Goal: Task Accomplishment & Management: Complete application form

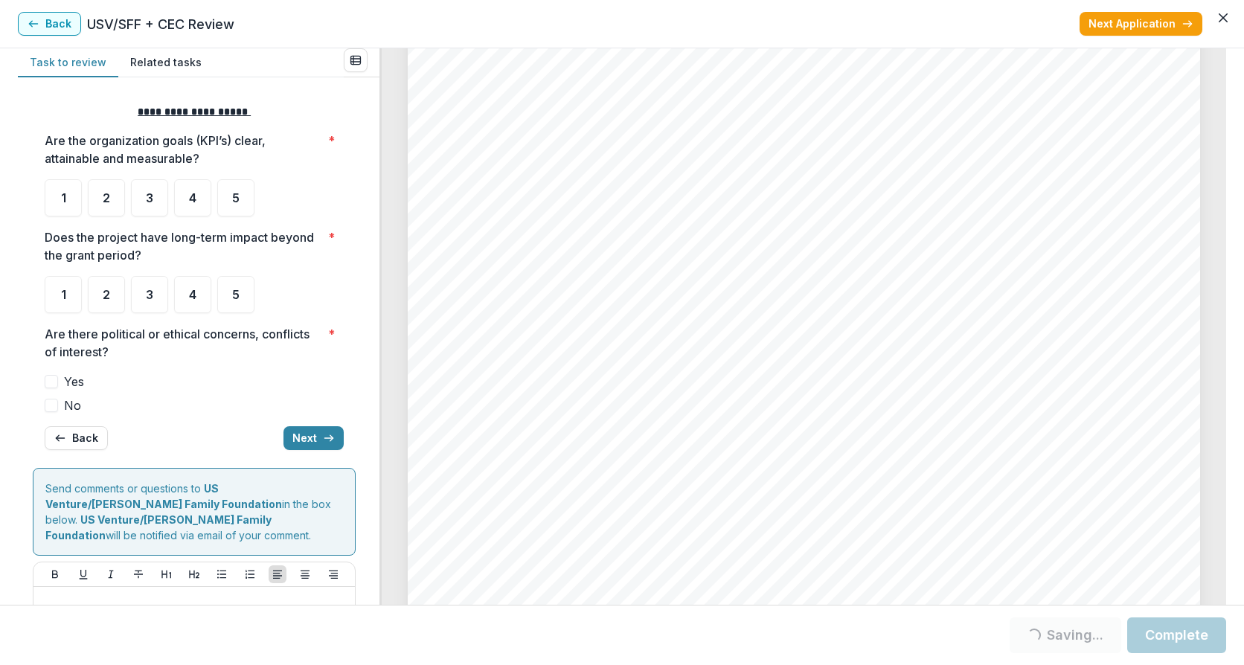
scroll to position [4365, 0]
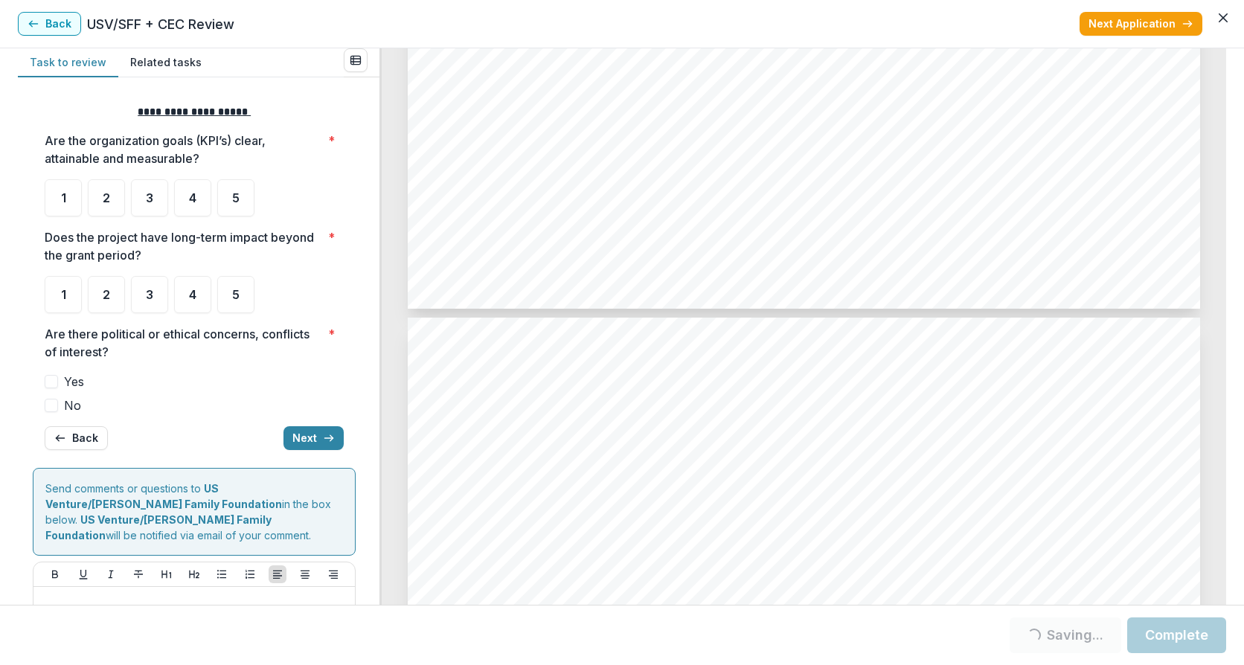
drag, startPoint x: 608, startPoint y: 232, endPoint x: 567, endPoint y: 251, distance: 44.9
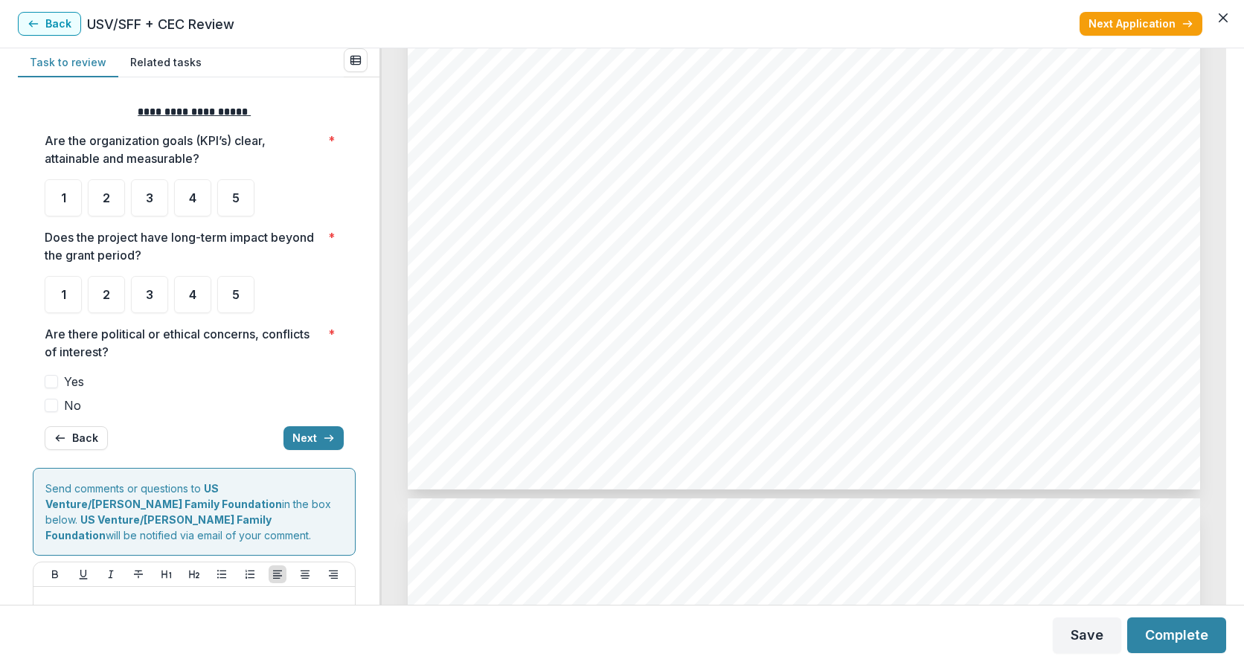
scroll to position [1786, 0]
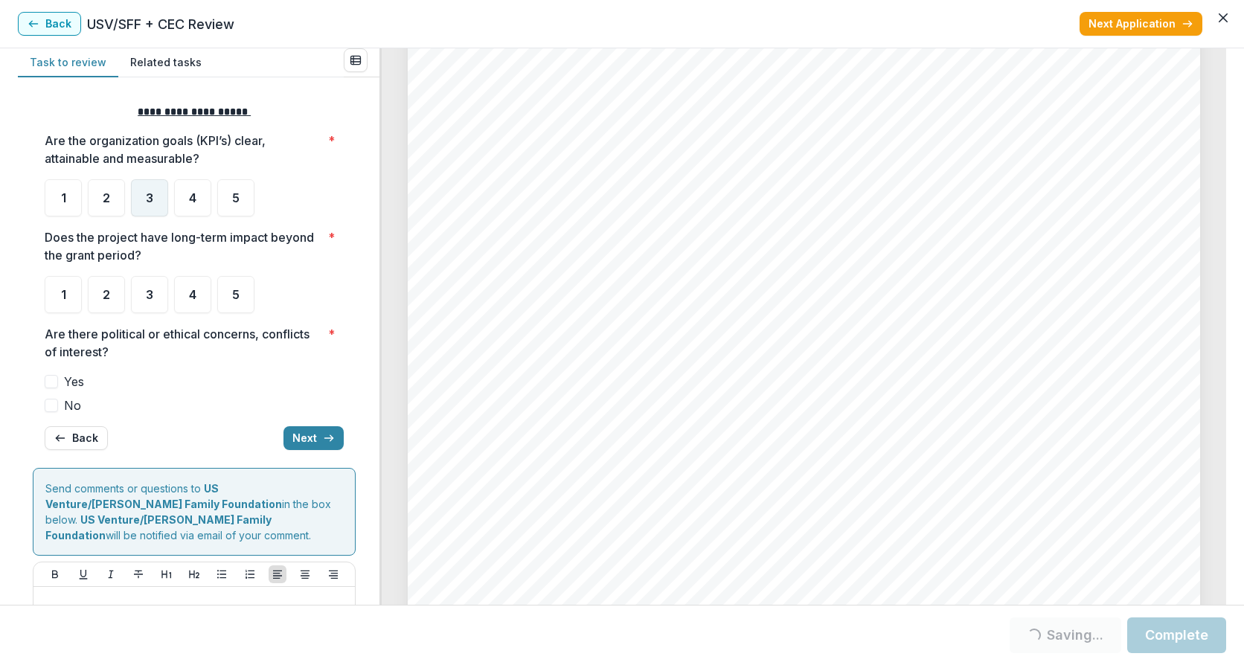
click at [149, 196] on span "3" at bounding box center [149, 198] width 7 height 12
click at [228, 292] on div "5" at bounding box center [235, 294] width 37 height 37
click at [54, 406] on span at bounding box center [51, 405] width 13 height 13
click at [312, 433] on button "Next" at bounding box center [313, 438] width 60 height 24
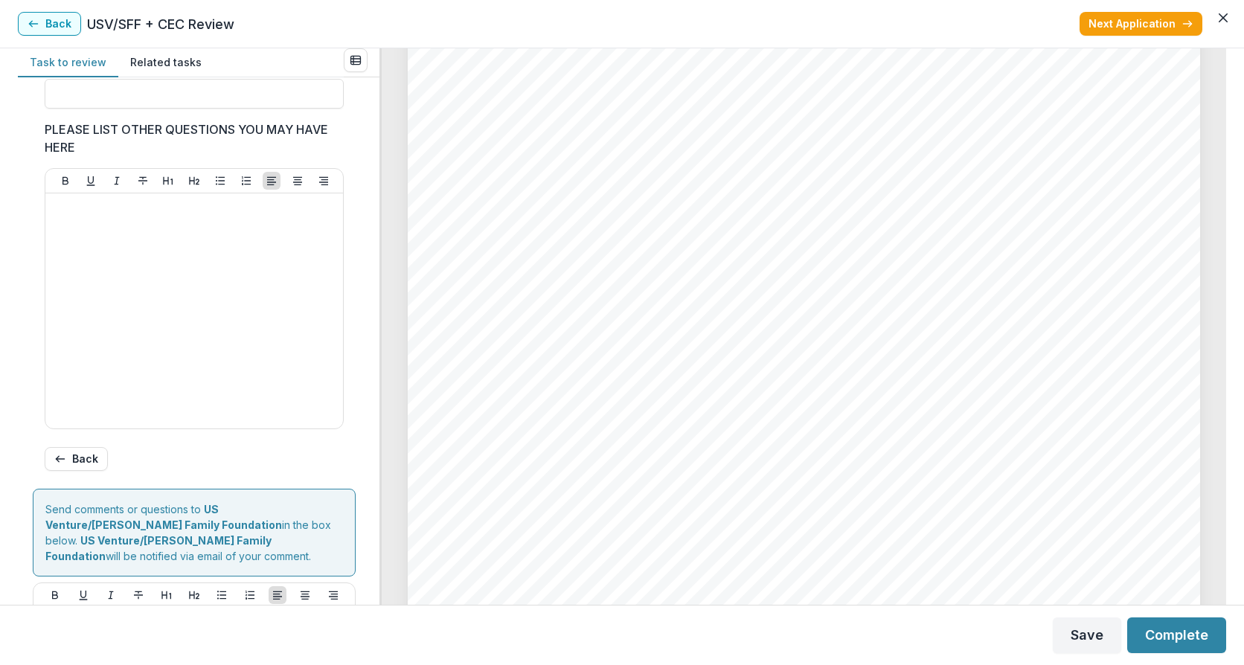
scroll to position [397, 0]
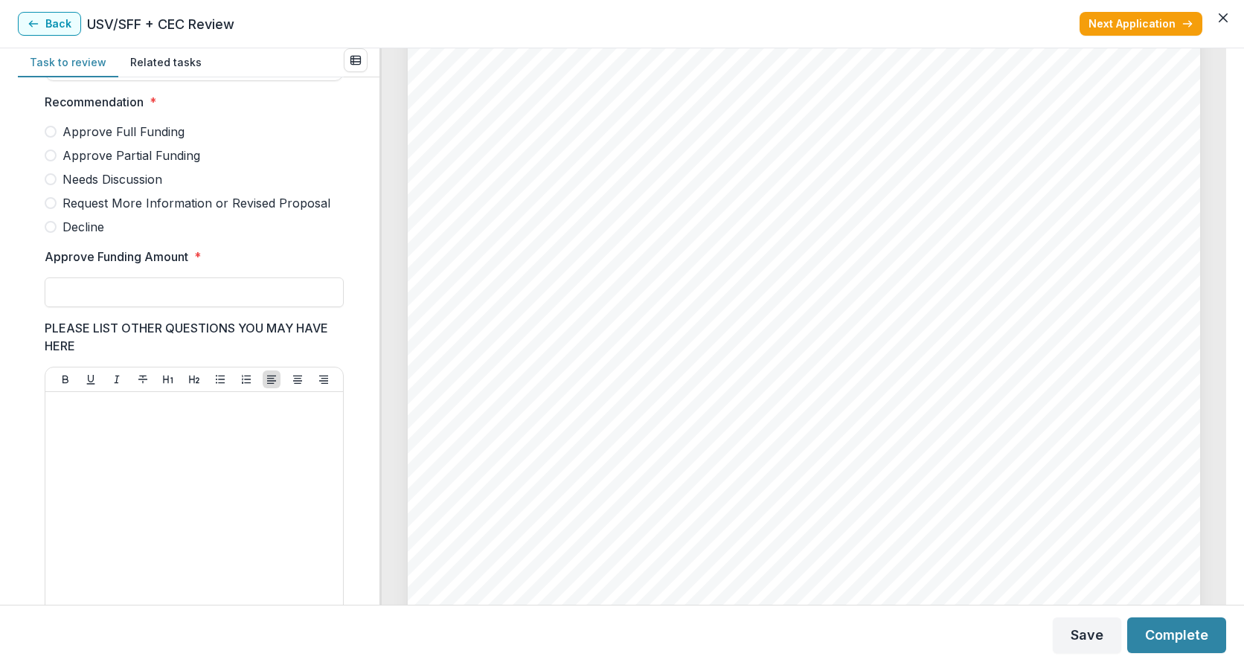
click at [48, 161] on span at bounding box center [51, 156] width 12 height 12
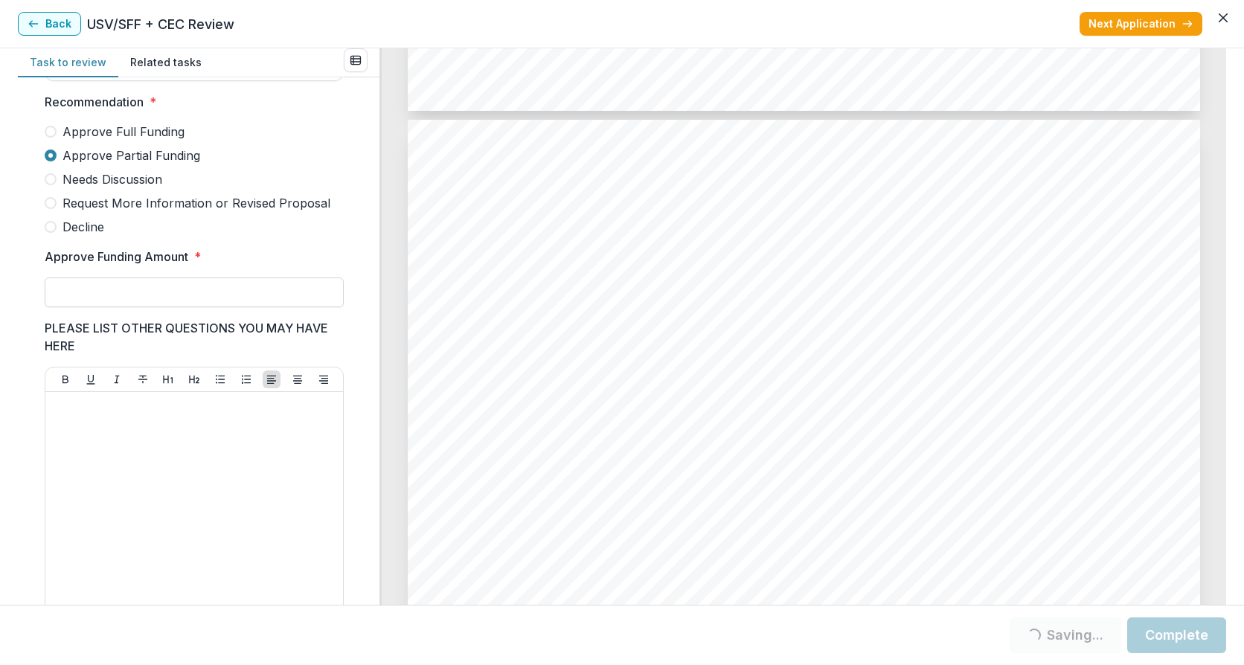
click at [84, 307] on input "Approve Funding Amount *" at bounding box center [194, 293] width 299 height 30
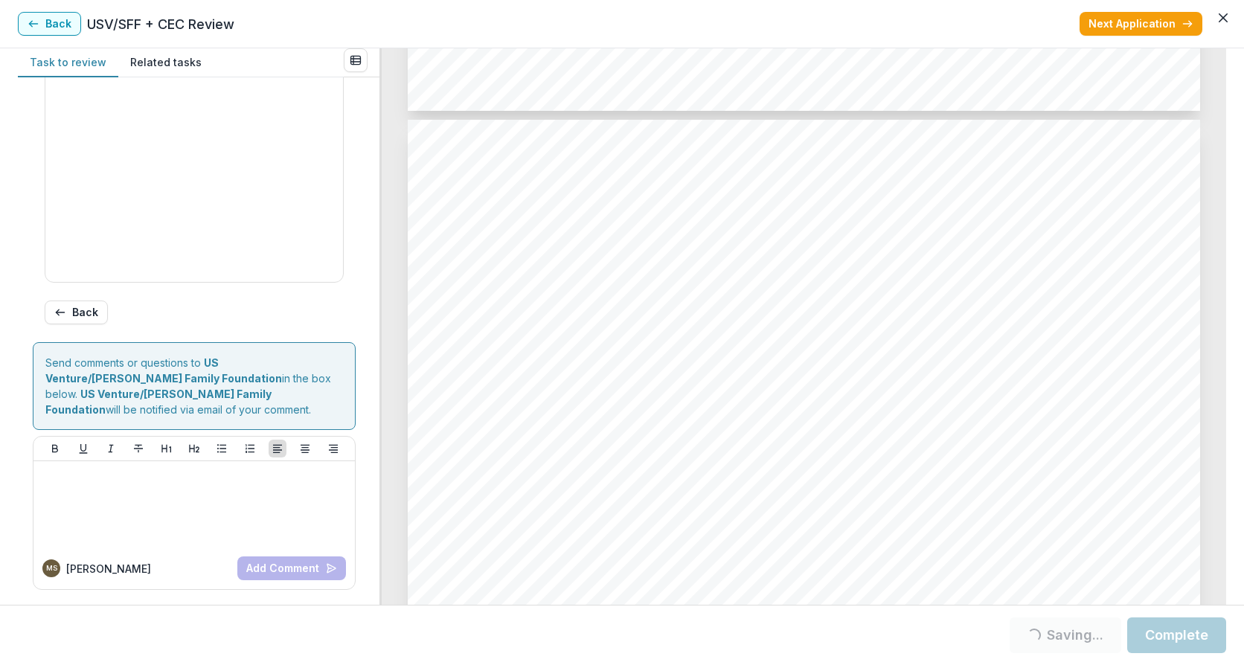
scroll to position [760, 0]
type input "********"
click at [1169, 640] on button "Complete" at bounding box center [1176, 636] width 99 height 36
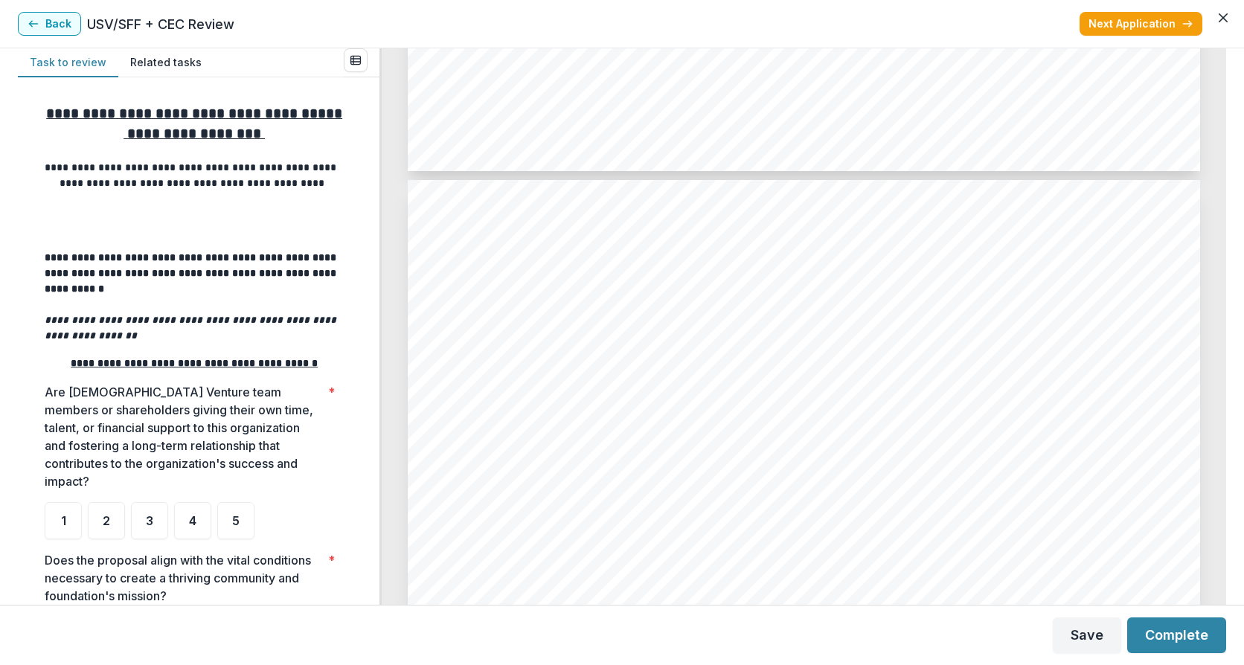
scroll to position [199, 0]
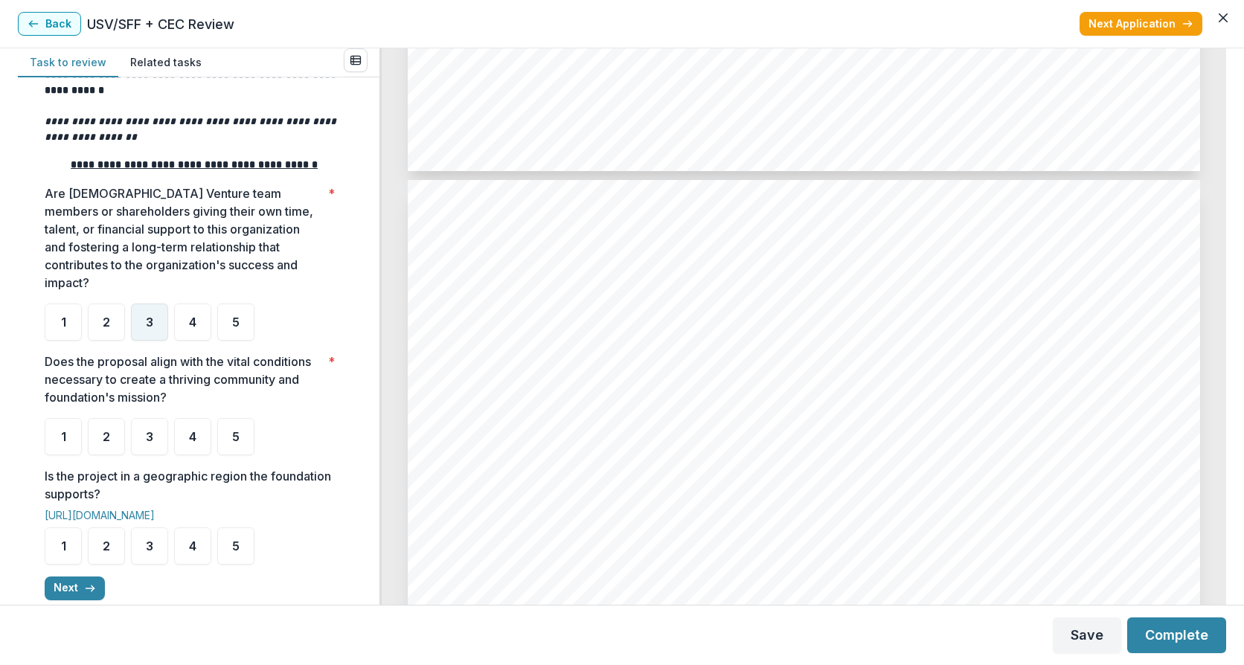
click at [135, 341] on div "3" at bounding box center [149, 322] width 37 height 37
click at [104, 455] on div "2" at bounding box center [106, 436] width 37 height 37
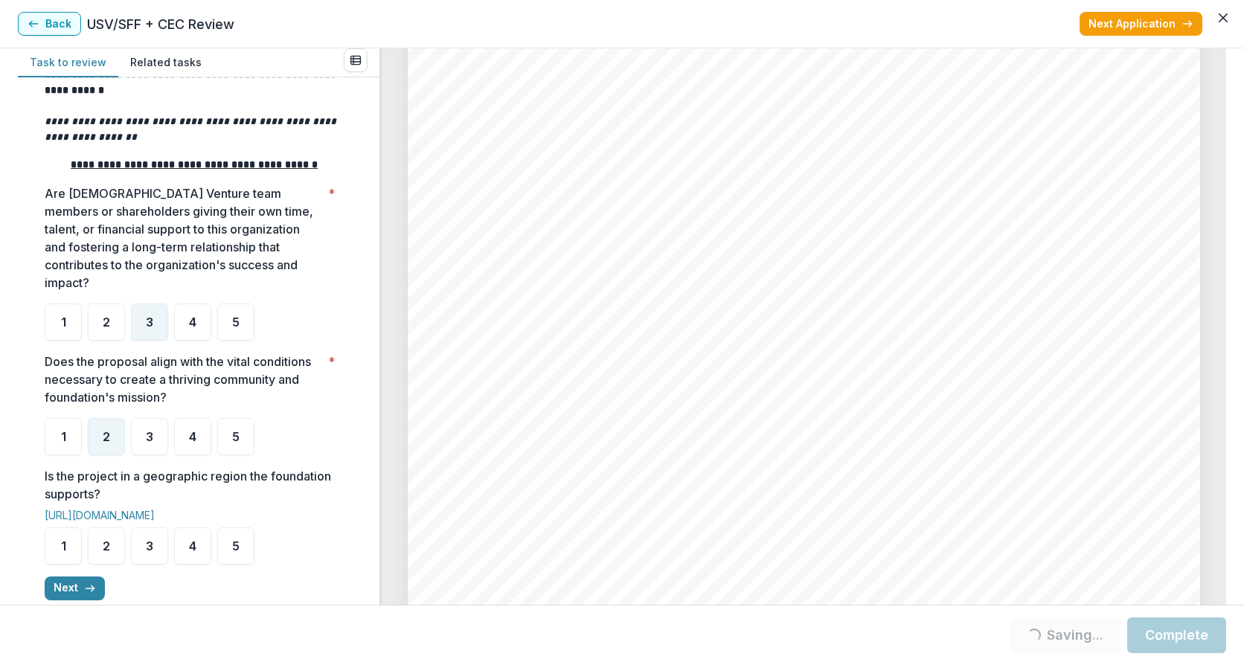
scroll to position [3968, 0]
click at [199, 564] on div "4" at bounding box center [192, 546] width 37 height 37
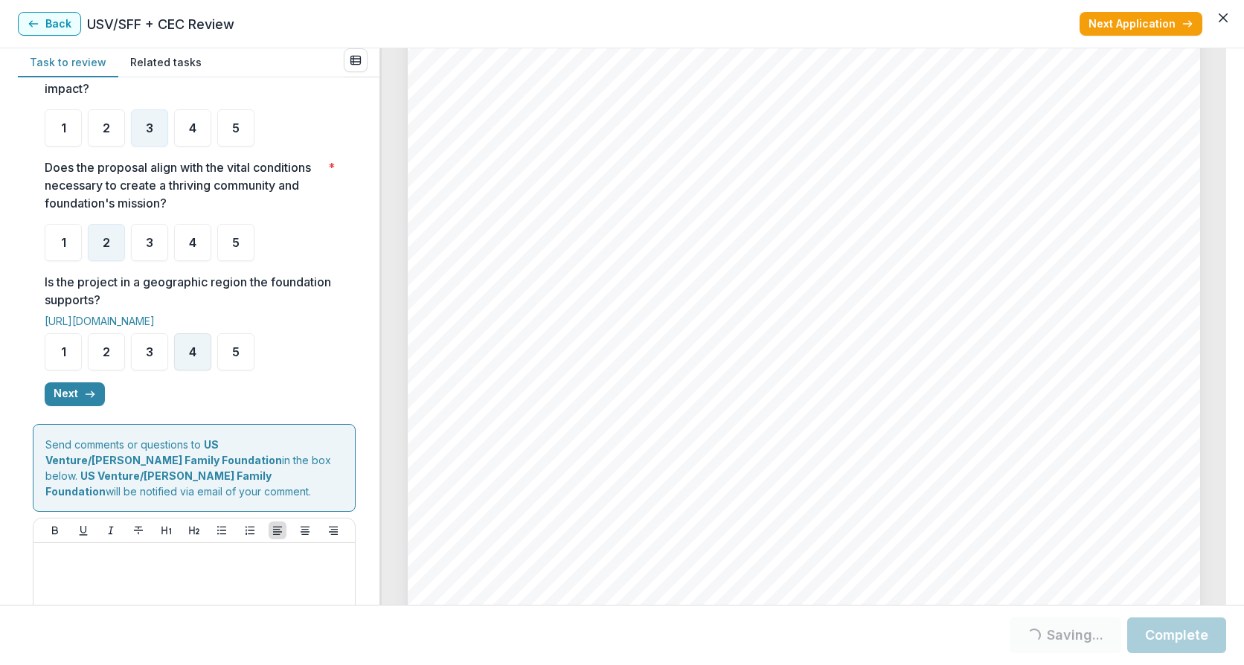
scroll to position [397, 0]
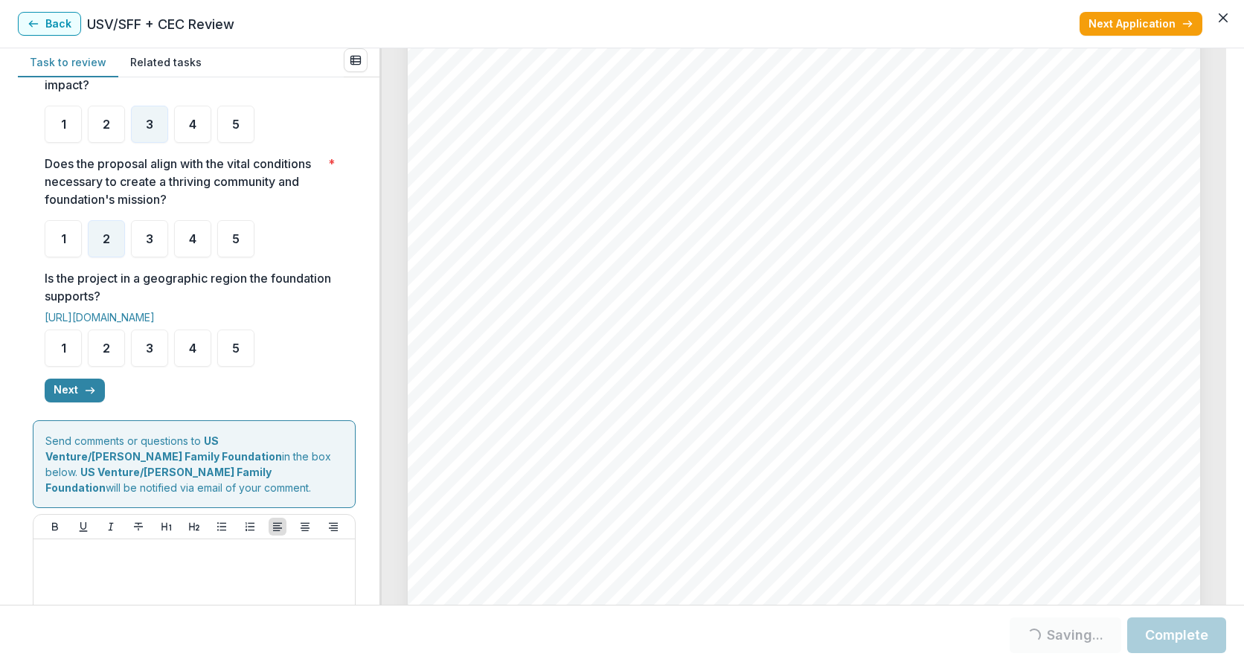
click at [51, 403] on button "Next" at bounding box center [75, 391] width 60 height 24
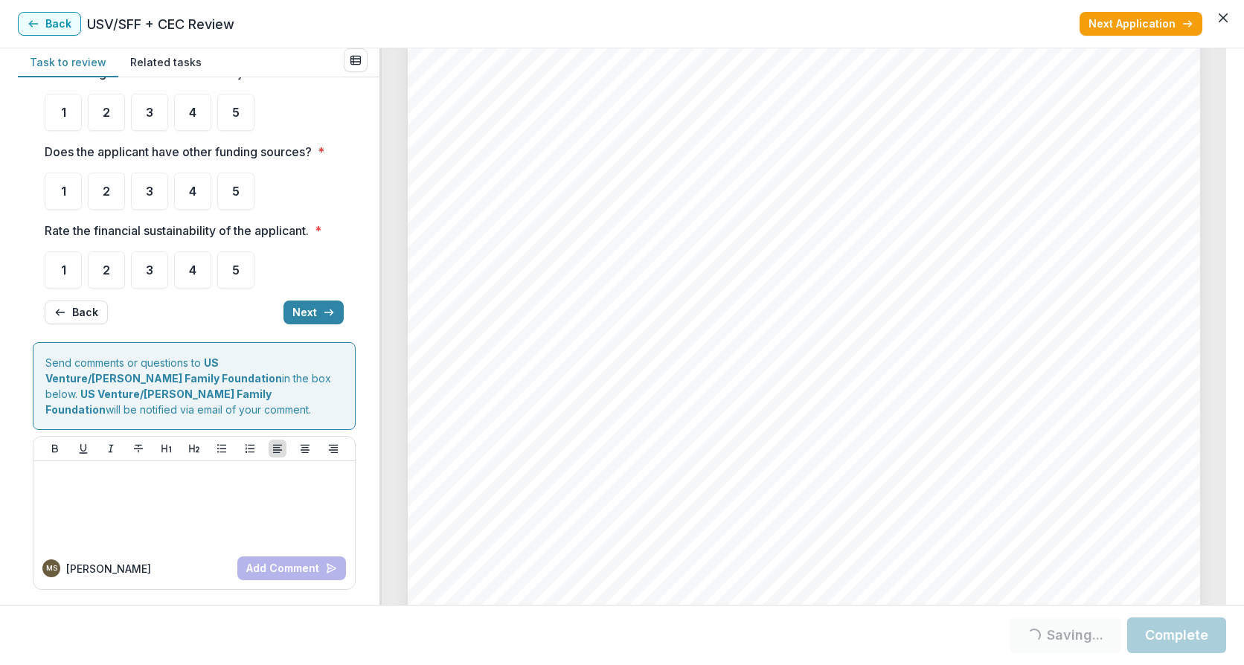
scroll to position [0, 0]
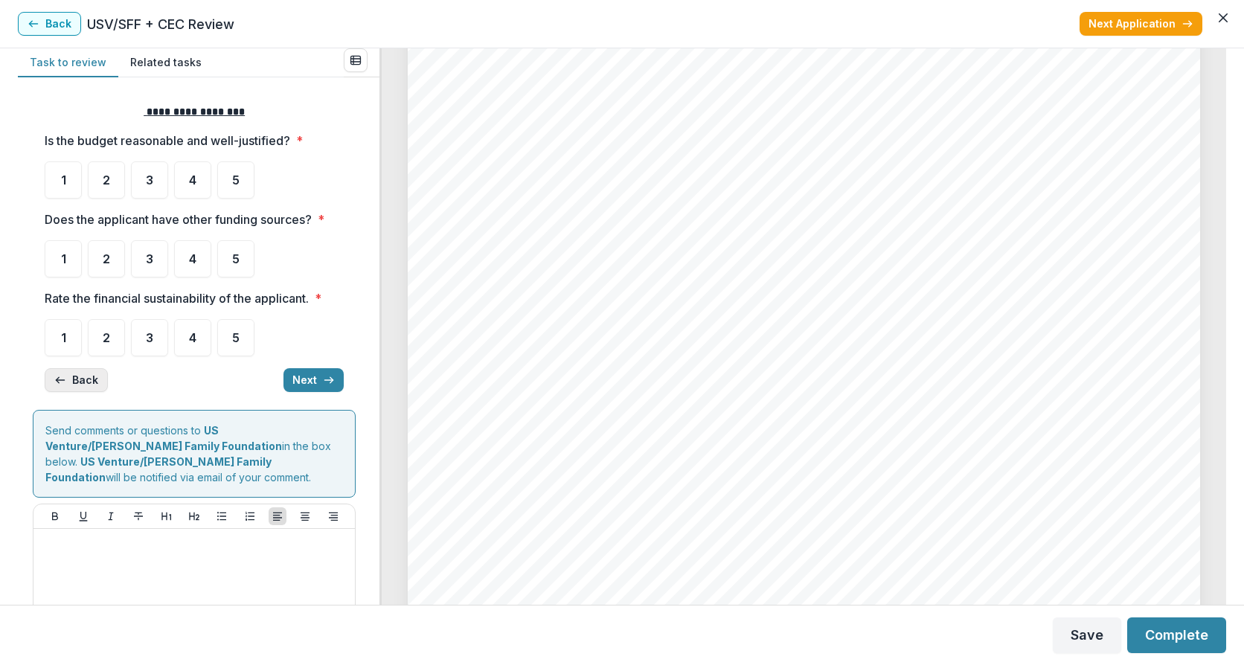
click at [60, 379] on icon "button" at bounding box center [60, 380] width 12 height 12
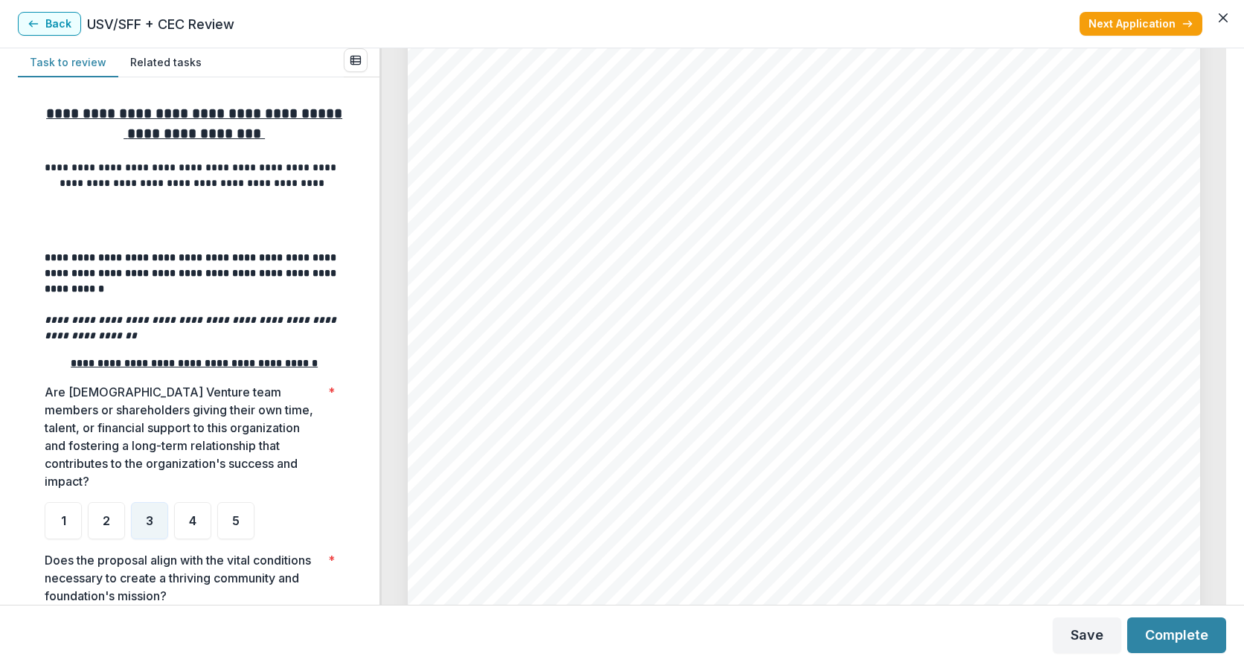
scroll to position [466, 0]
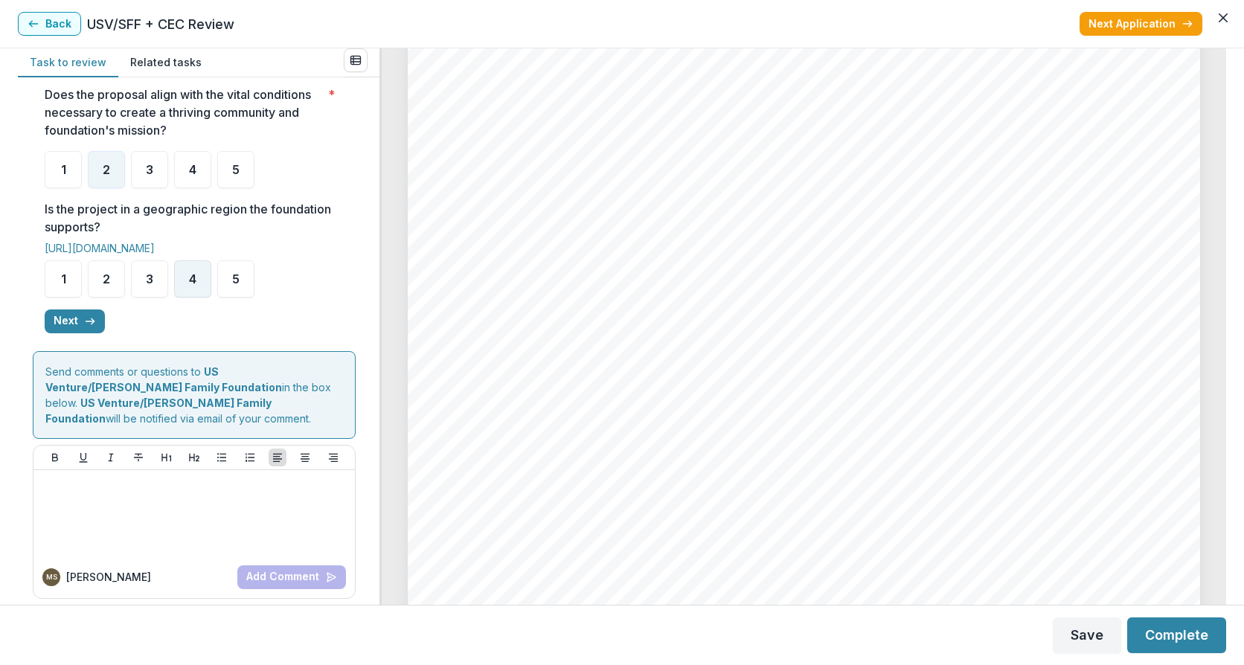
click at [194, 285] on span "4" at bounding box center [192, 279] width 7 height 12
click at [68, 333] on button "Next" at bounding box center [75, 322] width 60 height 24
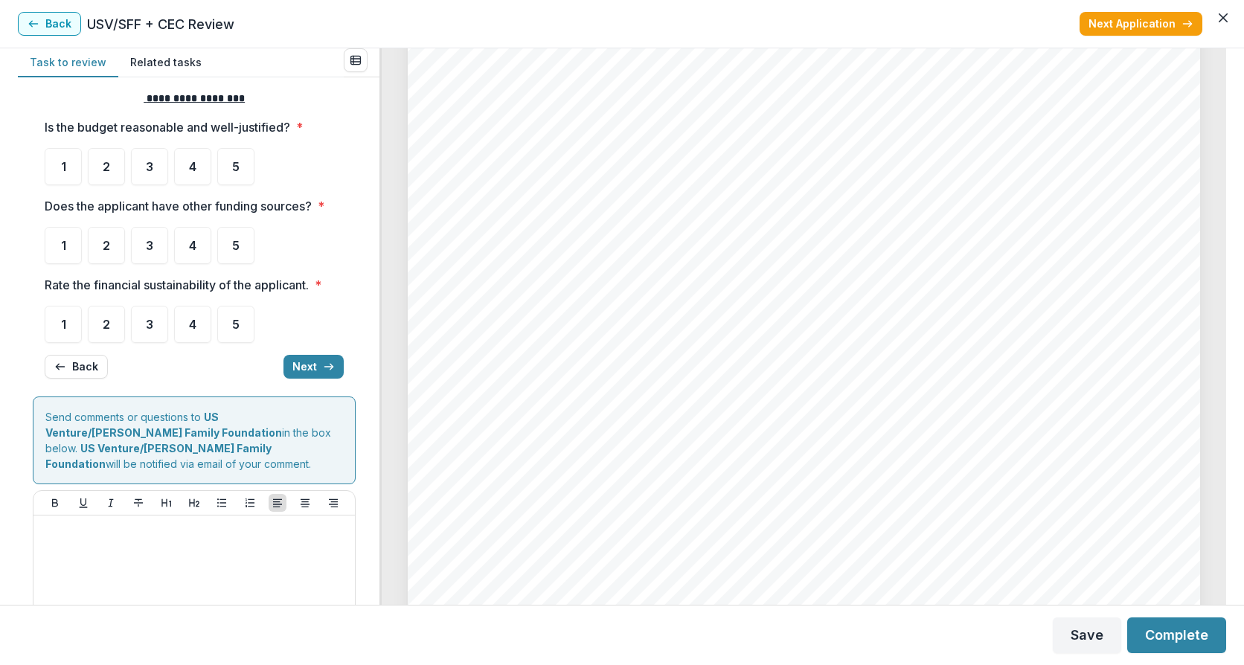
scroll to position [0, 0]
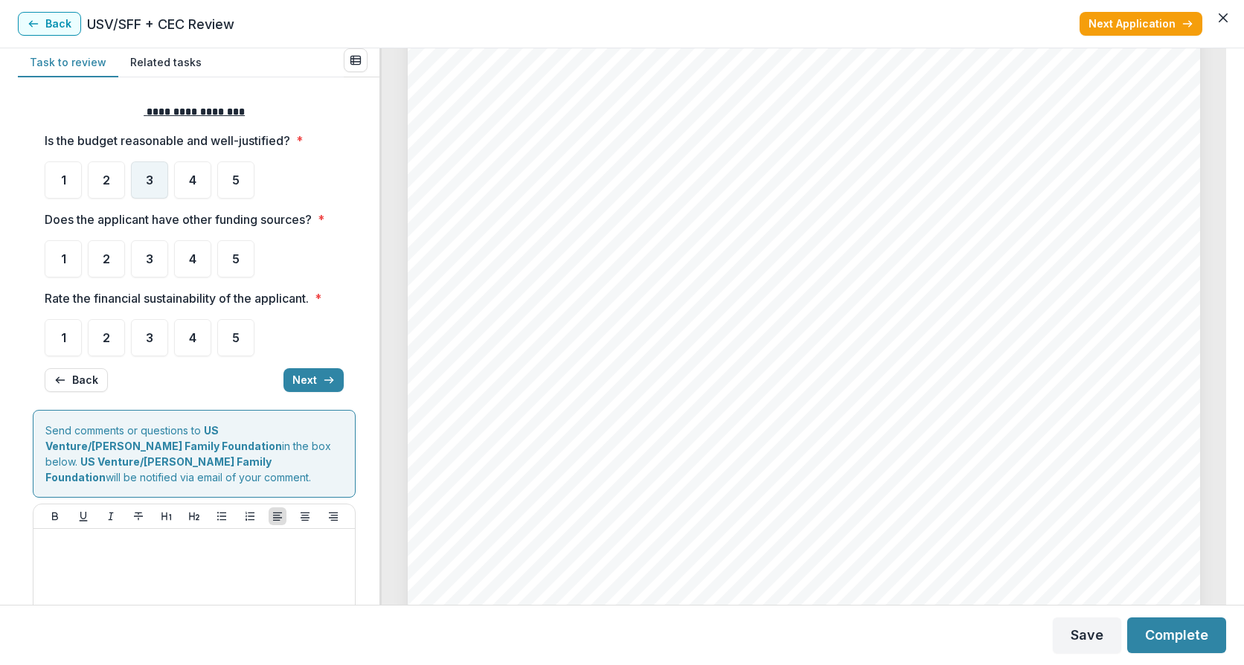
click at [132, 187] on div "3" at bounding box center [149, 179] width 37 height 37
click at [156, 177] on div "3" at bounding box center [149, 179] width 37 height 37
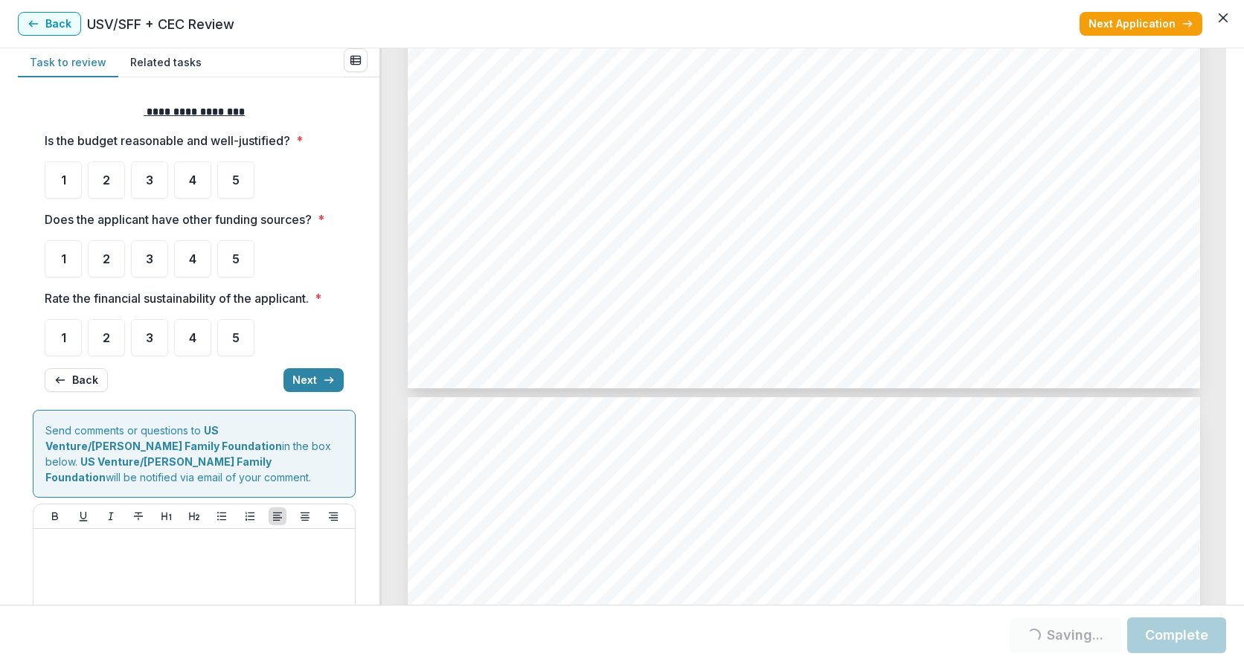
scroll to position [4365, 0]
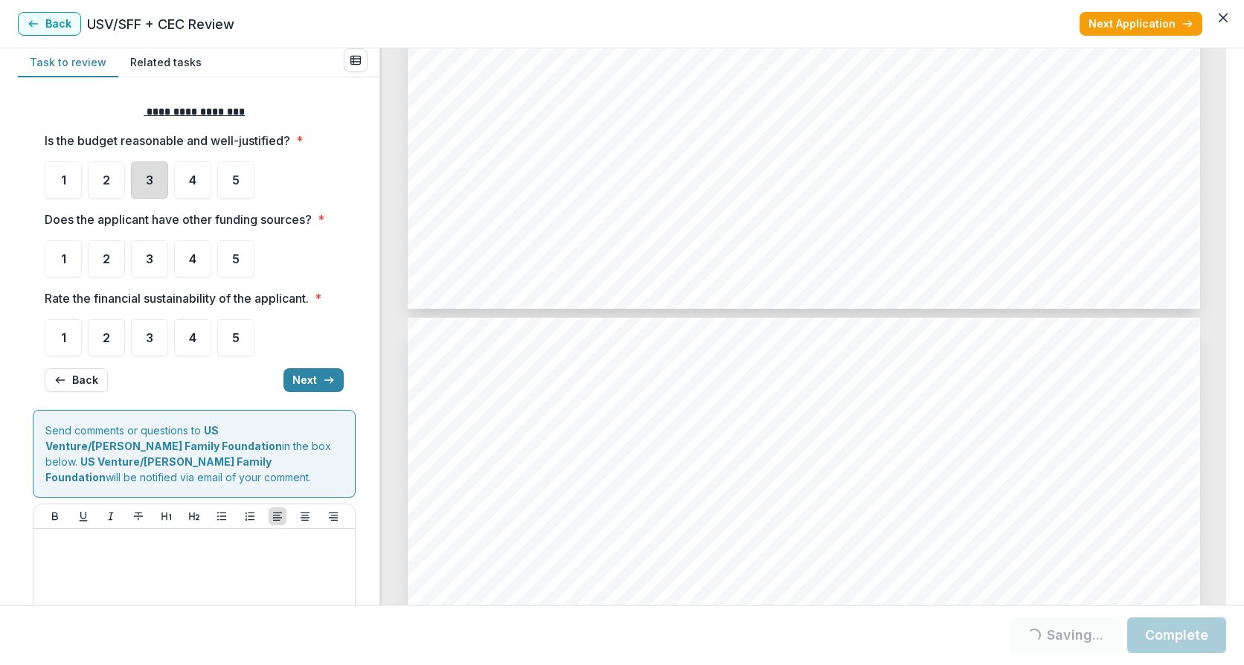
click at [139, 182] on div "3" at bounding box center [149, 179] width 37 height 37
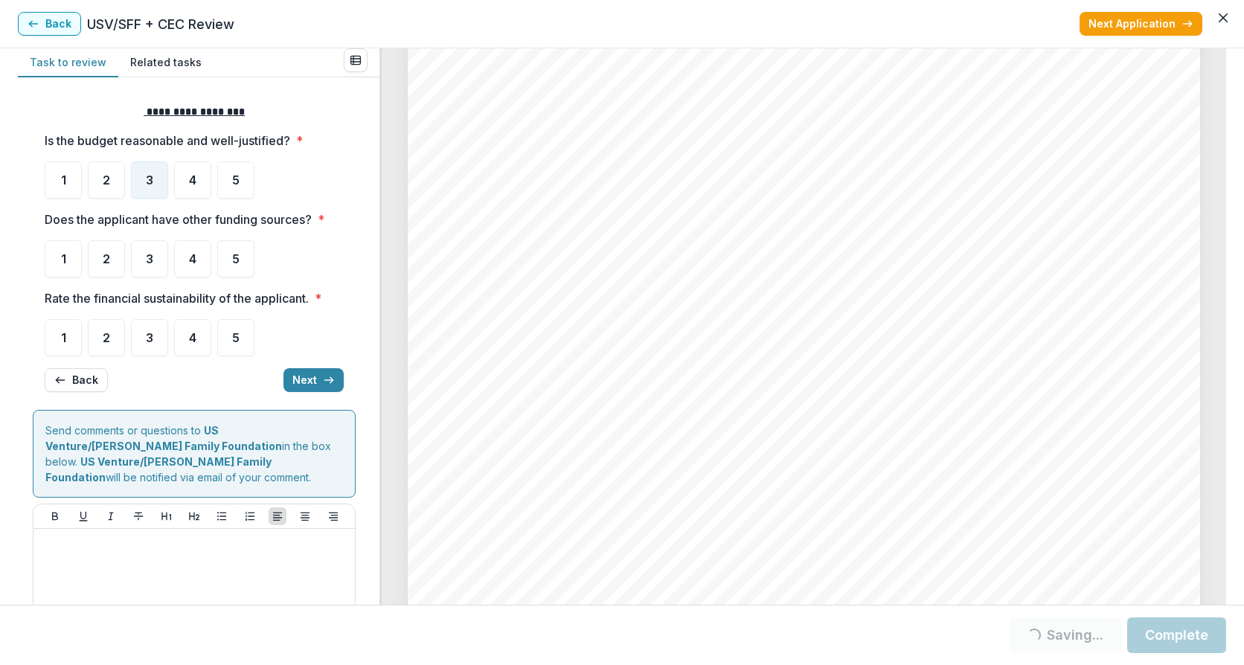
scroll to position [5158, 0]
click at [182, 261] on div "4" at bounding box center [192, 258] width 37 height 37
click at [153, 267] on div "3" at bounding box center [149, 258] width 37 height 37
click at [162, 344] on div "3" at bounding box center [149, 337] width 37 height 37
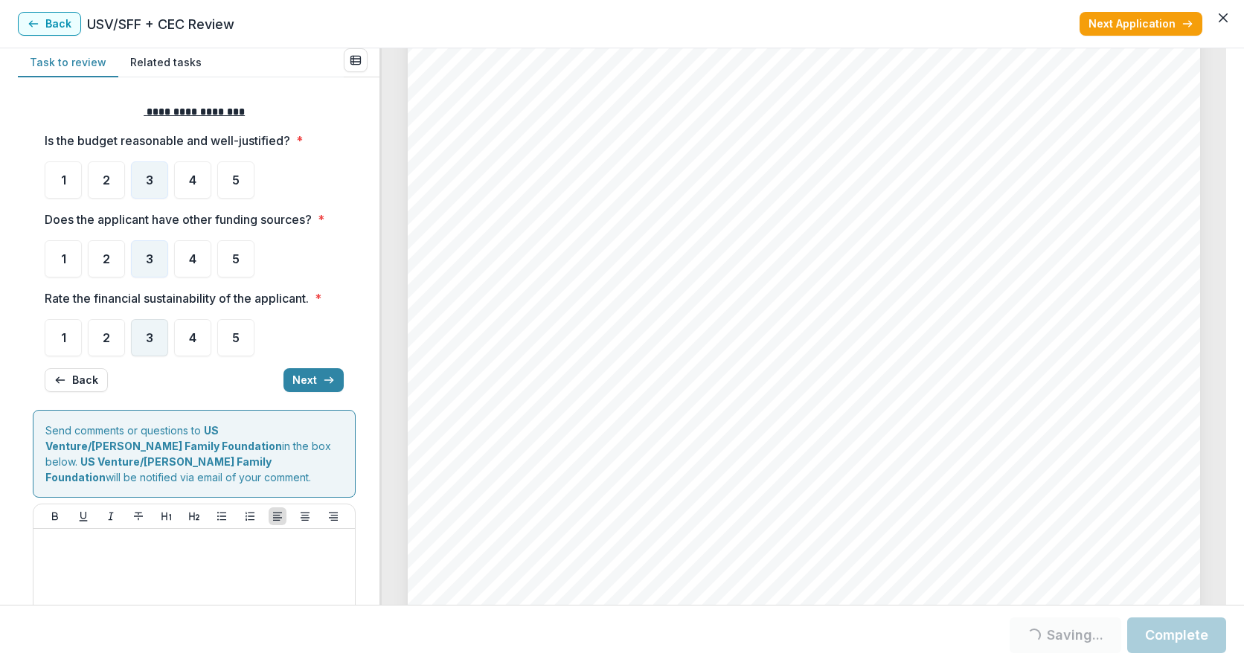
click at [131, 336] on div "3" at bounding box center [149, 337] width 37 height 37
click at [300, 379] on button "Next" at bounding box center [313, 380] width 60 height 24
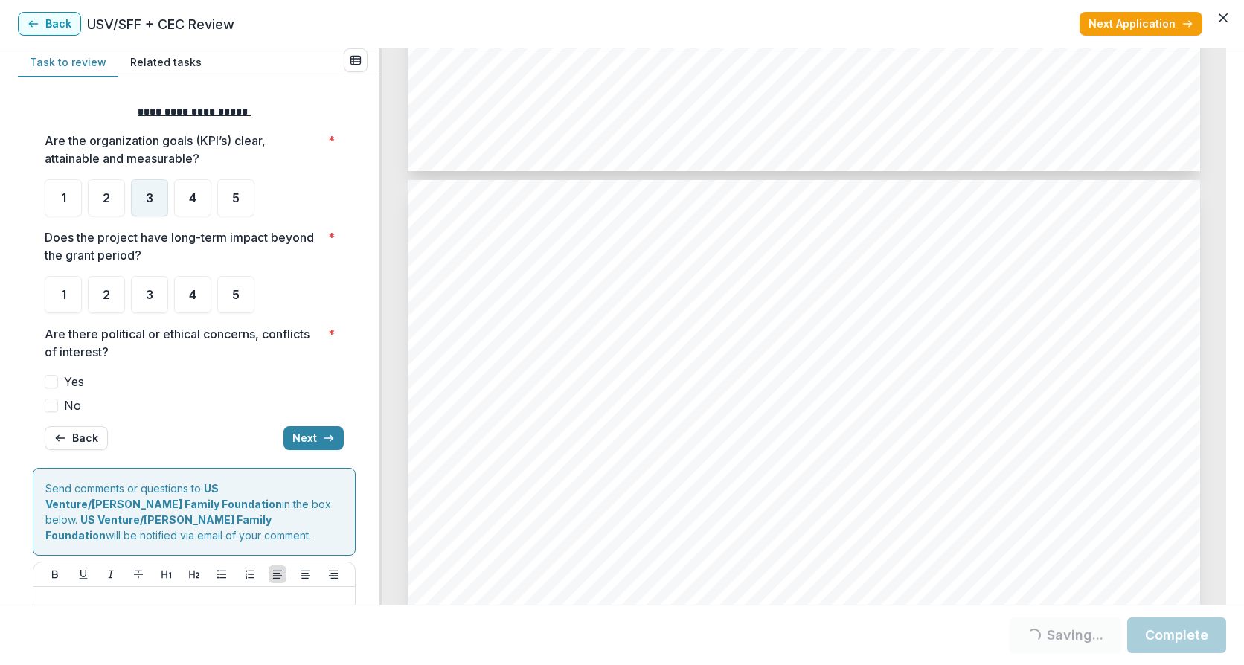
click at [149, 193] on span "3" at bounding box center [149, 198] width 7 height 12
click at [132, 291] on div "3" at bounding box center [149, 294] width 37 height 37
click at [48, 401] on span at bounding box center [51, 405] width 13 height 13
click at [153, 289] on span "3" at bounding box center [149, 295] width 7 height 12
click at [104, 298] on span "2" at bounding box center [106, 295] width 7 height 12
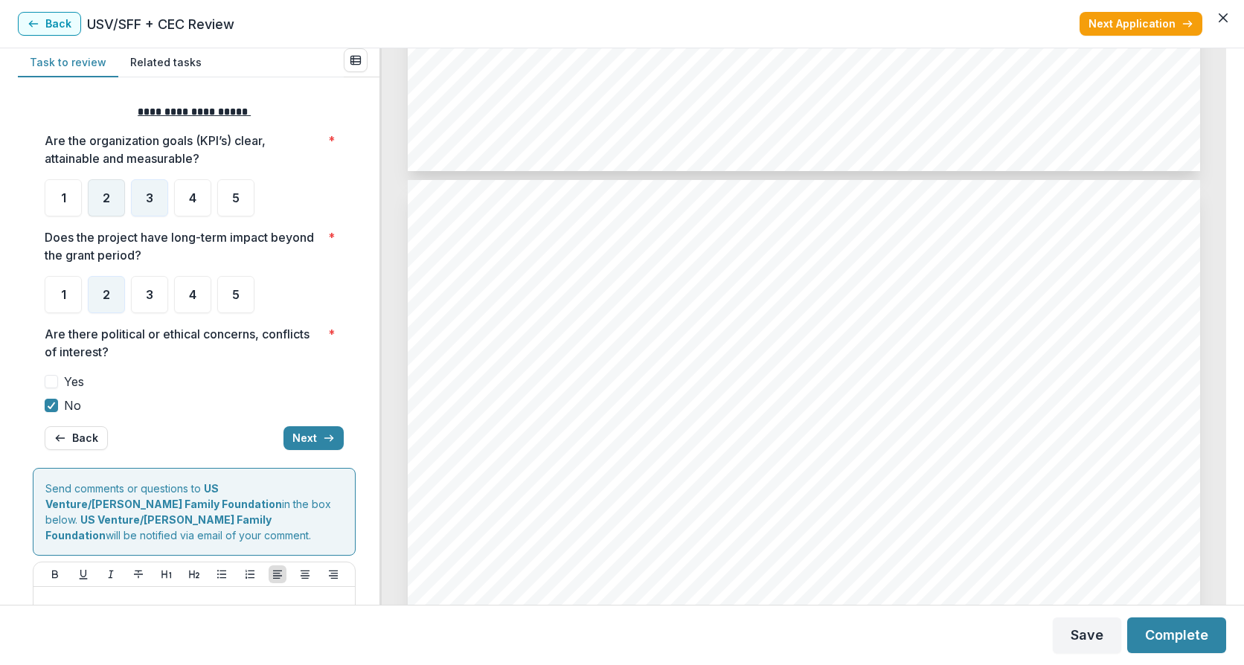
click at [107, 200] on span "2" at bounding box center [106, 198] width 7 height 12
click at [298, 437] on button "Next" at bounding box center [313, 438] width 60 height 24
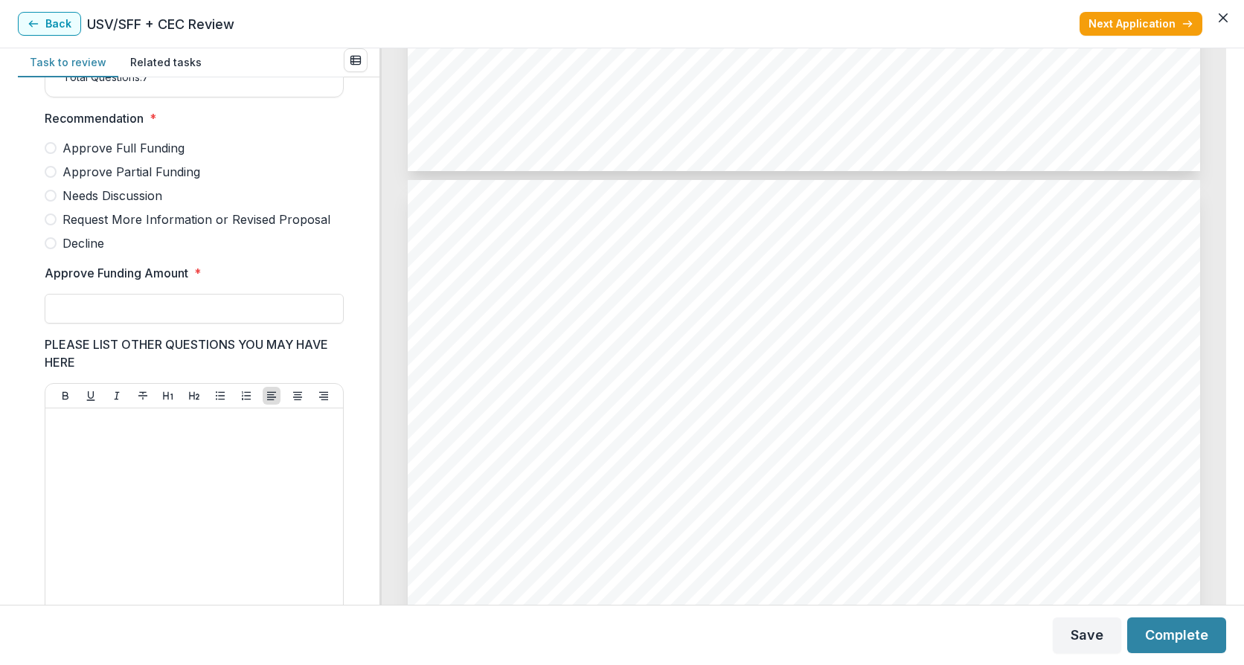
scroll to position [335, 0]
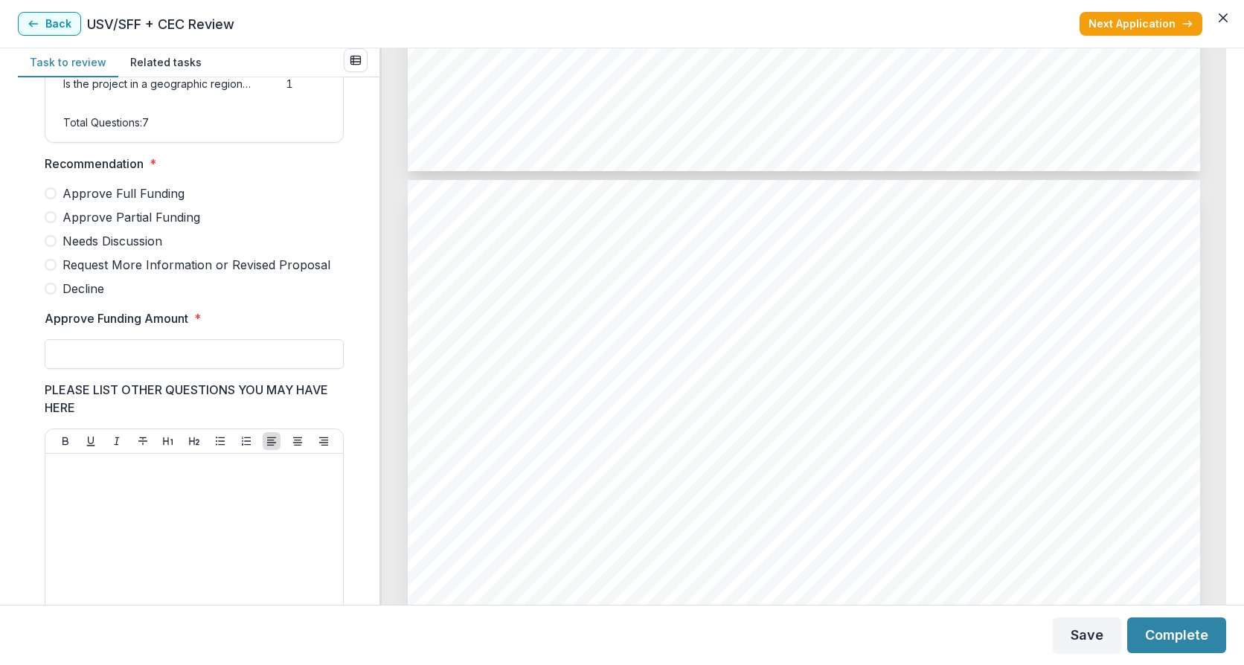
click at [54, 295] on span at bounding box center [51, 289] width 12 height 12
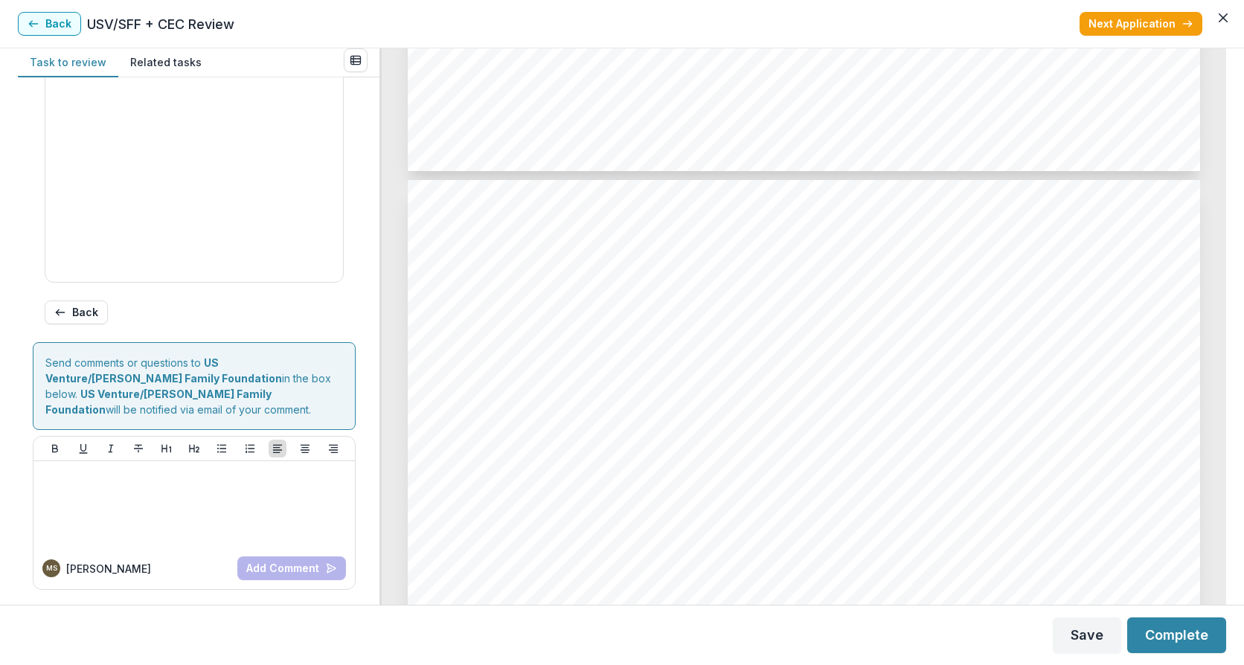
scroll to position [760, 0]
click at [1176, 641] on button "Complete" at bounding box center [1176, 636] width 99 height 36
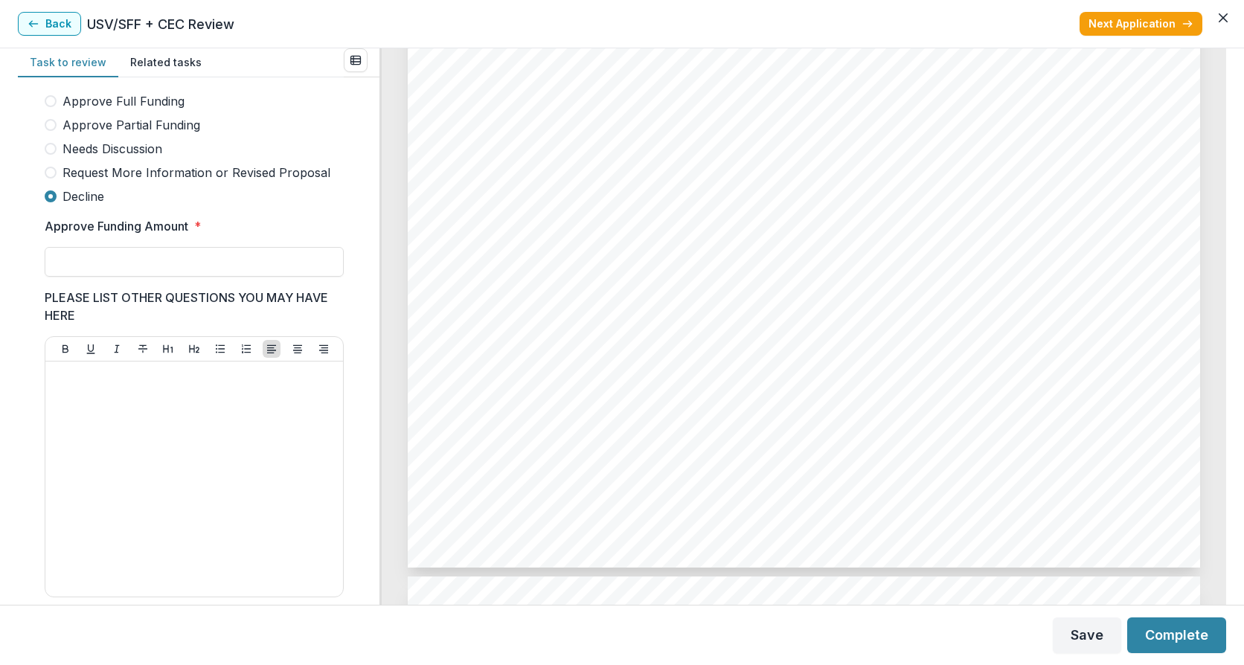
scroll to position [416, 0]
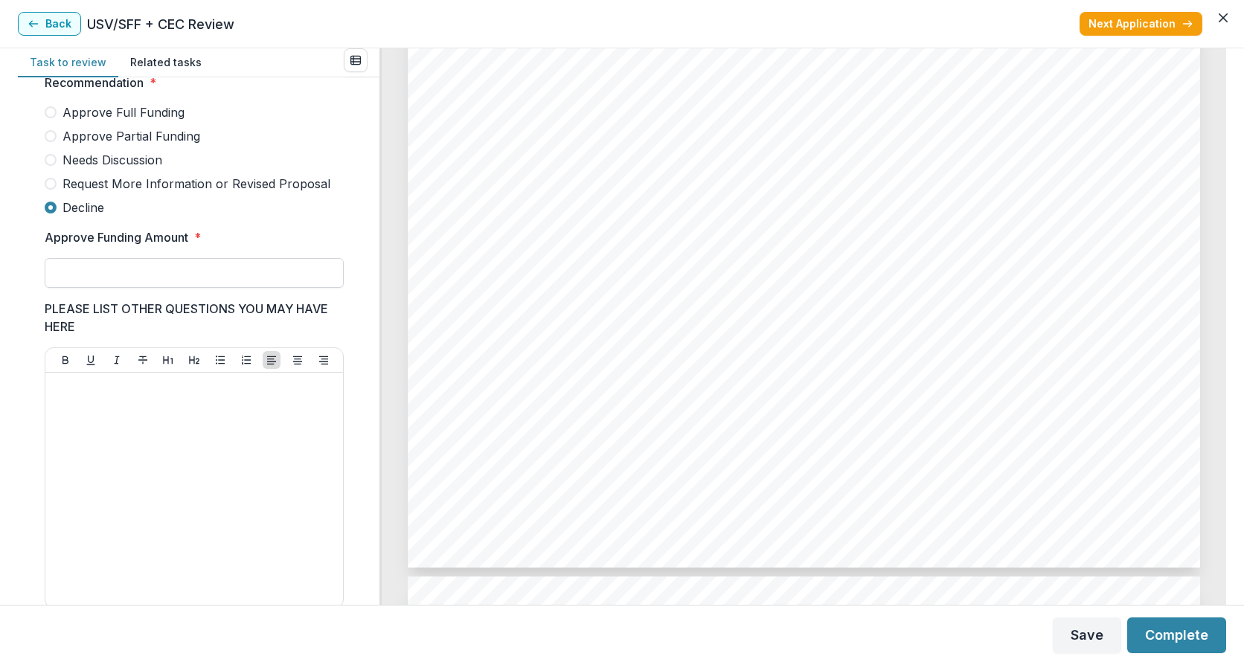
click at [68, 288] on input "Approve Funding Amount *" at bounding box center [194, 273] width 299 height 30
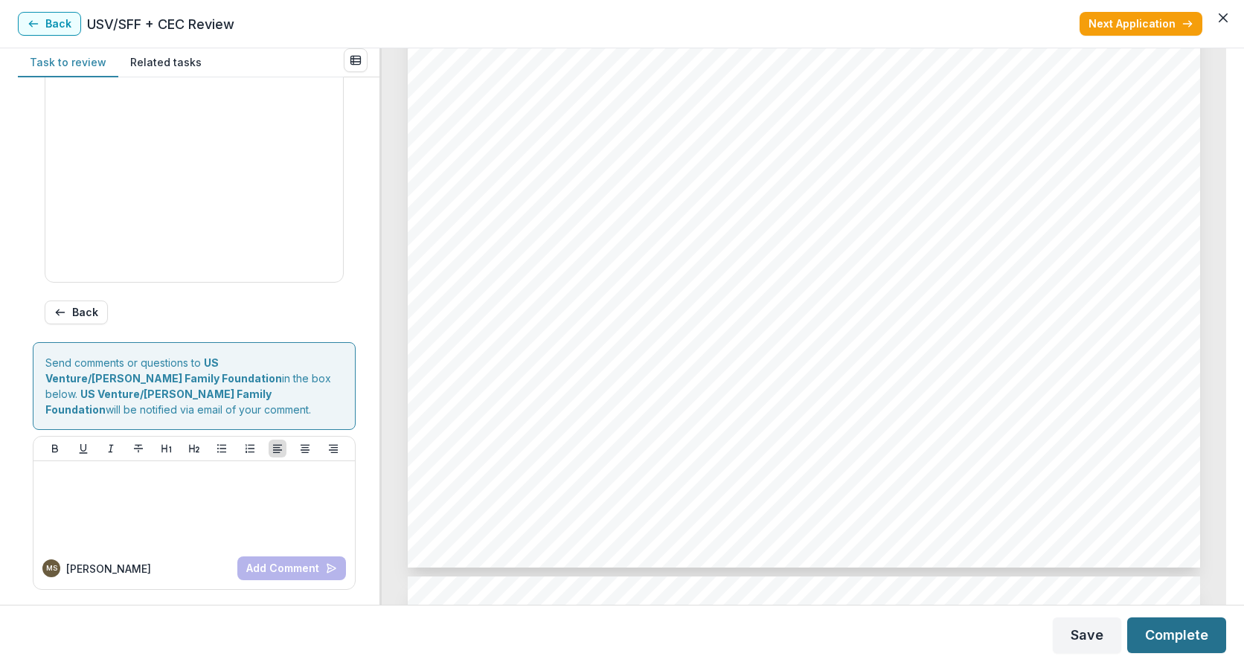
type input "**"
click at [1184, 639] on button "Complete" at bounding box center [1176, 636] width 99 height 36
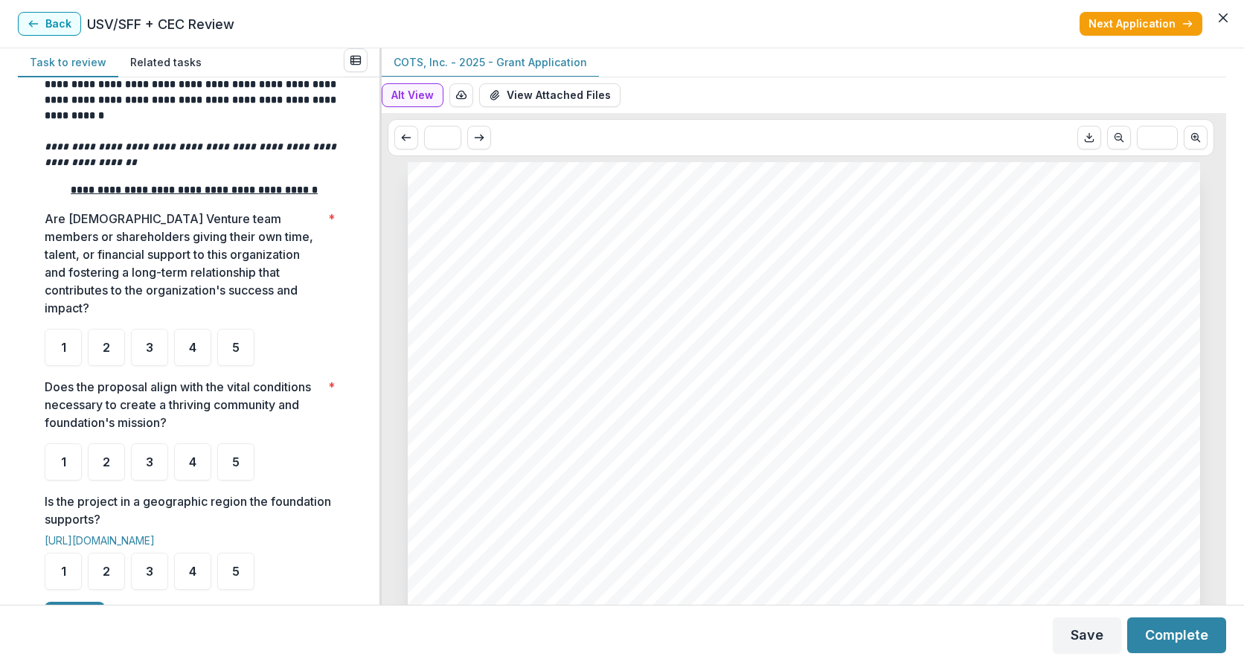
scroll to position [199, 0]
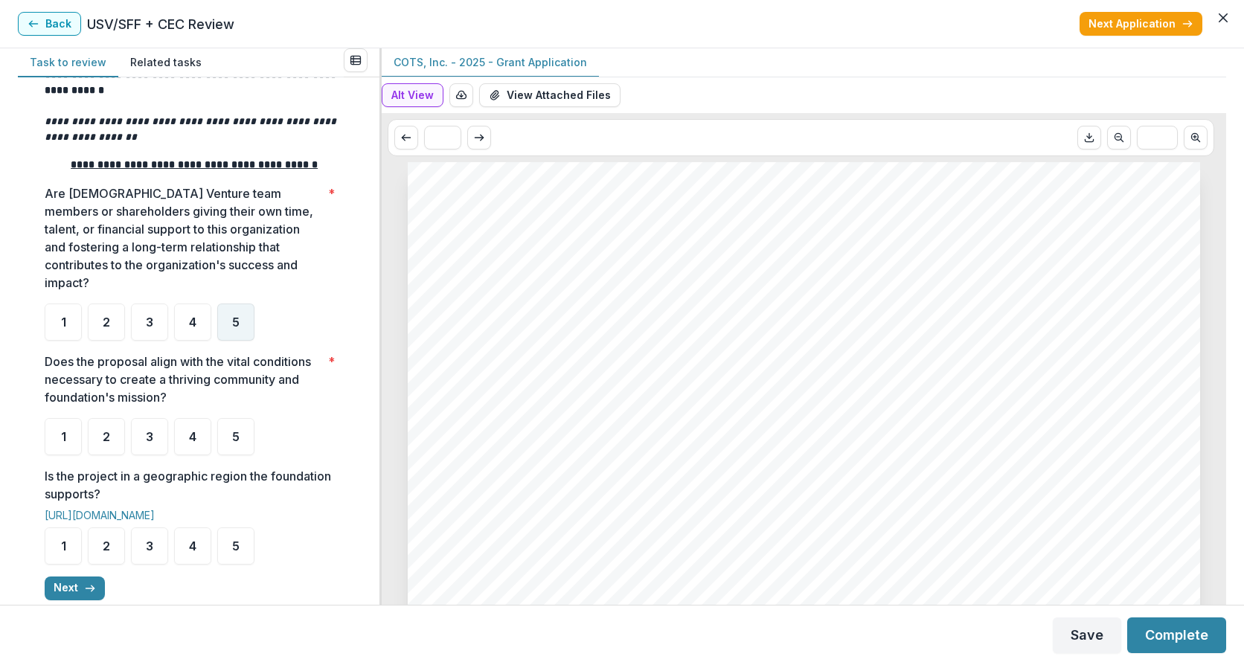
click at [229, 341] on div "5" at bounding box center [235, 322] width 37 height 37
click at [182, 455] on div "4" at bounding box center [192, 436] width 37 height 37
click at [240, 563] on div "5" at bounding box center [235, 546] width 37 height 37
click at [193, 443] on span "4" at bounding box center [192, 437] width 7 height 12
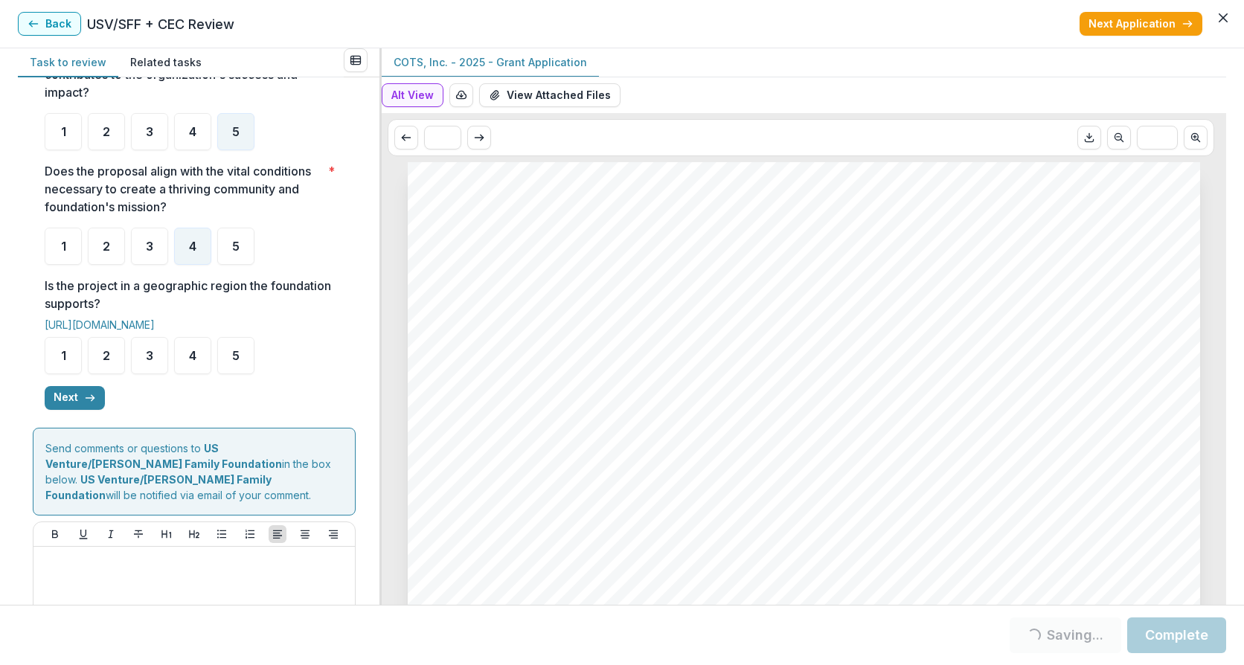
scroll to position [397, 0]
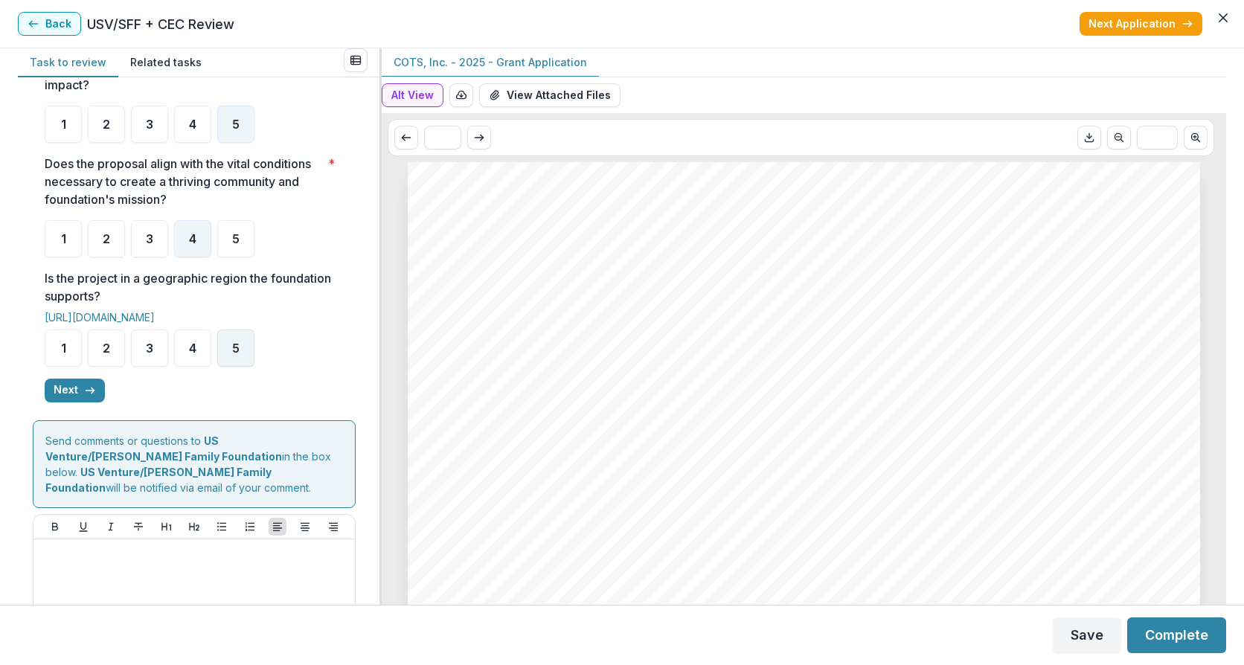
click at [240, 365] on div "5" at bounding box center [235, 348] width 37 height 37
click at [231, 367] on div "5" at bounding box center [235, 348] width 37 height 37
drag, startPoint x: 228, startPoint y: 368, endPoint x: 221, endPoint y: 375, distance: 10.5
click at [231, 367] on div "5" at bounding box center [235, 348] width 37 height 37
click at [235, 354] on span "5" at bounding box center [235, 348] width 7 height 12
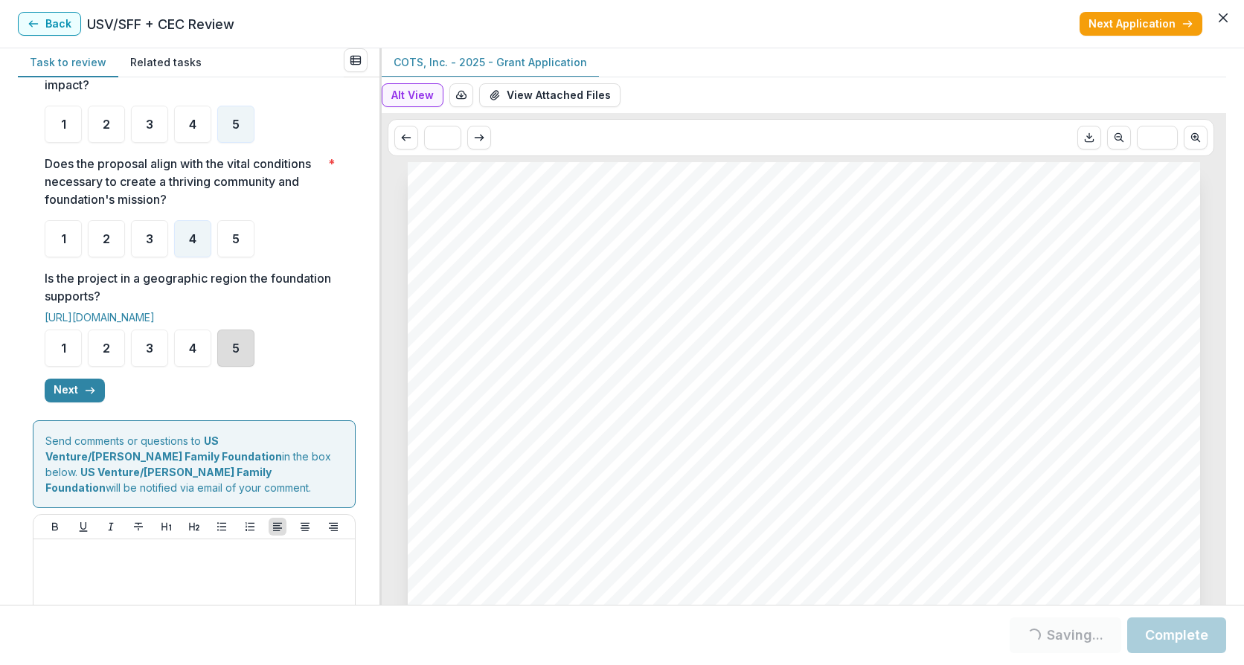
click at [231, 360] on div "5" at bounding box center [235, 348] width 37 height 37
click at [239, 354] on span "5" at bounding box center [235, 348] width 7 height 12
click at [236, 354] on span "5" at bounding box center [235, 348] width 7 height 12
click at [62, 403] on button "Next" at bounding box center [75, 391] width 60 height 24
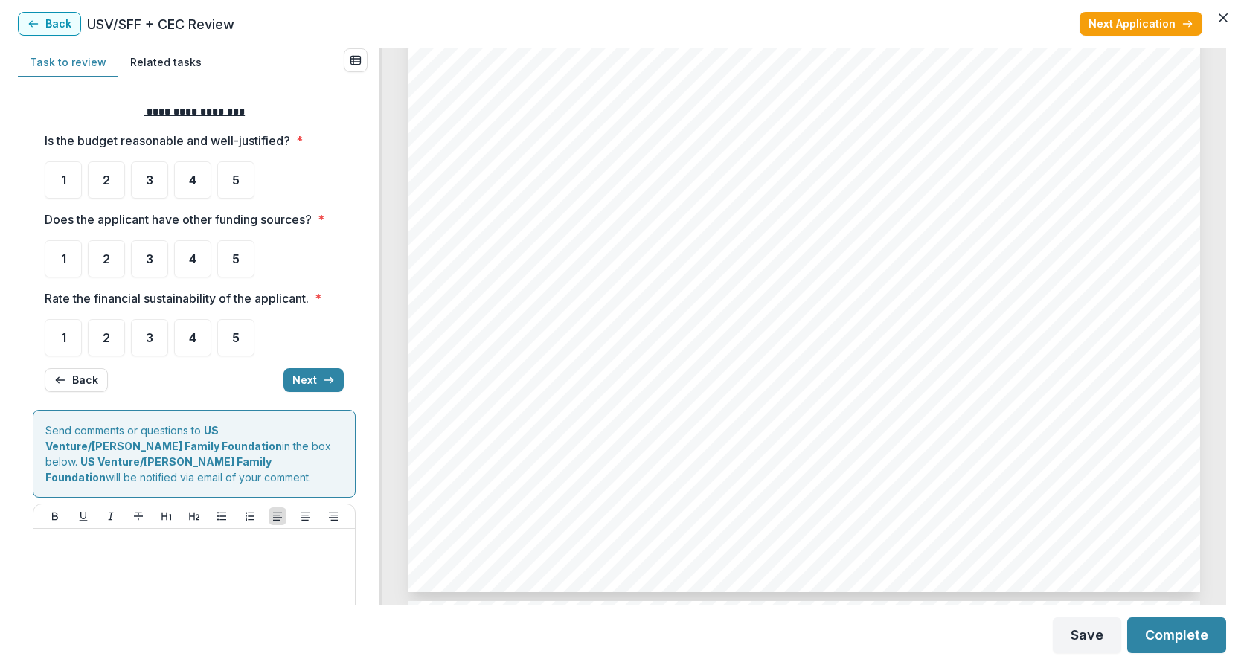
scroll to position [4166, 0]
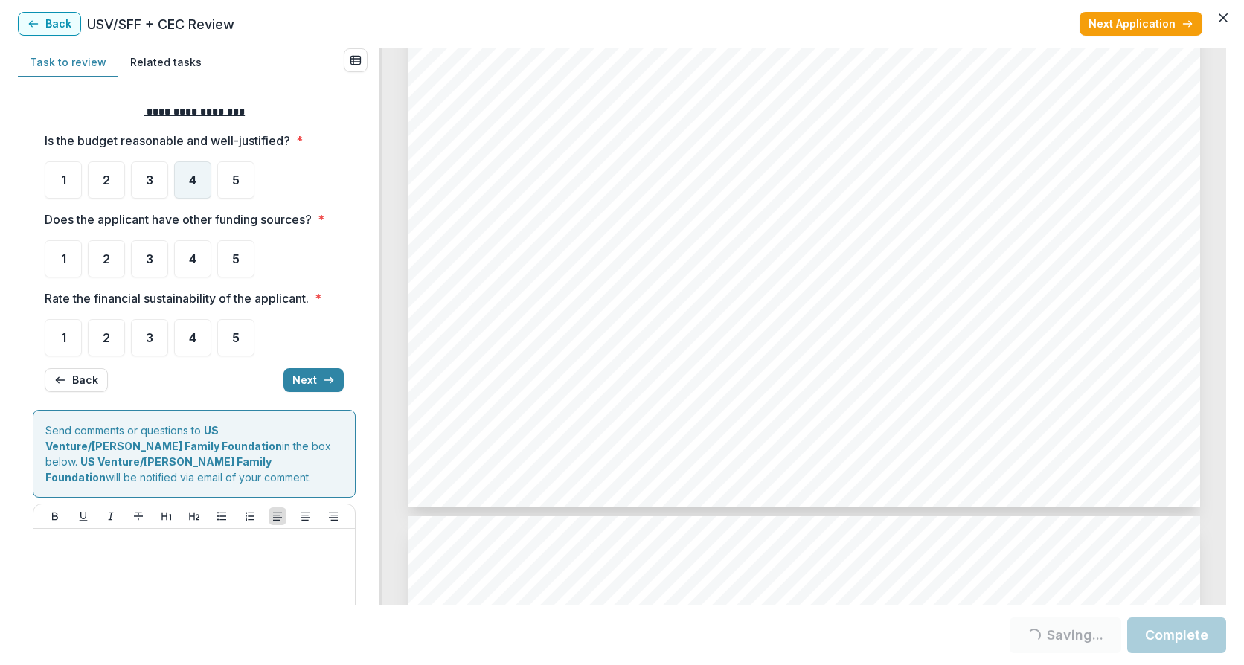
click at [190, 177] on span "4" at bounding box center [192, 180] width 7 height 12
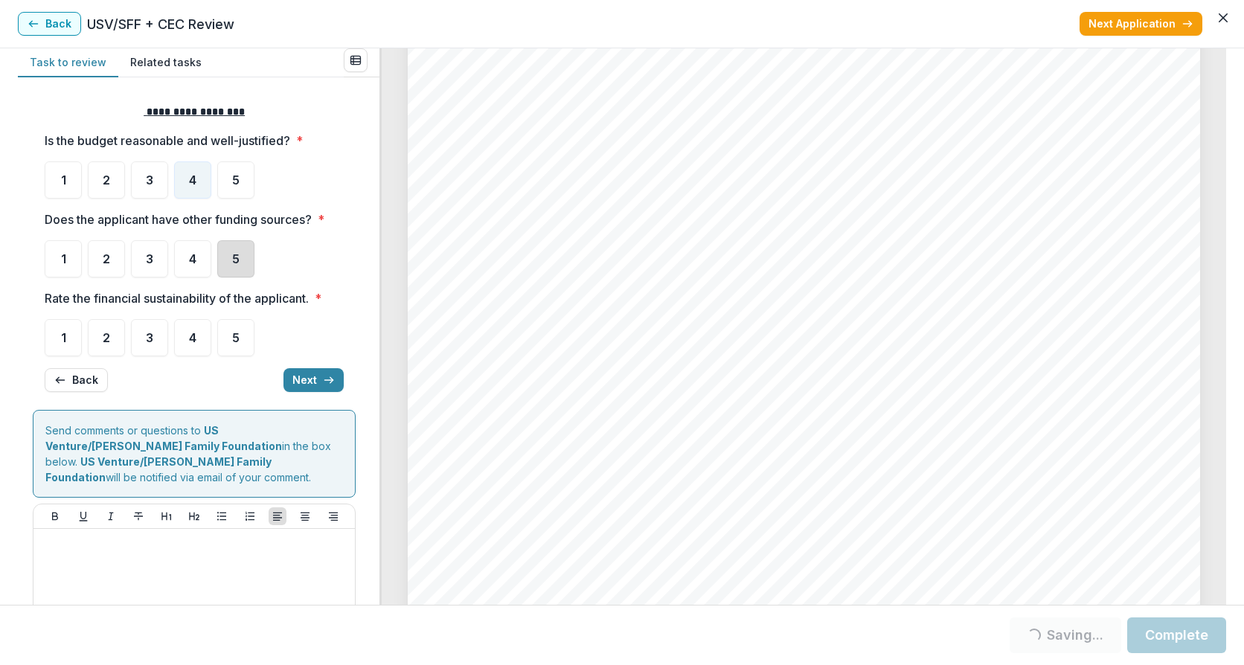
click at [244, 255] on div "5" at bounding box center [235, 258] width 37 height 37
click at [226, 336] on div "5" at bounding box center [235, 337] width 37 height 37
drag, startPoint x: 301, startPoint y: 376, endPoint x: 256, endPoint y: 420, distance: 63.1
click at [300, 376] on button "Next" at bounding box center [313, 380] width 60 height 24
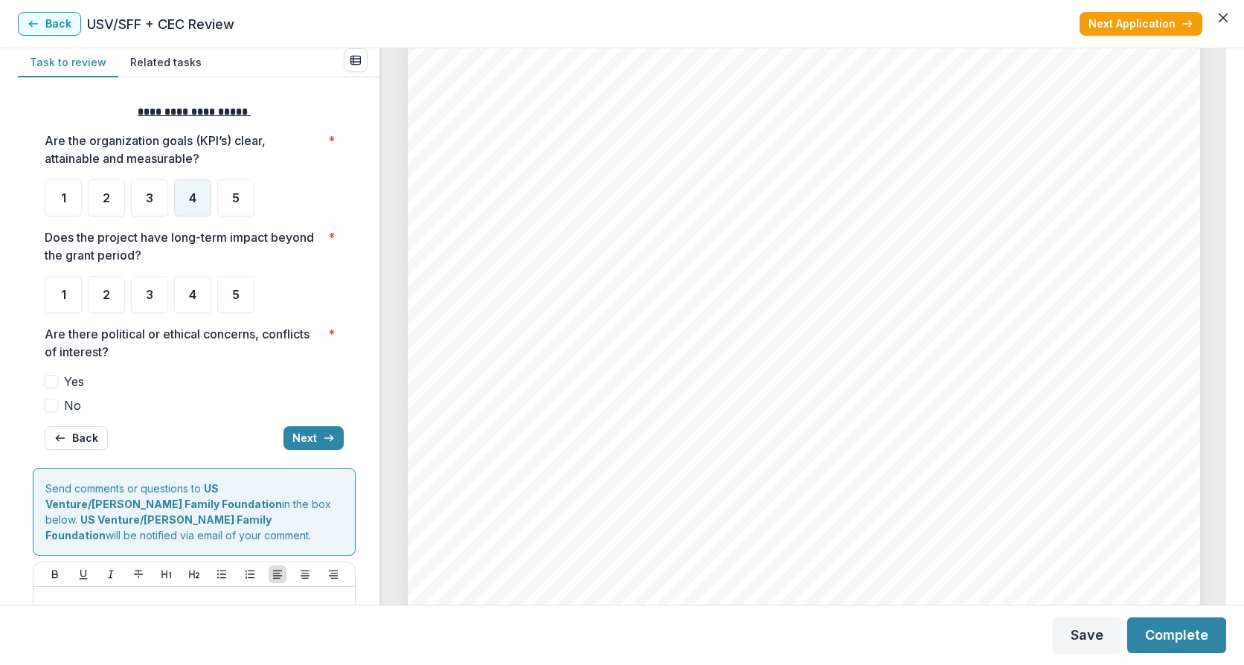
click at [186, 206] on div "4" at bounding box center [192, 197] width 37 height 37
click at [185, 293] on div "4" at bounding box center [192, 294] width 37 height 37
click at [41, 408] on div "**********" at bounding box center [194, 277] width 323 height 370
click at [50, 407] on span at bounding box center [51, 405] width 13 height 13
click at [307, 434] on button "Next" at bounding box center [313, 438] width 60 height 24
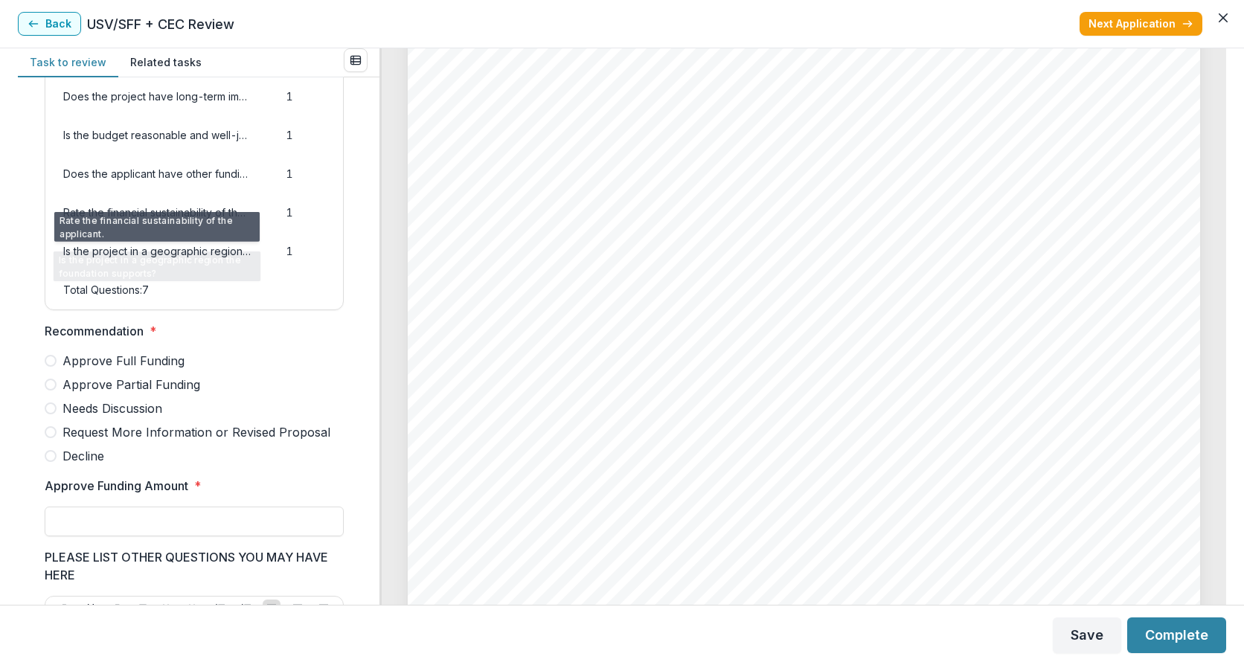
scroll to position [199, 0]
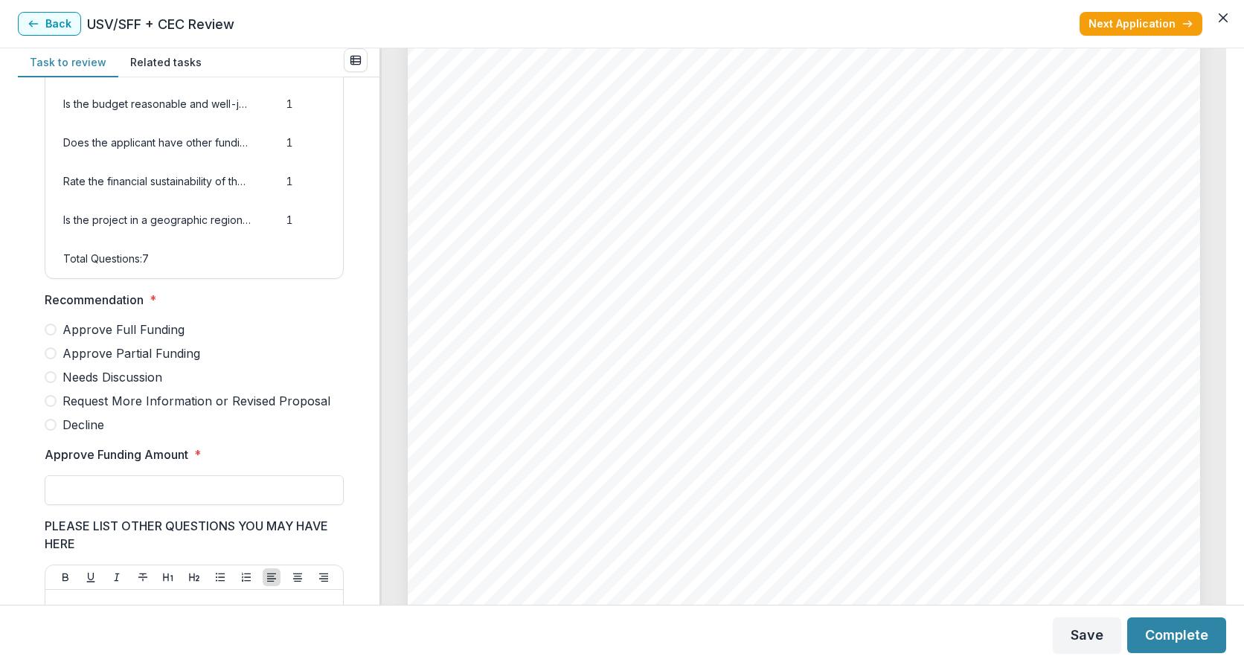
click at [52, 359] on span at bounding box center [51, 353] width 12 height 12
click at [79, 505] on input "Approve Funding Amount *" at bounding box center [194, 490] width 299 height 30
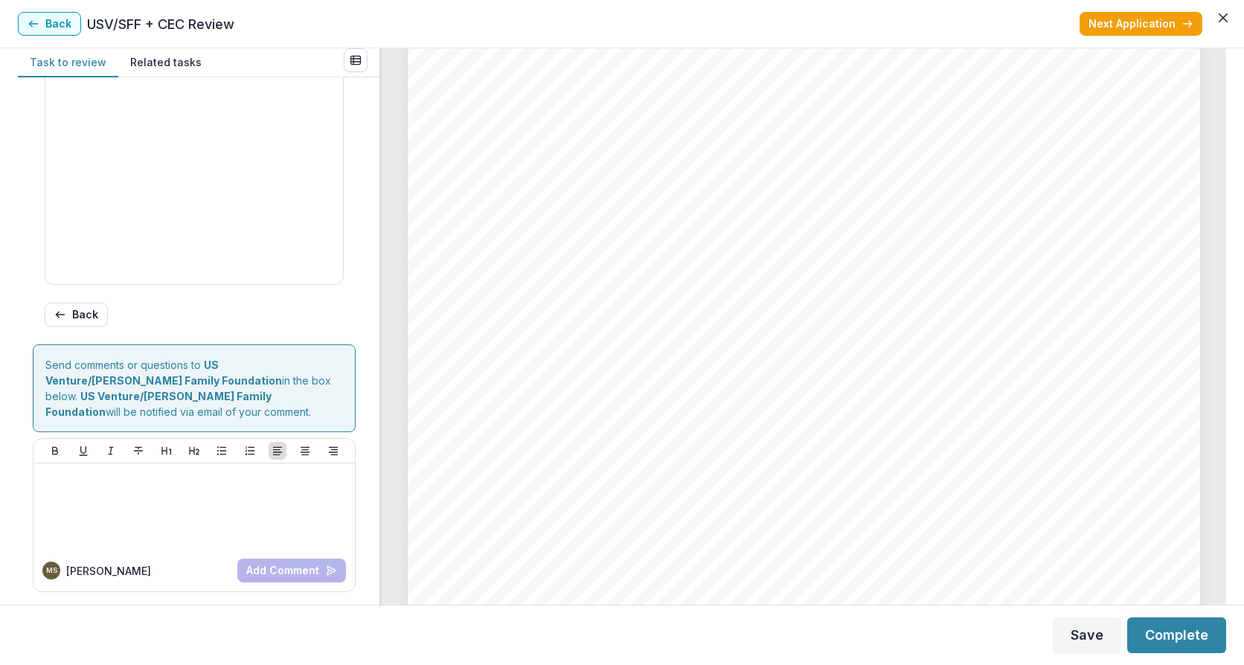
scroll to position [760, 0]
type input "*******"
click at [1176, 639] on button "Complete" at bounding box center [1176, 636] width 99 height 36
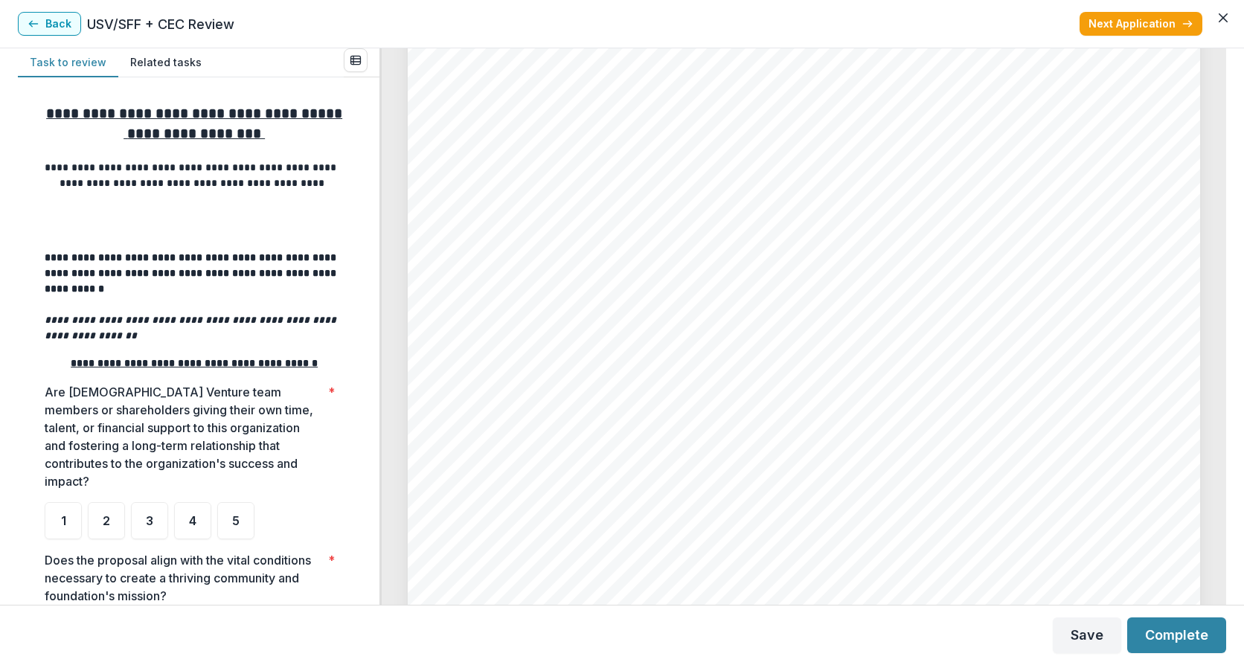
scroll to position [199, 0]
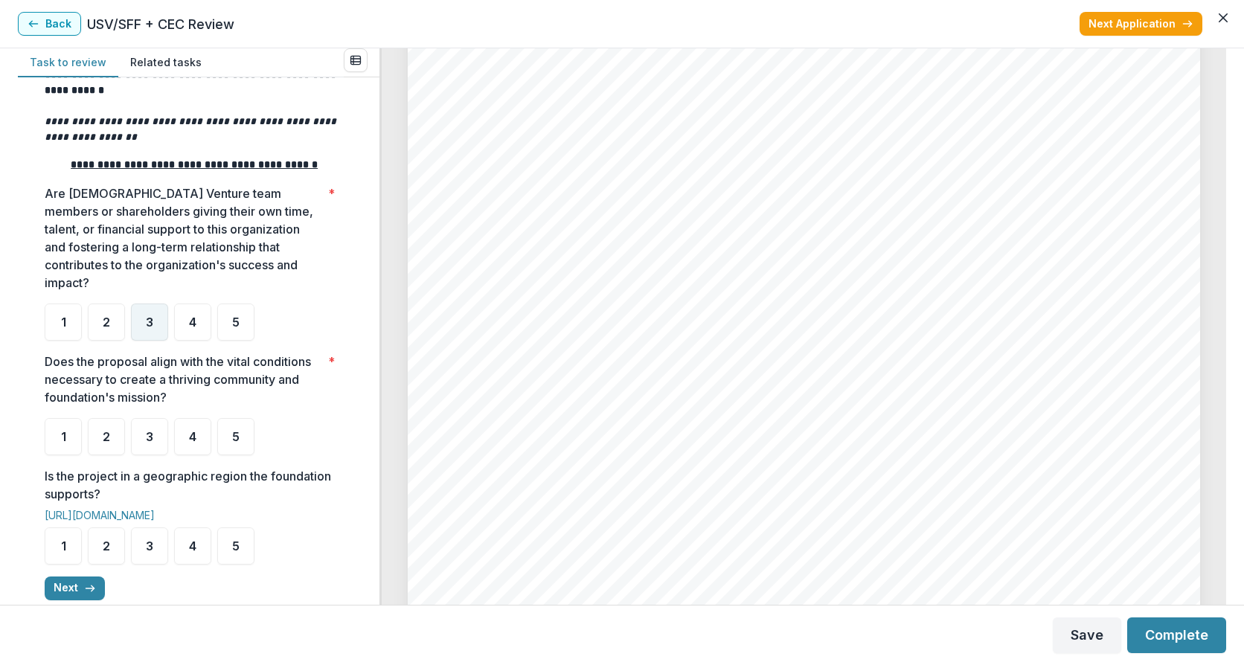
click at [153, 328] on span "3" at bounding box center [149, 322] width 7 height 12
drag, startPoint x: 184, startPoint y: 455, endPoint x: 158, endPoint y: 528, distance: 76.7
click at [182, 455] on div "4" at bounding box center [192, 436] width 37 height 37
drag, startPoint x: 235, startPoint y: 571, endPoint x: 220, endPoint y: 566, distance: 15.5
click at [231, 565] on div "5" at bounding box center [235, 546] width 37 height 37
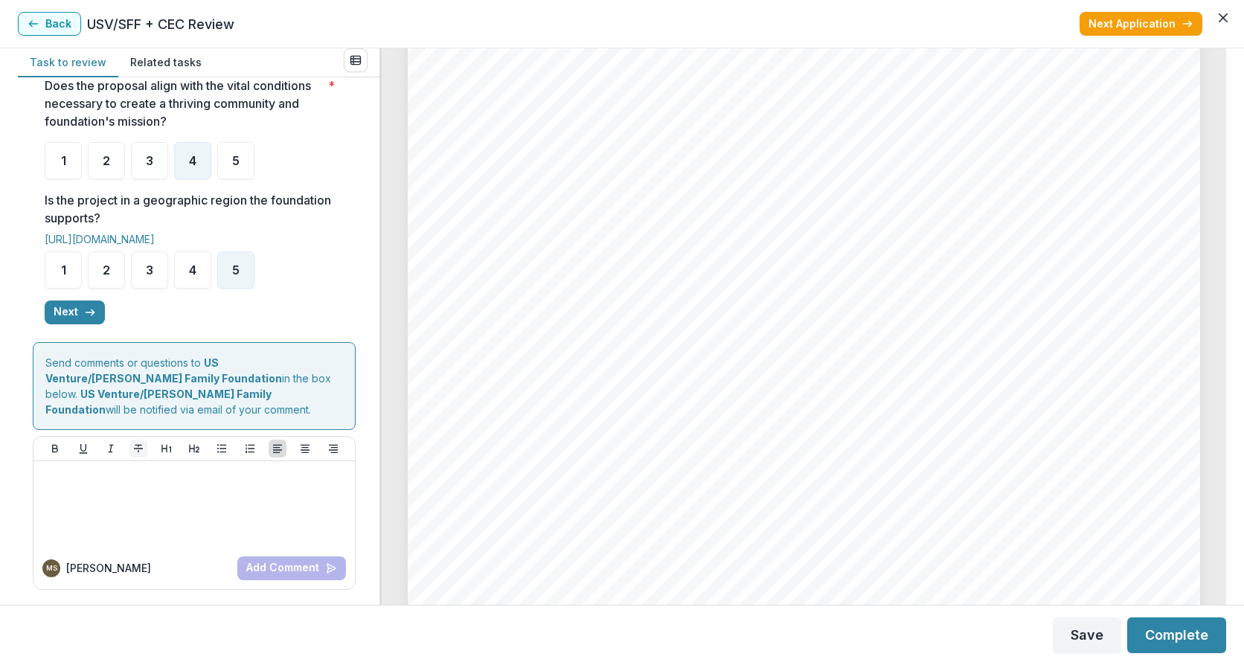
scroll to position [495, 0]
click at [60, 309] on button "Next" at bounding box center [75, 313] width 60 height 24
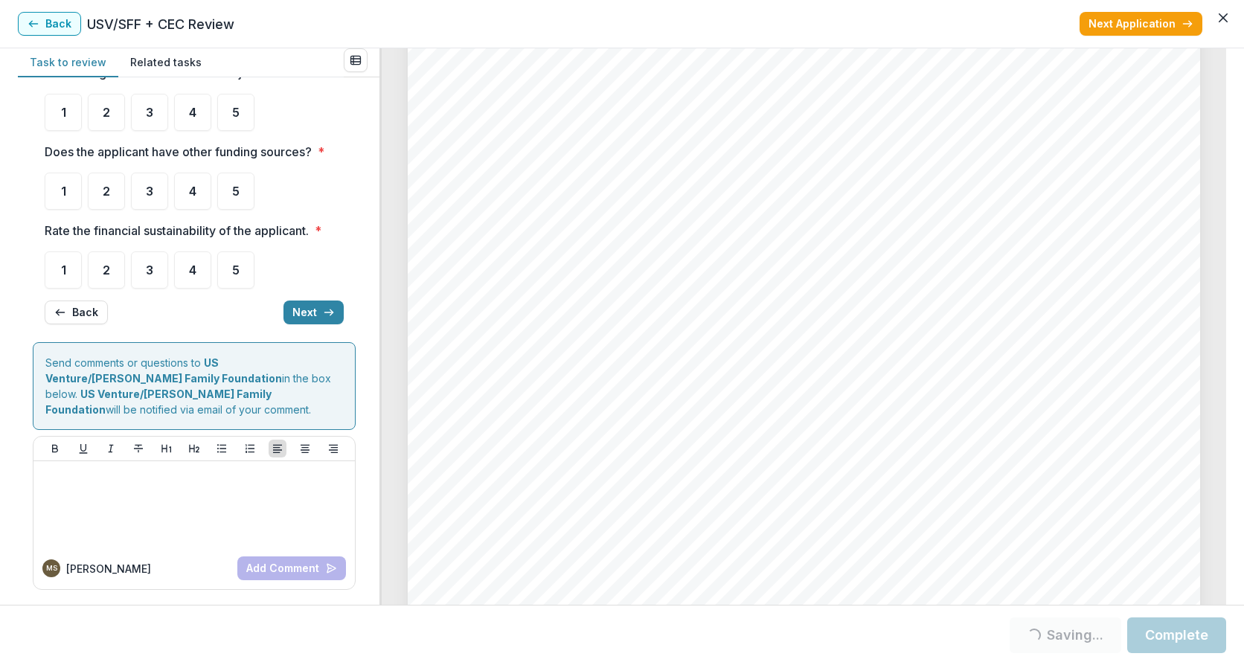
scroll to position [0, 0]
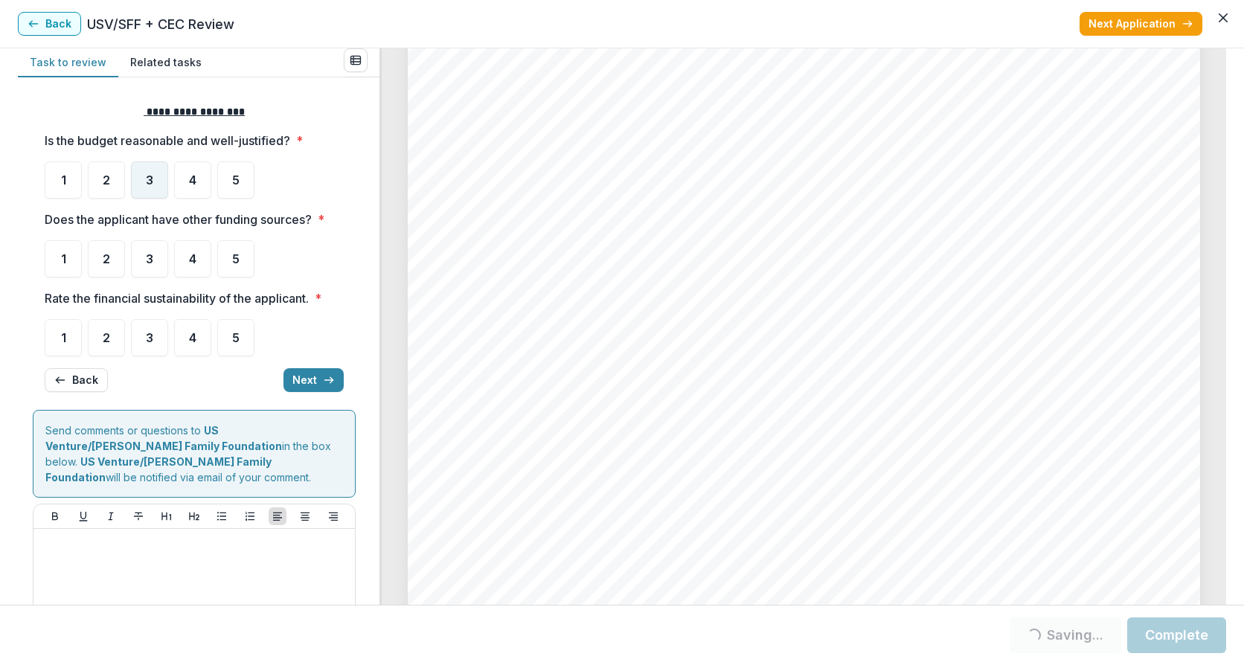
drag, startPoint x: 153, startPoint y: 176, endPoint x: 151, endPoint y: 222, distance: 46.2
click at [153, 179] on span "3" at bounding box center [149, 180] width 7 height 12
click at [149, 273] on div "3" at bounding box center [149, 258] width 37 height 37
click at [150, 333] on span "3" at bounding box center [149, 338] width 7 height 12
click at [153, 176] on span "3" at bounding box center [149, 180] width 7 height 12
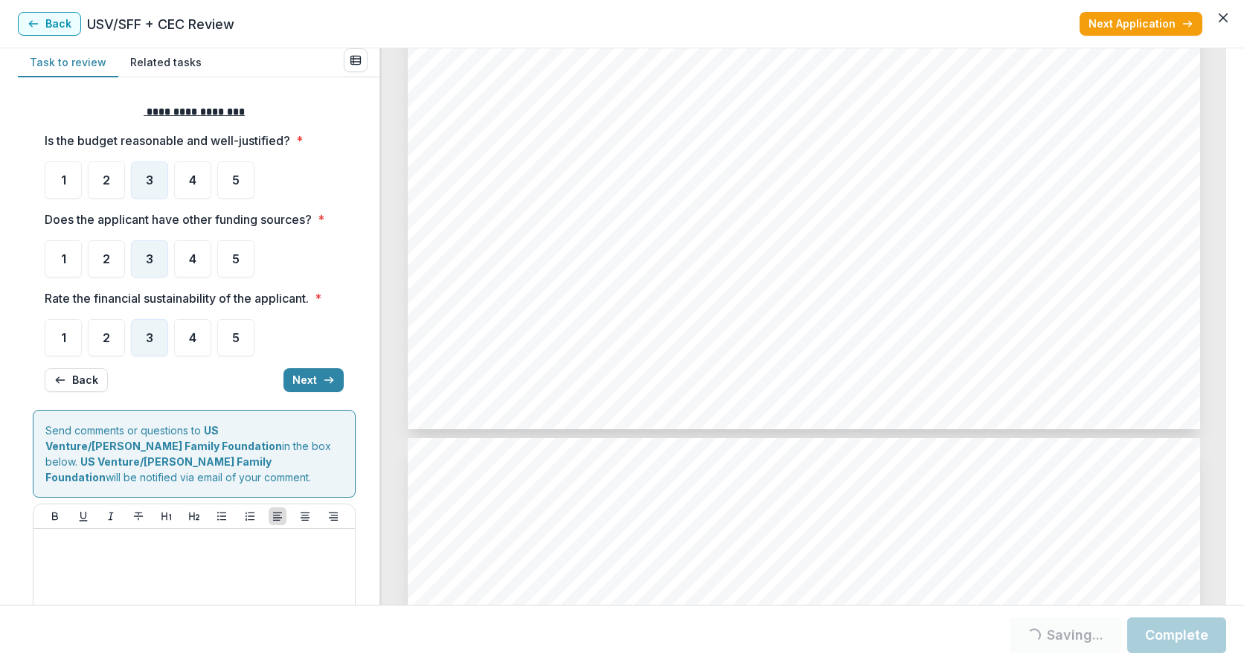
scroll to position [5357, 0]
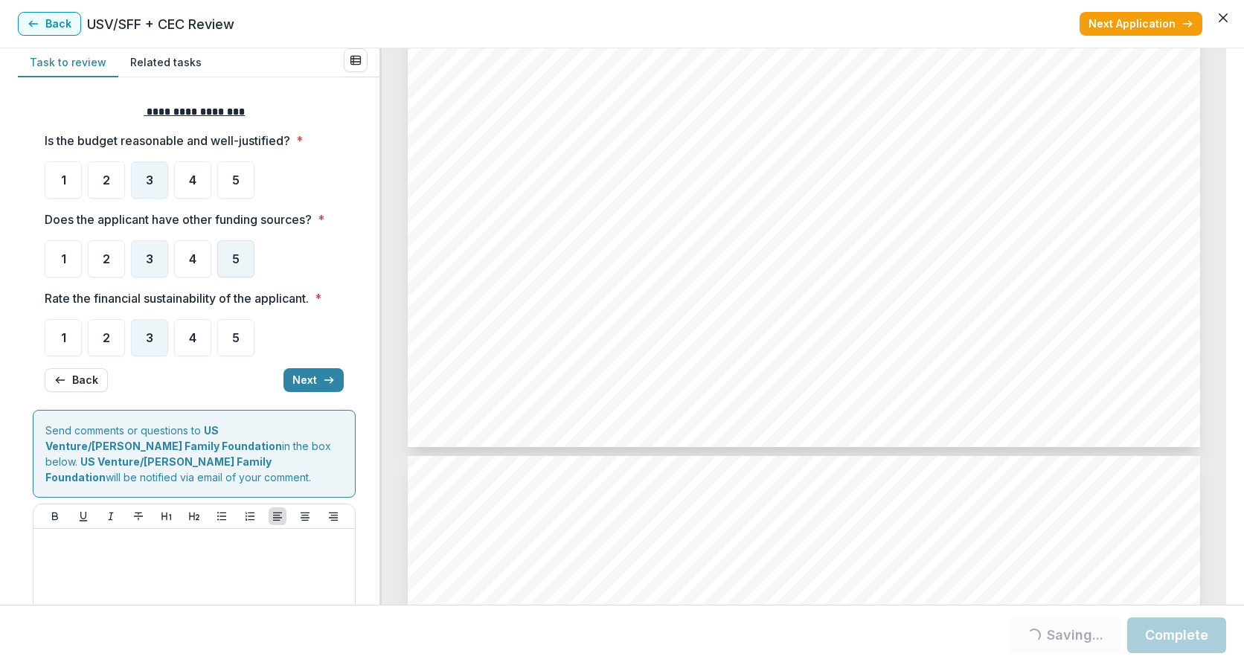
click at [241, 257] on div "5" at bounding box center [235, 258] width 37 height 37
click at [244, 260] on div "5" at bounding box center [235, 258] width 37 height 37
click at [235, 262] on span "5" at bounding box center [235, 259] width 7 height 12
click at [234, 263] on span "5" at bounding box center [235, 259] width 7 height 12
click at [300, 376] on button "Next" at bounding box center [313, 380] width 60 height 24
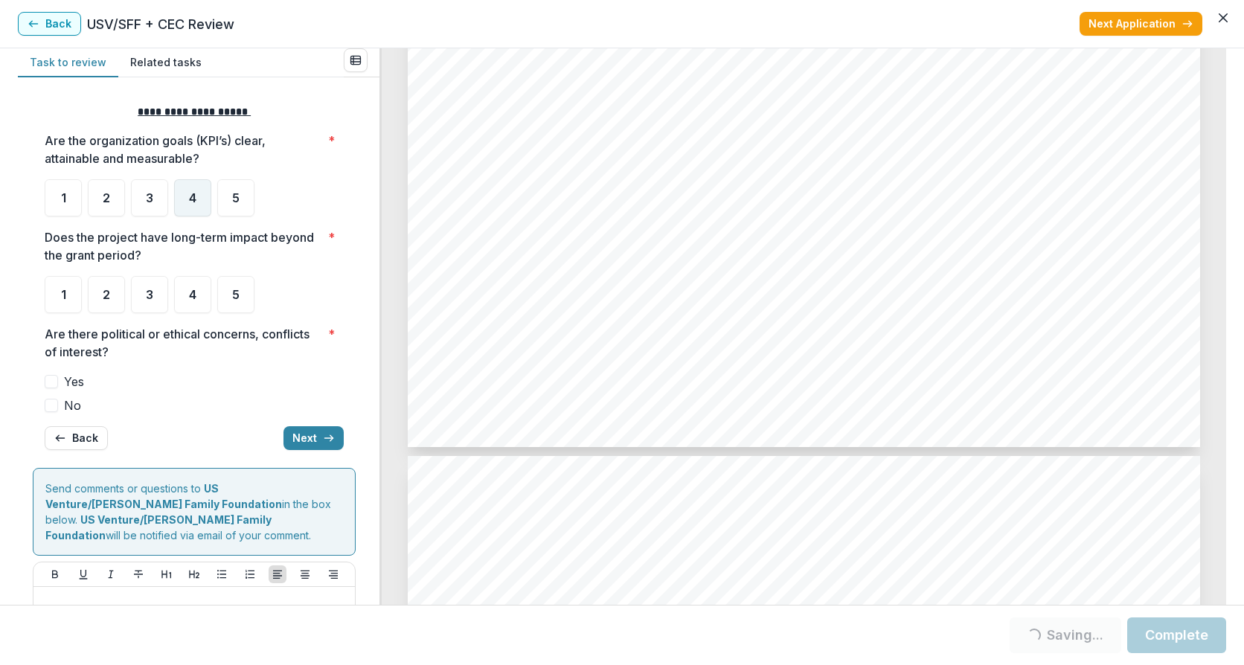
click at [189, 201] on span "4" at bounding box center [192, 198] width 7 height 12
drag, startPoint x: 190, startPoint y: 295, endPoint x: 185, endPoint y: 311, distance: 16.7
click at [190, 297] on span "4" at bounding box center [192, 295] width 7 height 12
drag, startPoint x: 50, startPoint y: 397, endPoint x: 132, endPoint y: 405, distance: 82.3
click at [51, 396] on div "Yes No" at bounding box center [194, 394] width 299 height 42
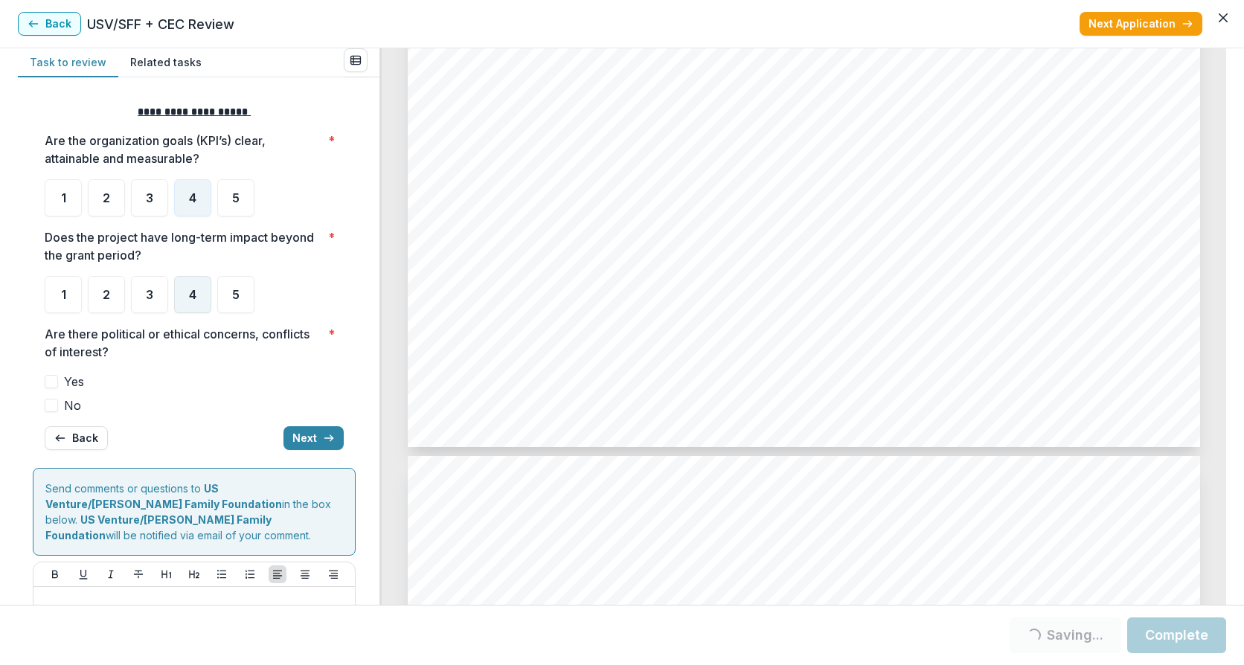
click at [204, 291] on div "4" at bounding box center [192, 294] width 37 height 37
click at [52, 404] on span at bounding box center [51, 405] width 13 height 13
click at [311, 435] on button "Next" at bounding box center [313, 438] width 60 height 24
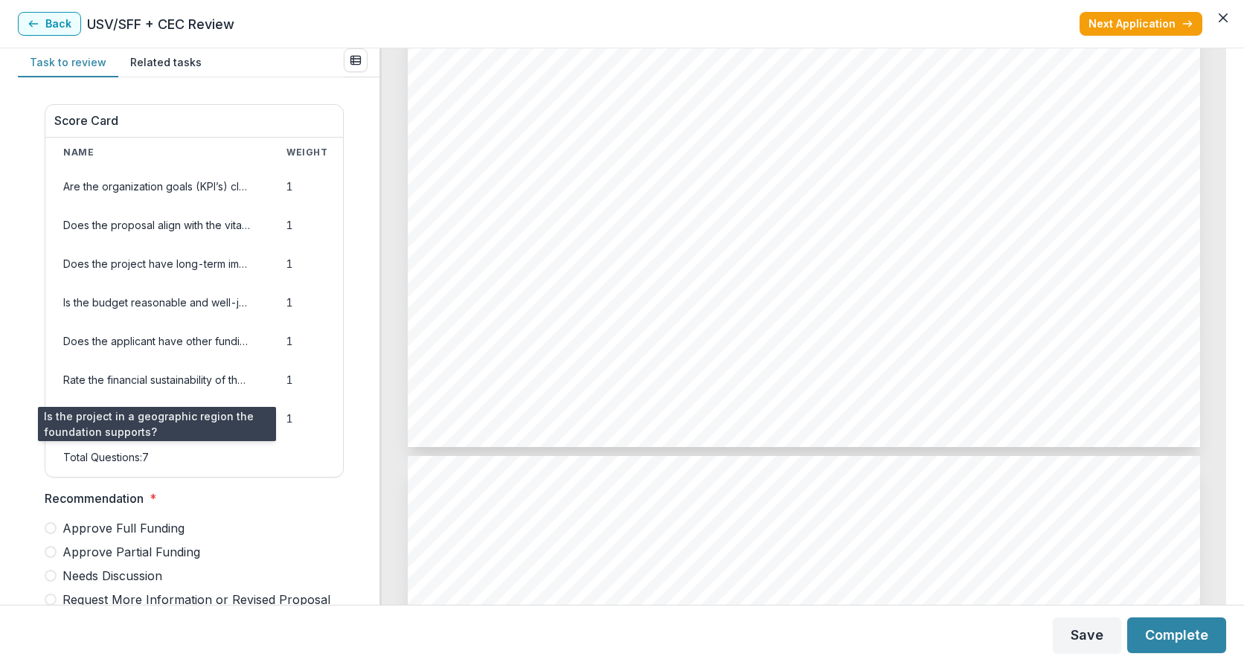
scroll to position [199, 0]
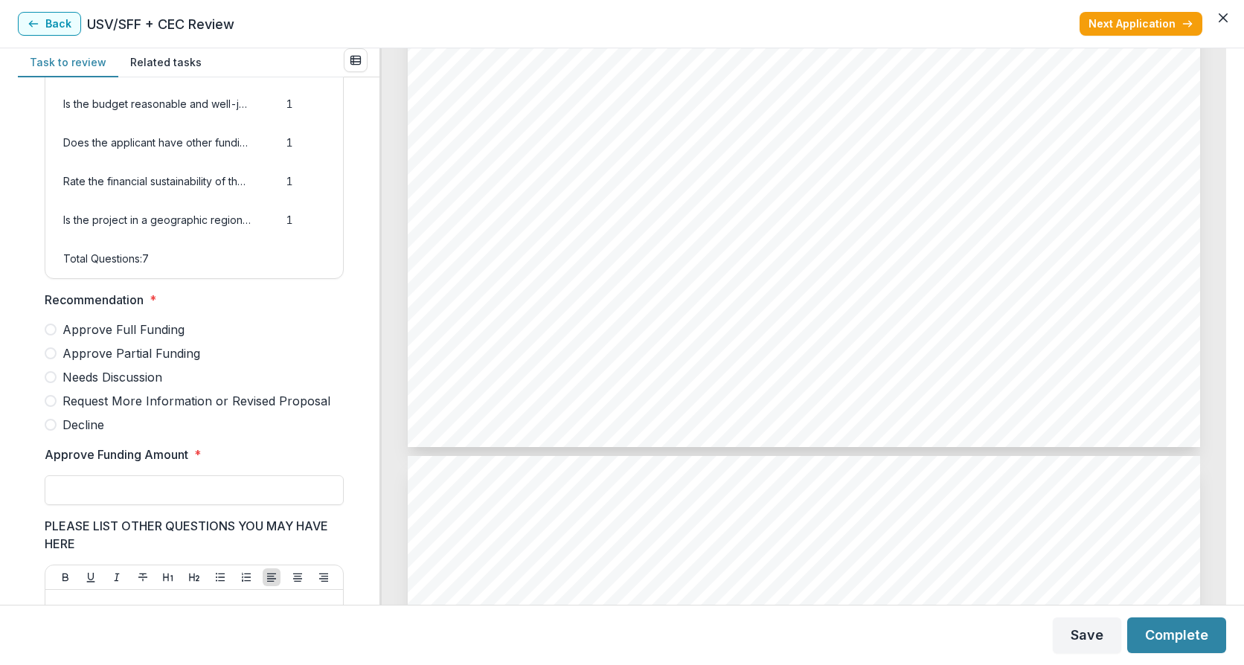
click at [55, 359] on span at bounding box center [51, 353] width 12 height 12
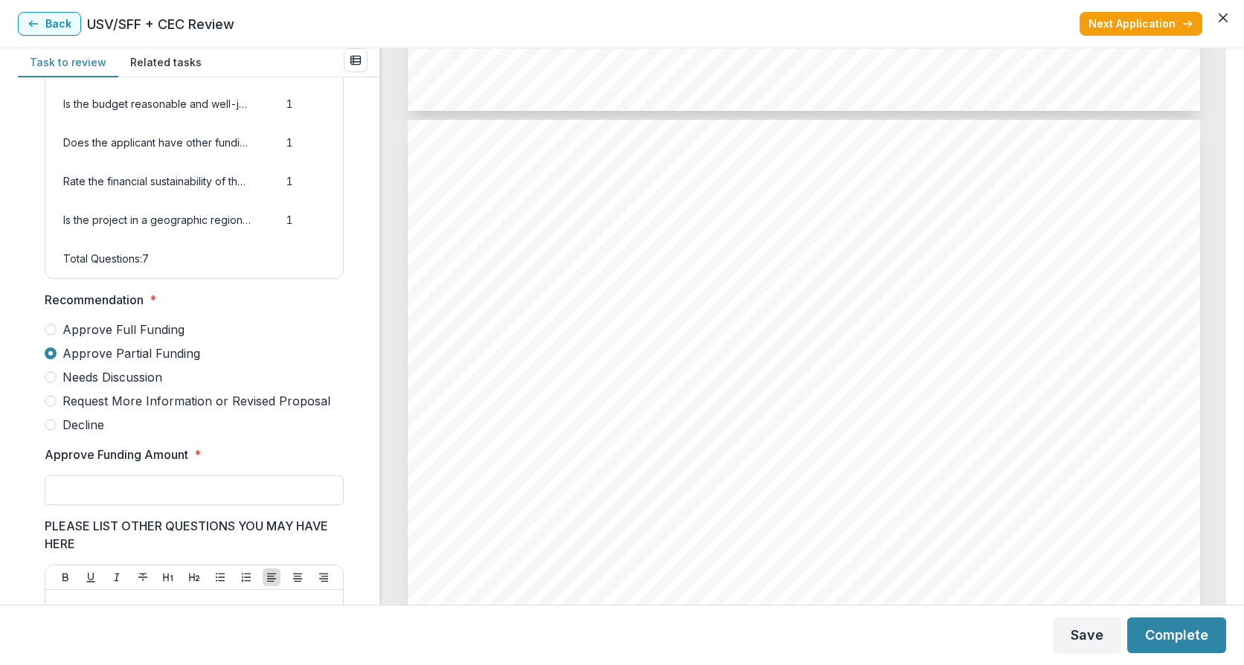
scroll to position [4762, 0]
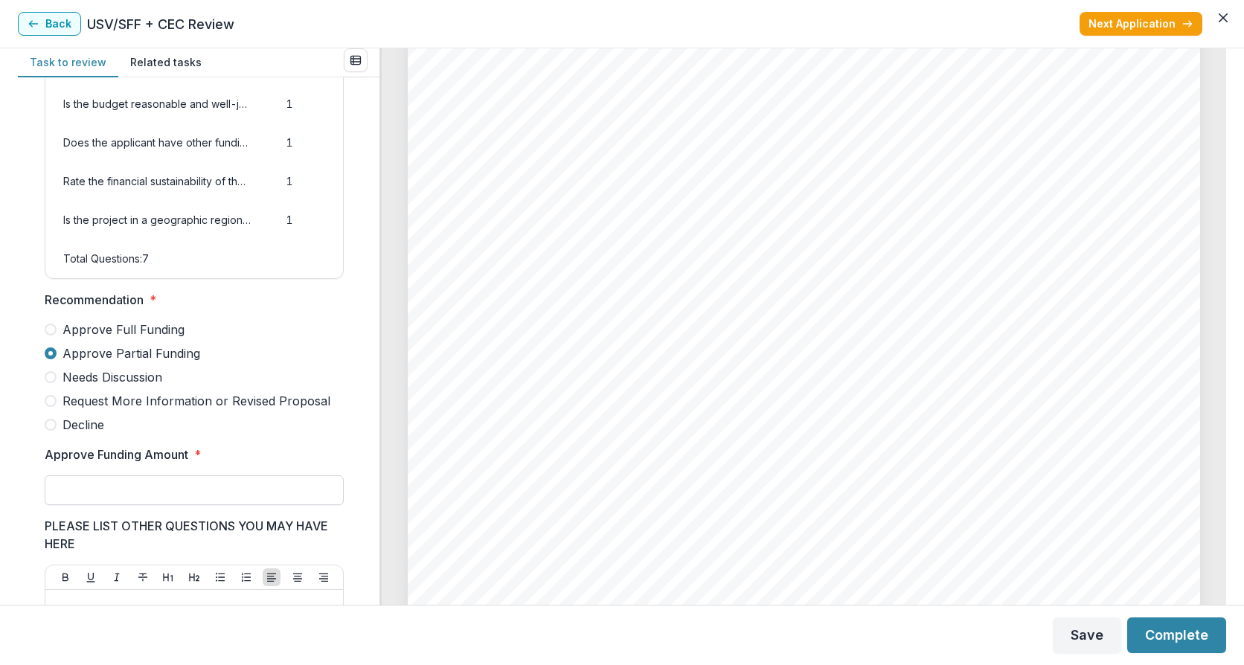
click at [84, 500] on input "Approve Funding Amount *" at bounding box center [194, 490] width 299 height 30
click at [51, 431] on span at bounding box center [51, 425] width 12 height 12
drag, startPoint x: 112, startPoint y: 515, endPoint x: 54, endPoint y: 515, distance: 58.0
click at [54, 505] on input "*******" at bounding box center [194, 490] width 299 height 30
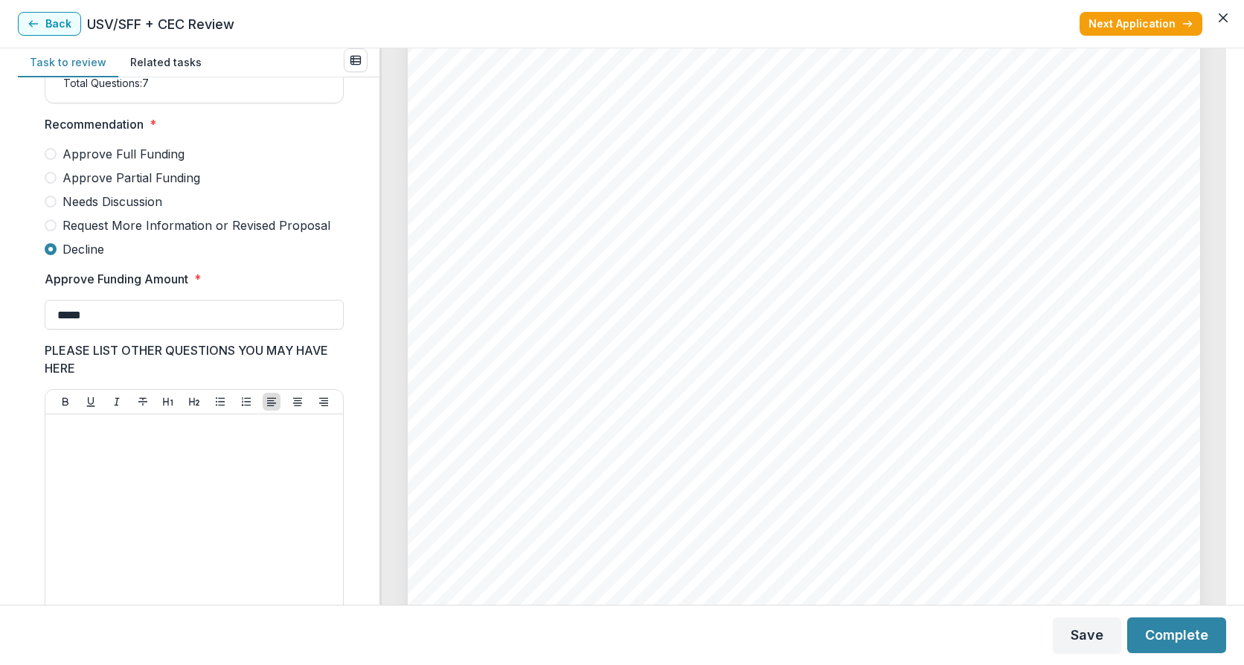
scroll to position [397, 0]
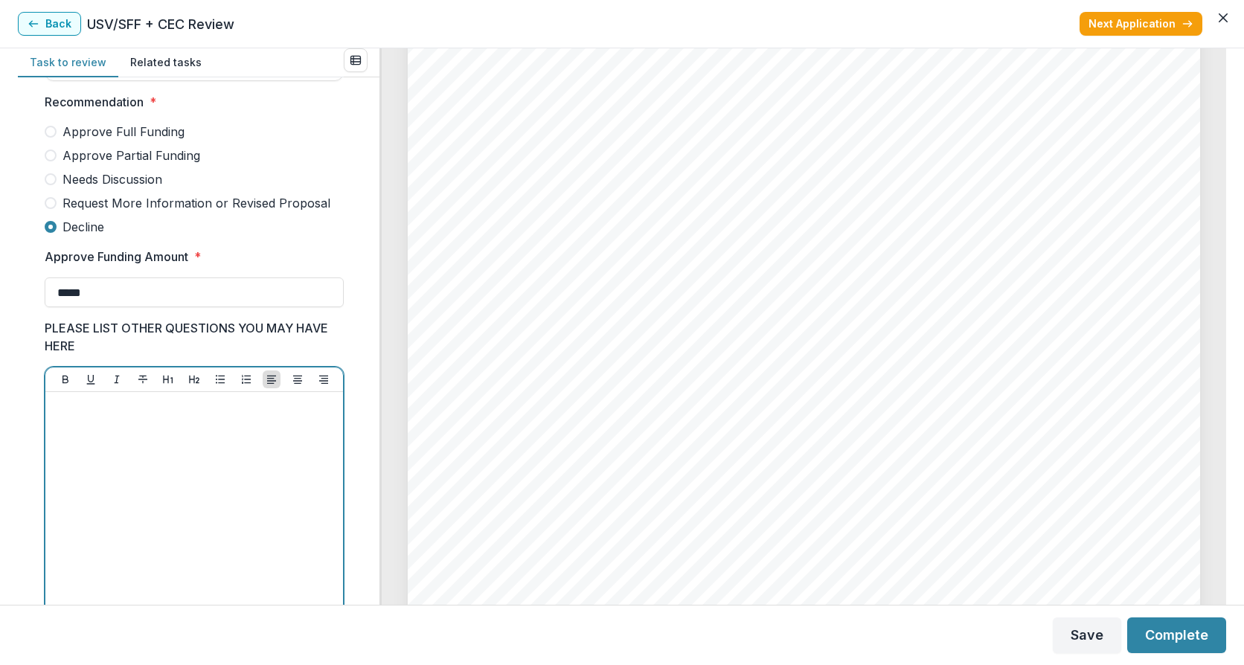
type input "**"
click at [155, 468] on div at bounding box center [194, 509] width 286 height 223
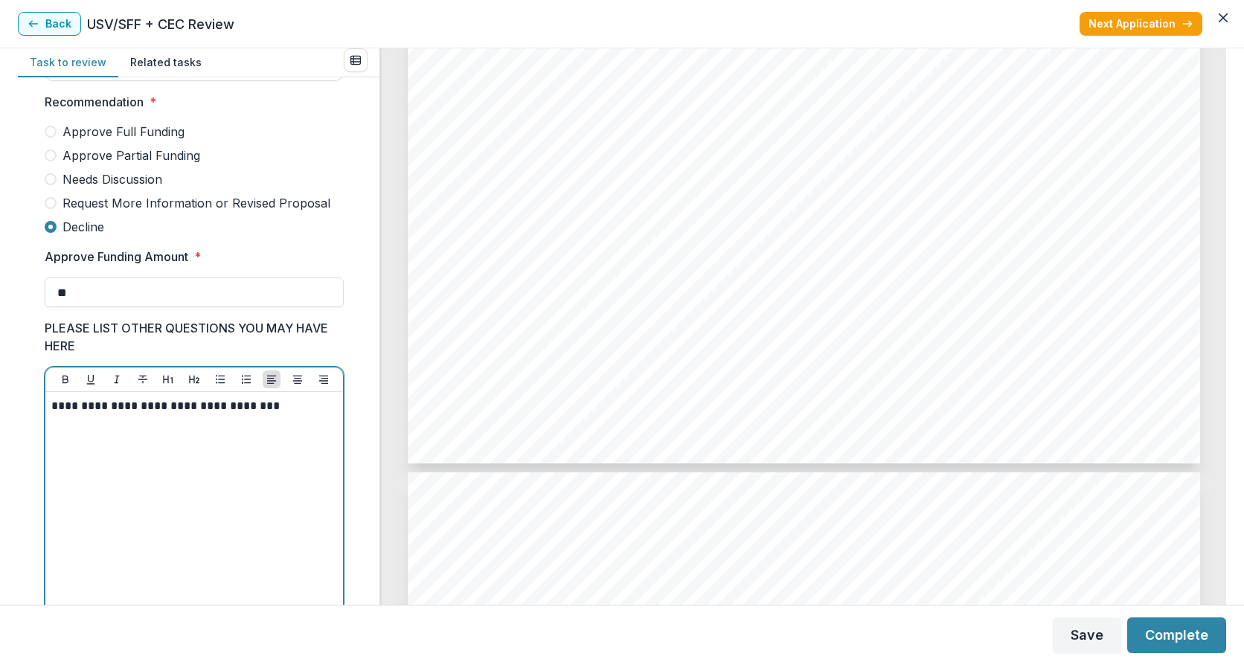
scroll to position [5357, 0]
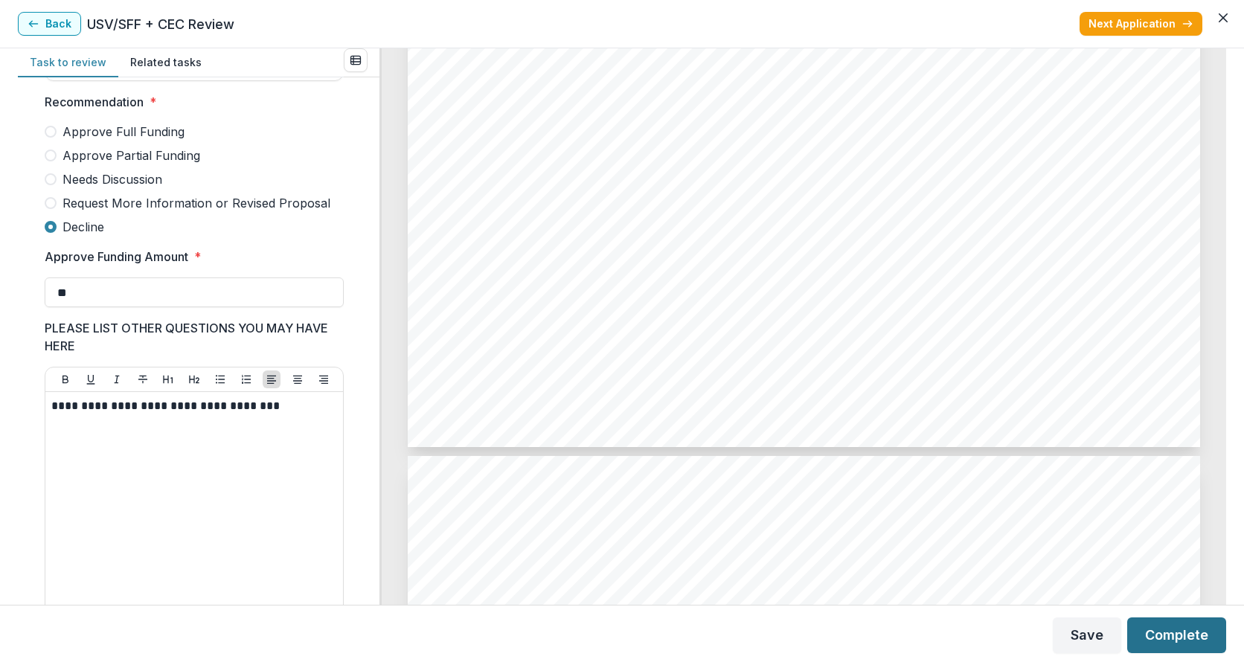
click at [1187, 641] on button "Complete" at bounding box center [1176, 636] width 99 height 36
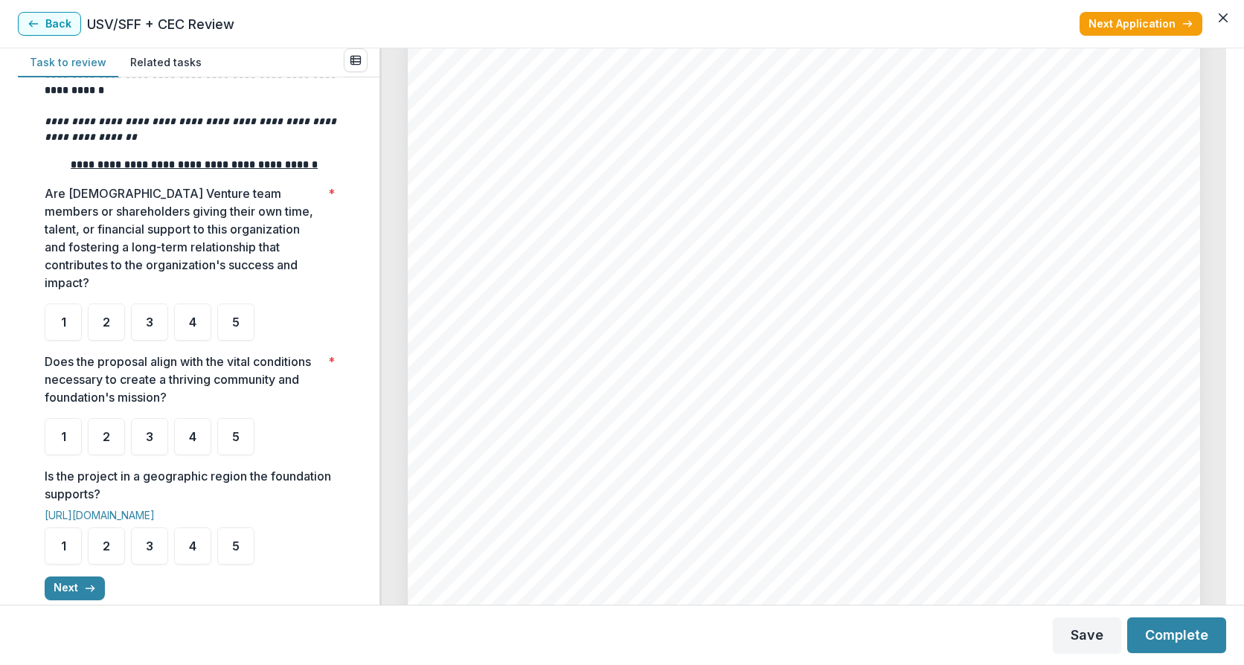
scroll to position [2182, 0]
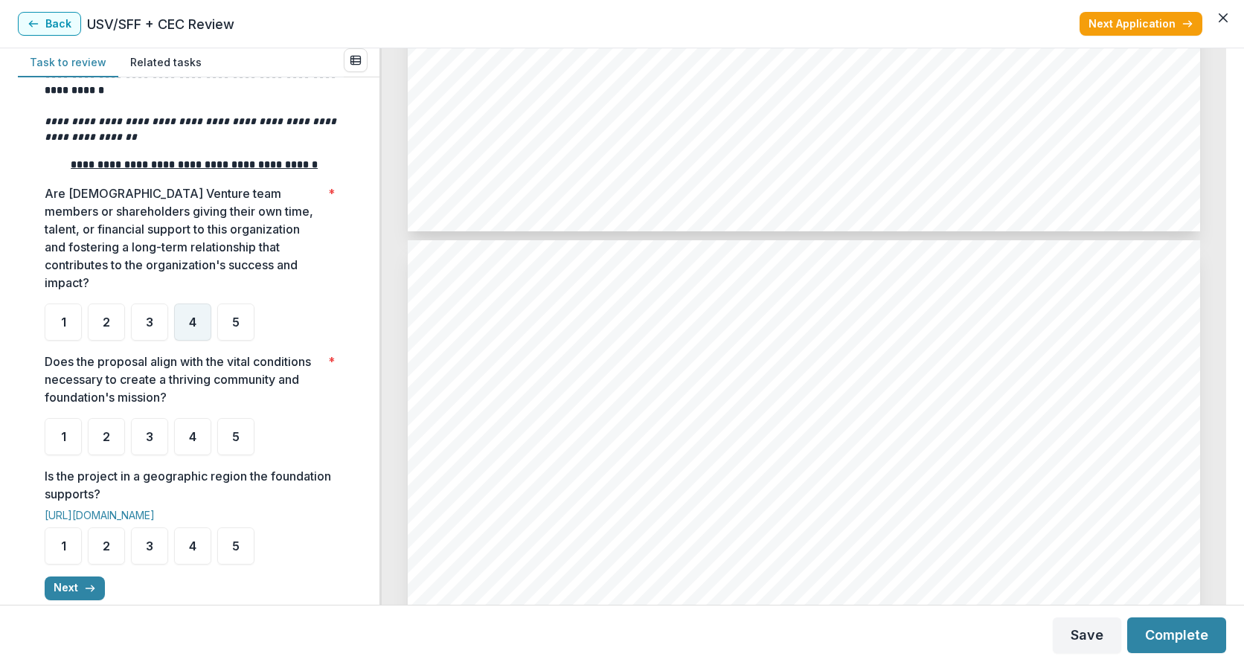
click at [190, 328] on span "4" at bounding box center [192, 322] width 7 height 12
click at [146, 341] on div "3" at bounding box center [149, 322] width 37 height 37
click at [112, 341] on div "2" at bounding box center [106, 322] width 37 height 37
click at [137, 341] on div "3" at bounding box center [149, 322] width 37 height 37
click at [195, 443] on span "4" at bounding box center [192, 437] width 7 height 12
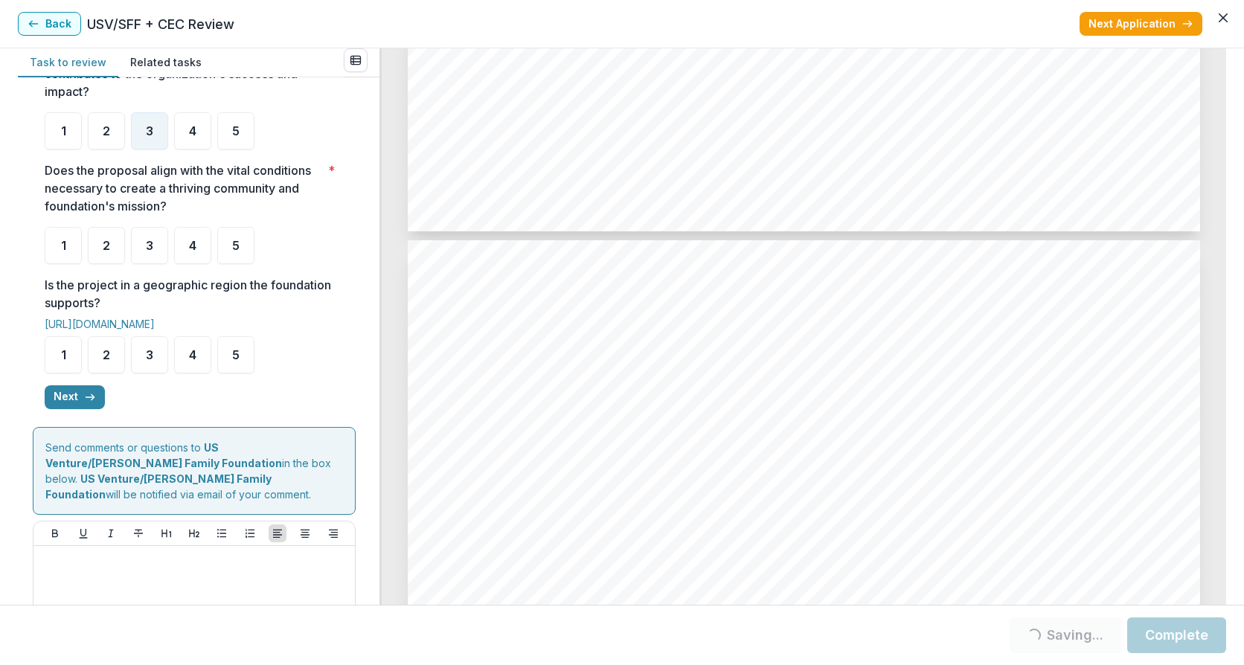
scroll to position [397, 0]
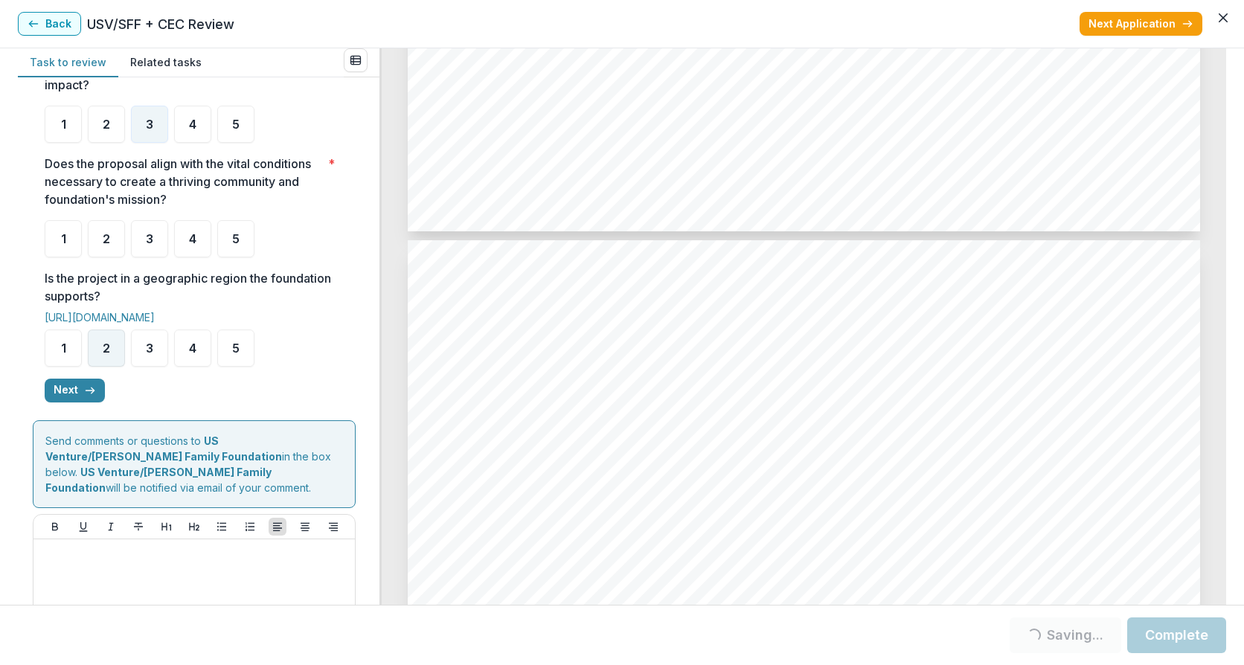
click at [111, 360] on div "2" at bounding box center [106, 348] width 37 height 37
click at [139, 257] on div "3" at bounding box center [149, 238] width 37 height 37
click at [63, 403] on button "Next" at bounding box center [75, 391] width 60 height 24
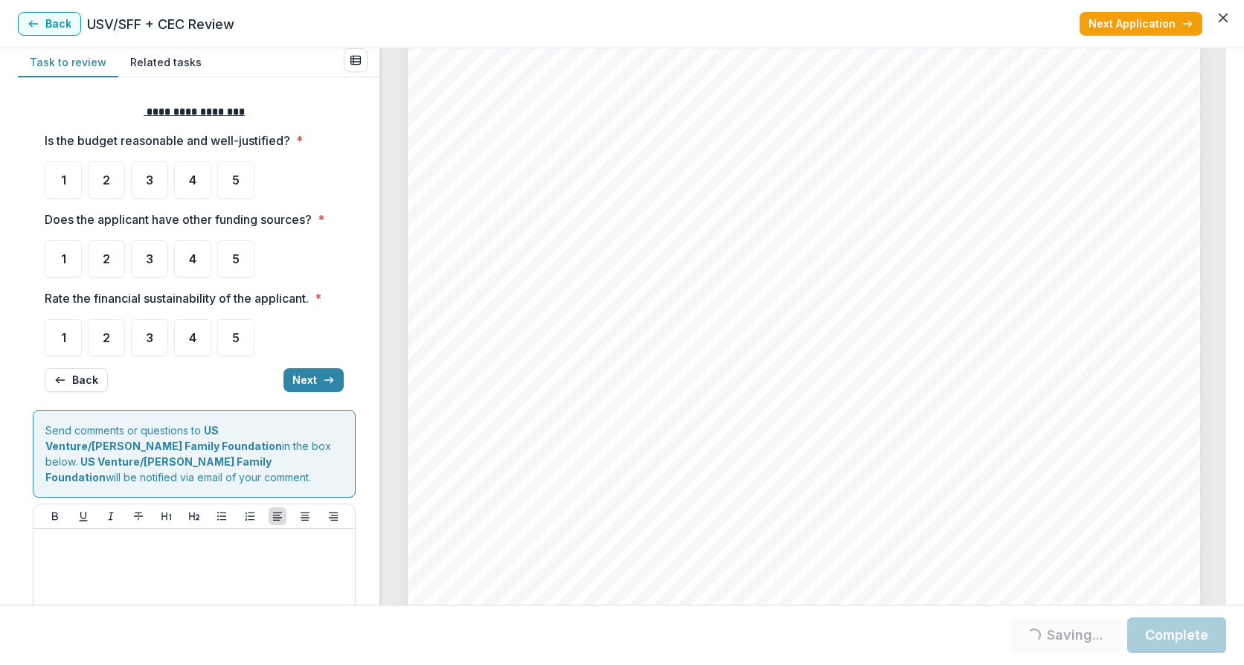
scroll to position [4960, 0]
click at [233, 257] on span "5" at bounding box center [235, 259] width 7 height 12
click at [149, 166] on div "3" at bounding box center [149, 179] width 37 height 37
click at [231, 252] on div "5" at bounding box center [235, 258] width 37 height 37
click at [196, 339] on span "4" at bounding box center [192, 338] width 7 height 12
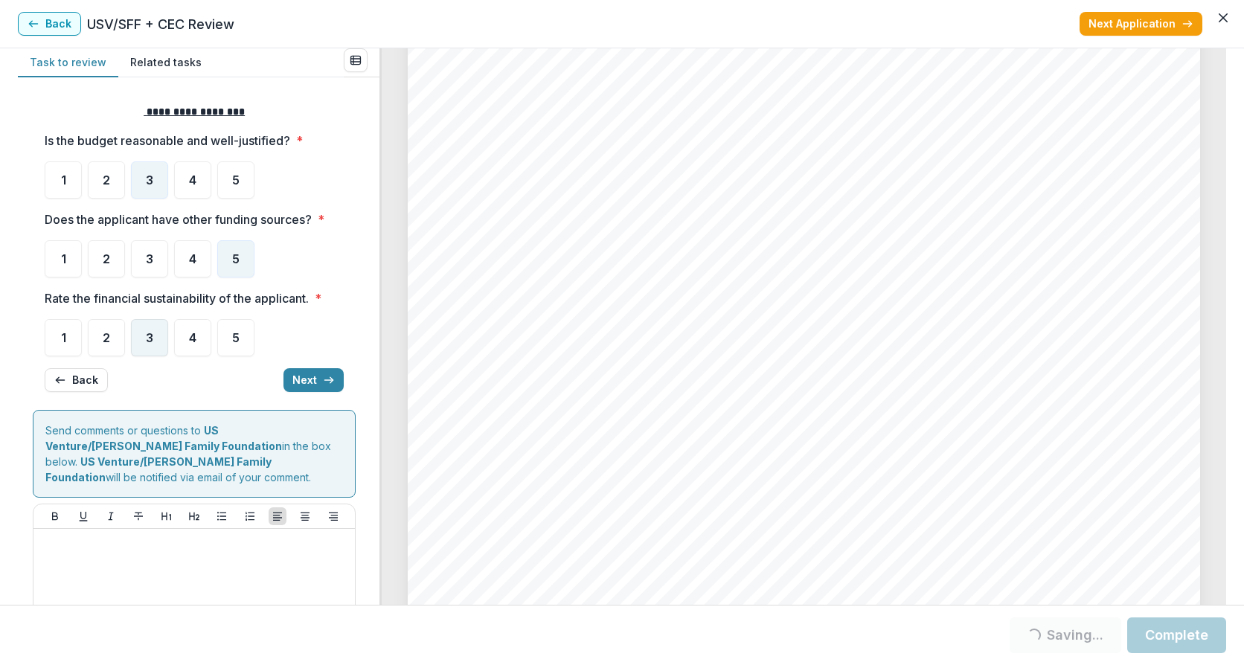
click at [153, 336] on span "3" at bounding box center [149, 338] width 7 height 12
click at [193, 182] on span "4" at bounding box center [192, 180] width 7 height 12
click at [150, 340] on span "3" at bounding box center [149, 338] width 7 height 12
click at [148, 345] on div "3" at bounding box center [149, 337] width 37 height 37
click at [306, 379] on button "Next" at bounding box center [313, 380] width 60 height 24
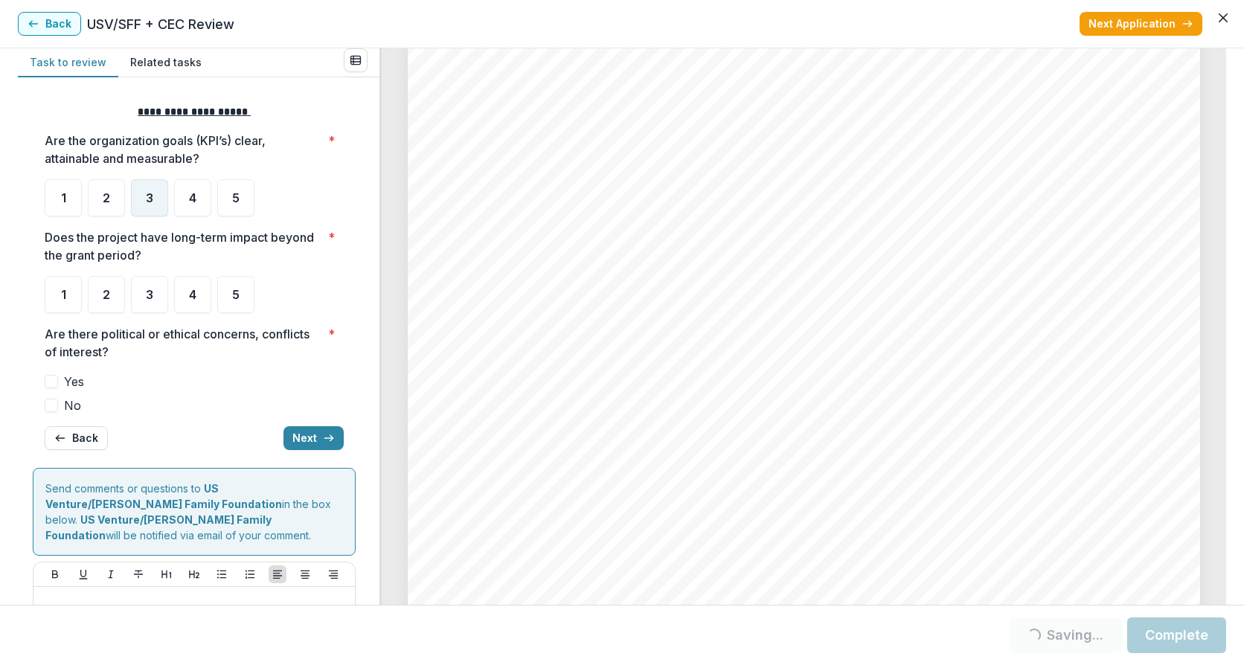
click at [158, 193] on div "3" at bounding box center [149, 197] width 37 height 37
click at [155, 295] on div "3" at bounding box center [149, 294] width 37 height 37
click at [50, 411] on span at bounding box center [51, 405] width 13 height 13
click at [148, 294] on span "3" at bounding box center [149, 295] width 7 height 12
click at [286, 420] on div "**********" at bounding box center [194, 277] width 299 height 370
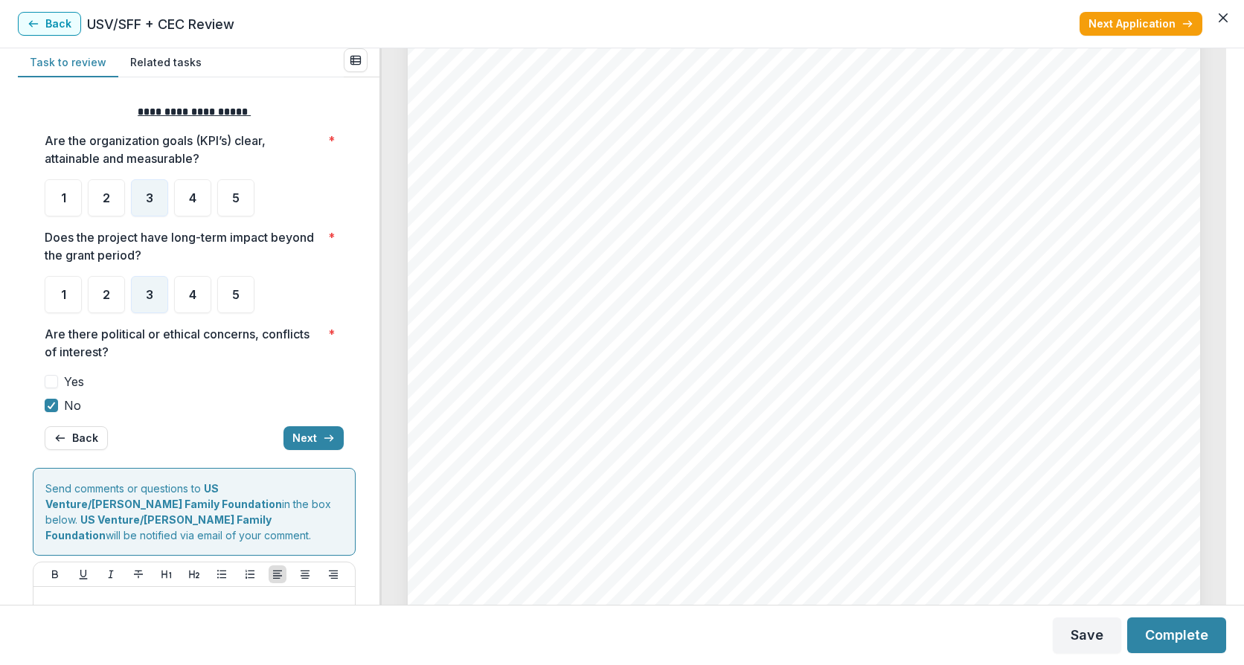
click at [302, 442] on button "Next" at bounding box center [313, 438] width 60 height 24
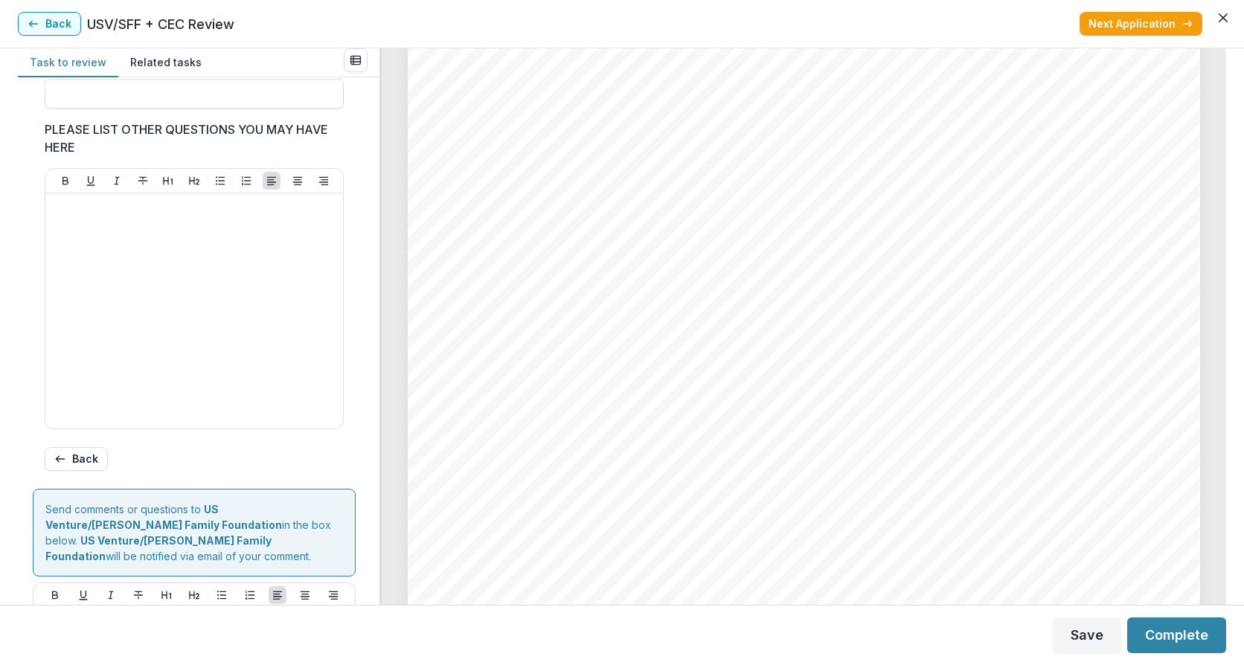
scroll to position [199, 0]
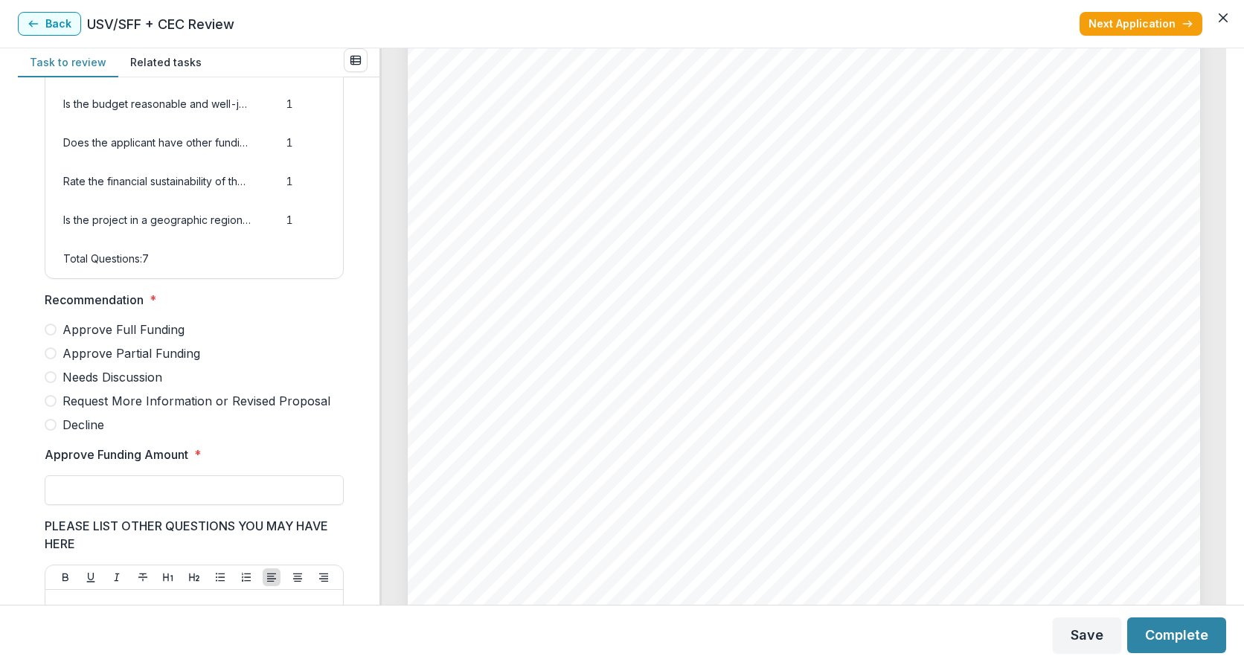
click at [52, 359] on span at bounding box center [51, 353] width 12 height 12
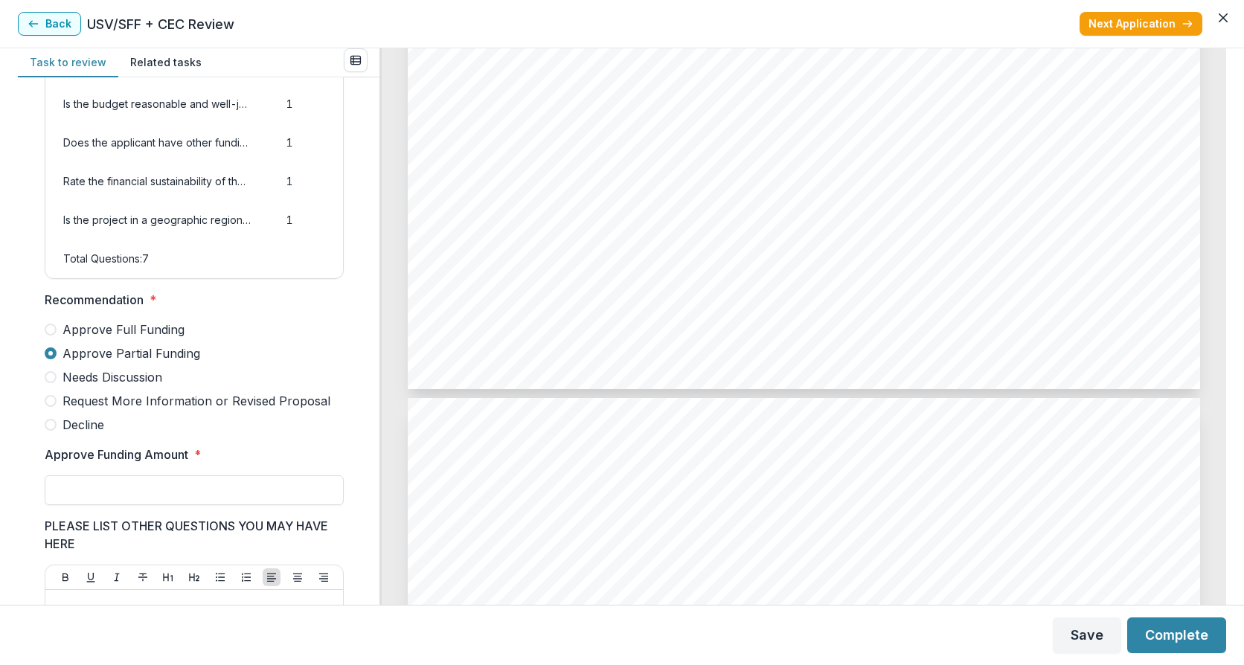
scroll to position [3175, 0]
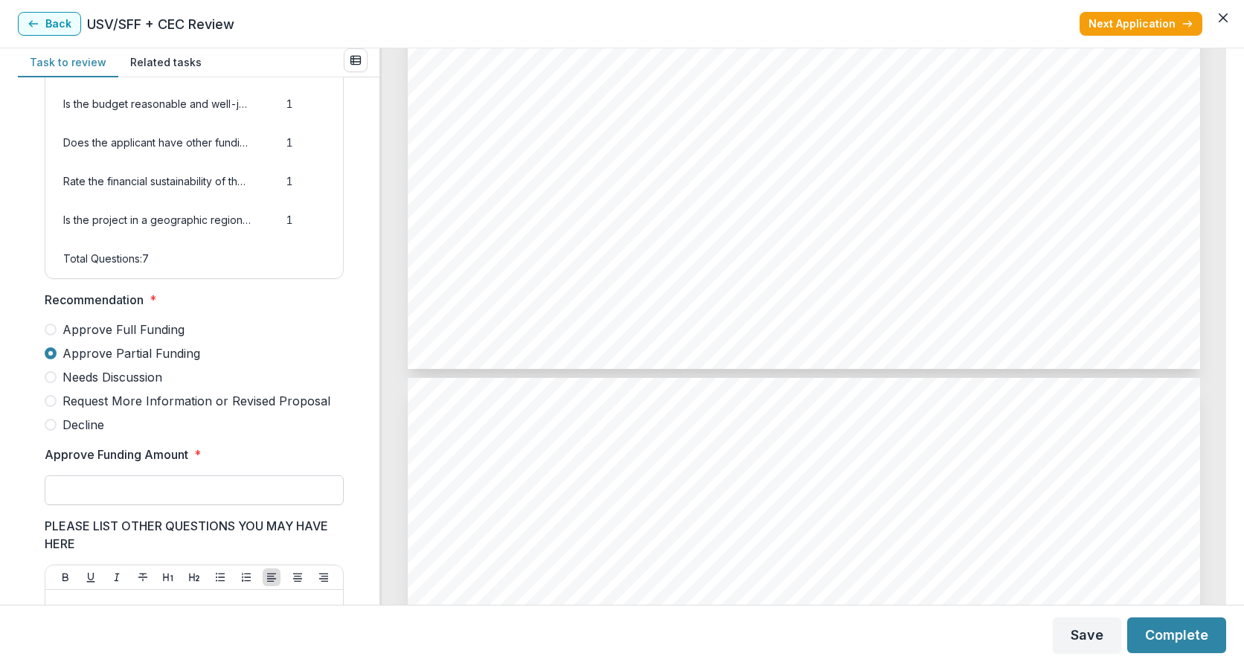
click at [74, 505] on input "Approve Funding Amount *" at bounding box center [194, 490] width 299 height 30
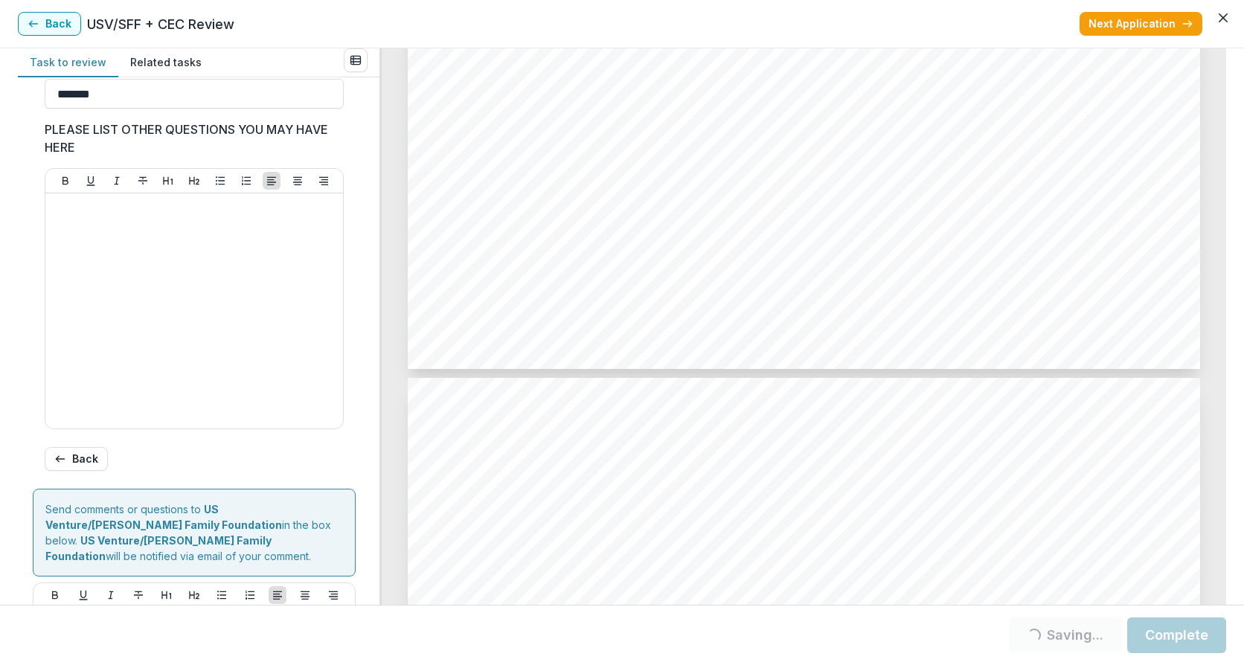
scroll to position [760, 0]
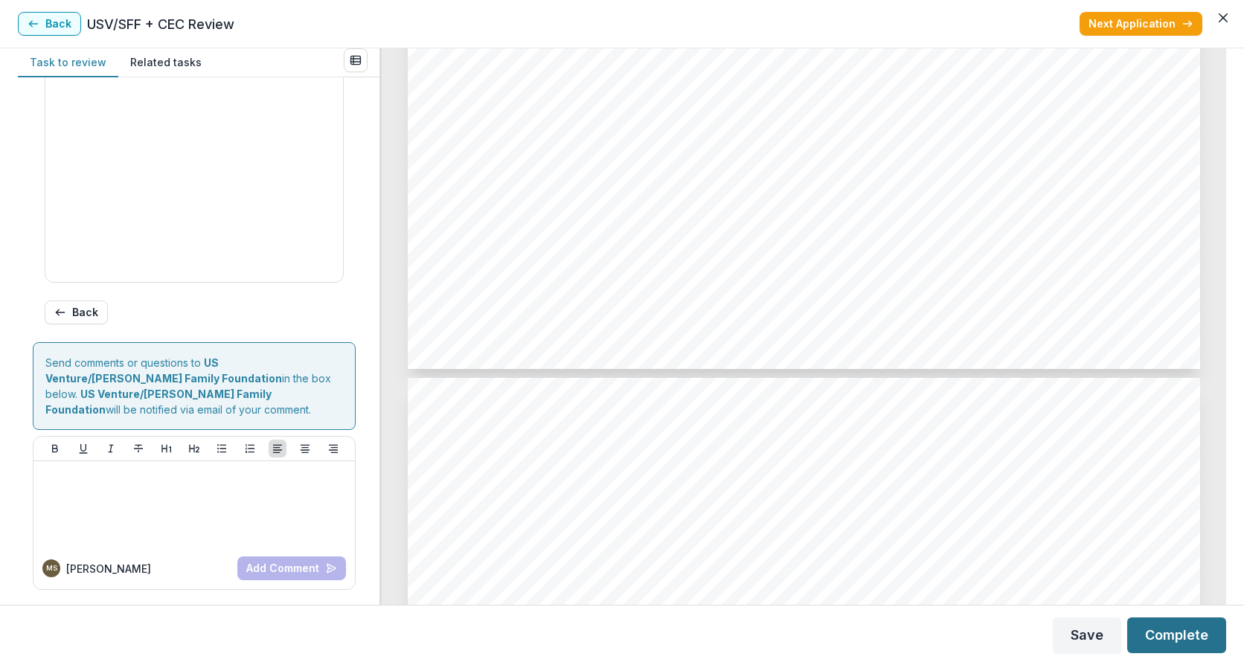
type input "*******"
click at [1159, 638] on button "Complete" at bounding box center [1176, 636] width 99 height 36
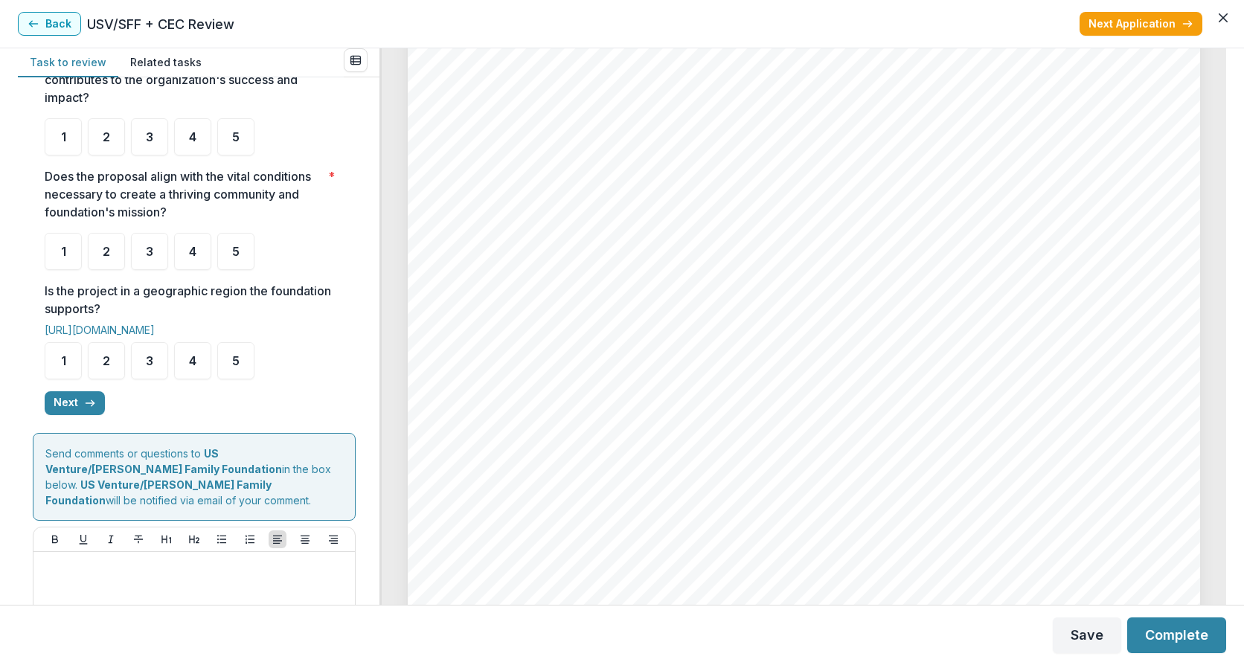
scroll to position [397, 0]
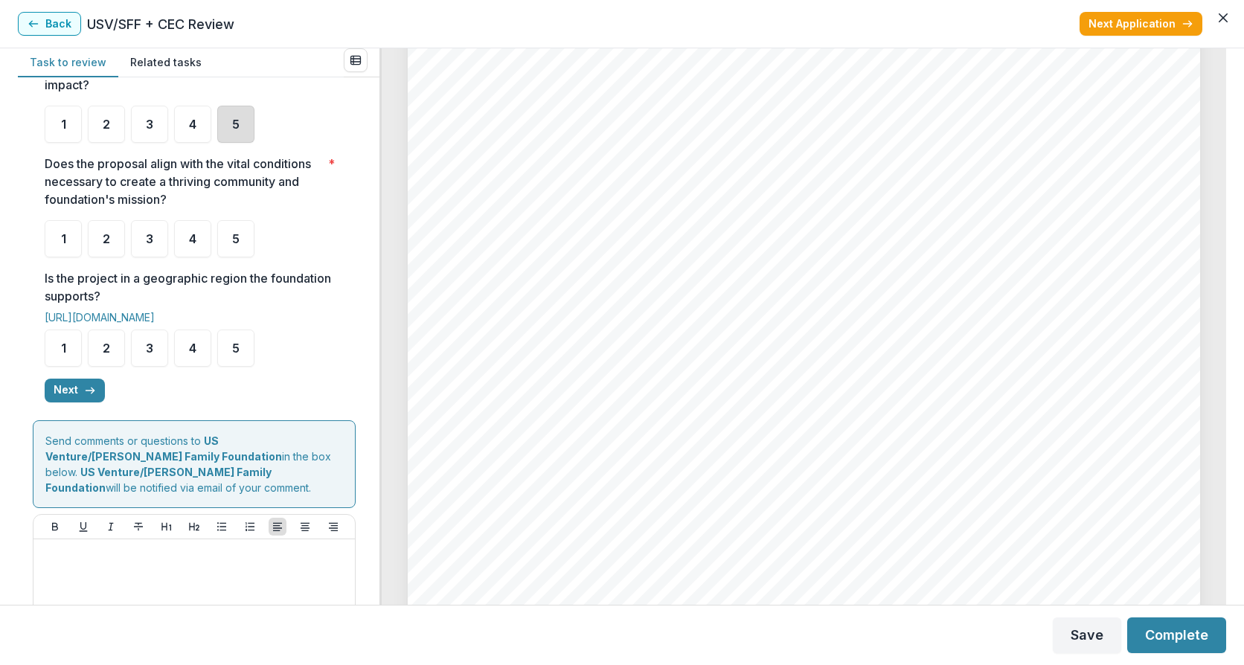
drag, startPoint x: 252, startPoint y: 147, endPoint x: 246, endPoint y: 153, distance: 8.4
click at [251, 143] on div "5" at bounding box center [235, 124] width 37 height 37
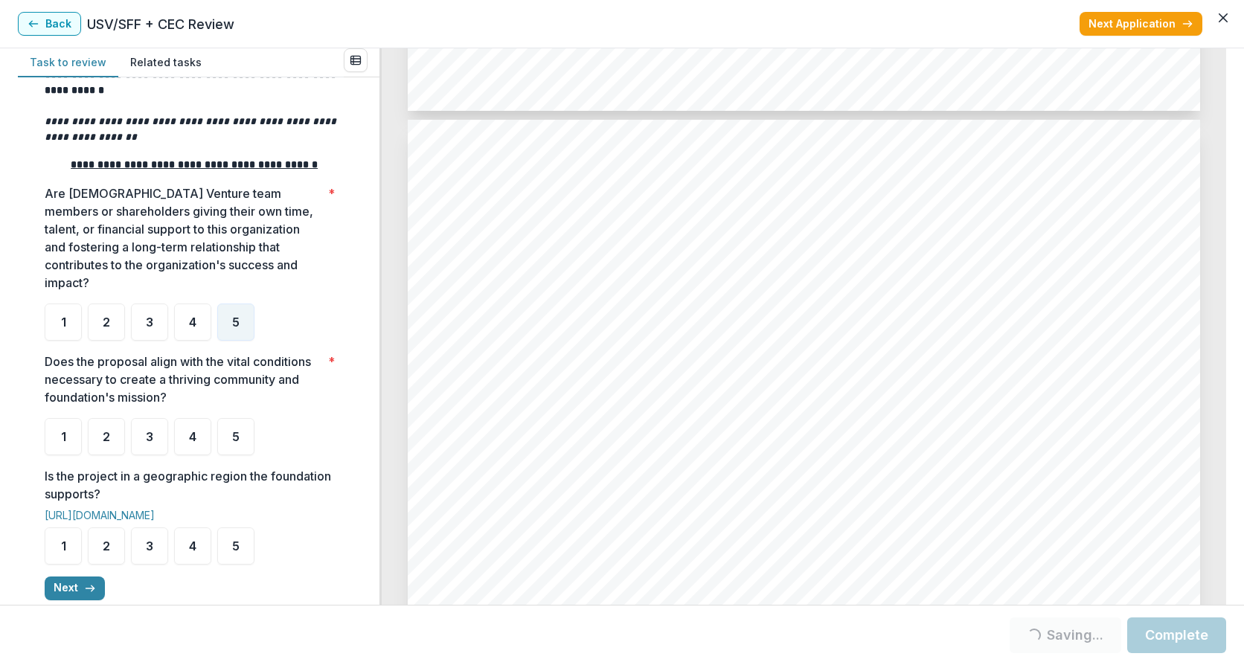
scroll to position [4960, 0]
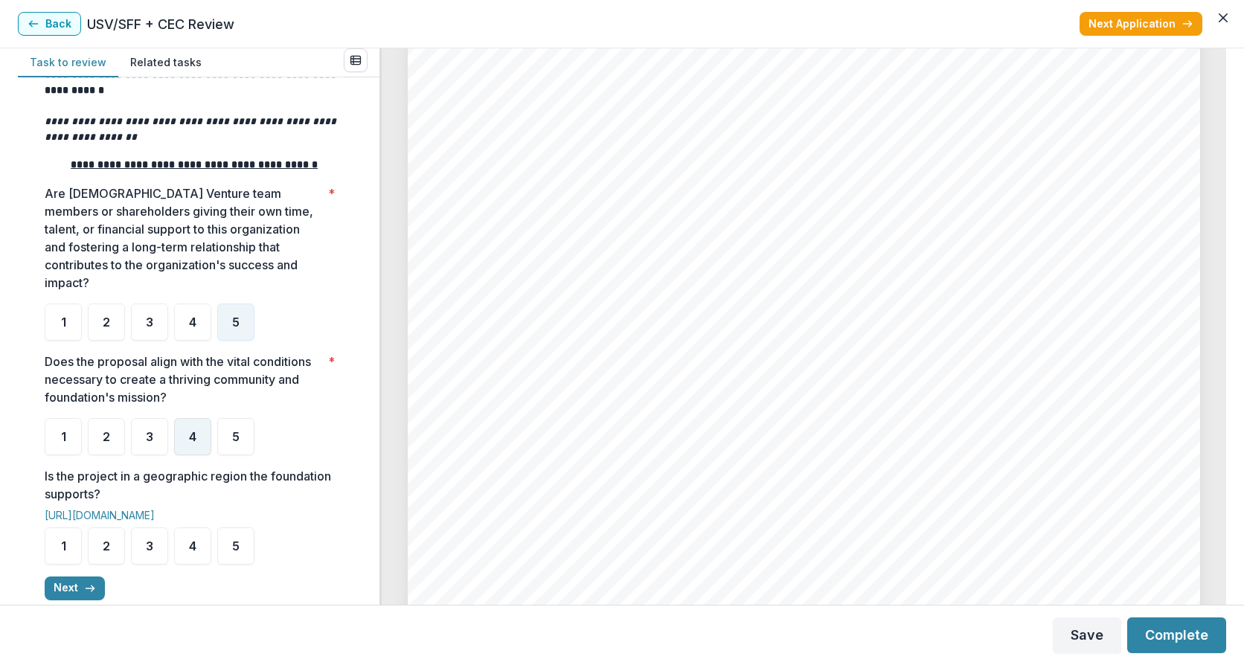
click at [184, 455] on div "4" at bounding box center [192, 436] width 37 height 37
click at [242, 563] on div "5" at bounding box center [235, 546] width 37 height 37
click at [242, 565] on div "5" at bounding box center [235, 546] width 37 height 37
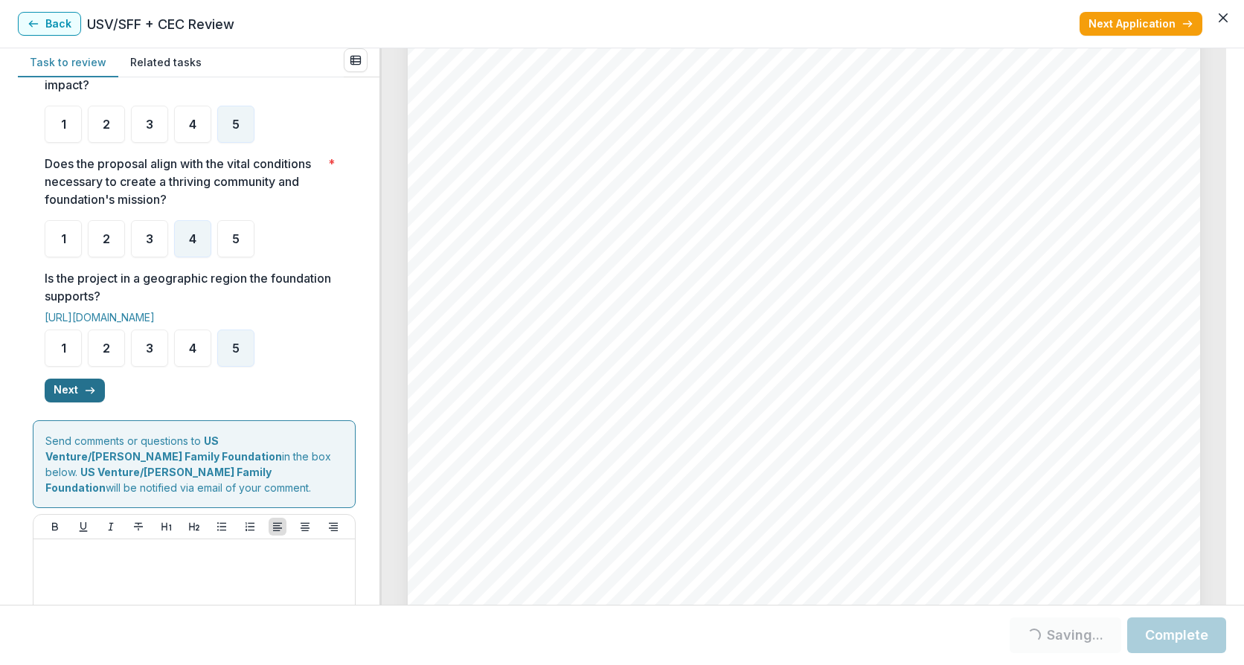
click at [74, 403] on button "Next" at bounding box center [75, 391] width 60 height 24
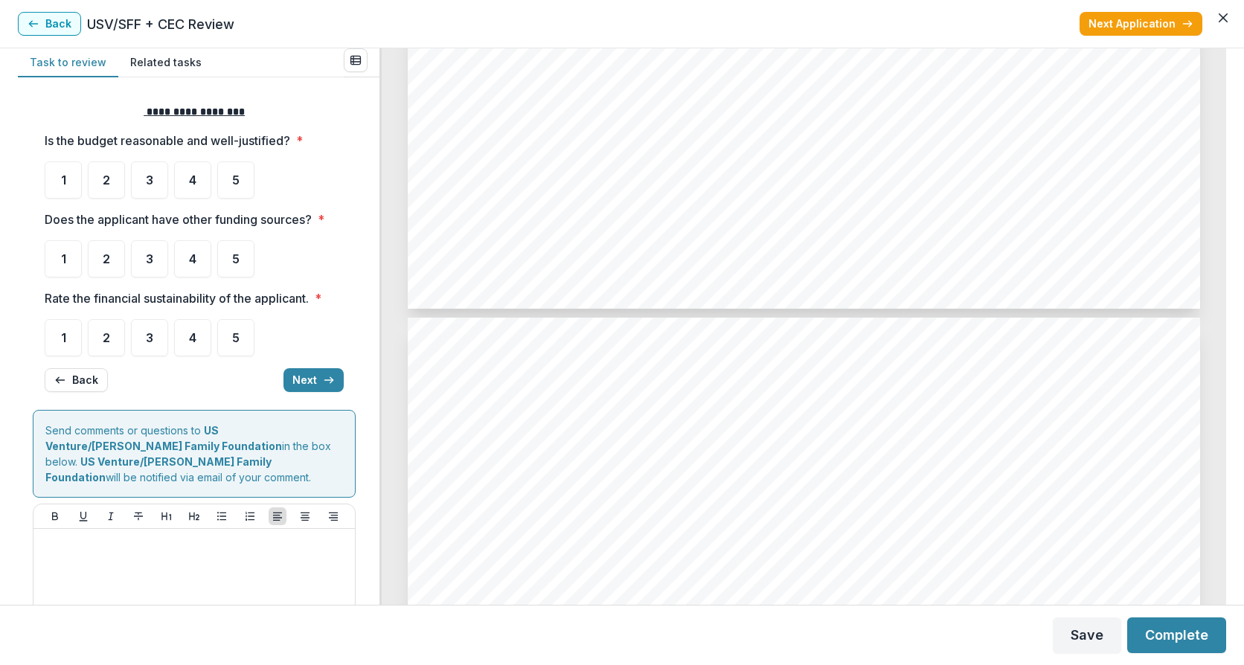
scroll to position [4563, 0]
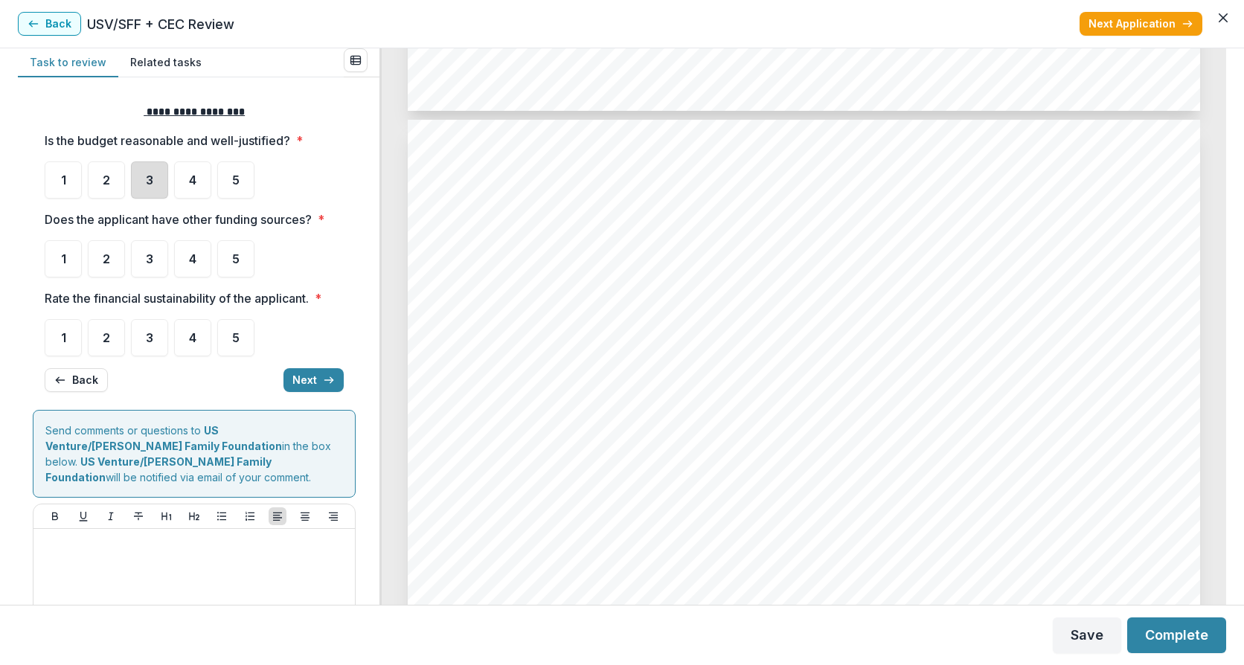
click at [161, 181] on div "3" at bounding box center [149, 179] width 37 height 37
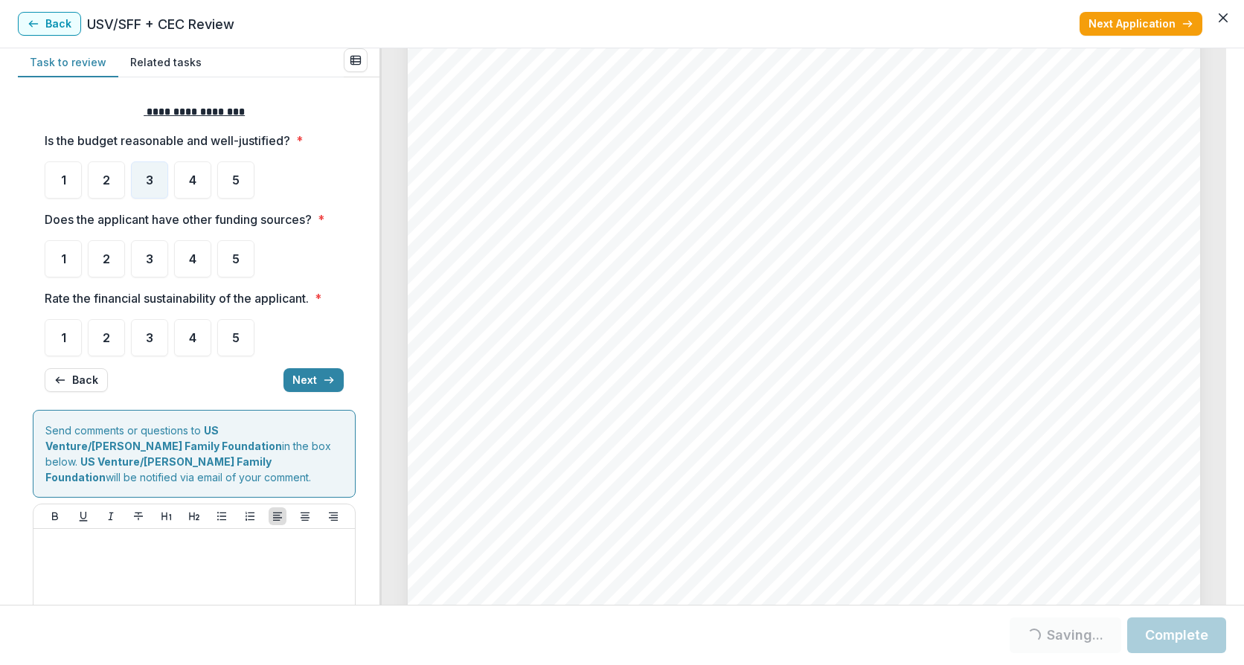
scroll to position [4960, 0]
click at [67, 262] on div "1" at bounding box center [63, 258] width 37 height 37
click at [106, 352] on div "2" at bounding box center [106, 337] width 37 height 37
click at [92, 329] on div "2" at bounding box center [106, 337] width 37 height 37
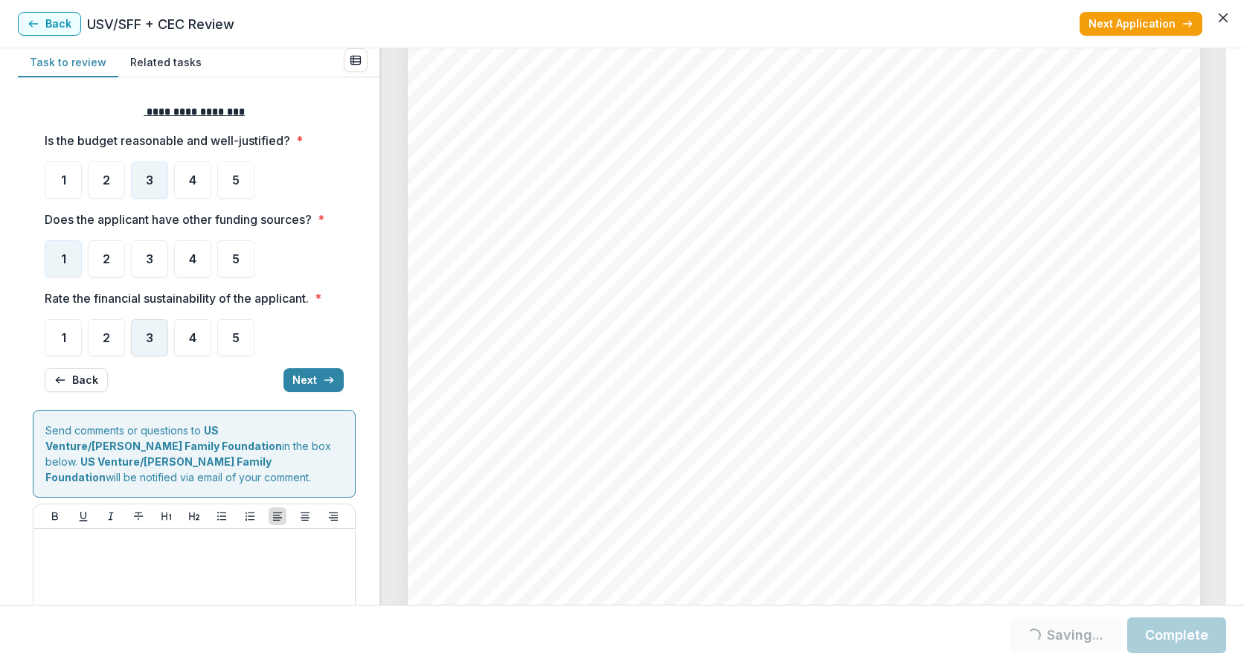
click at [113, 345] on div "2" at bounding box center [106, 337] width 37 height 37
click at [298, 383] on button "Next" at bounding box center [313, 380] width 60 height 24
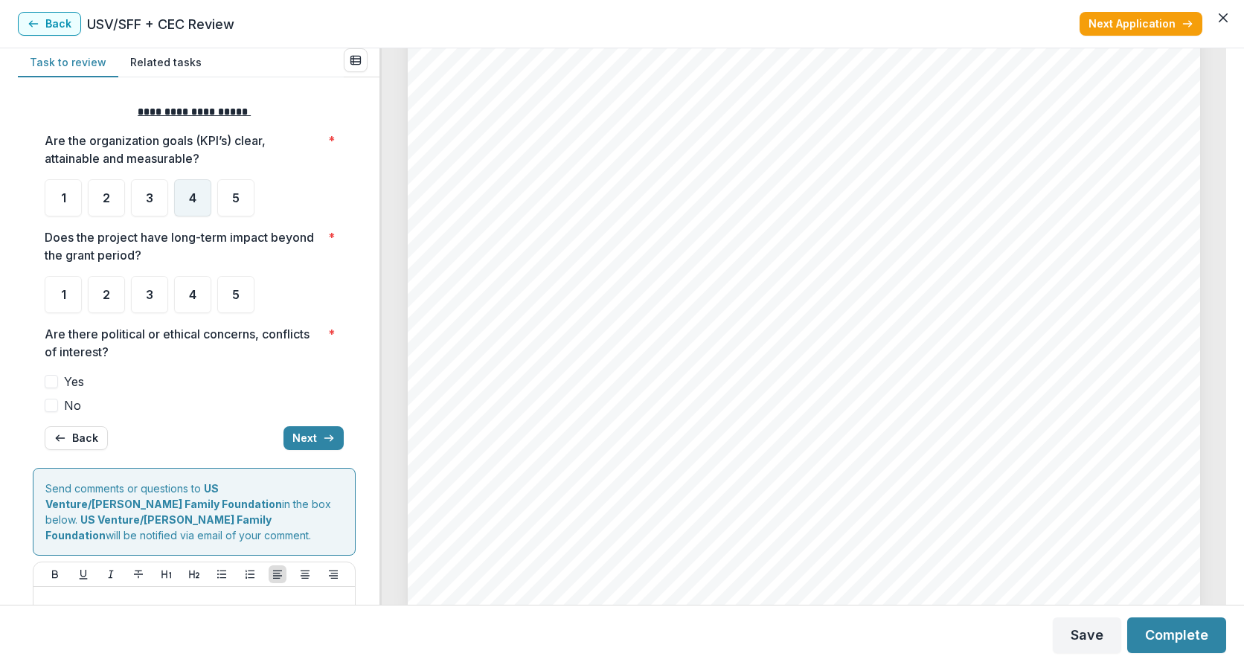
click at [195, 204] on span "4" at bounding box center [192, 198] width 7 height 12
click at [143, 293] on div "3" at bounding box center [149, 294] width 37 height 37
click at [54, 403] on span at bounding box center [51, 405] width 13 height 13
click at [307, 438] on button "Next" at bounding box center [313, 438] width 60 height 24
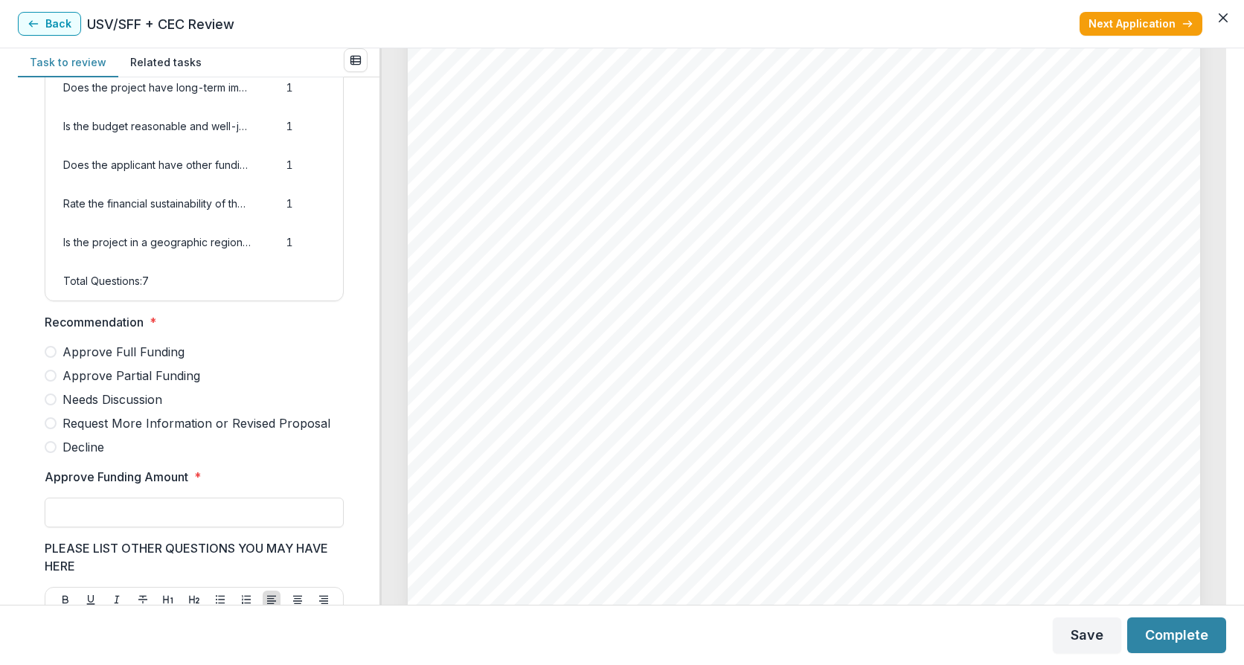
scroll to position [199, 0]
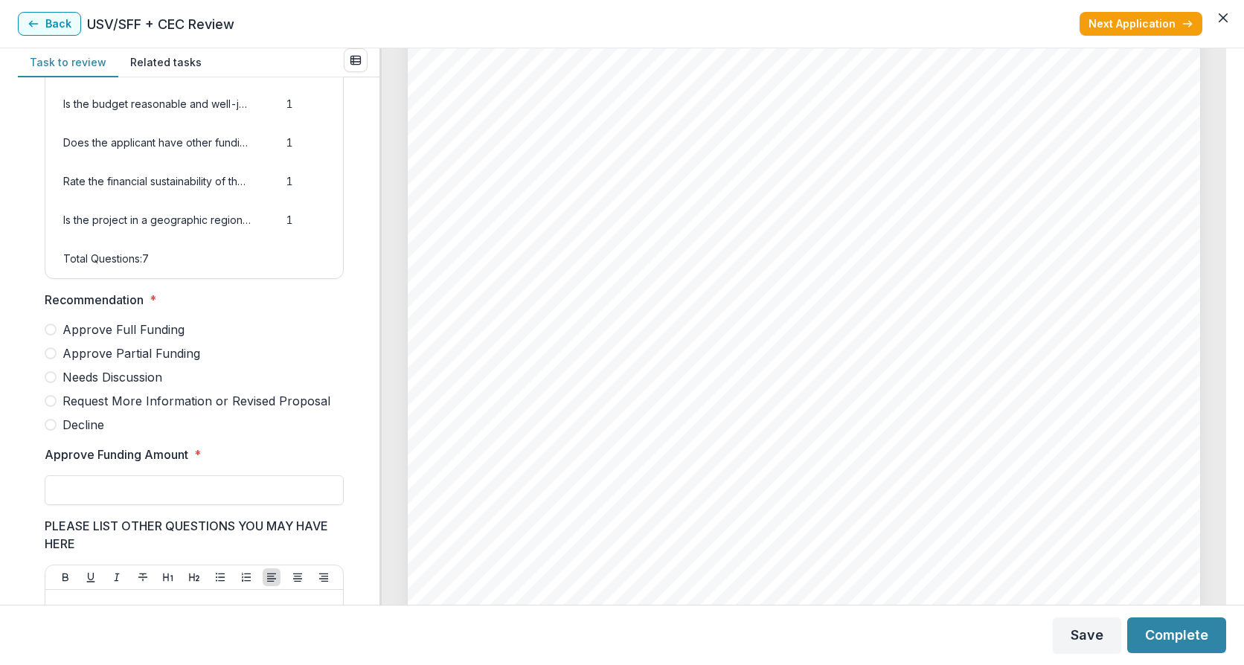
click at [54, 359] on span at bounding box center [51, 353] width 12 height 12
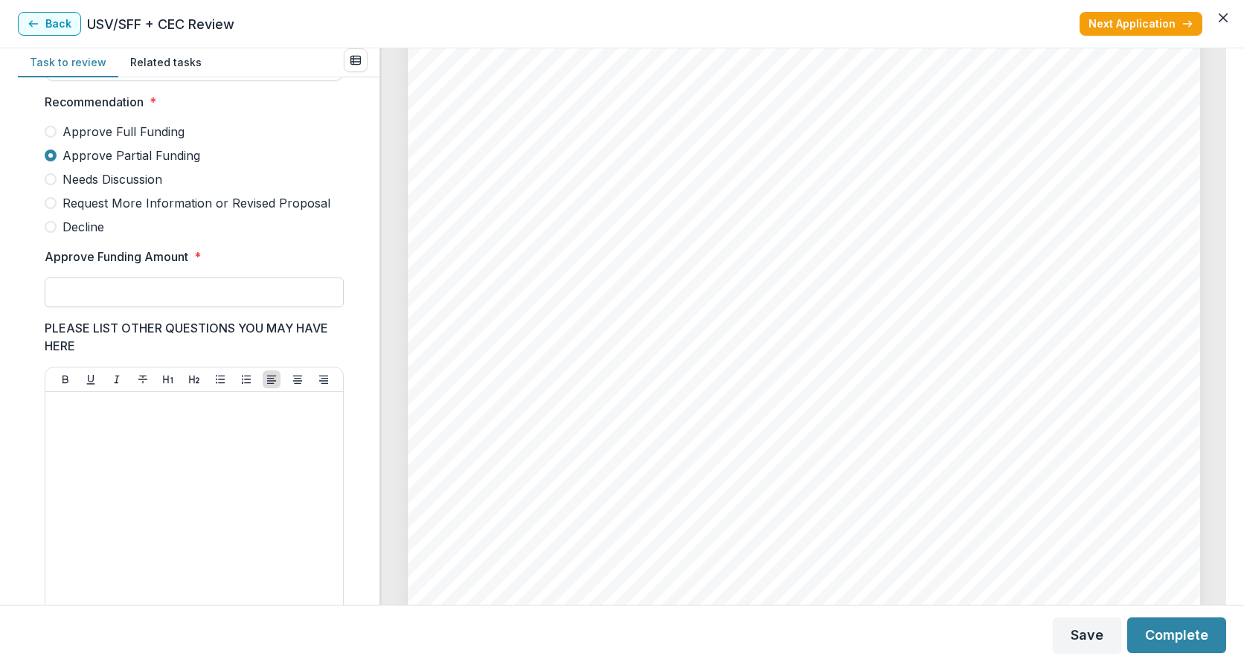
click at [94, 303] on input "Approve Funding Amount *" at bounding box center [194, 293] width 299 height 30
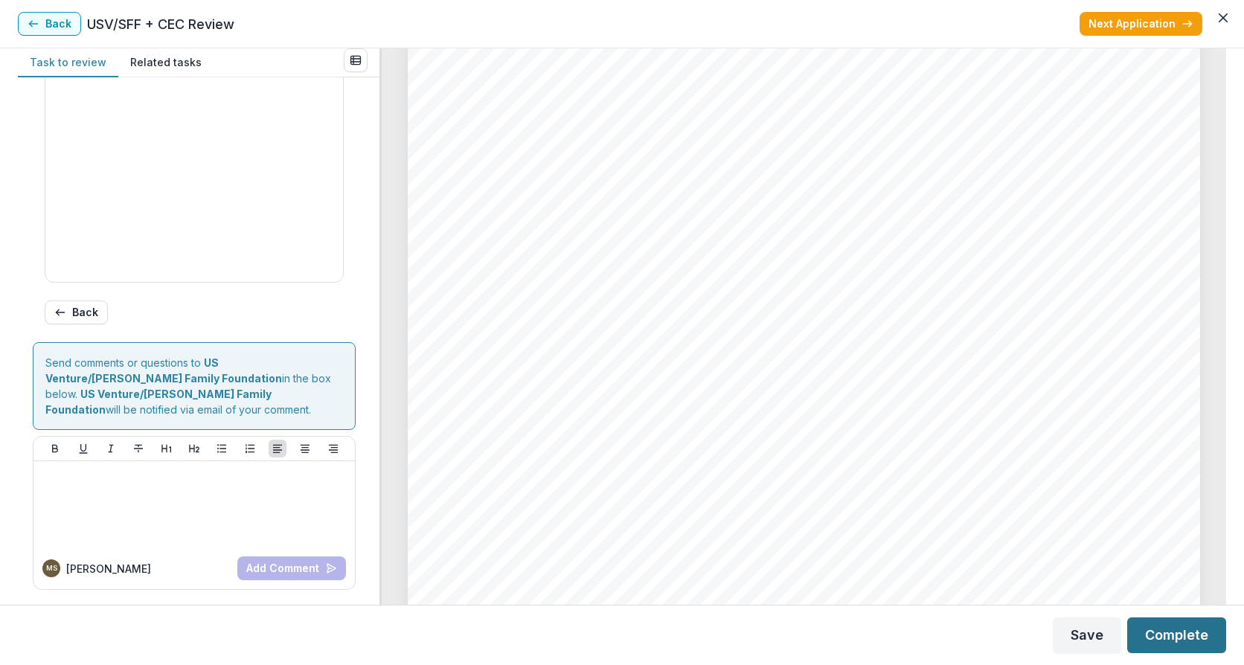
type input "*******"
drag, startPoint x: 1183, startPoint y: 618, endPoint x: 1170, endPoint y: 632, distance: 18.4
click at [1181, 621] on button "Complete" at bounding box center [1176, 636] width 99 height 36
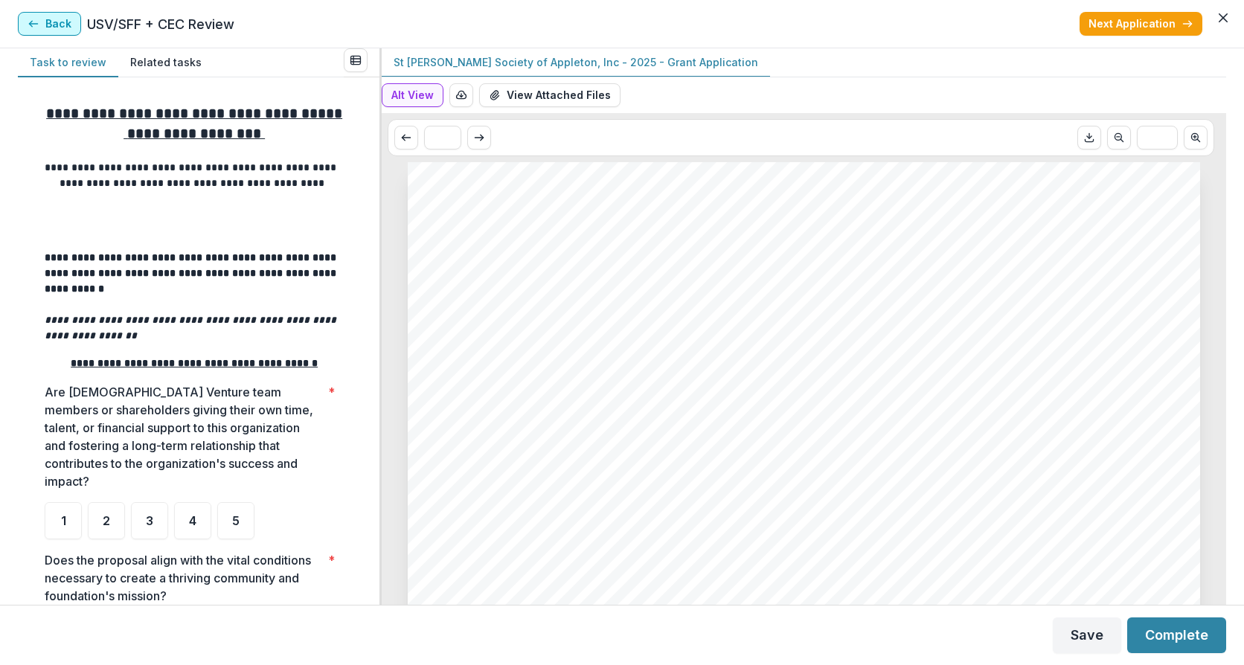
click at [50, 25] on button "Back" at bounding box center [49, 24] width 63 height 24
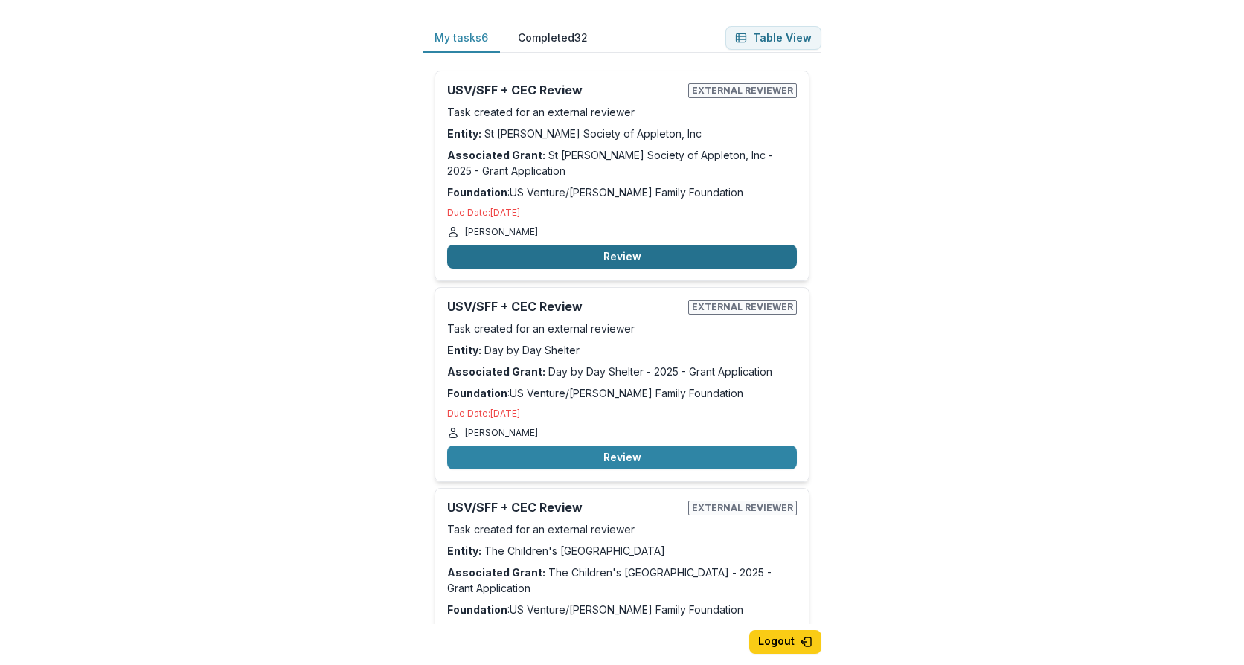
click at [594, 257] on button "Review" at bounding box center [622, 257] width 350 height 24
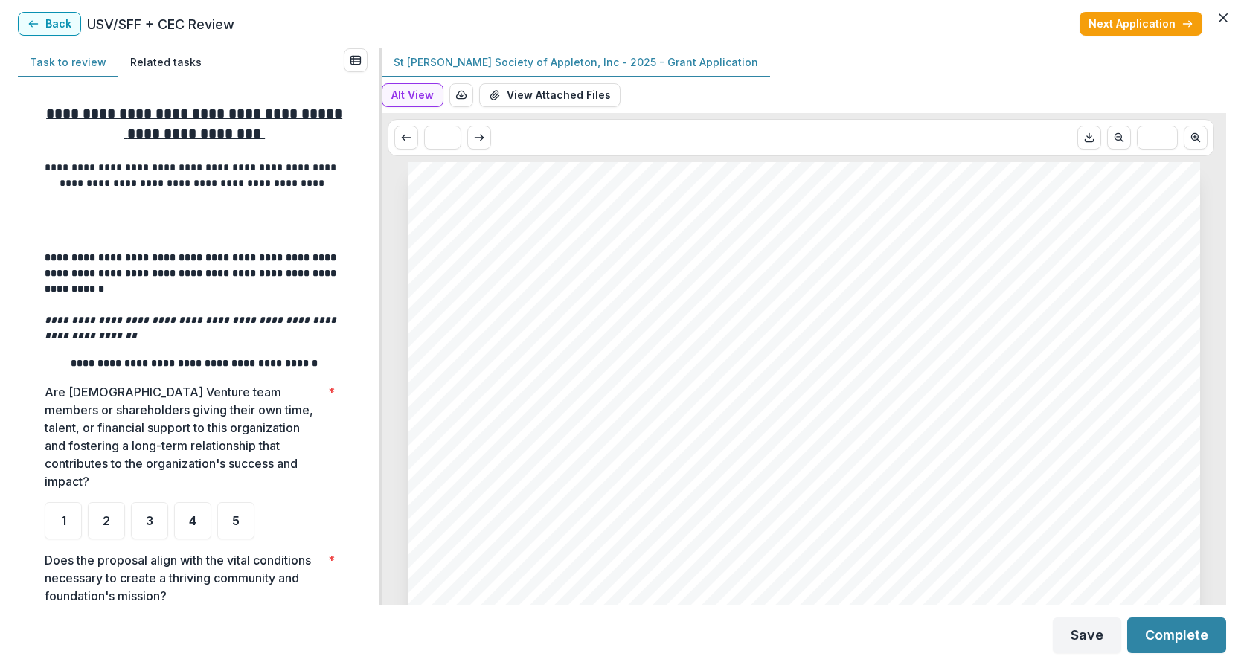
scroll to position [199, 0]
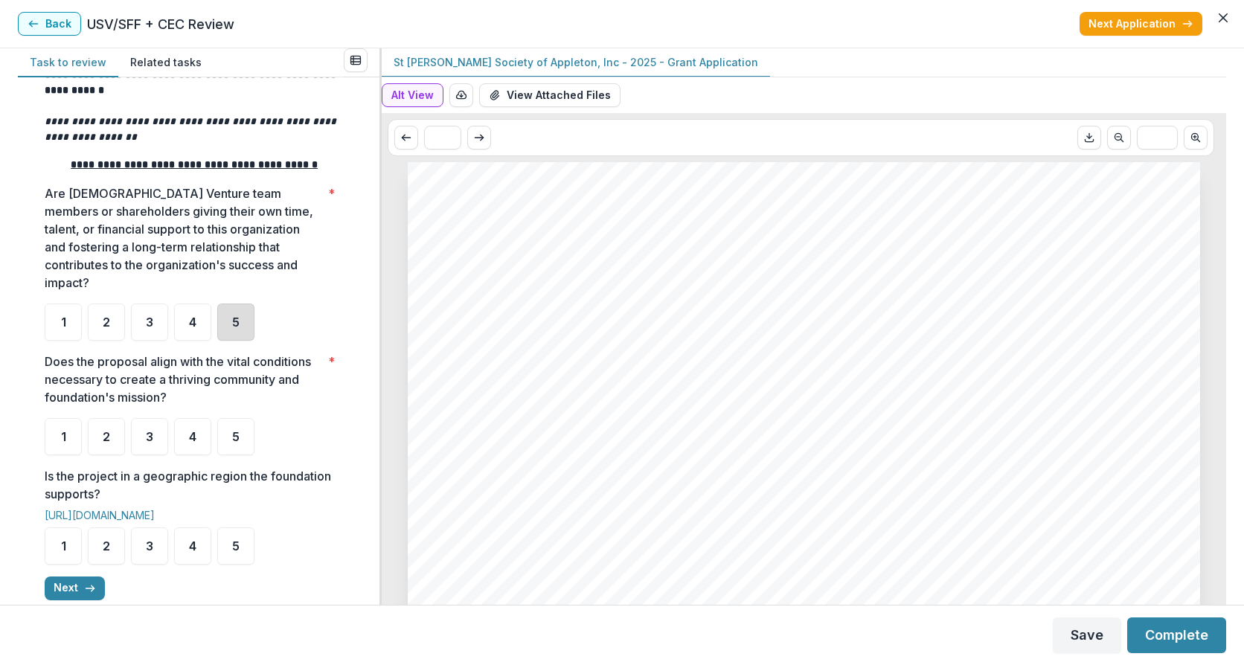
click at [242, 334] on div "5" at bounding box center [235, 322] width 37 height 37
click at [234, 443] on span "5" at bounding box center [235, 437] width 7 height 12
click at [233, 552] on span "5" at bounding box center [235, 546] width 7 height 12
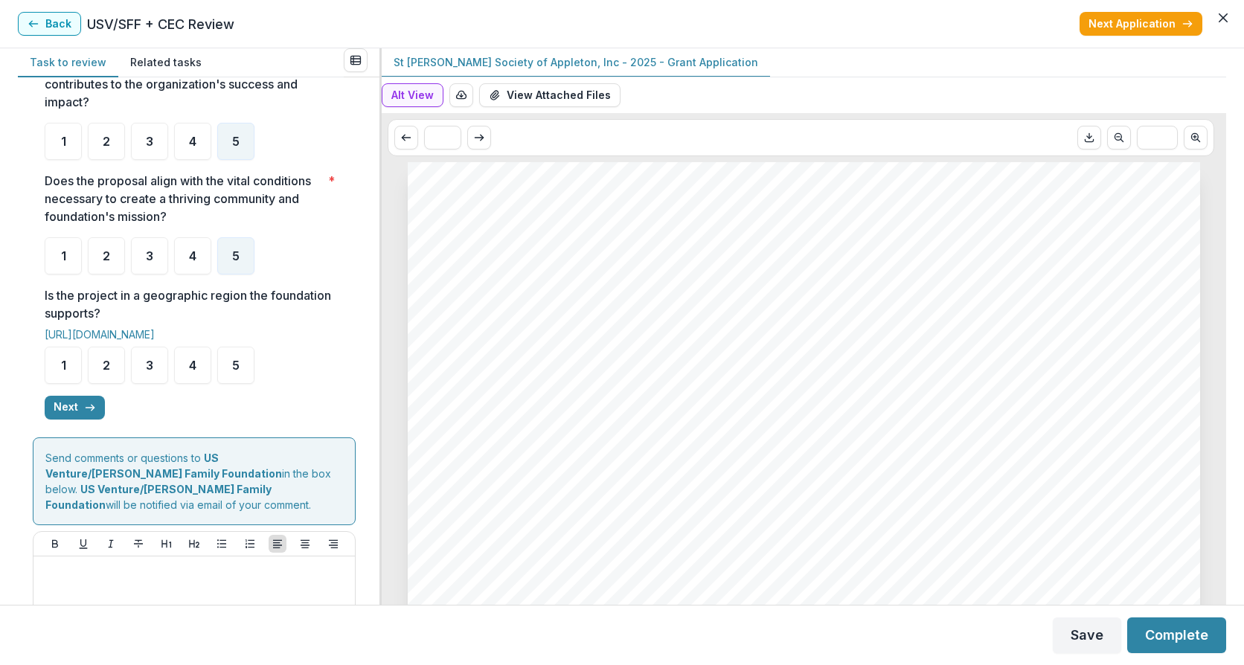
scroll to position [397, 0]
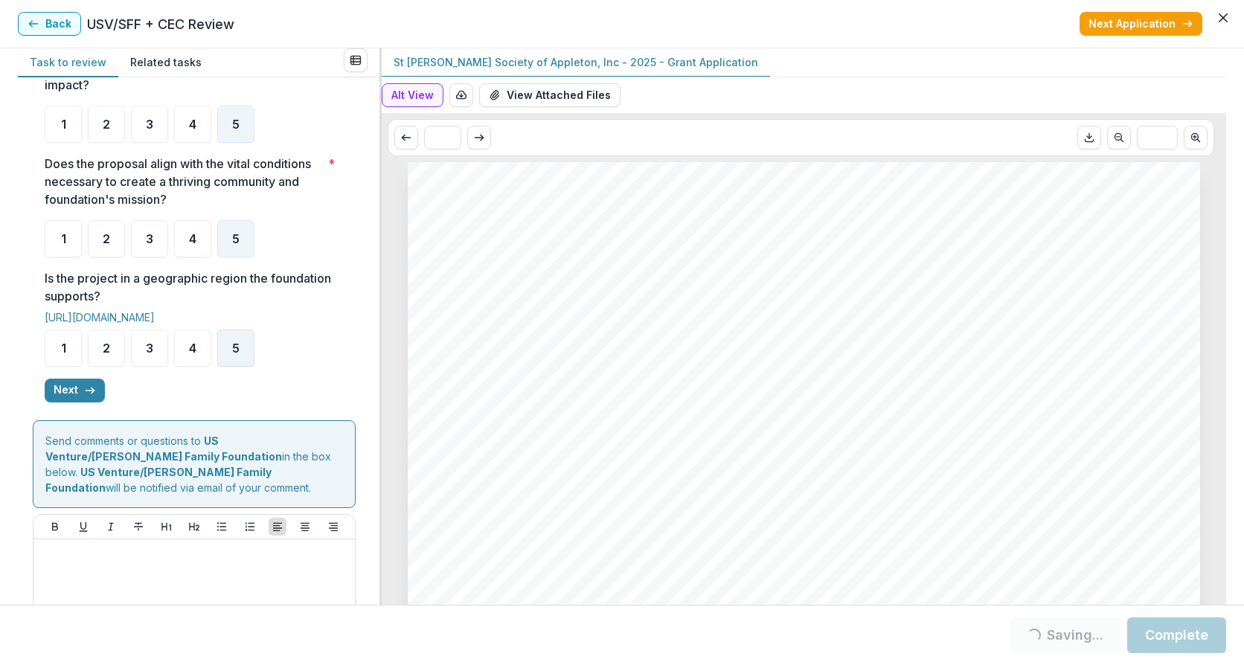
click at [223, 357] on div "5" at bounding box center [235, 348] width 37 height 37
click at [233, 354] on span "5" at bounding box center [235, 348] width 7 height 12
drag, startPoint x: 242, startPoint y: 359, endPoint x: 236, endPoint y: 370, distance: 12.0
click at [242, 358] on div "5" at bounding box center [235, 348] width 37 height 37
click at [74, 403] on button "Next" at bounding box center [75, 391] width 60 height 24
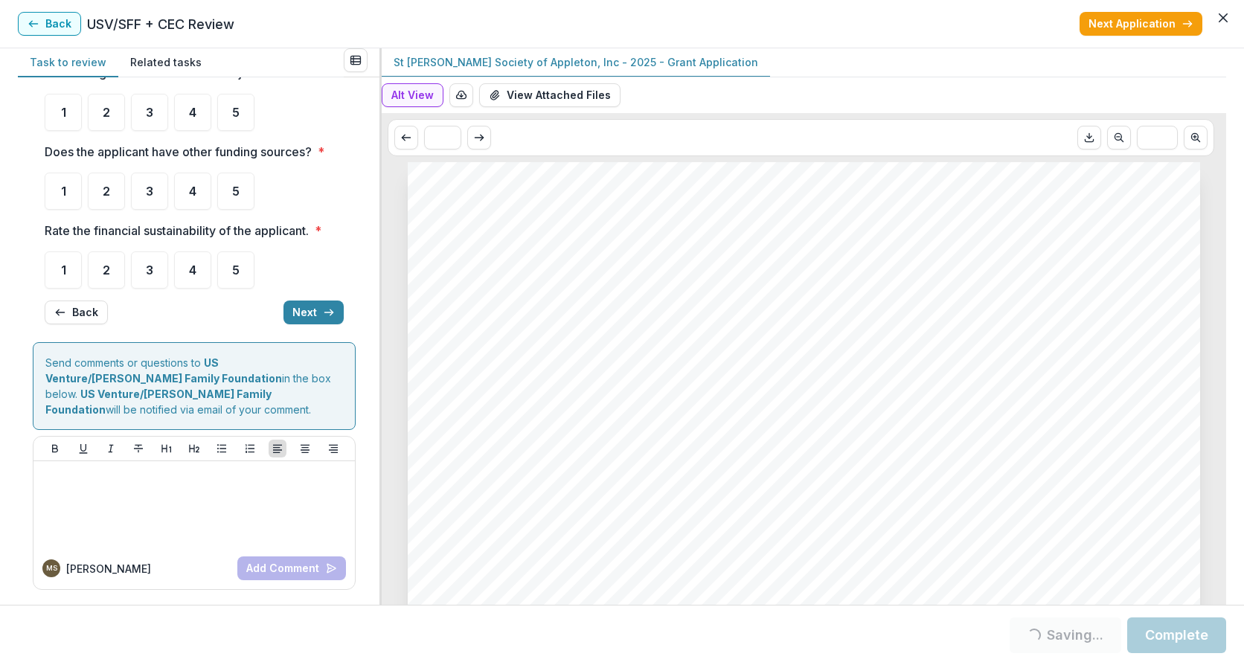
scroll to position [0, 0]
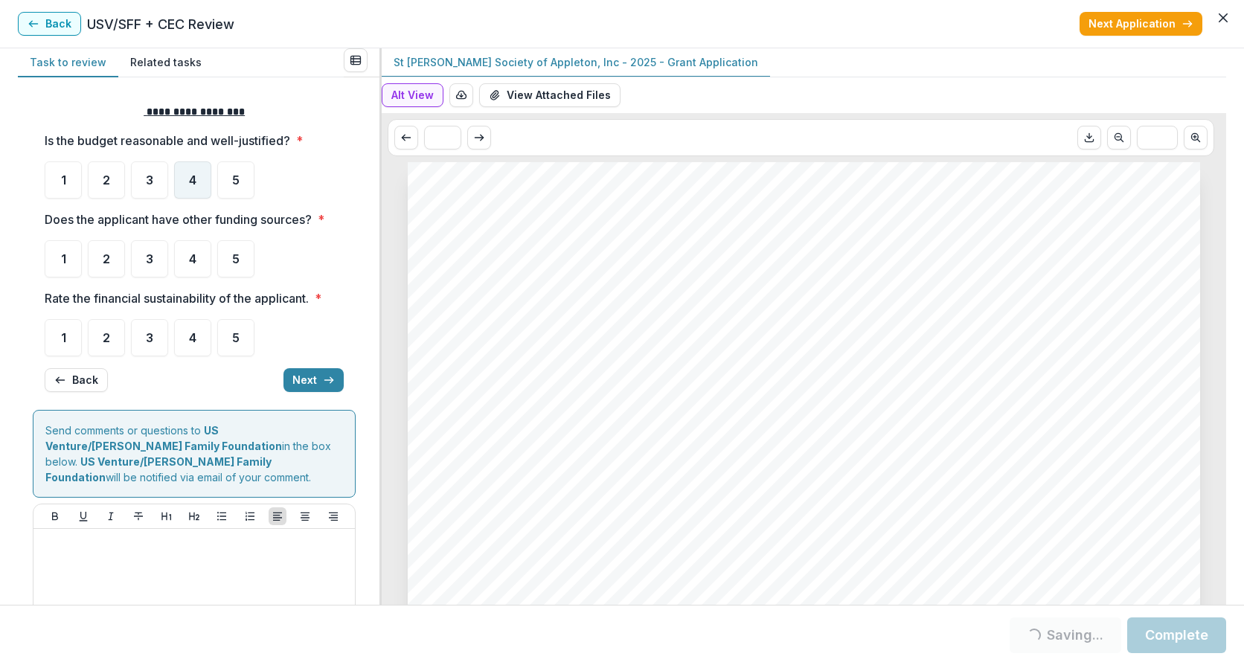
click at [196, 179] on span "4" at bounding box center [192, 180] width 7 height 12
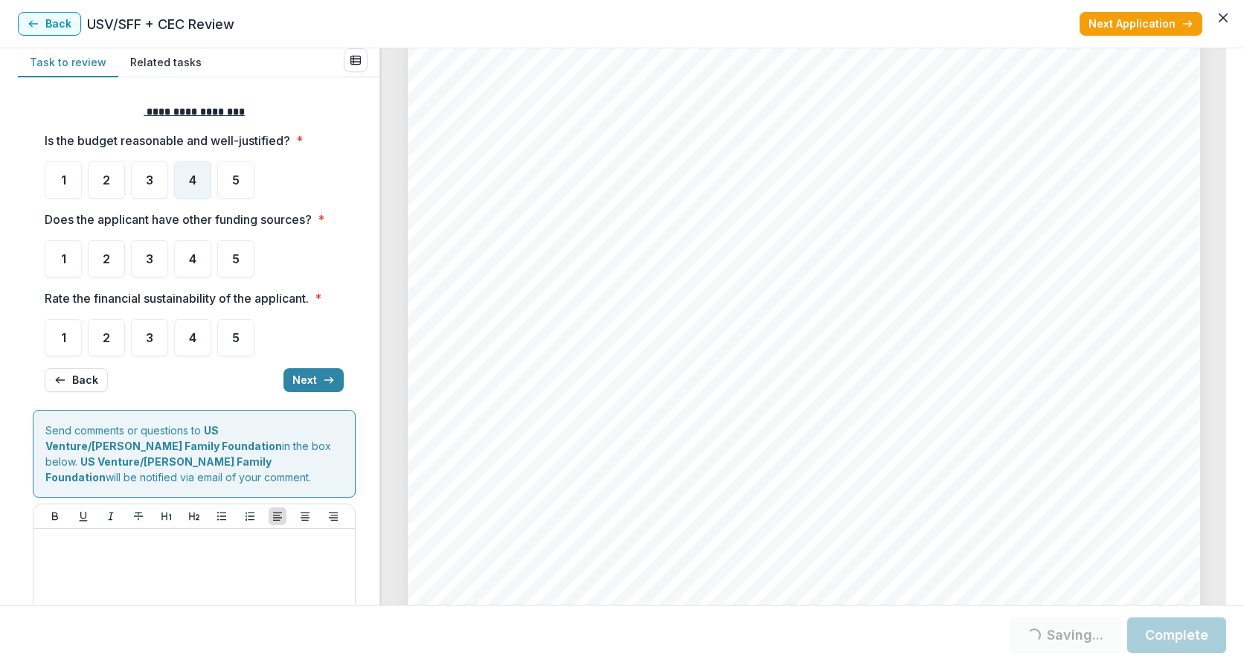
scroll to position [2381, 0]
click at [158, 259] on div "3" at bounding box center [149, 258] width 37 height 37
click at [186, 333] on div "4" at bounding box center [192, 337] width 37 height 37
click at [193, 342] on span "4" at bounding box center [192, 338] width 7 height 12
click at [193, 344] on span "4" at bounding box center [192, 338] width 7 height 12
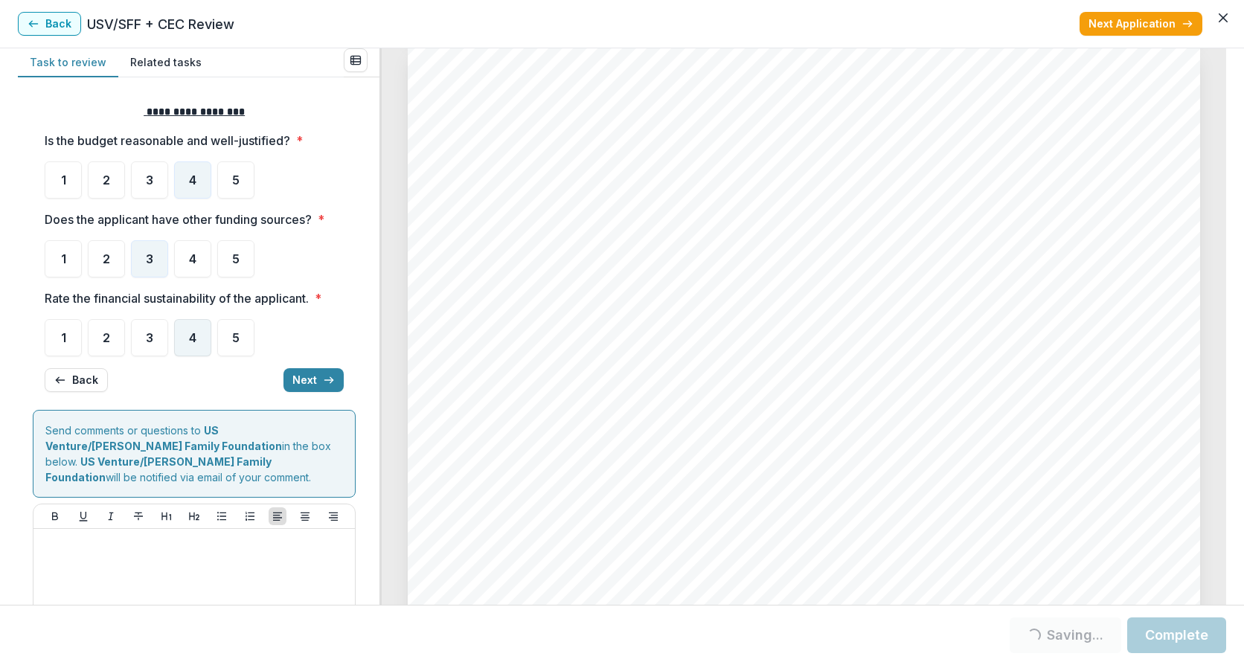
click at [186, 344] on div "4" at bounding box center [192, 337] width 37 height 37
click at [310, 376] on button "Next" at bounding box center [313, 380] width 60 height 24
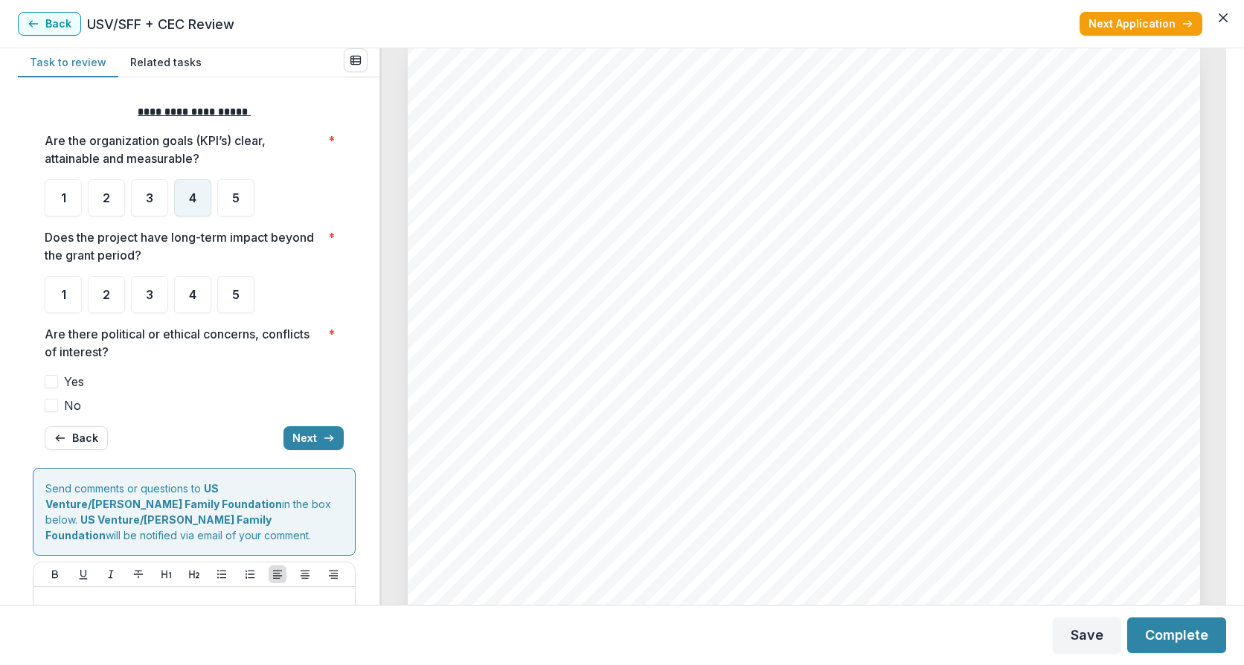
click at [190, 196] on span "4" at bounding box center [192, 198] width 7 height 12
click at [183, 299] on div "4" at bounding box center [192, 294] width 37 height 37
click at [189, 193] on span "4" at bounding box center [192, 198] width 7 height 12
click at [57, 403] on span at bounding box center [51, 405] width 13 height 13
click at [200, 184] on div "4" at bounding box center [192, 197] width 37 height 37
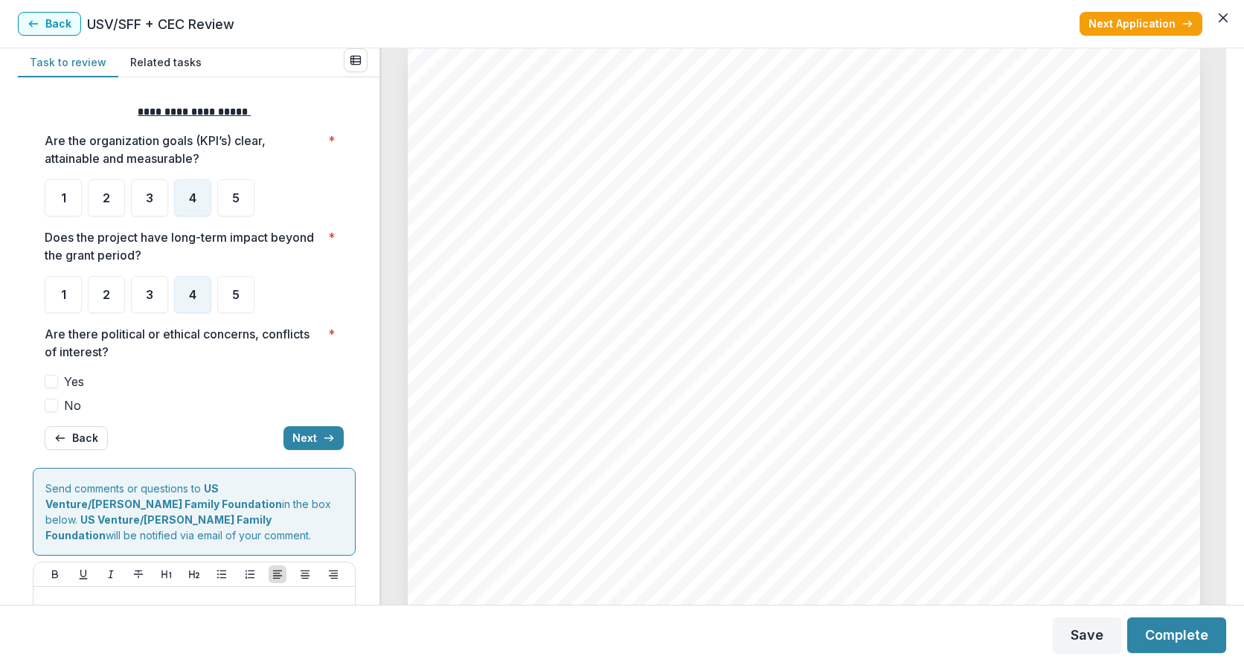
click at [57, 404] on span at bounding box center [51, 405] width 13 height 13
click at [310, 433] on button "Next" at bounding box center [313, 438] width 60 height 24
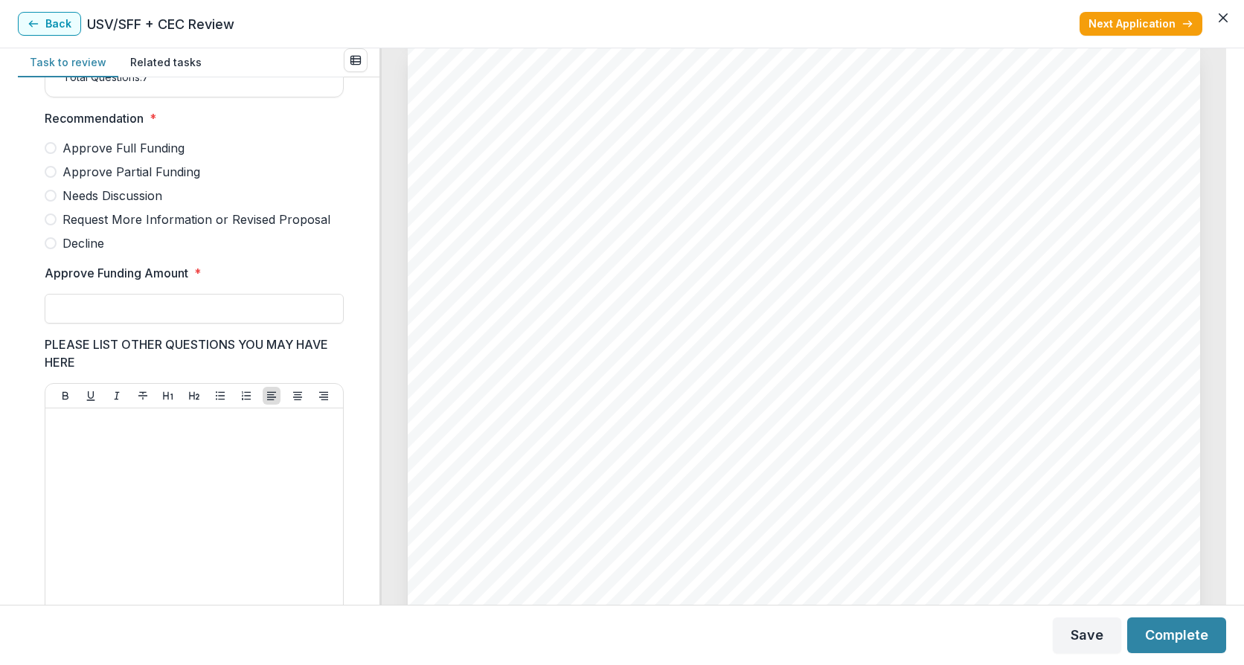
scroll to position [397, 0]
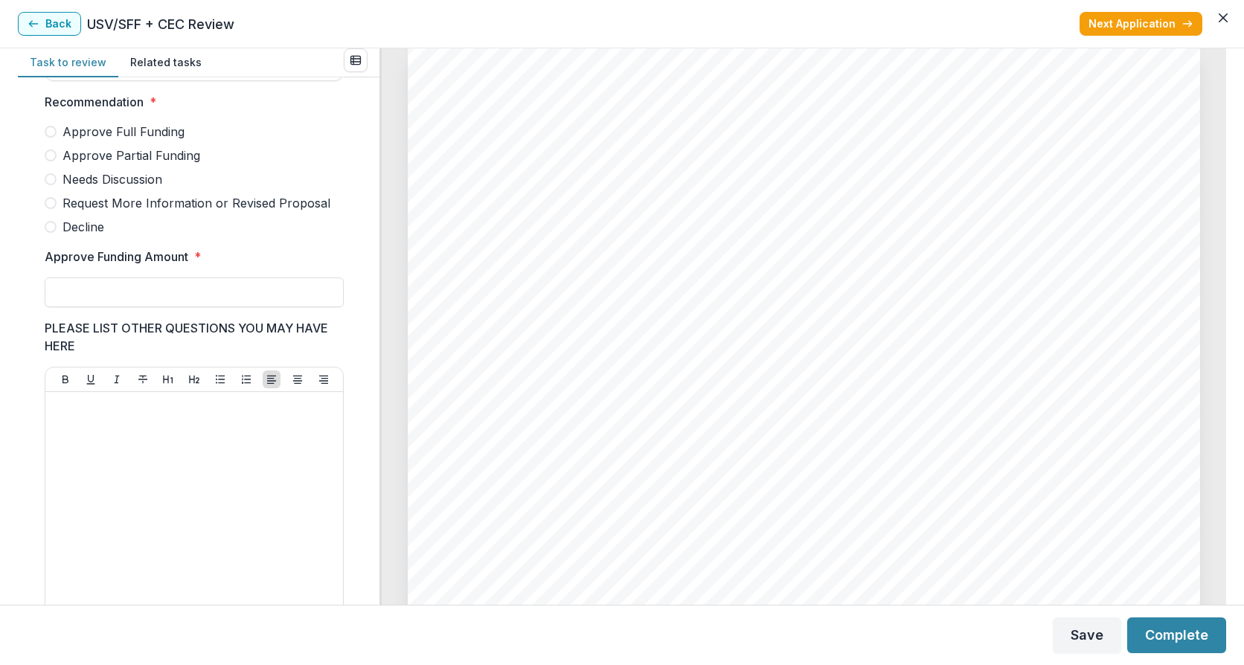
click at [52, 161] on span at bounding box center [51, 156] width 12 height 12
click at [82, 301] on input "Approve Funding Amount *" at bounding box center [194, 293] width 299 height 30
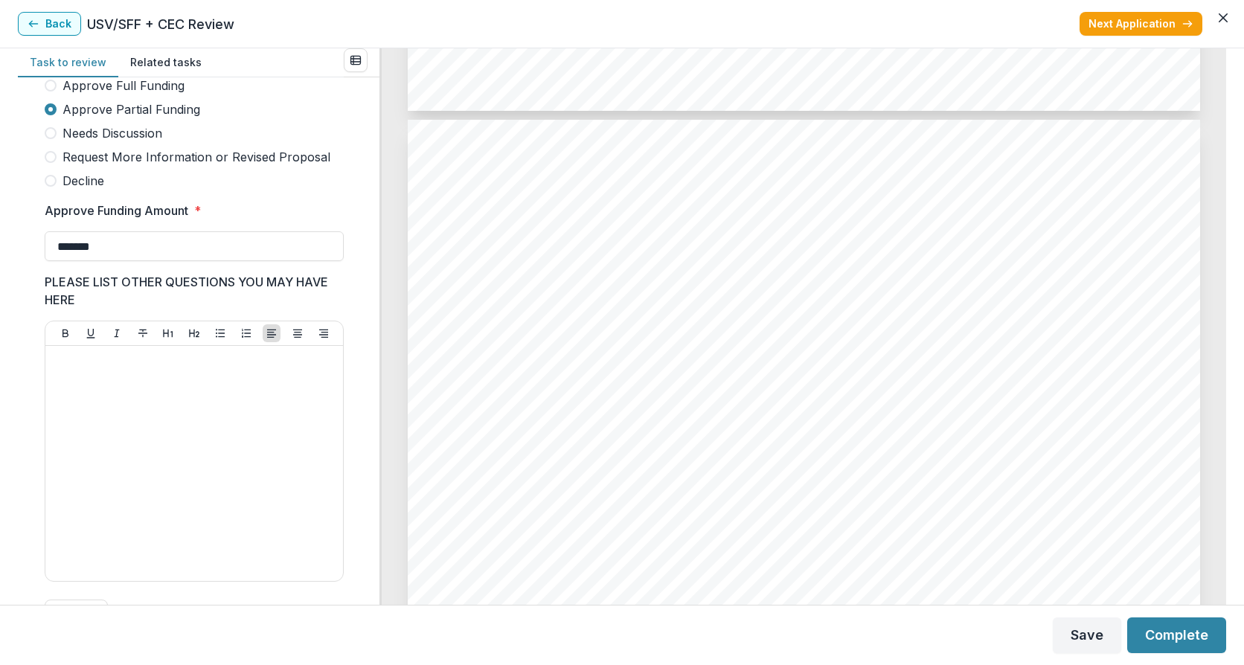
scroll to position [595, 0]
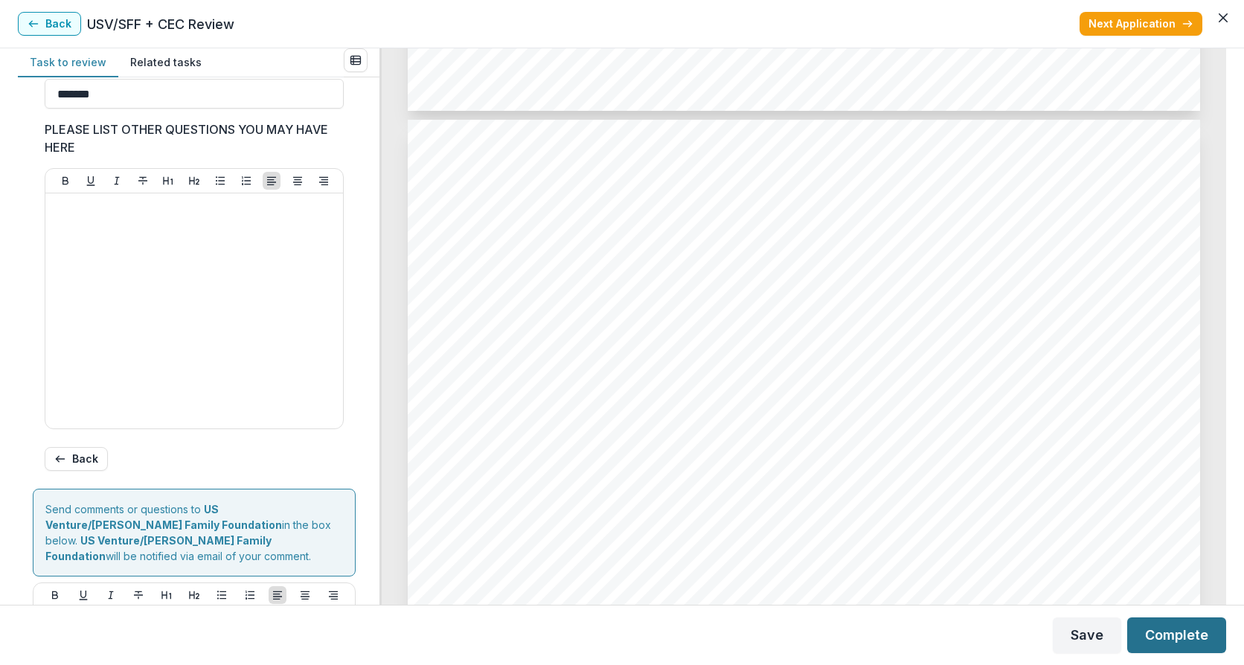
type input "*******"
drag, startPoint x: 1187, startPoint y: 634, endPoint x: 1179, endPoint y: 641, distance: 10.0
click at [1186, 634] on button "Complete" at bounding box center [1176, 636] width 99 height 36
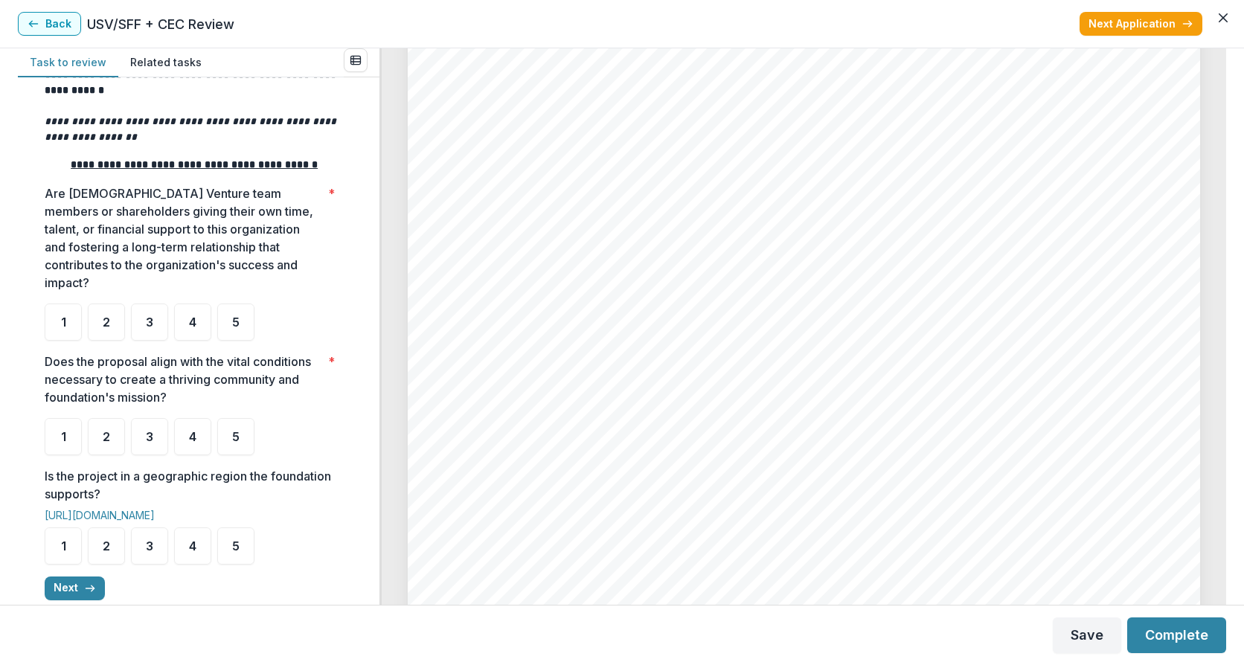
scroll to position [4166, 0]
click at [59, 339] on div "1" at bounding box center [63, 322] width 37 height 37
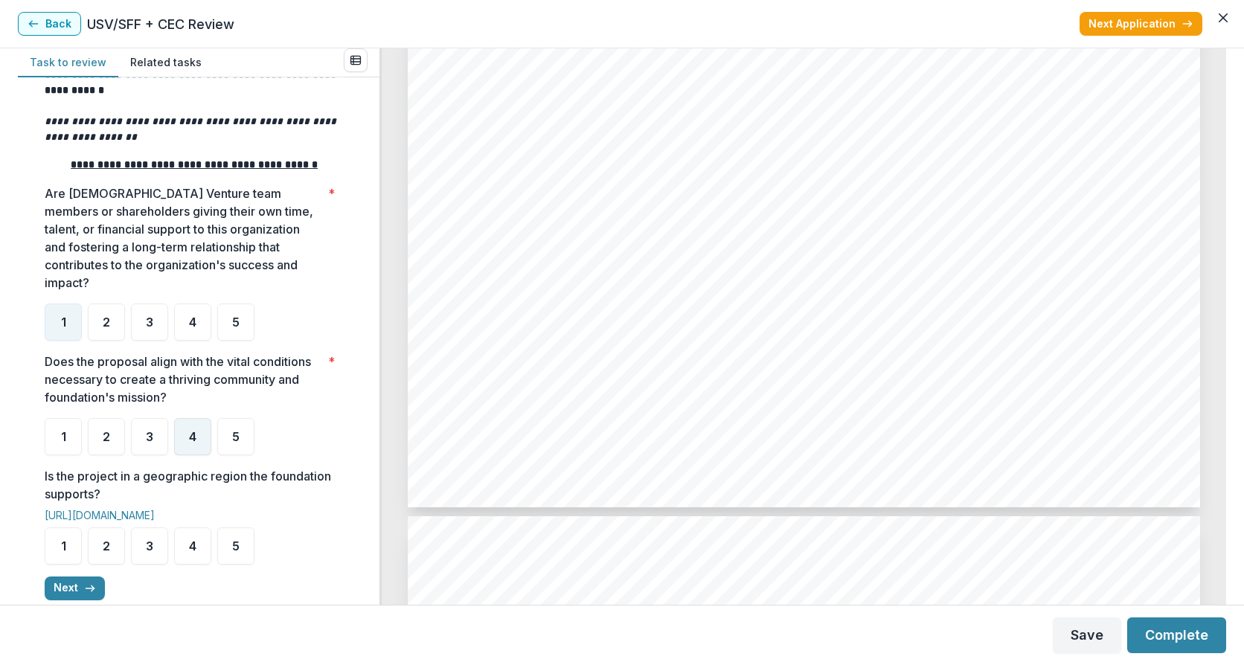
click at [193, 443] on span "4" at bounding box center [192, 437] width 7 height 12
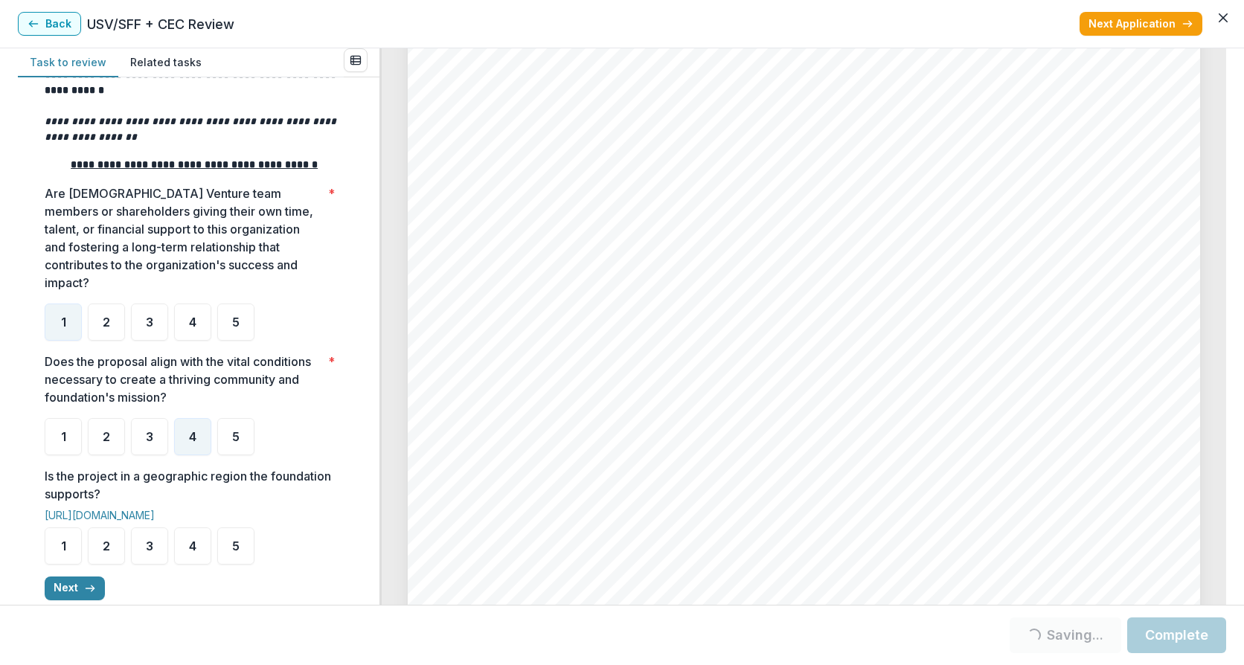
scroll to position [2777, 0]
click at [186, 565] on div "4" at bounding box center [192, 546] width 37 height 37
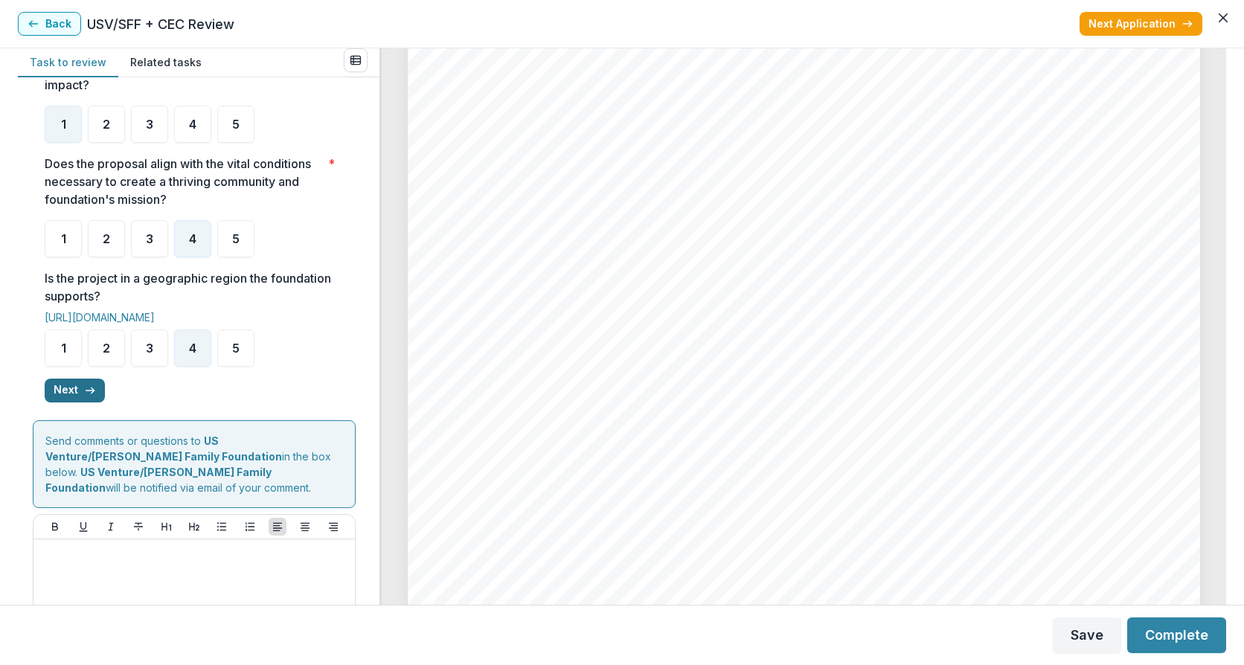
click at [68, 403] on button "Next" at bounding box center [75, 391] width 60 height 24
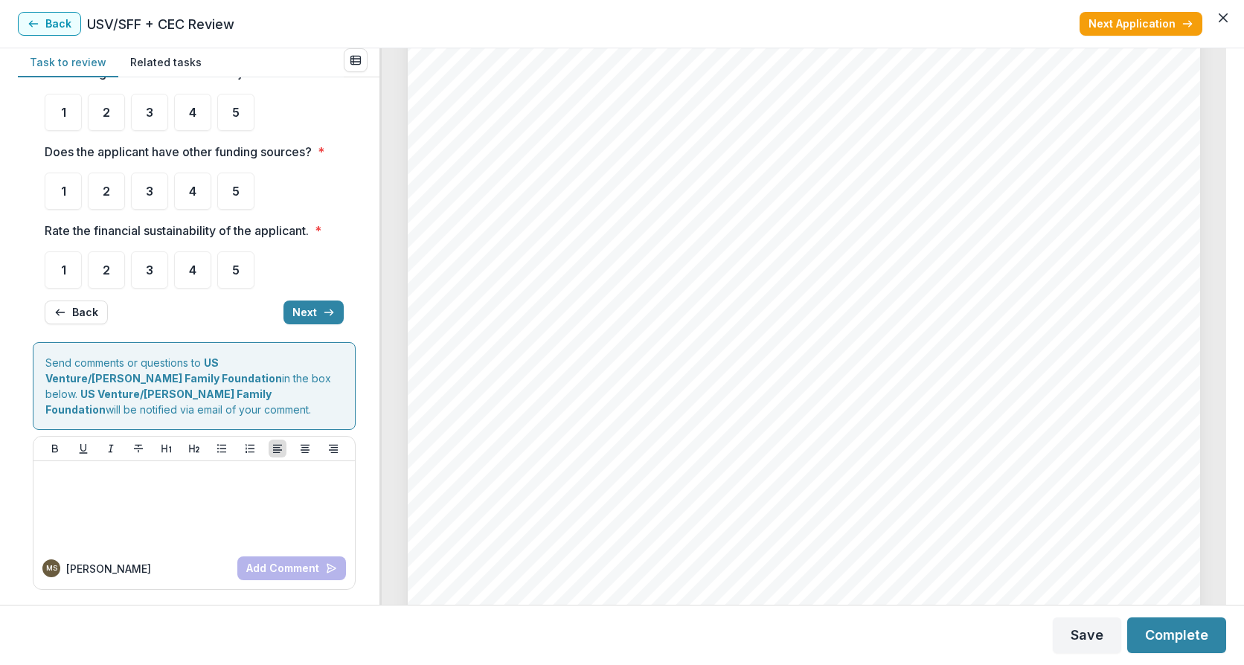
scroll to position [0, 0]
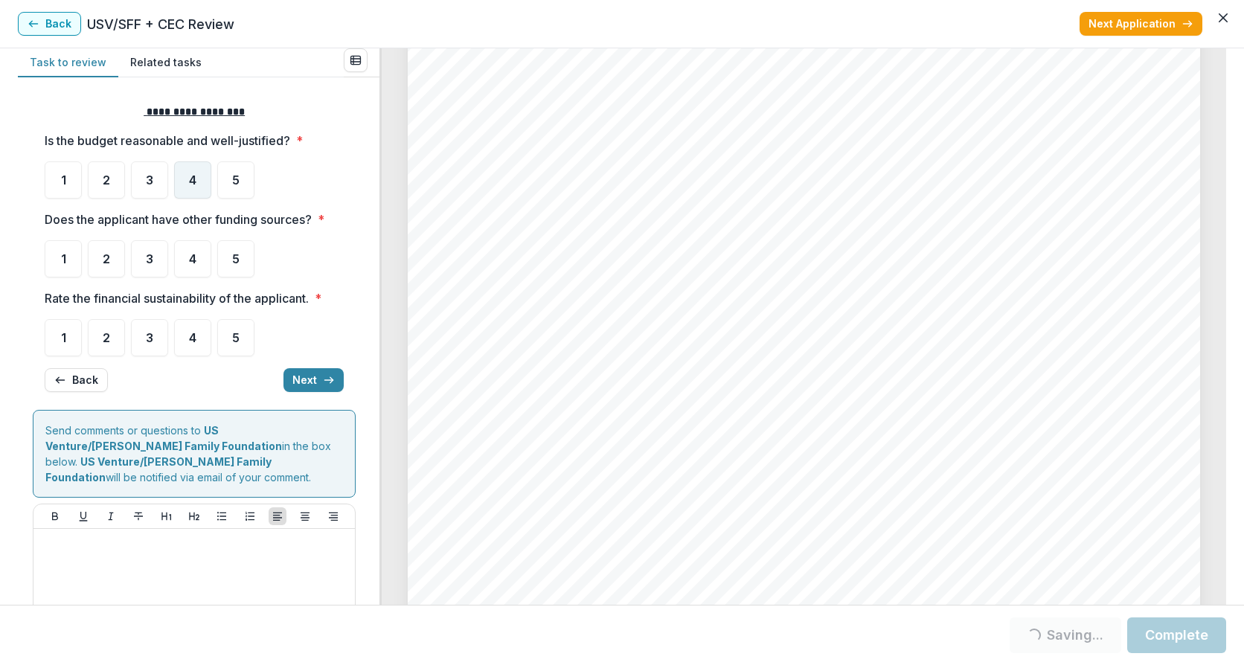
click at [194, 186] on span "4" at bounding box center [192, 180] width 7 height 12
click at [109, 265] on span "2" at bounding box center [106, 259] width 7 height 12
click at [190, 263] on span "4" at bounding box center [192, 259] width 7 height 12
click at [159, 182] on div "3" at bounding box center [149, 179] width 37 height 37
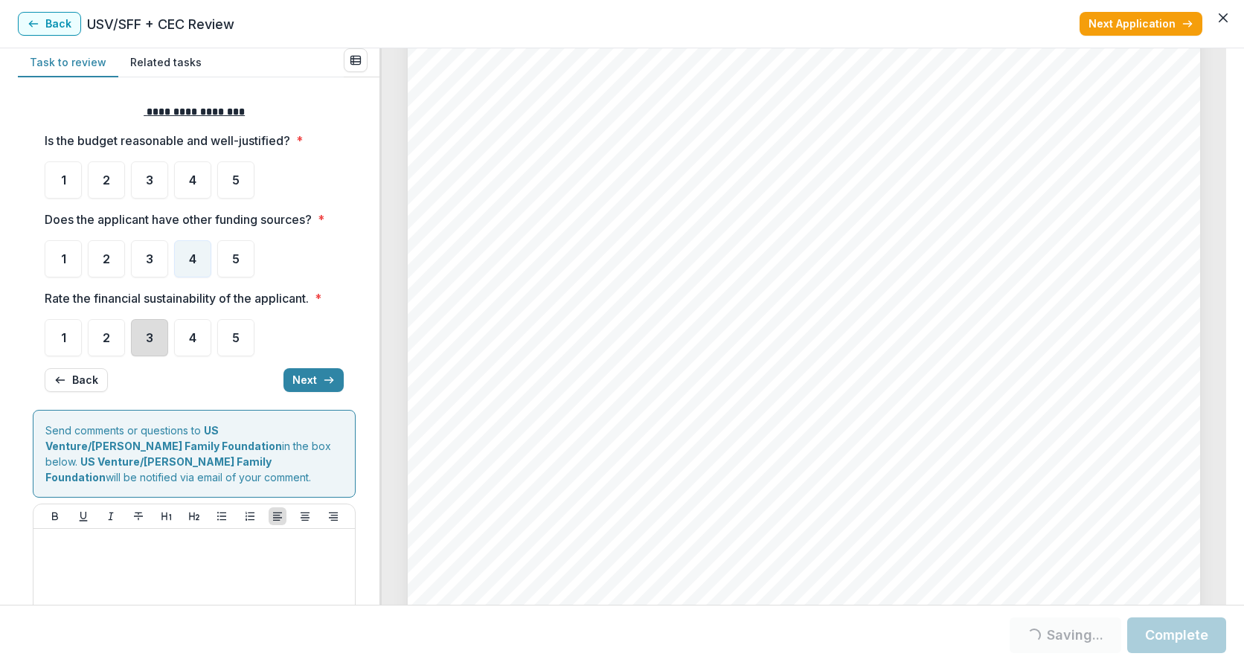
click at [155, 339] on div "3" at bounding box center [149, 337] width 37 height 37
click at [150, 177] on span "3" at bounding box center [149, 180] width 7 height 12
click at [153, 339] on span "3" at bounding box center [149, 338] width 7 height 12
click at [144, 168] on div "3" at bounding box center [149, 179] width 37 height 37
click at [130, 163] on ul "1 2 3 4 5" at bounding box center [194, 179] width 299 height 37
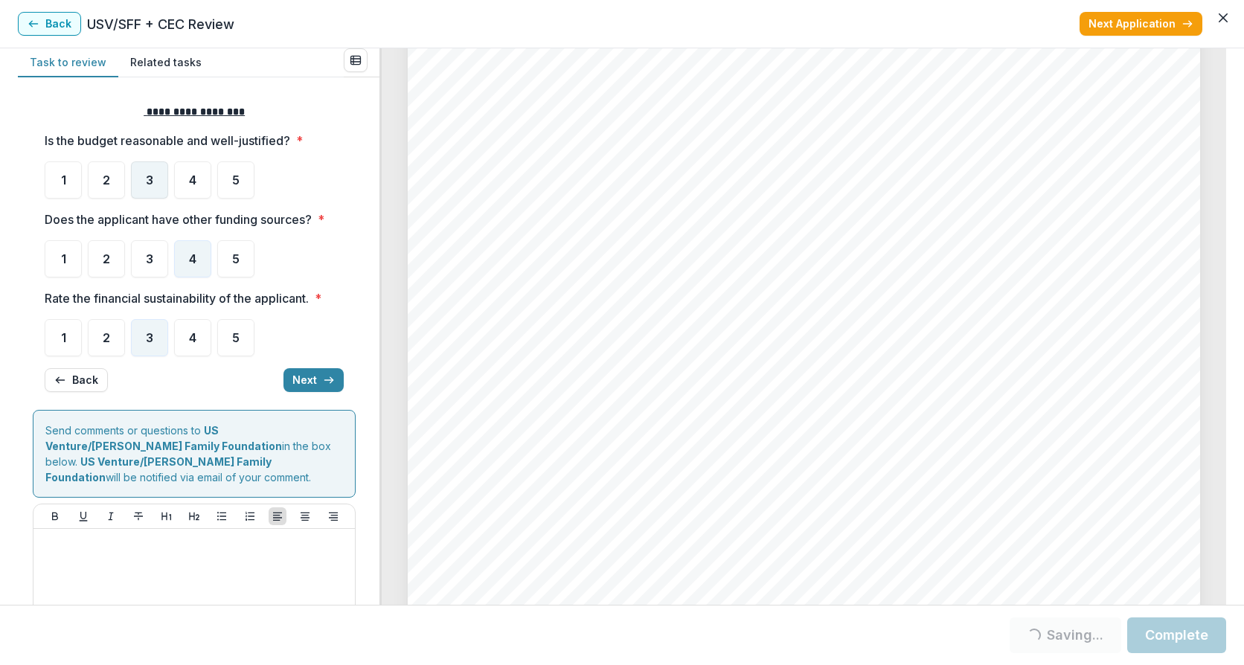
click at [151, 177] on span "3" at bounding box center [149, 180] width 7 height 12
click at [312, 375] on button "Next" at bounding box center [313, 380] width 60 height 24
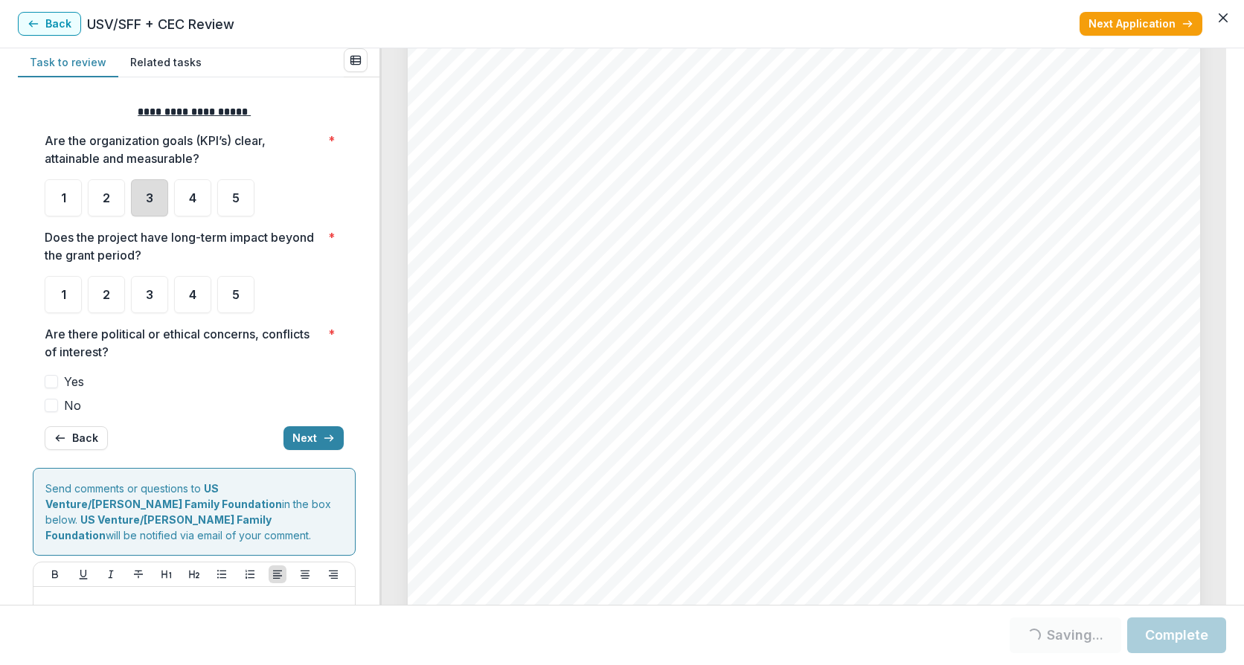
click at [167, 203] on div "3" at bounding box center [149, 197] width 37 height 37
click at [153, 190] on div "3" at bounding box center [149, 197] width 37 height 37
click at [148, 292] on span "3" at bounding box center [149, 295] width 7 height 12
click at [155, 193] on div "3" at bounding box center [149, 197] width 37 height 37
click at [58, 401] on label "No" at bounding box center [194, 406] width 299 height 18
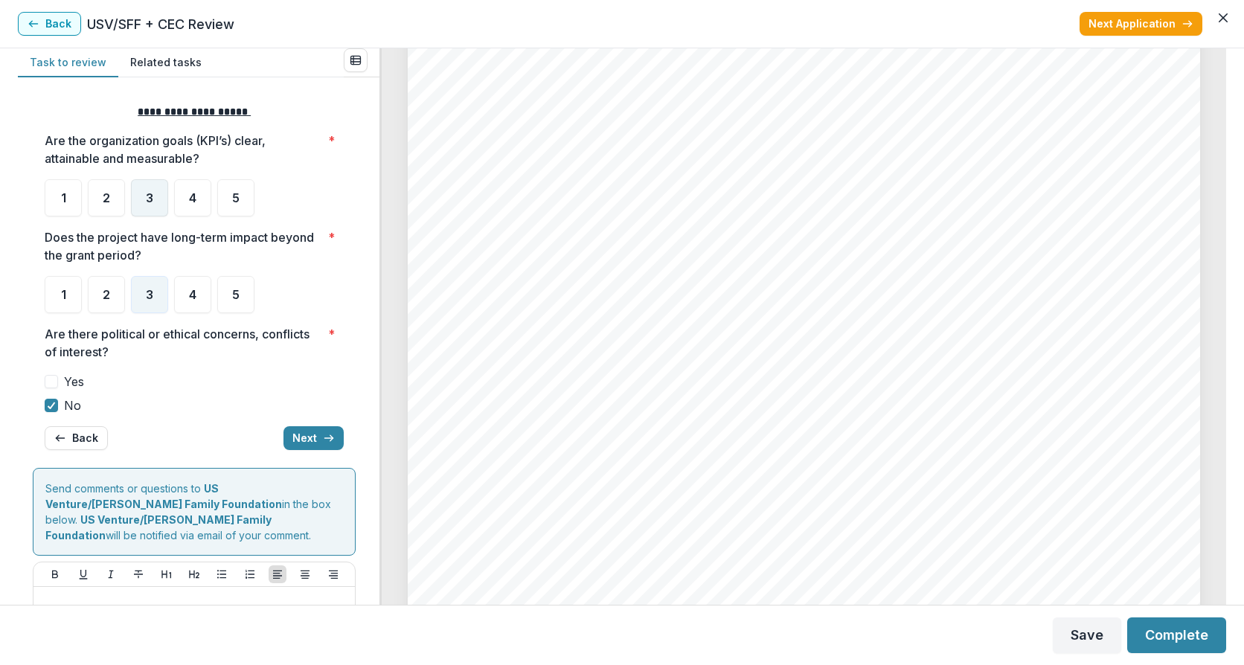
click at [139, 199] on div "3" at bounding box center [149, 197] width 37 height 37
click at [141, 204] on div "3" at bounding box center [149, 197] width 37 height 37
click at [148, 193] on span "3" at bounding box center [149, 198] width 7 height 12
click at [312, 436] on button "Next" at bounding box center [313, 438] width 60 height 24
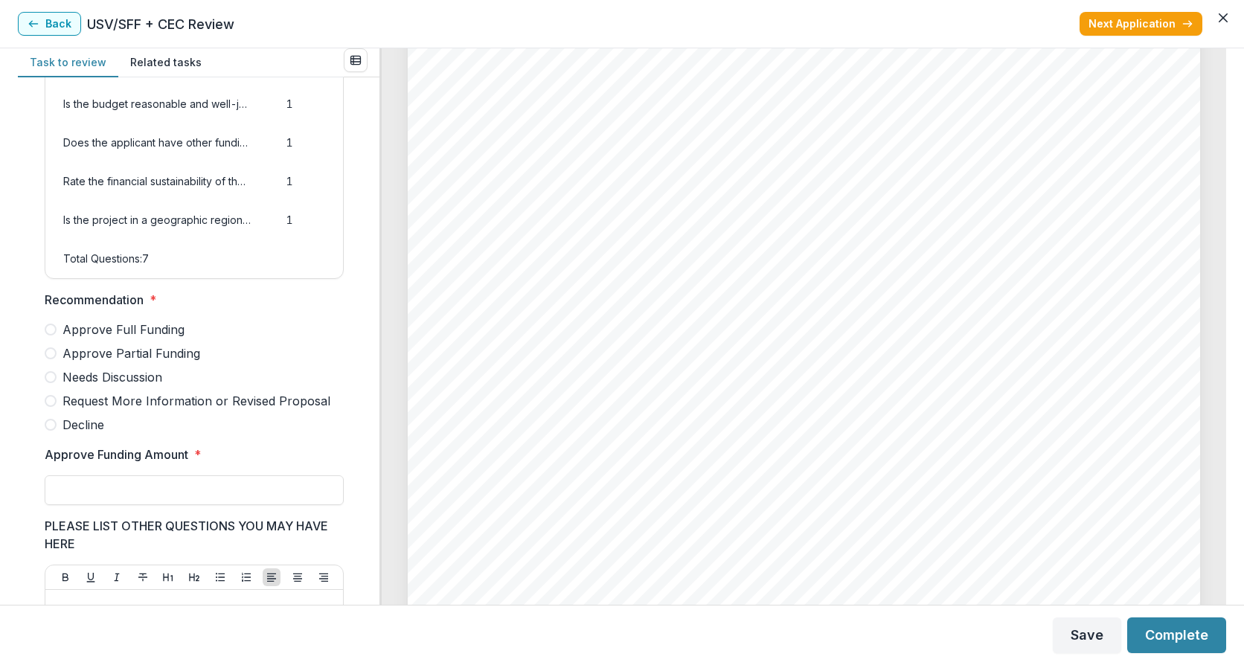
click at [53, 359] on span at bounding box center [51, 353] width 12 height 12
click at [97, 505] on input "Approve Funding Amount *" at bounding box center [194, 490] width 299 height 30
type input "*******"
click at [1168, 644] on button "Complete" at bounding box center [1176, 636] width 99 height 36
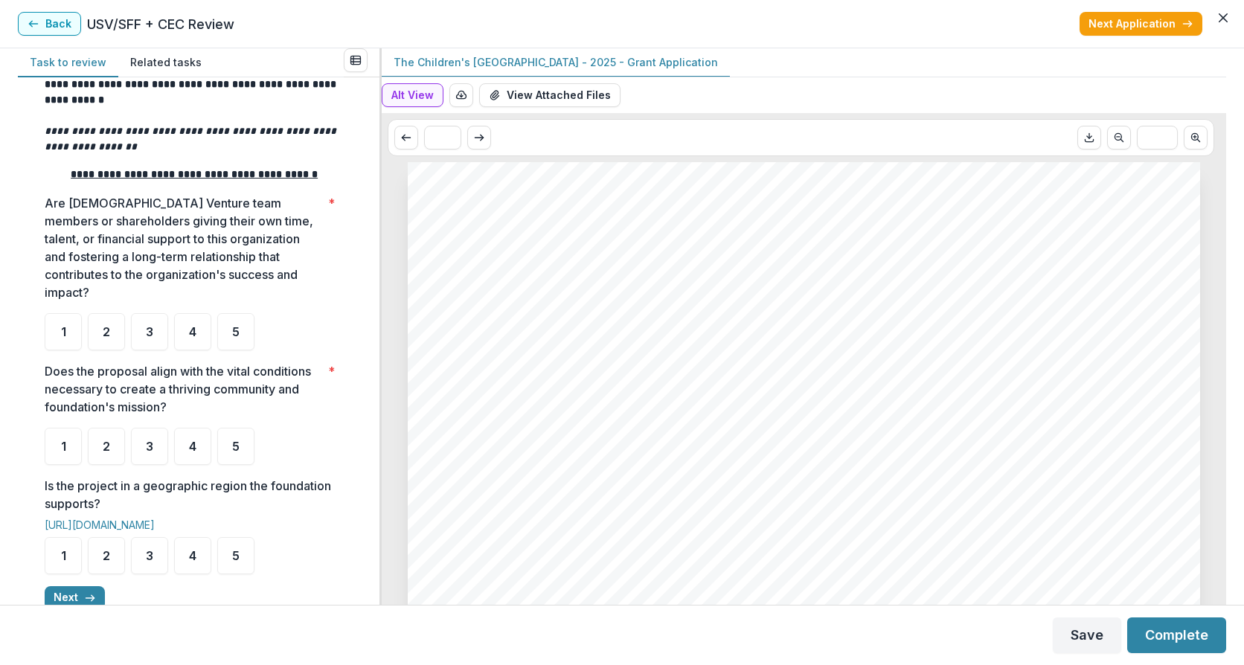
scroll to position [199, 0]
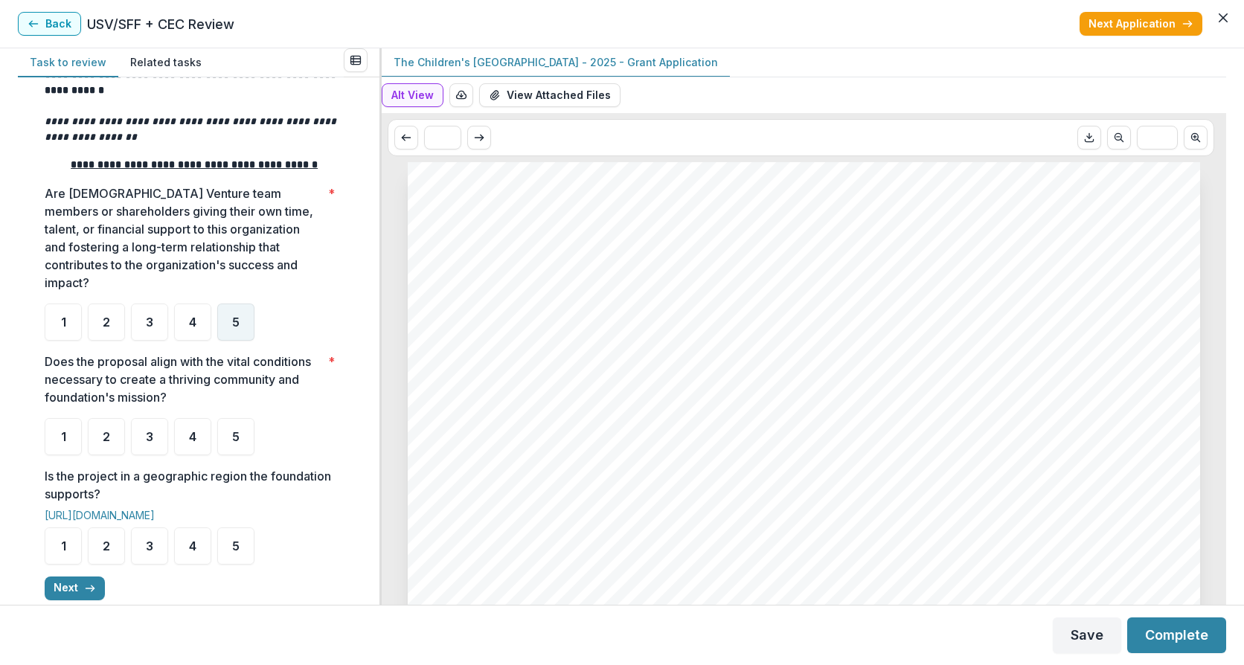
click at [237, 328] on span "5" at bounding box center [235, 322] width 7 height 12
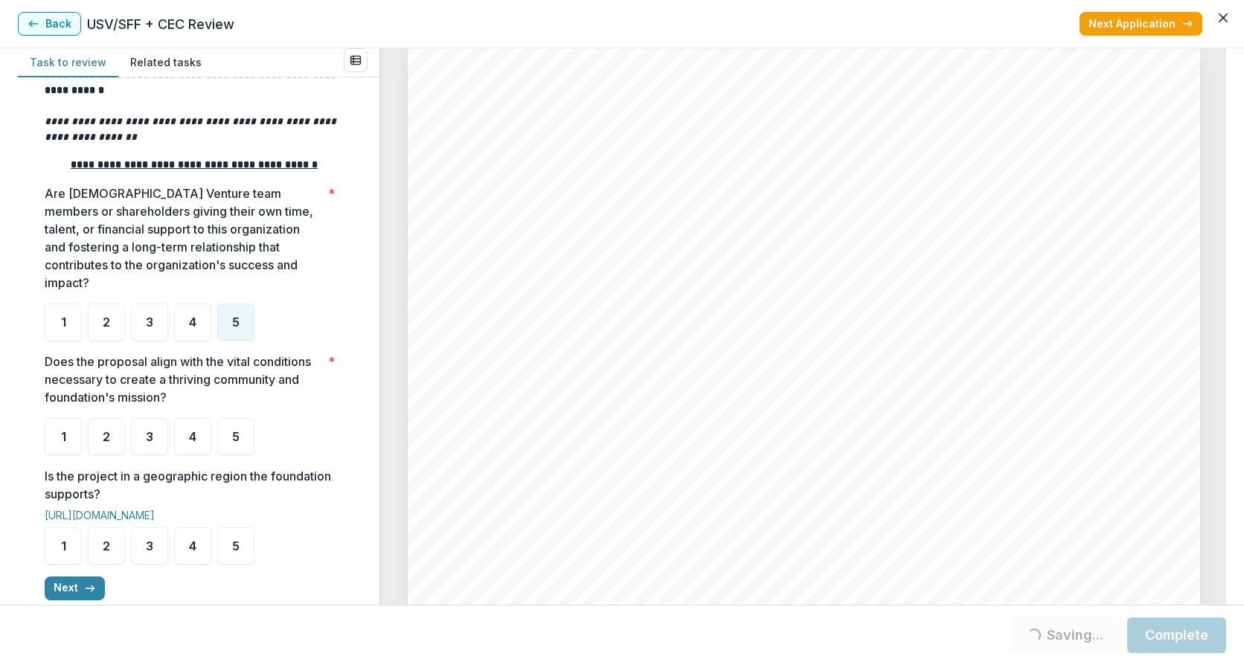
scroll to position [2976, 0]
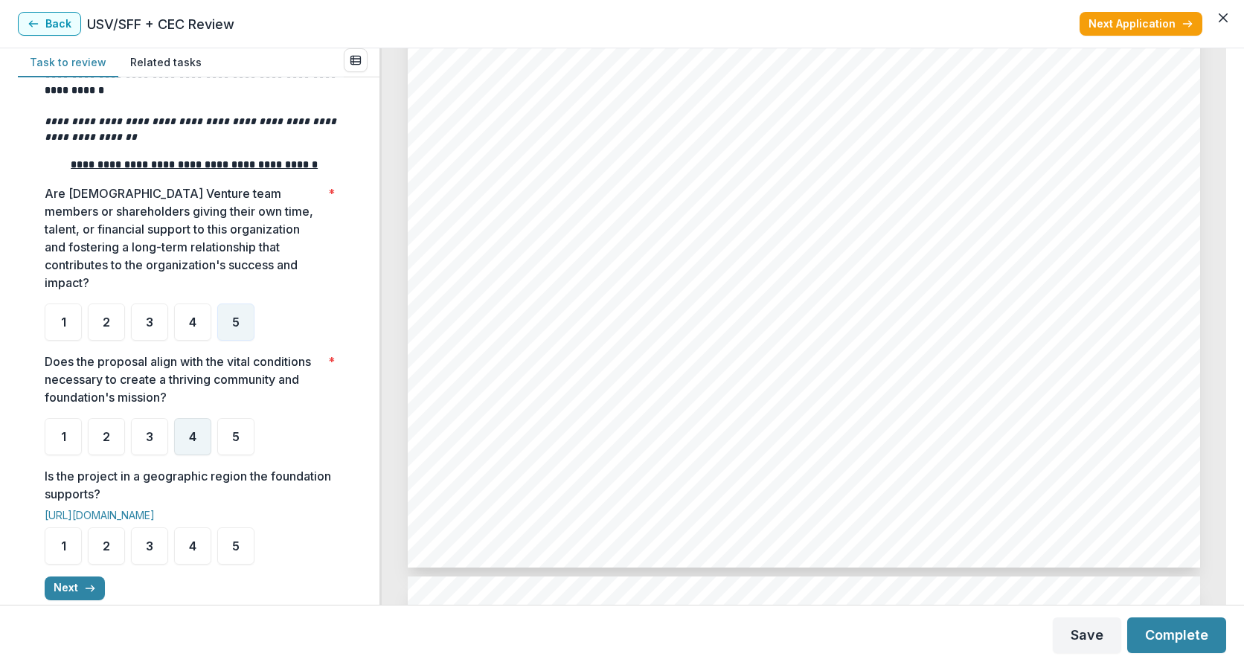
click at [189, 443] on span "4" at bounding box center [192, 437] width 7 height 12
click at [181, 562] on div "4" at bounding box center [192, 546] width 37 height 37
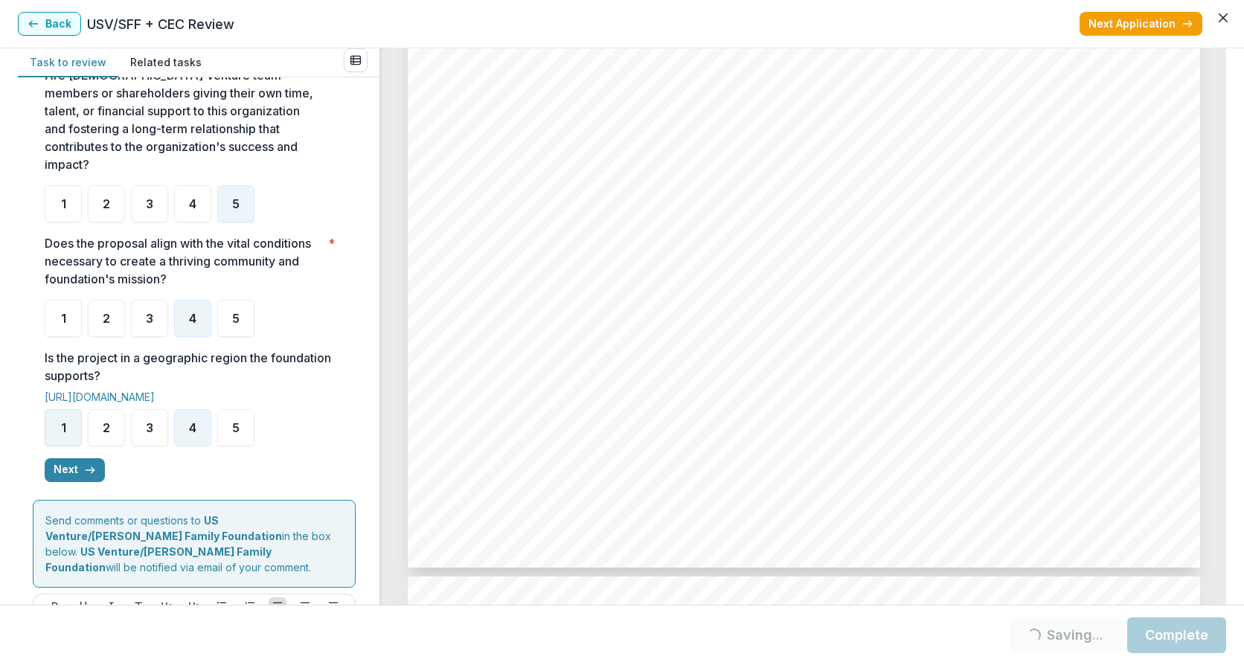
scroll to position [397, 0]
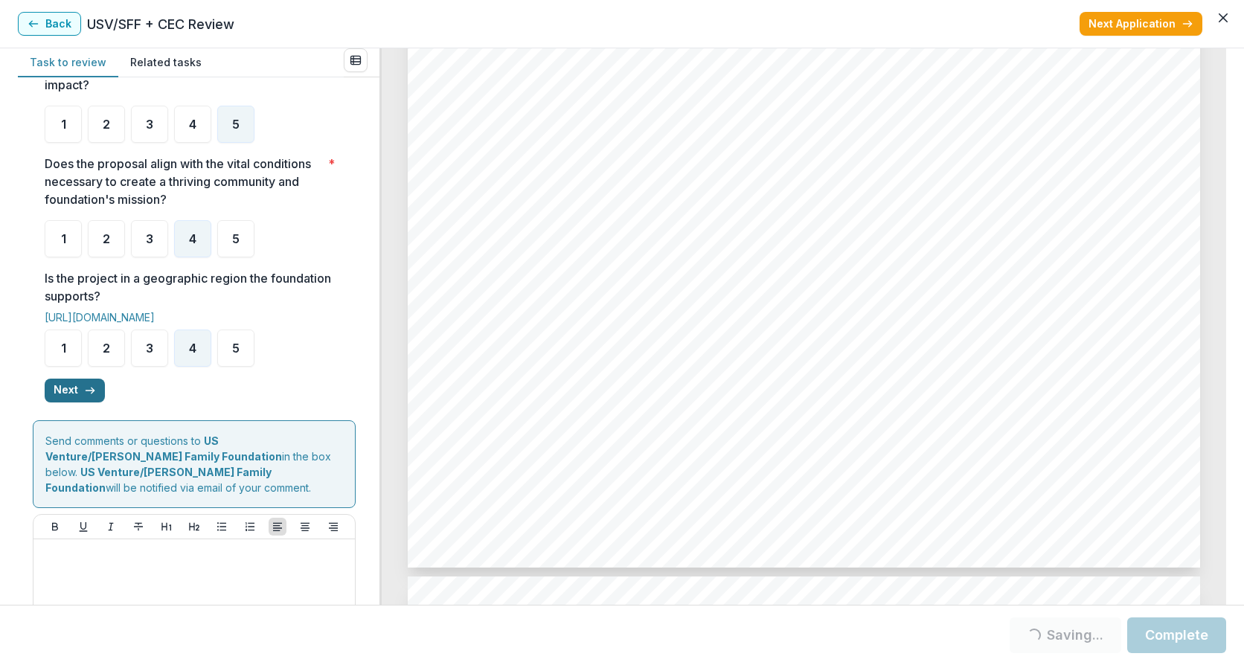
click at [77, 403] on button "Next" at bounding box center [75, 391] width 60 height 24
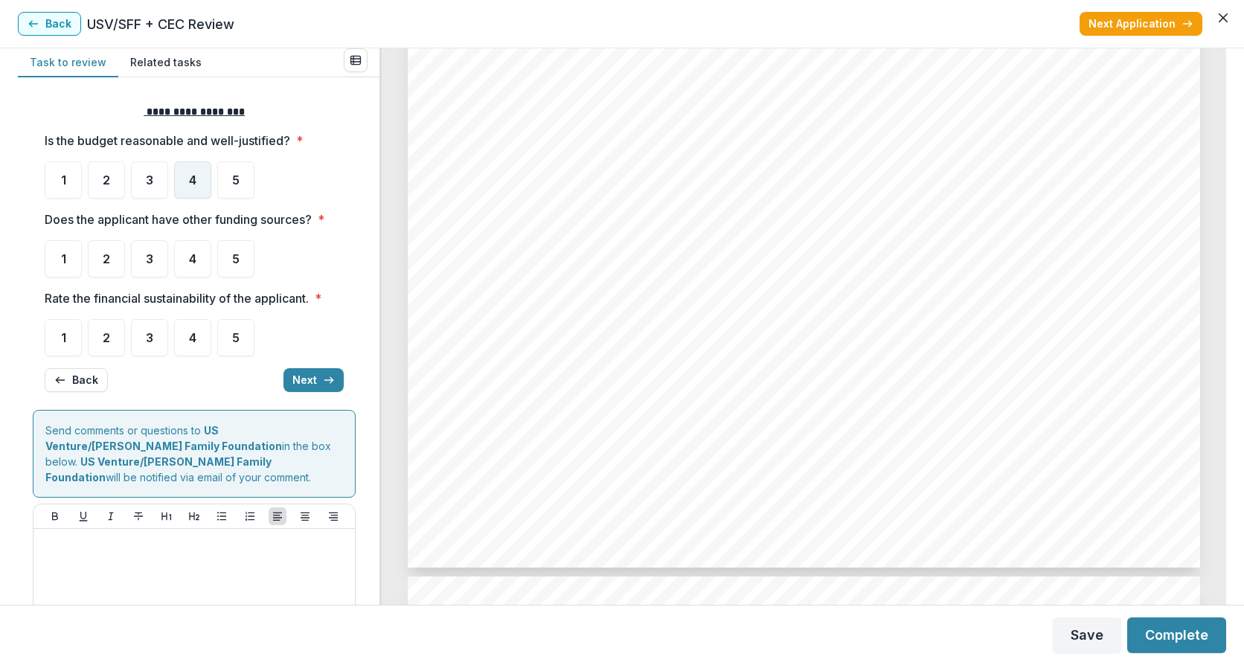
click at [186, 179] on div "4" at bounding box center [192, 179] width 37 height 37
click at [182, 173] on div "4" at bounding box center [192, 179] width 37 height 37
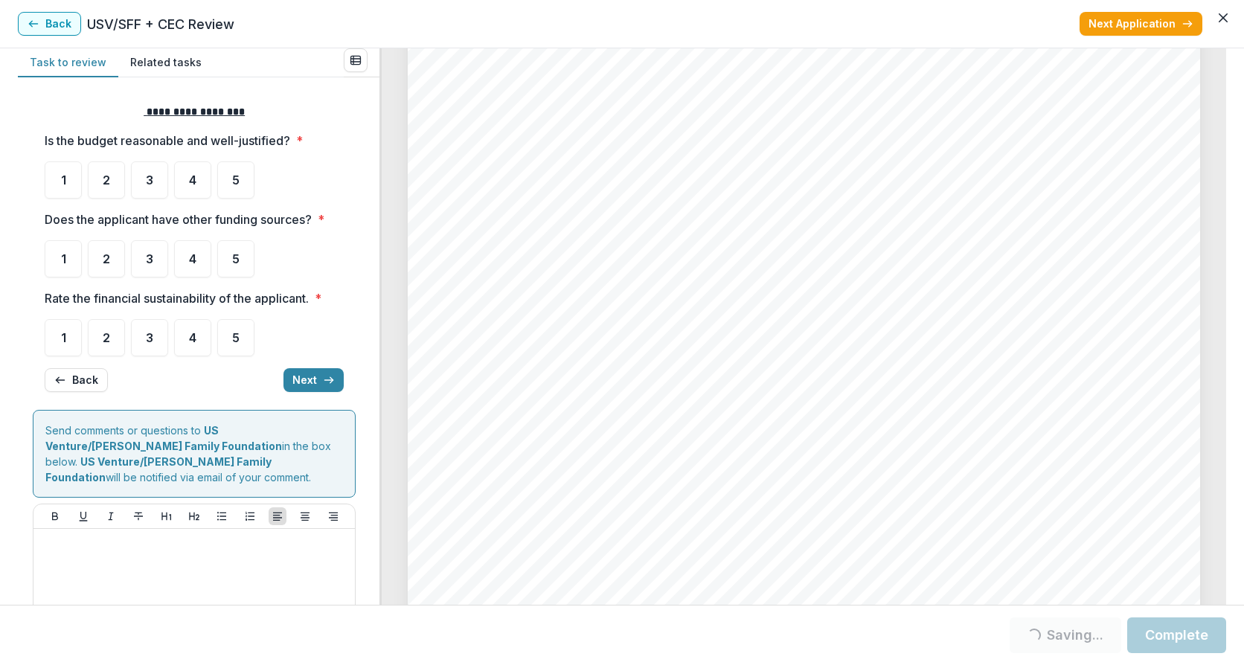
scroll to position [3770, 0]
click at [193, 176] on span "4" at bounding box center [192, 180] width 7 height 12
click at [57, 260] on div "1" at bounding box center [63, 258] width 37 height 37
click at [175, 334] on div "4" at bounding box center [192, 337] width 37 height 37
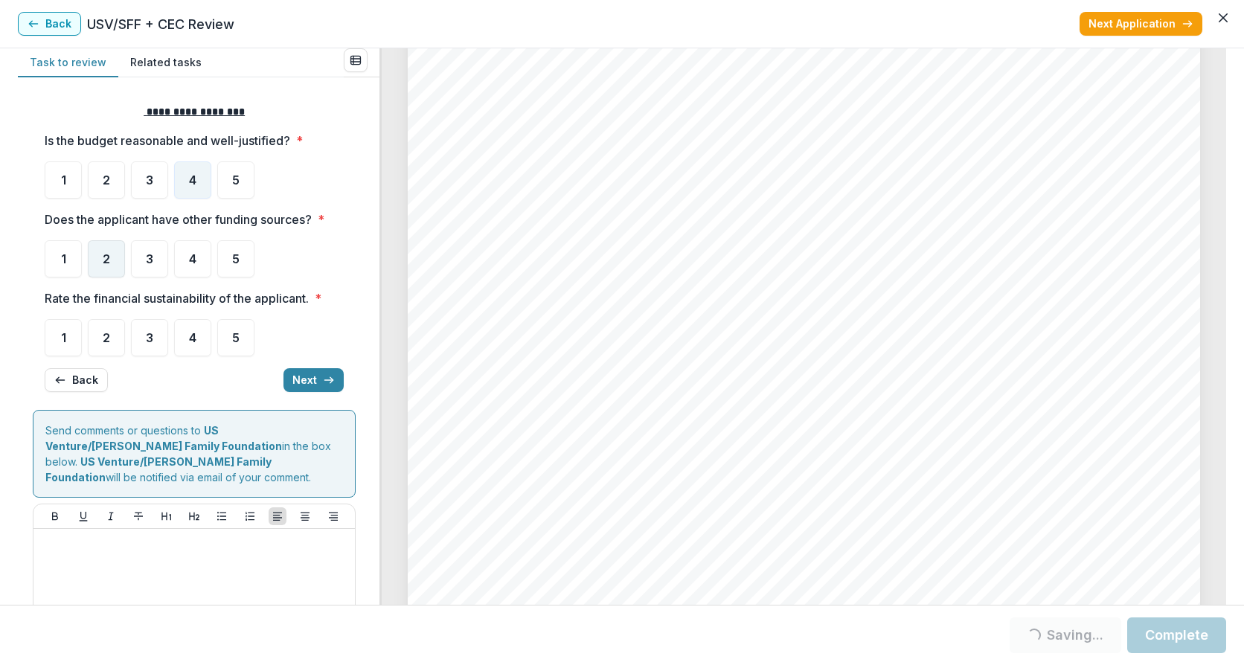
click at [100, 253] on div "2" at bounding box center [106, 258] width 37 height 37
click at [191, 333] on span "4" at bounding box center [192, 338] width 7 height 12
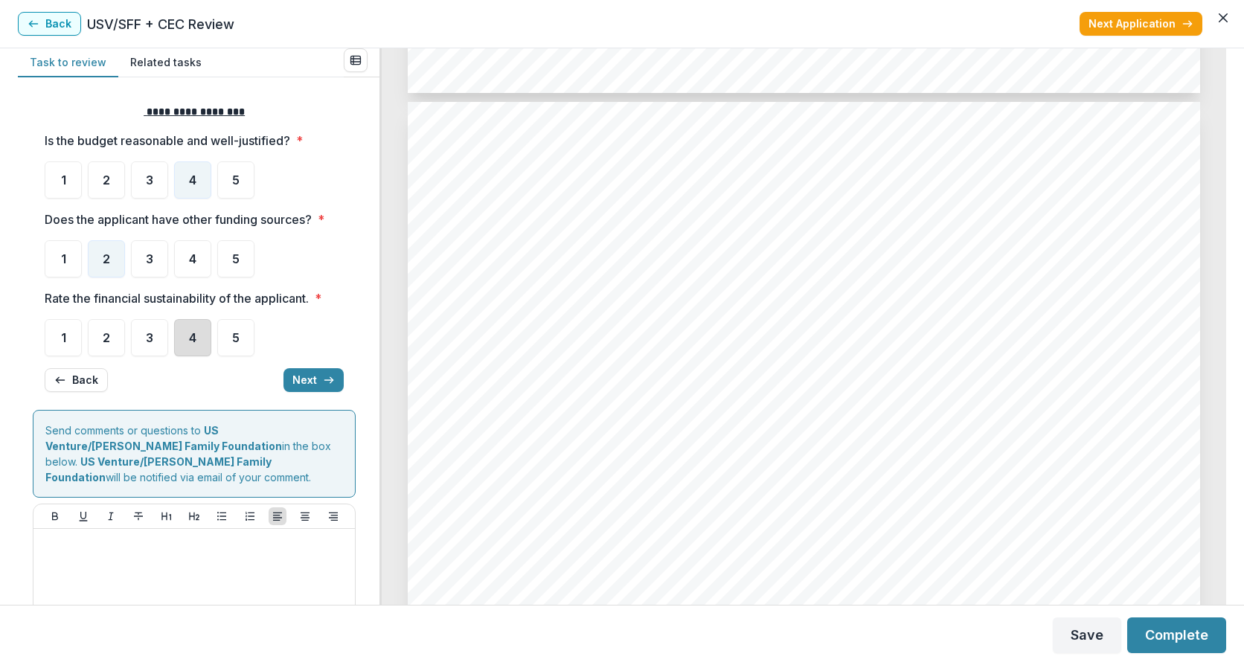
click at [204, 338] on div "4" at bounding box center [192, 337] width 37 height 37
click at [323, 376] on icon "button" at bounding box center [329, 380] width 12 height 12
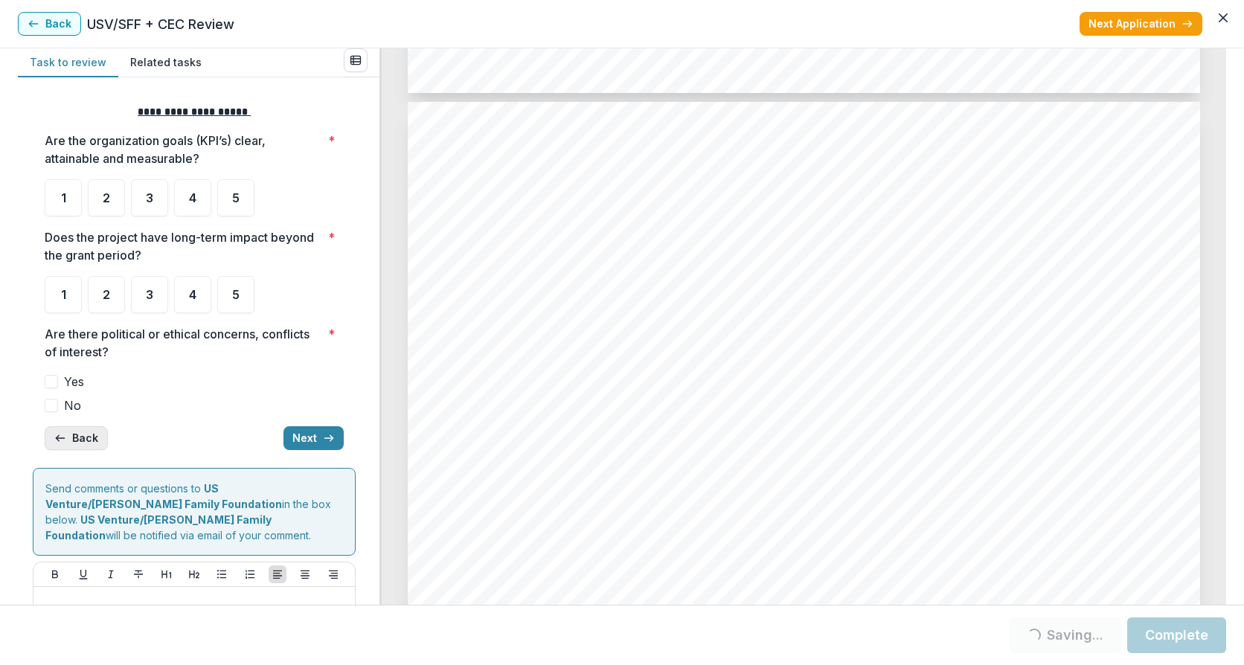
click at [82, 437] on button "Back" at bounding box center [76, 438] width 63 height 24
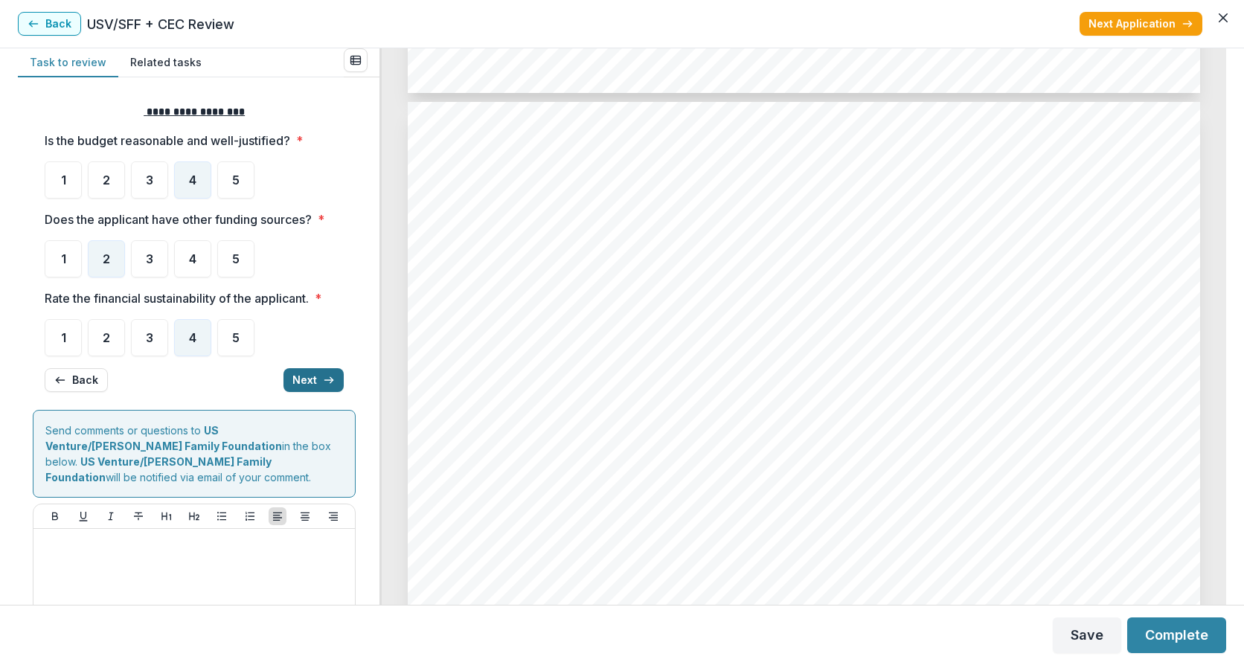
click at [322, 373] on button "Next" at bounding box center [313, 380] width 60 height 24
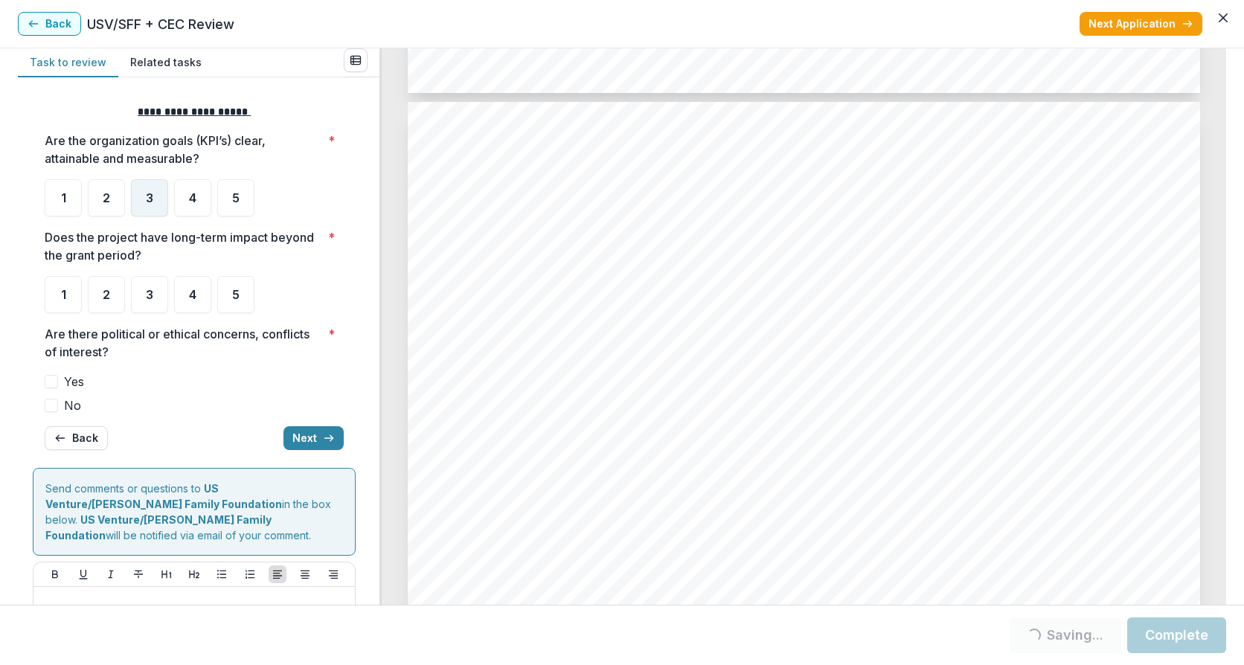
click at [160, 193] on div "3" at bounding box center [149, 197] width 37 height 37
drag, startPoint x: 199, startPoint y: 299, endPoint x: 159, endPoint y: 215, distance: 93.2
click at [196, 298] on div "4" at bounding box center [192, 294] width 37 height 37
click at [158, 205] on div "3" at bounding box center [149, 197] width 37 height 37
click at [44, 398] on div "**********" at bounding box center [194, 277] width 323 height 370
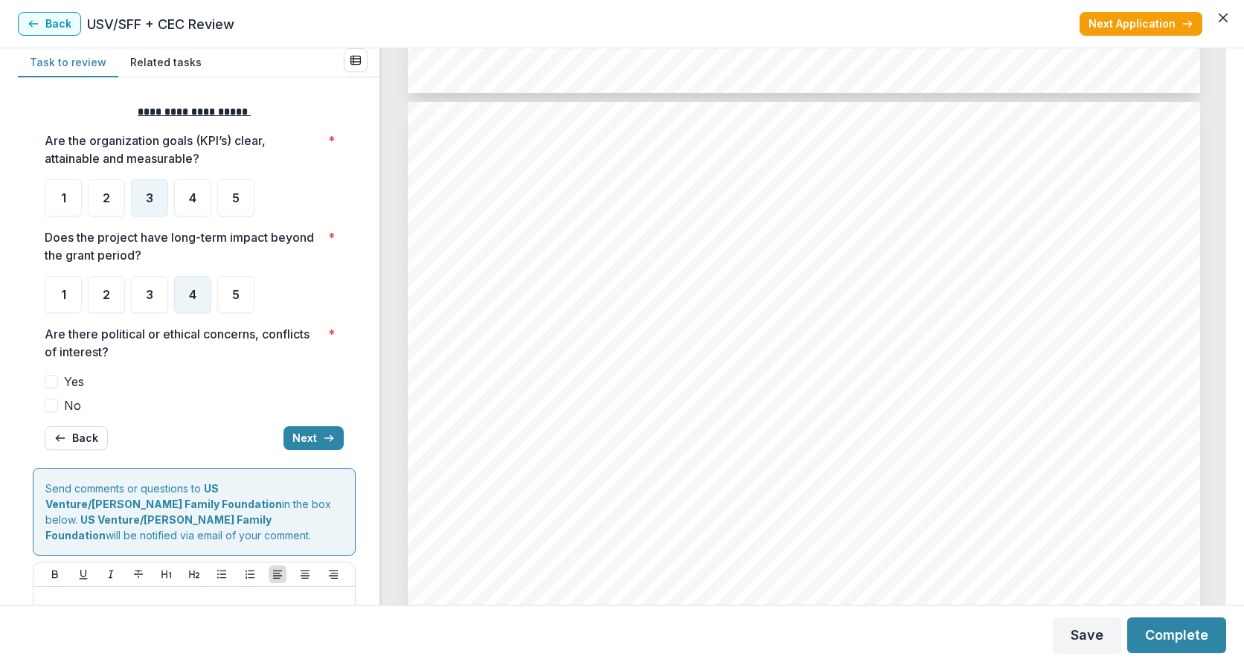
click at [53, 405] on span at bounding box center [51, 405] width 13 height 13
click at [323, 435] on icon "button" at bounding box center [329, 438] width 12 height 12
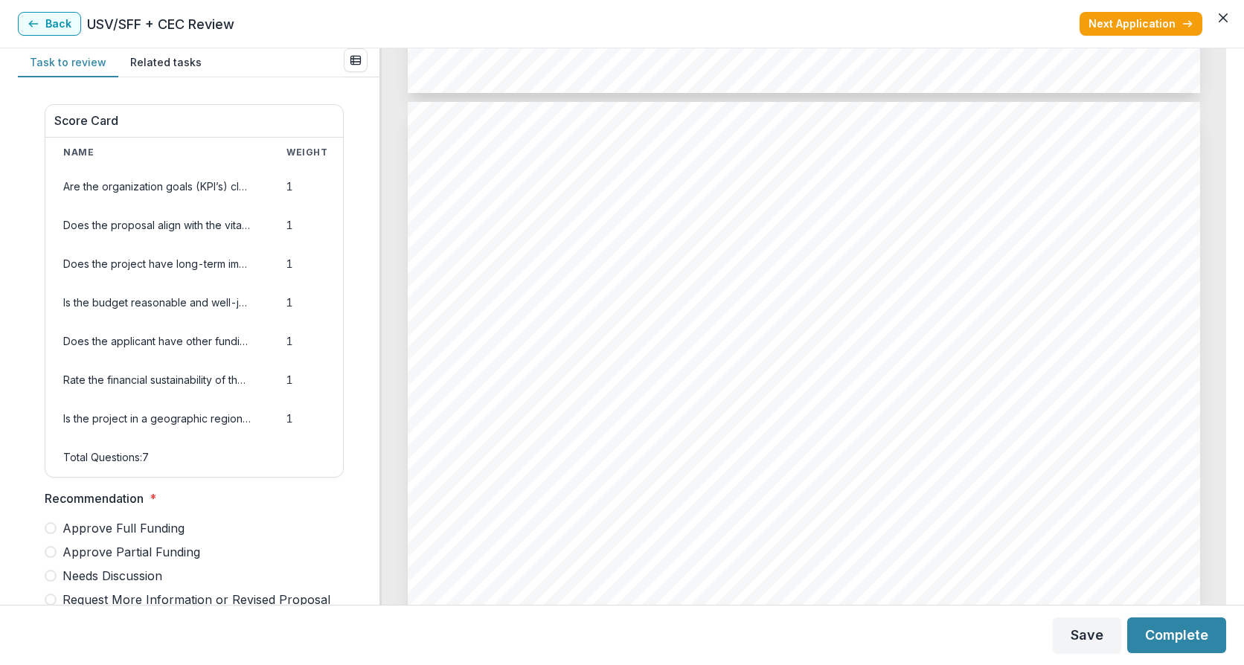
scroll to position [397, 0]
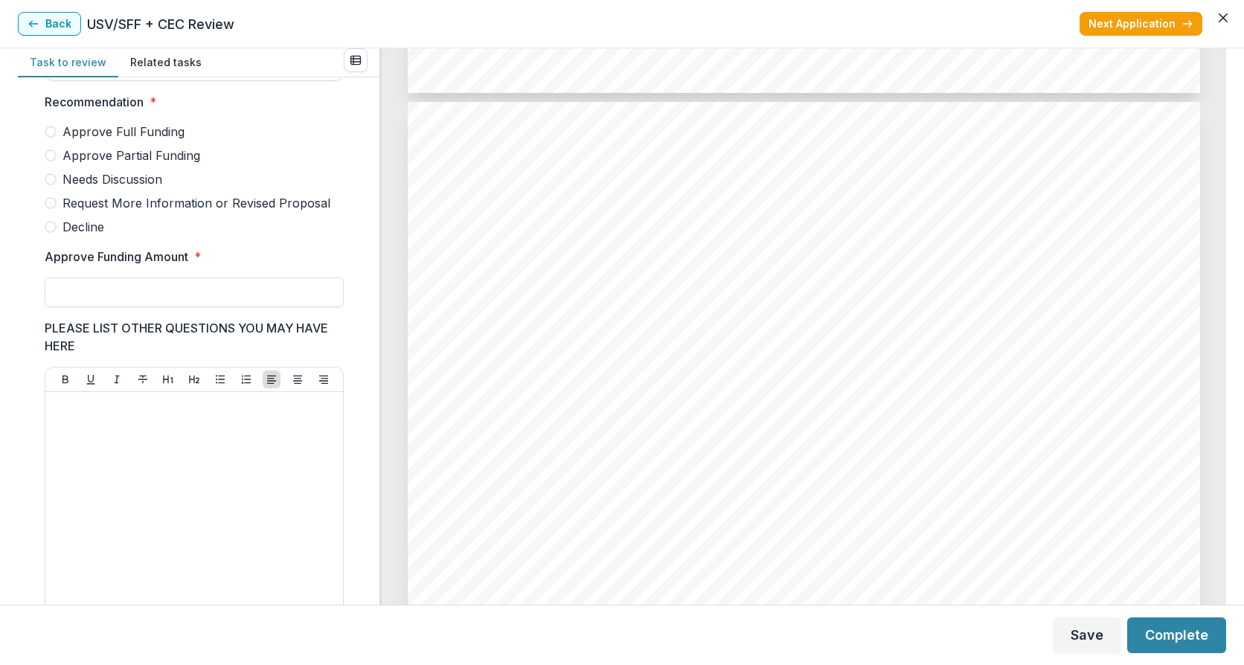
click at [52, 188] on label "Needs Discussion" at bounding box center [194, 179] width 299 height 18
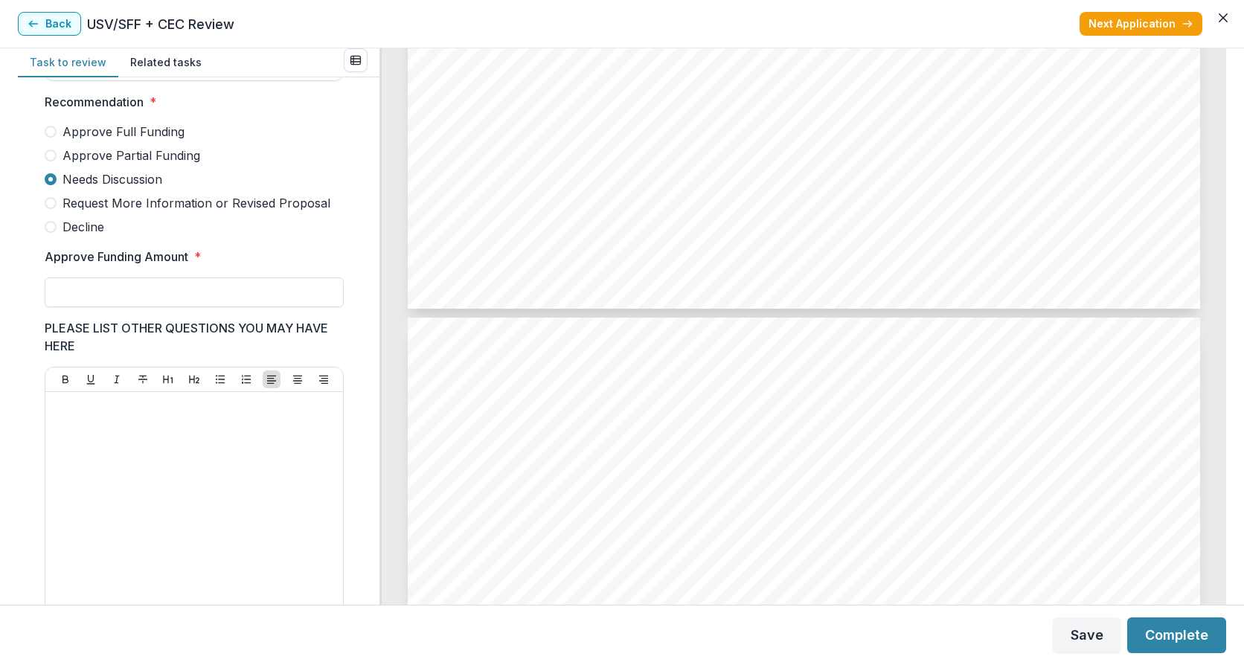
click at [51, 161] on span at bounding box center [51, 156] width 12 height 12
click at [92, 302] on input "Approve Funding Amount *" at bounding box center [194, 293] width 299 height 30
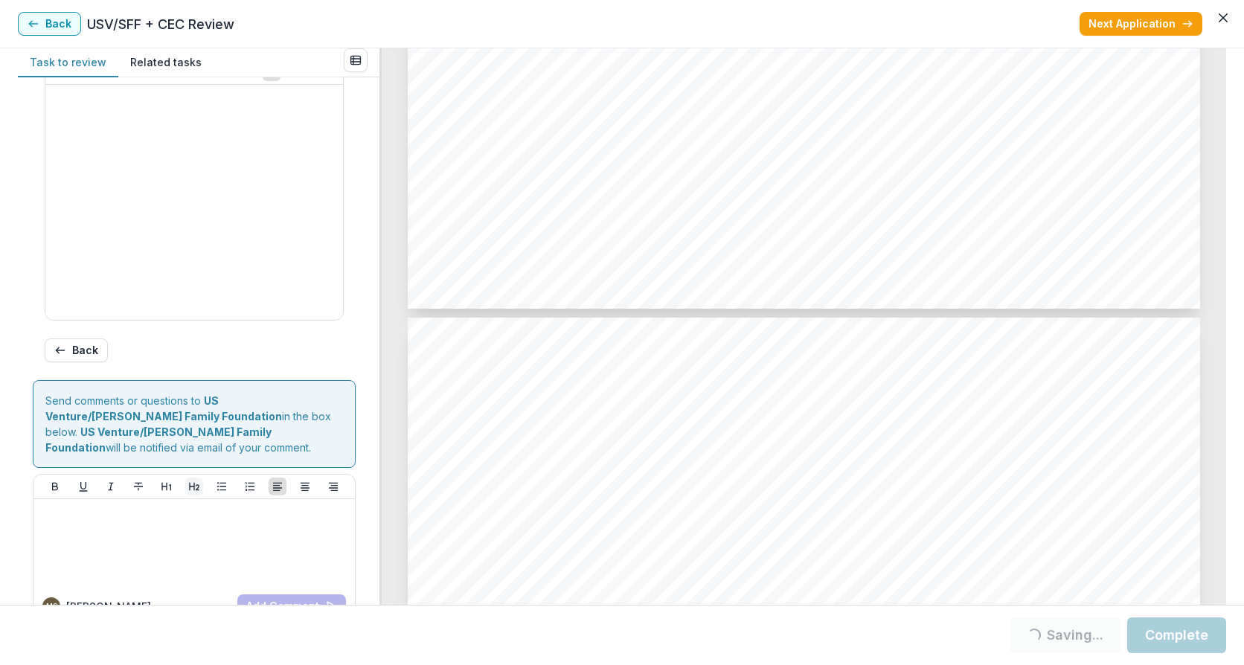
scroll to position [760, 0]
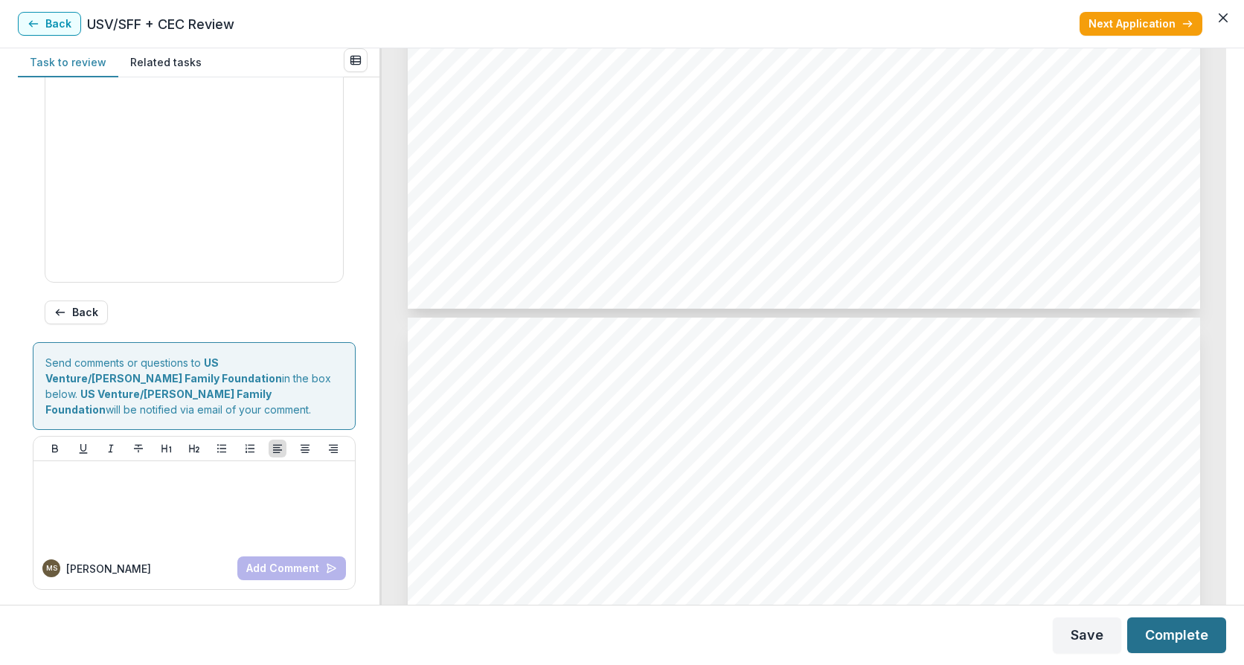
type input "*******"
click at [1179, 637] on button "Complete" at bounding box center [1176, 636] width 99 height 36
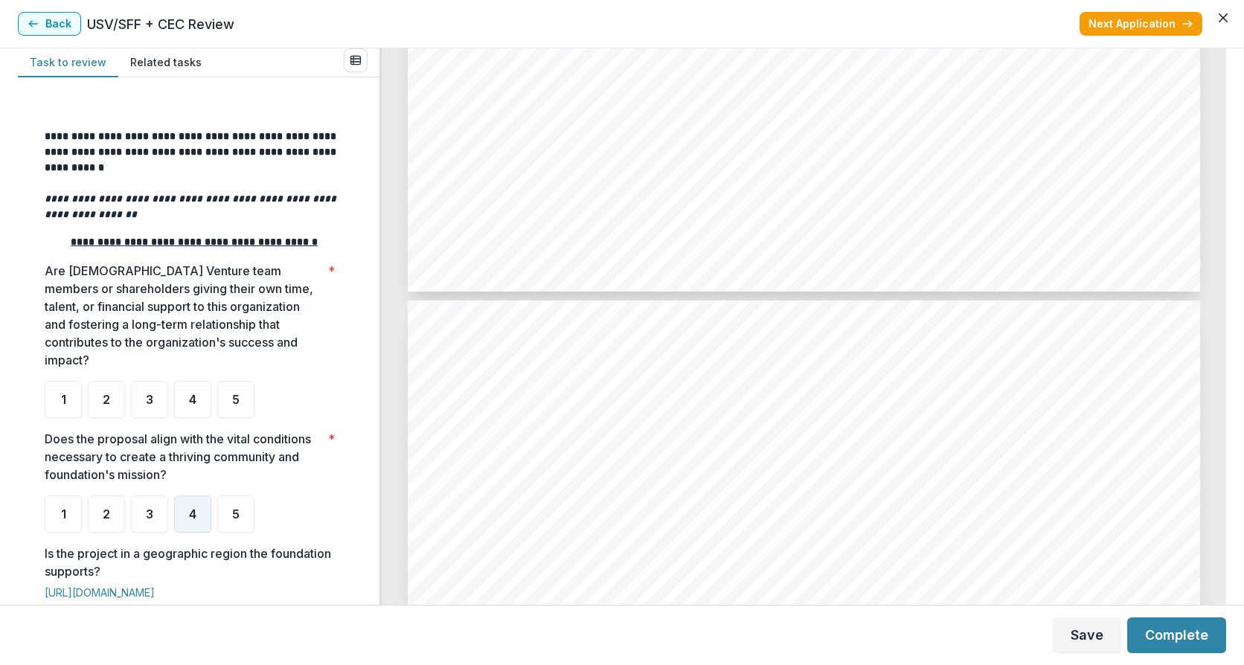
scroll to position [199, 0]
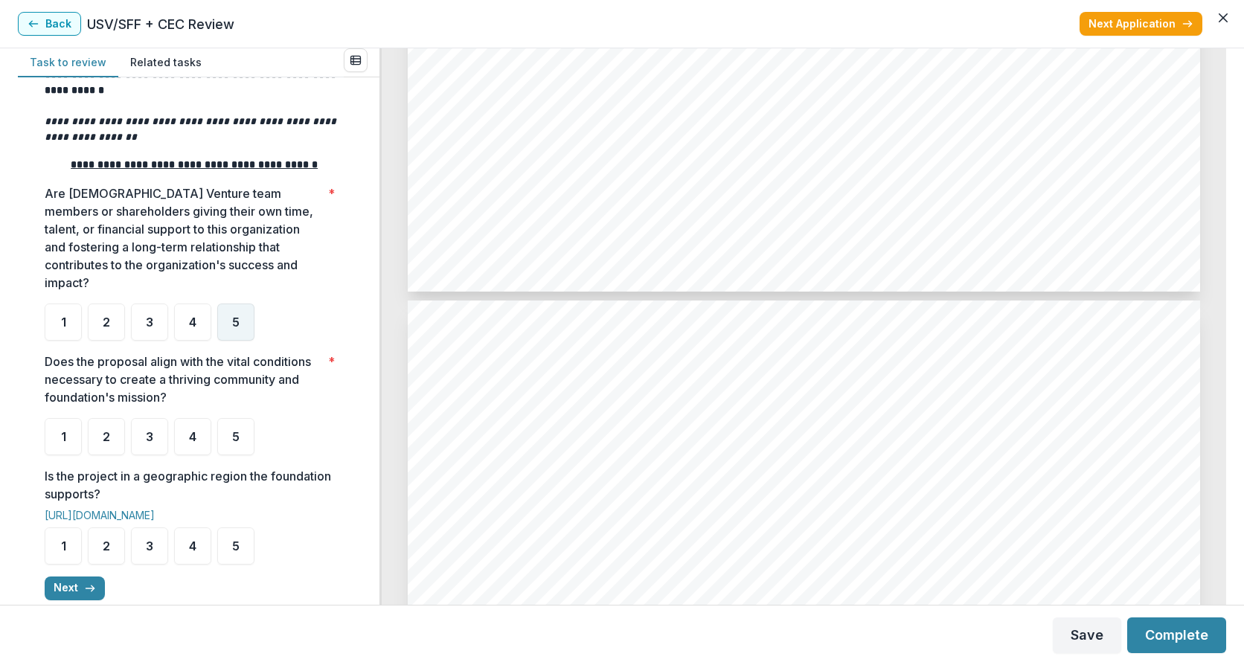
click at [234, 328] on span "5" at bounding box center [235, 322] width 7 height 12
click at [246, 455] on div "5" at bounding box center [235, 436] width 37 height 37
click at [238, 552] on span "5" at bounding box center [235, 546] width 7 height 12
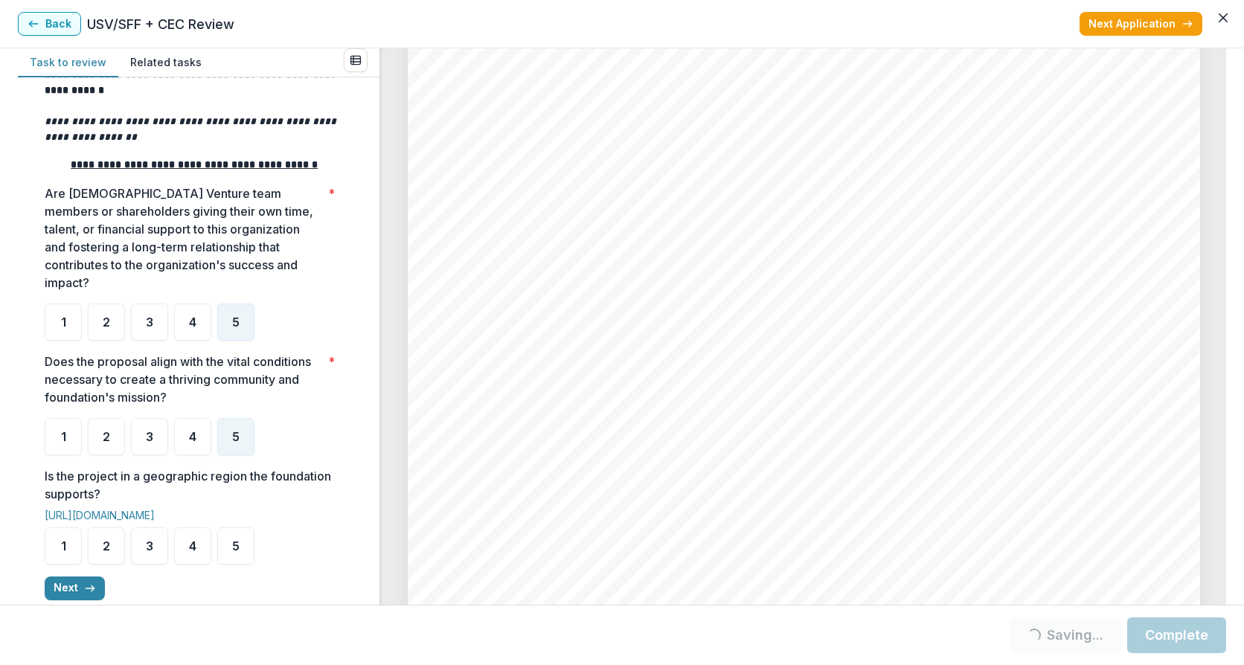
scroll to position [397, 0]
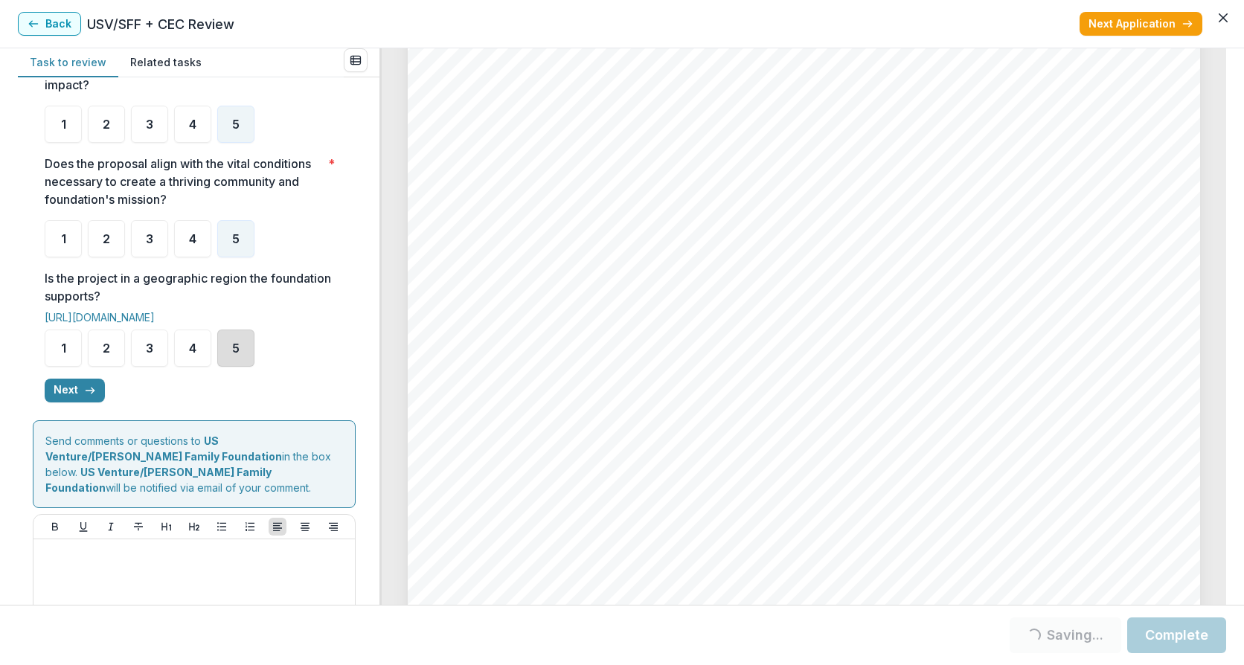
click at [230, 362] on div "5" at bounding box center [235, 348] width 37 height 37
click at [73, 403] on button "Next" at bounding box center [75, 391] width 60 height 24
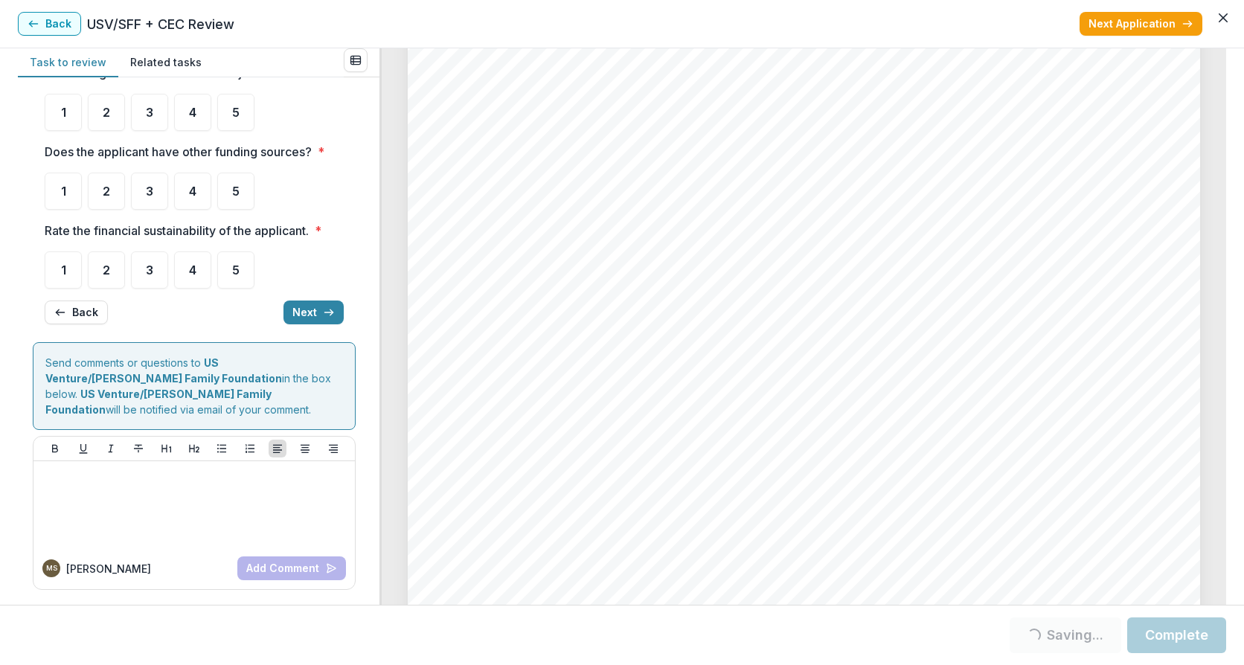
scroll to position [0, 0]
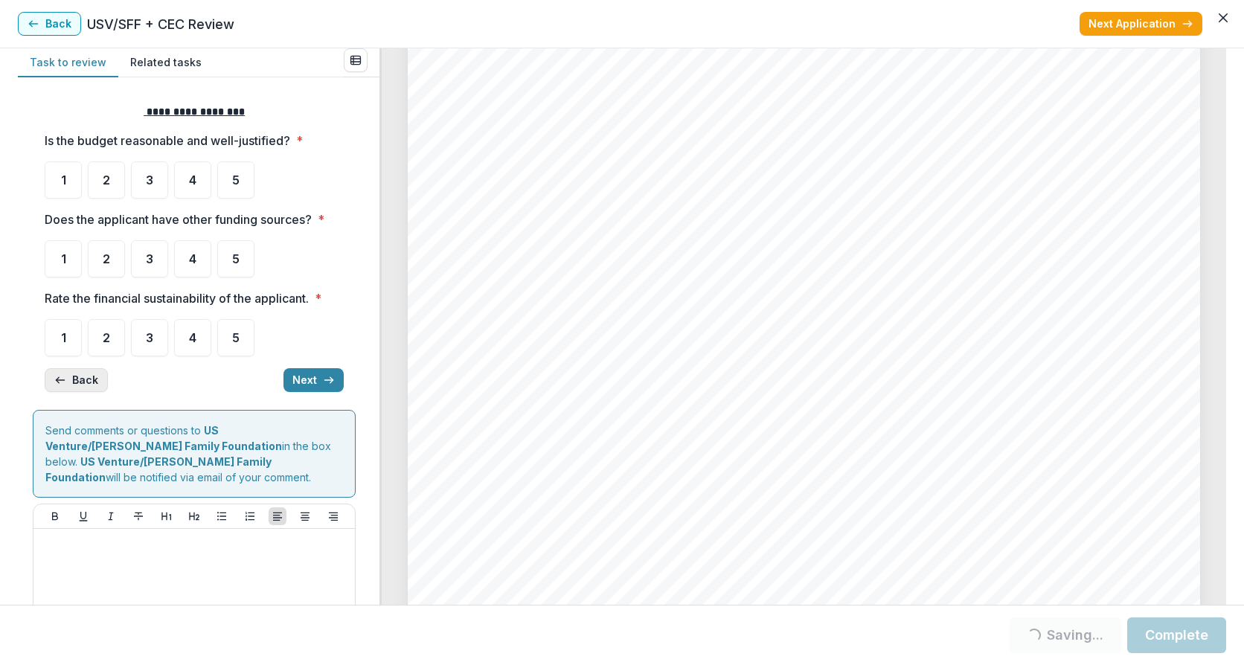
click at [72, 387] on button "Back" at bounding box center [76, 380] width 63 height 24
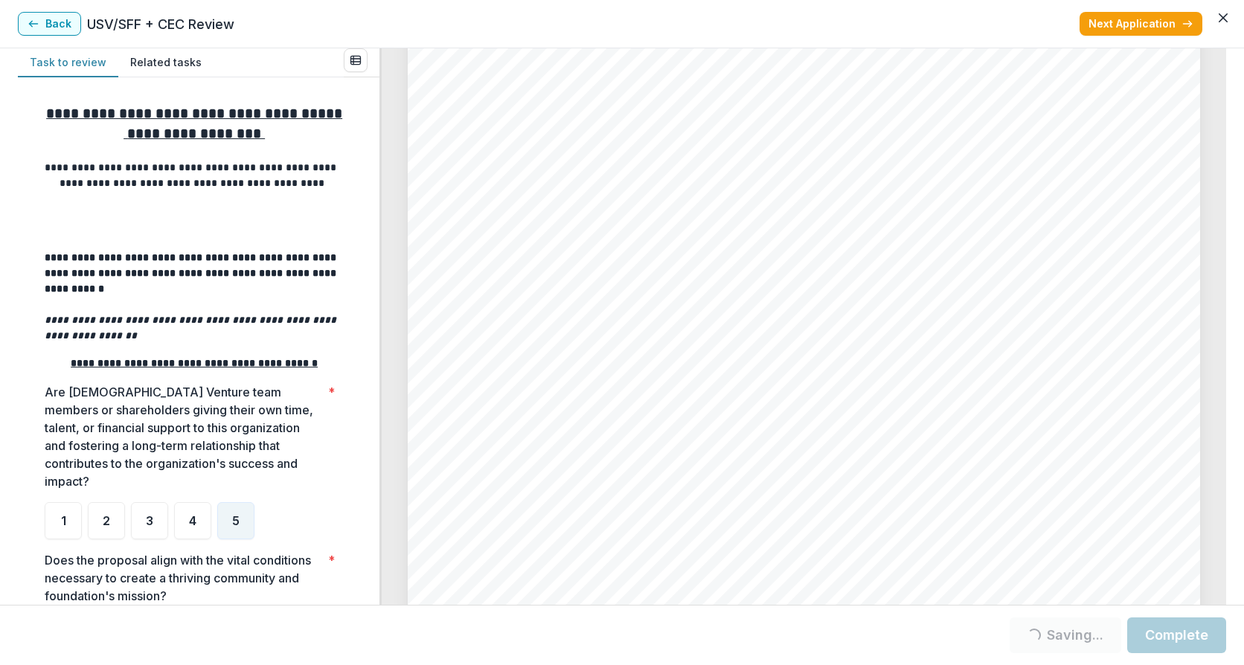
scroll to position [466, 0]
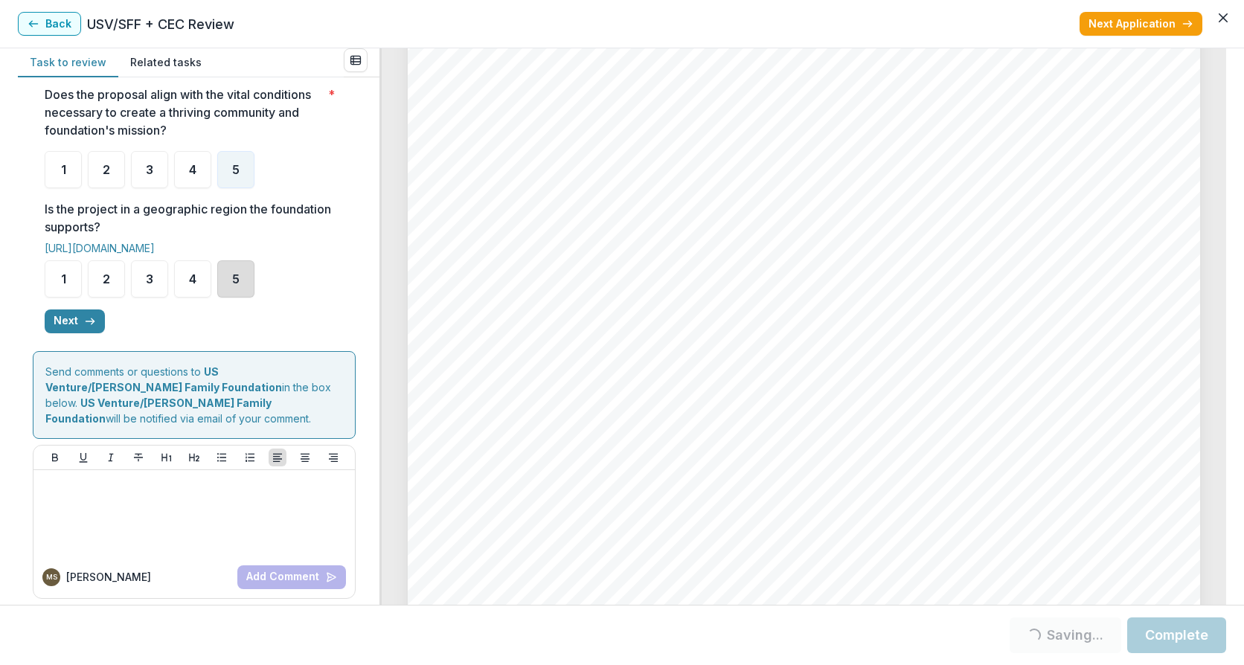
click at [240, 298] on div "5" at bounding box center [235, 278] width 37 height 37
click at [232, 285] on span "5" at bounding box center [235, 279] width 7 height 12
click at [75, 333] on button "Next" at bounding box center [75, 322] width 60 height 24
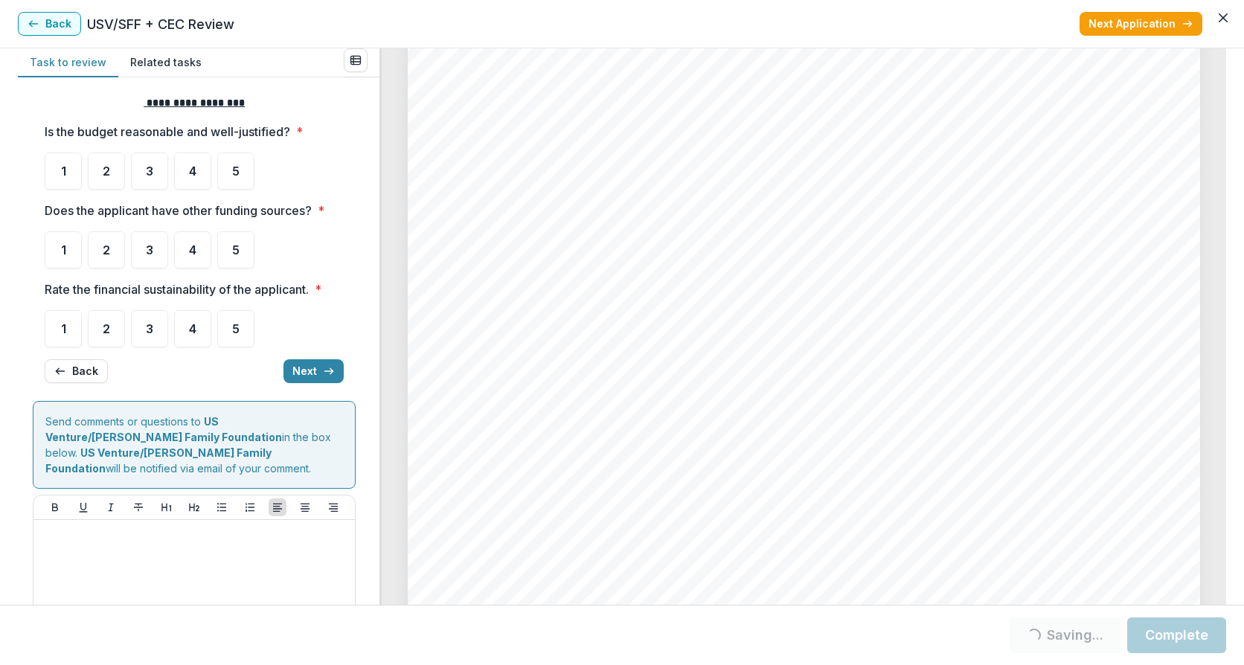
scroll to position [0, 0]
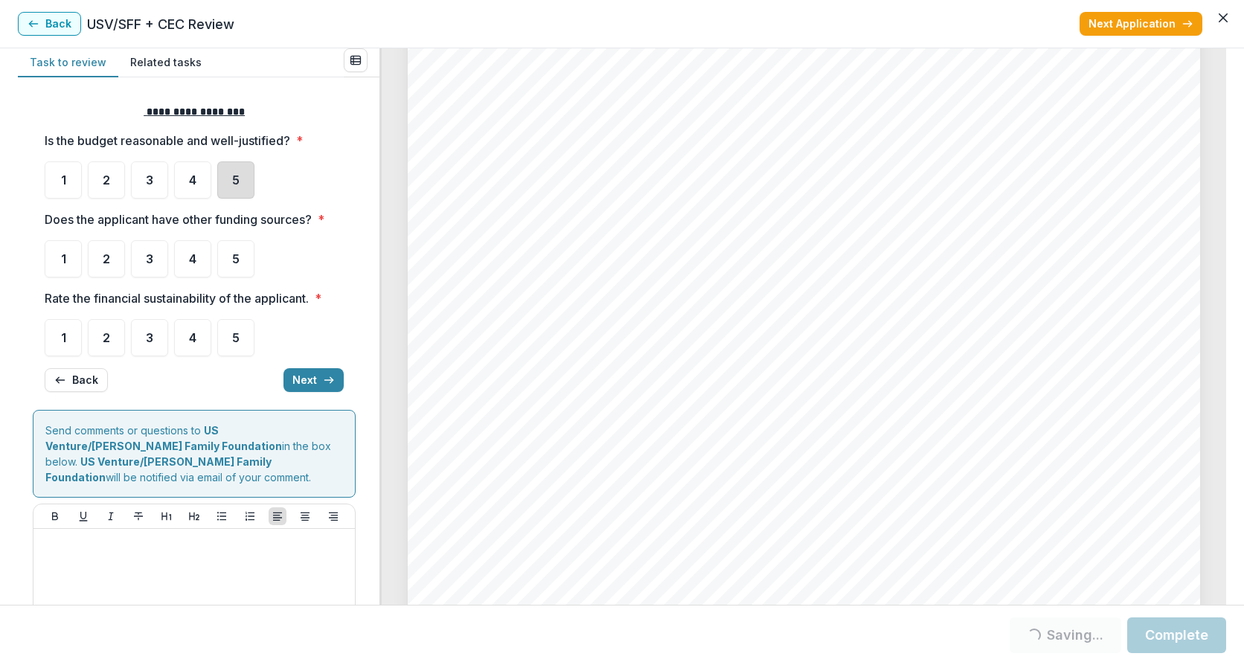
click at [228, 182] on div "5" at bounding box center [235, 179] width 37 height 37
click at [239, 260] on span "5" at bounding box center [235, 259] width 7 height 12
click at [240, 336] on div "5" at bounding box center [235, 337] width 37 height 37
drag, startPoint x: 304, startPoint y: 382, endPoint x: 260, endPoint y: 423, distance: 59.5
click at [304, 382] on button "Next" at bounding box center [313, 380] width 60 height 24
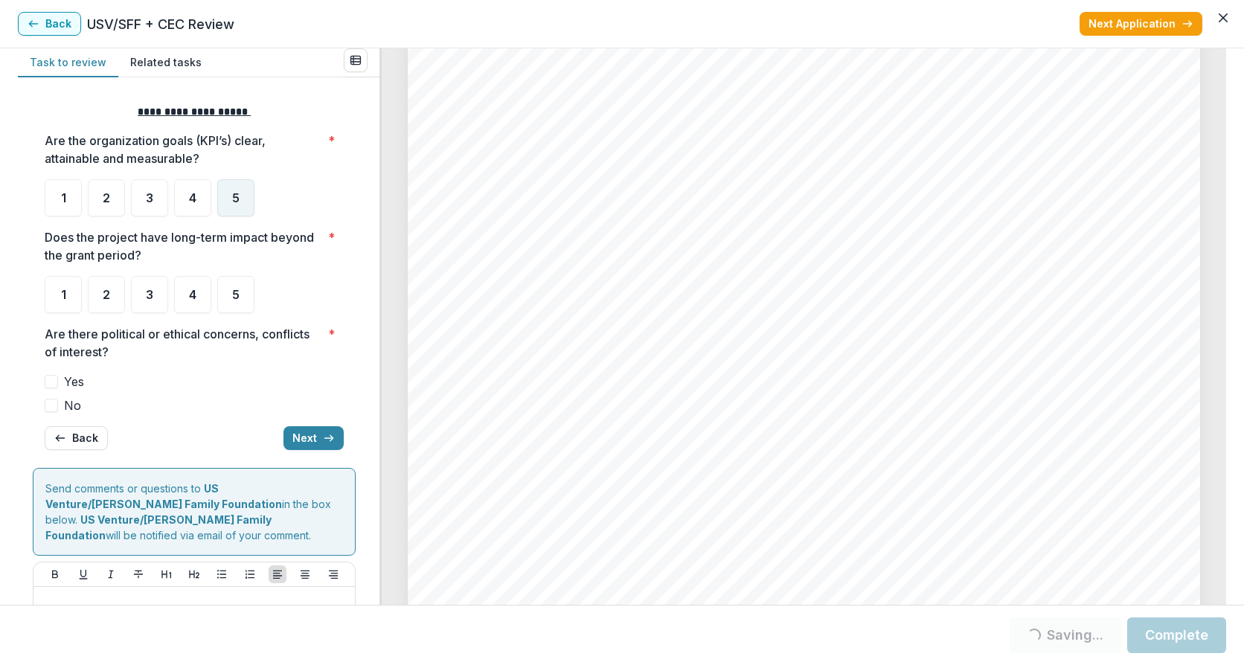
click at [227, 204] on div "5" at bounding box center [235, 197] width 37 height 37
click at [237, 300] on span "5" at bounding box center [235, 295] width 7 height 12
click at [230, 200] on div "5" at bounding box center [235, 197] width 37 height 37
click at [45, 376] on div "**********" at bounding box center [194, 277] width 323 height 370
click at [241, 205] on div "5" at bounding box center [235, 197] width 37 height 37
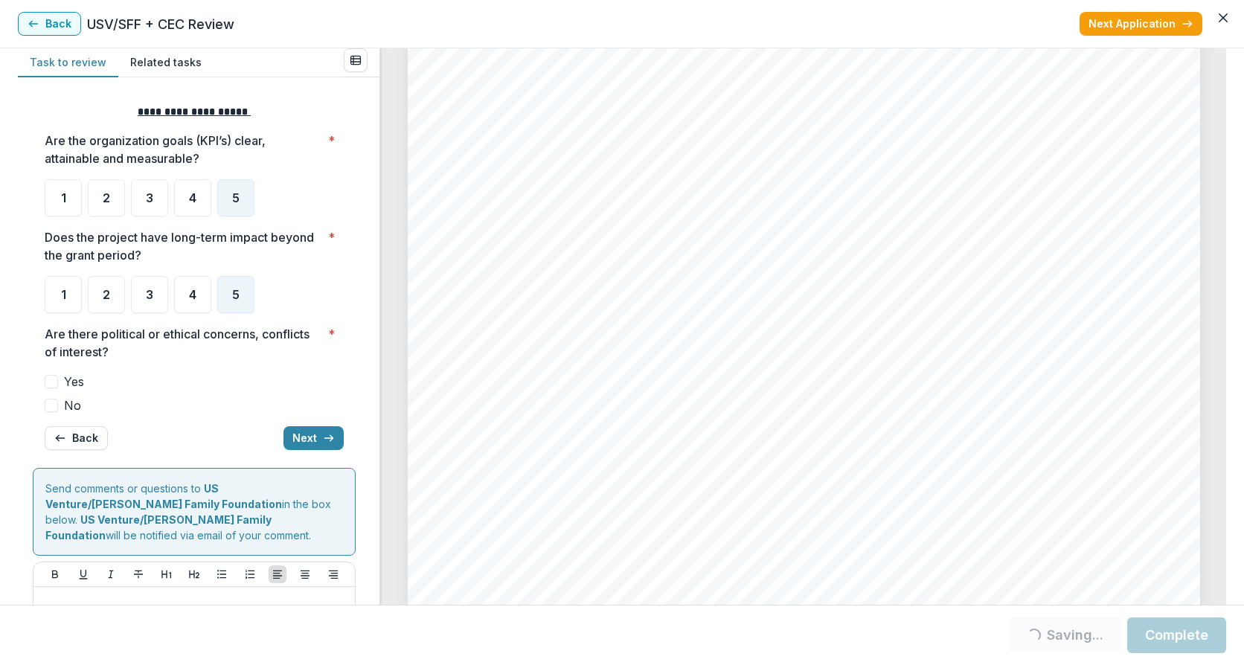
click at [53, 381] on span at bounding box center [51, 381] width 13 height 13
click at [300, 436] on button "Next" at bounding box center [313, 438] width 60 height 24
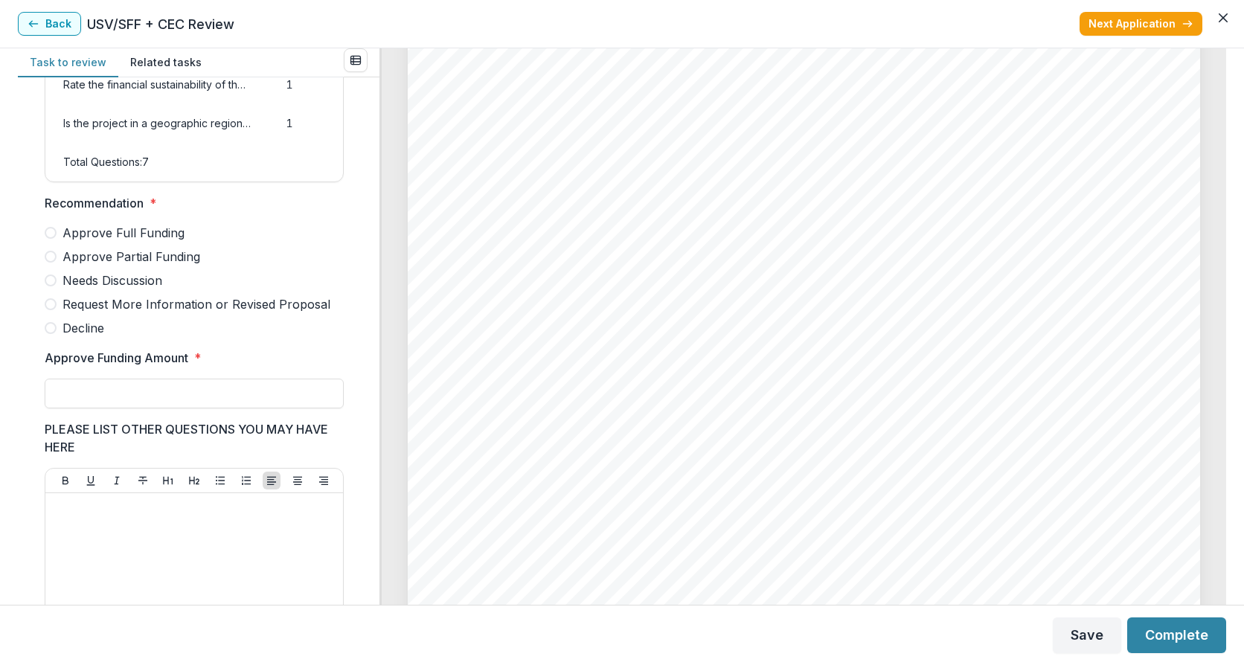
scroll to position [397, 0]
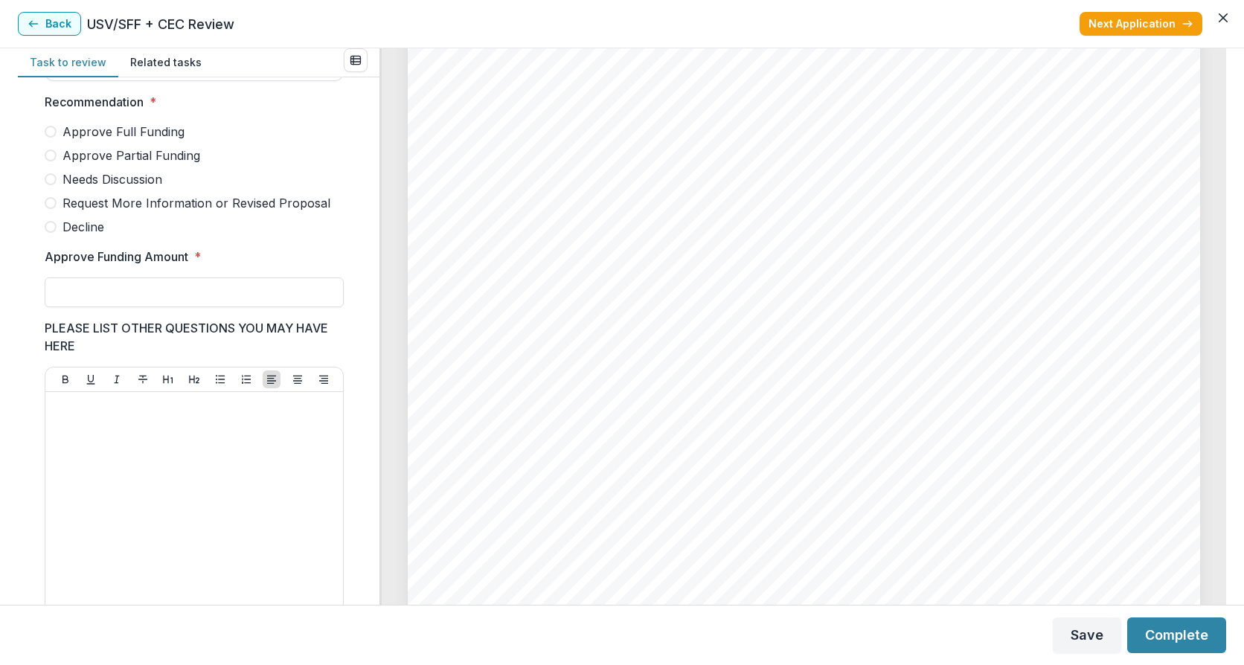
click at [50, 138] on span at bounding box center [51, 132] width 12 height 12
click at [72, 307] on input "Approve Funding Amount *" at bounding box center [194, 293] width 299 height 30
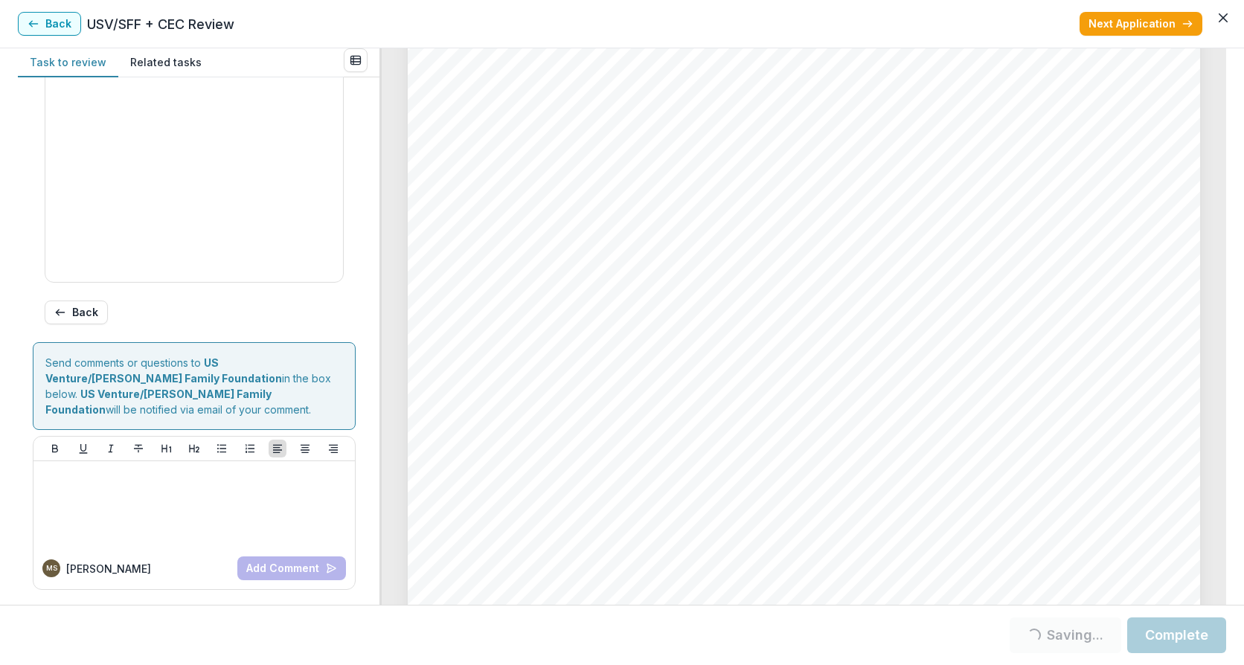
scroll to position [760, 0]
type input "*******"
click at [1157, 644] on button "Complete" at bounding box center [1176, 636] width 99 height 36
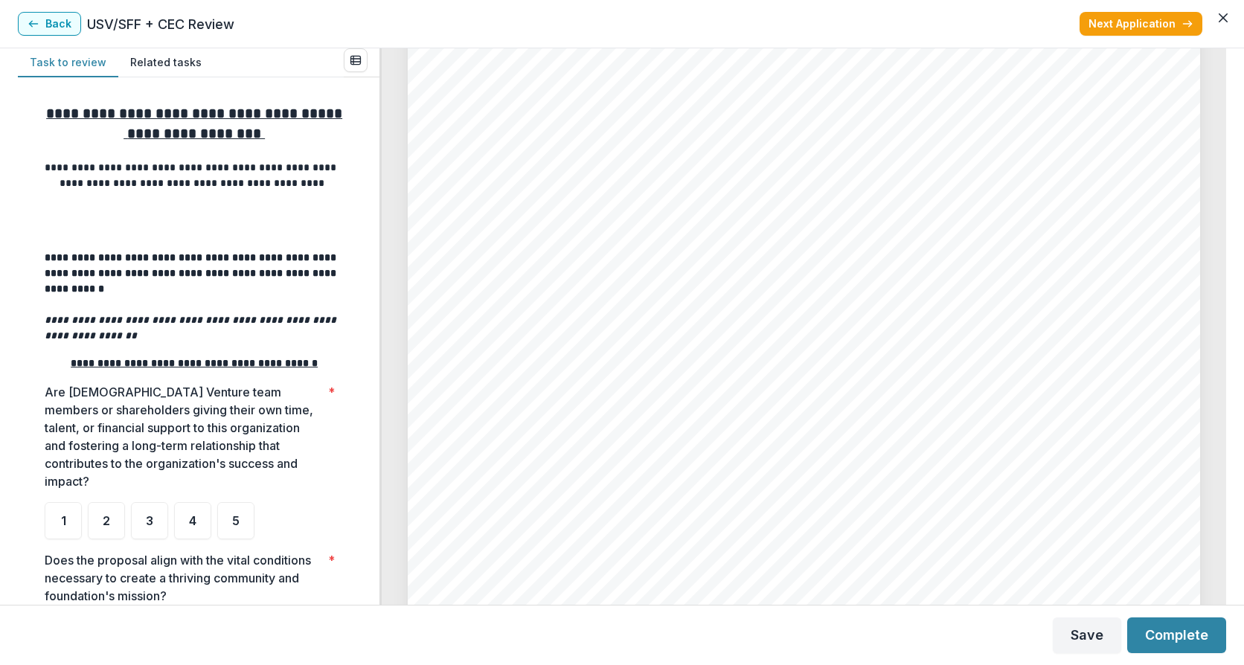
scroll to position [2579, 0]
click at [235, 527] on span "5" at bounding box center [235, 521] width 7 height 12
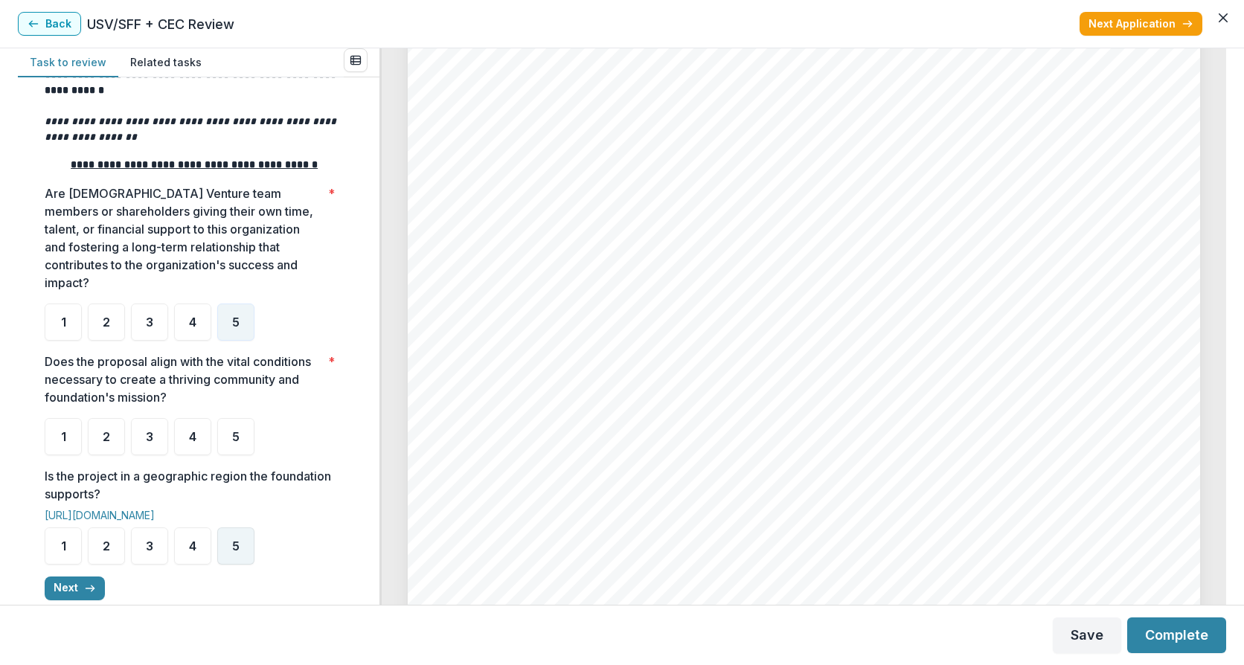
scroll to position [397, 0]
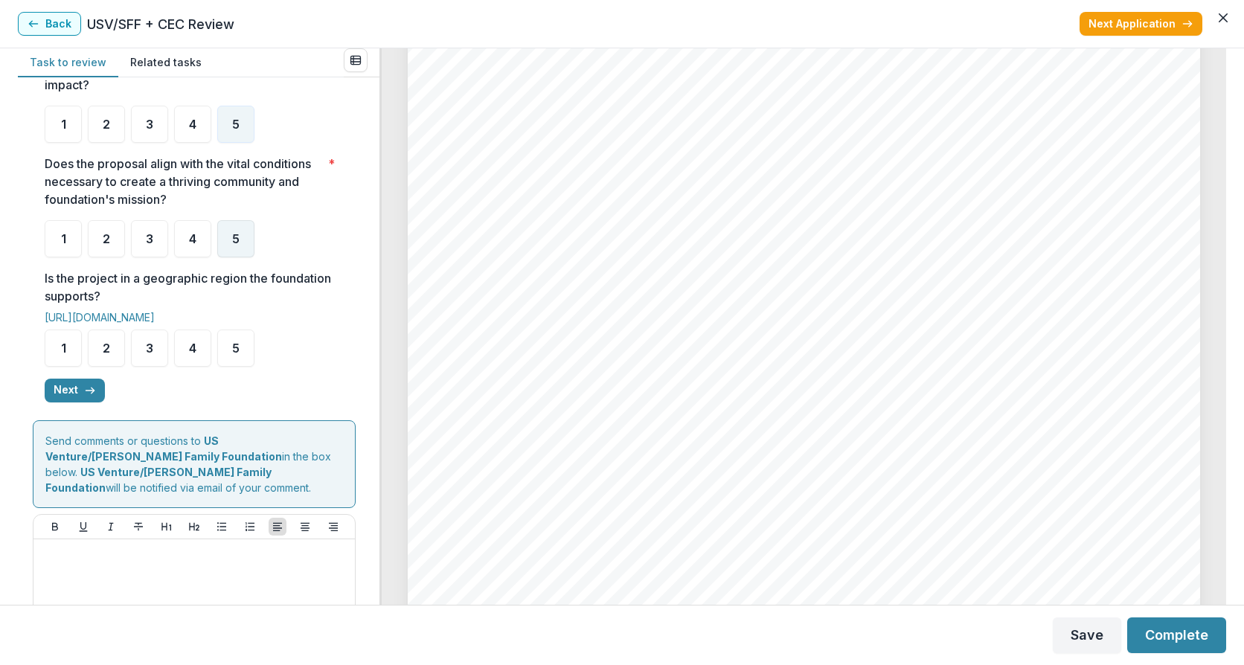
click at [237, 245] on span "5" at bounding box center [235, 239] width 7 height 12
click at [235, 354] on span "5" at bounding box center [235, 348] width 7 height 12
click at [81, 403] on button "Next" at bounding box center [75, 391] width 60 height 24
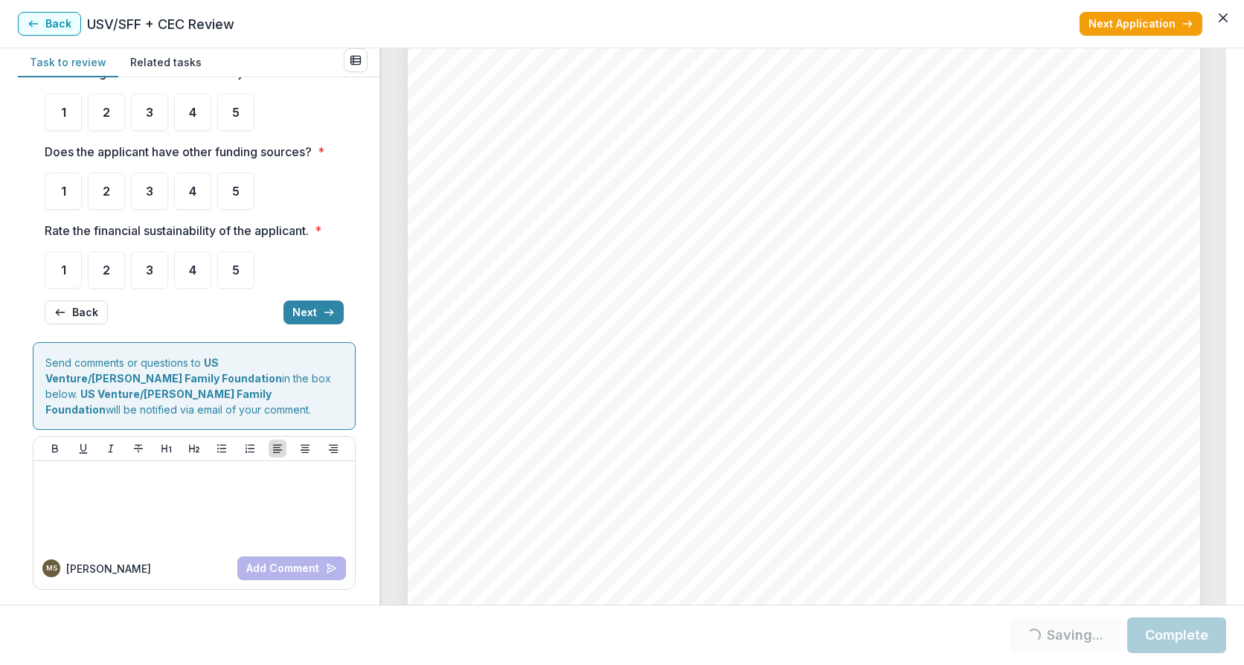
scroll to position [0, 0]
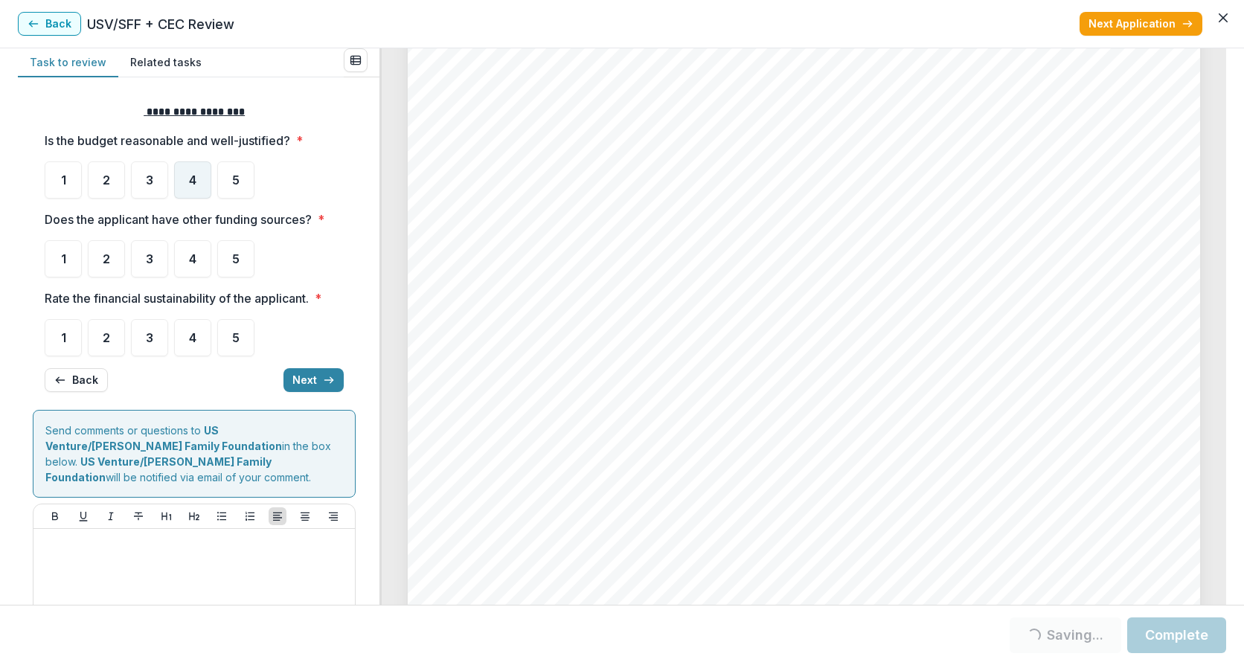
drag, startPoint x: 204, startPoint y: 179, endPoint x: 211, endPoint y: 223, distance: 44.4
click at [204, 179] on div "4" at bounding box center [192, 179] width 37 height 37
click at [236, 263] on span "5" at bounding box center [235, 259] width 7 height 12
click at [202, 257] on div "4" at bounding box center [192, 258] width 37 height 37
click at [200, 344] on div "4" at bounding box center [192, 337] width 37 height 37
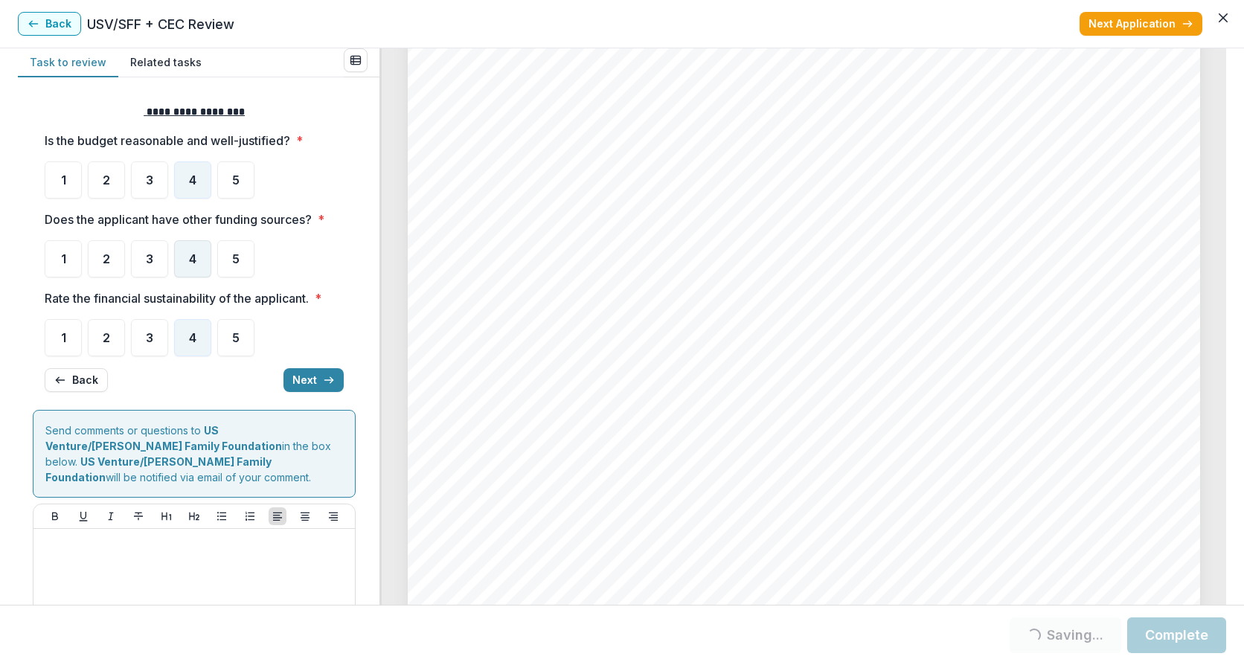
click at [202, 257] on div "4" at bounding box center [192, 258] width 37 height 37
click at [190, 264] on span "4" at bounding box center [192, 259] width 7 height 12
click at [54, 264] on div "1" at bounding box center [63, 258] width 37 height 37
click at [71, 260] on div "1" at bounding box center [63, 258] width 37 height 37
click at [310, 378] on button "Next" at bounding box center [313, 380] width 60 height 24
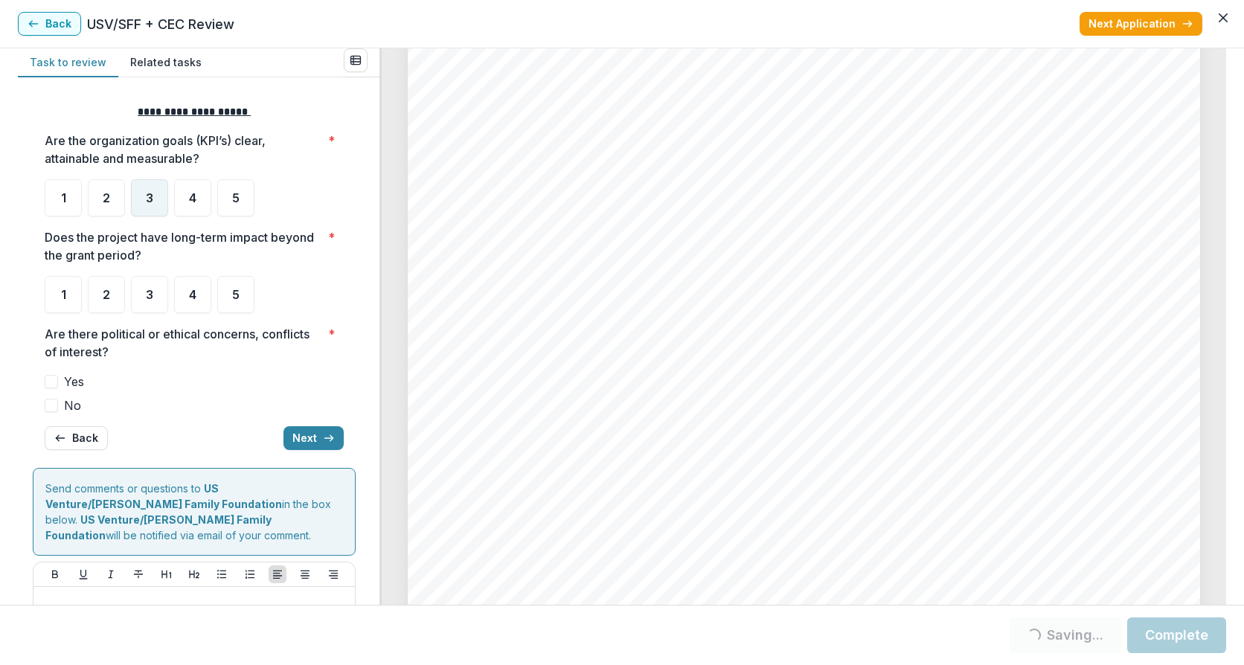
click at [151, 203] on span "3" at bounding box center [149, 198] width 7 height 12
click at [193, 290] on span "4" at bounding box center [192, 295] width 7 height 12
click at [48, 385] on span at bounding box center [51, 381] width 13 height 13
click at [233, 293] on span "5" at bounding box center [235, 295] width 7 height 12
click at [49, 380] on span at bounding box center [51, 381] width 13 height 13
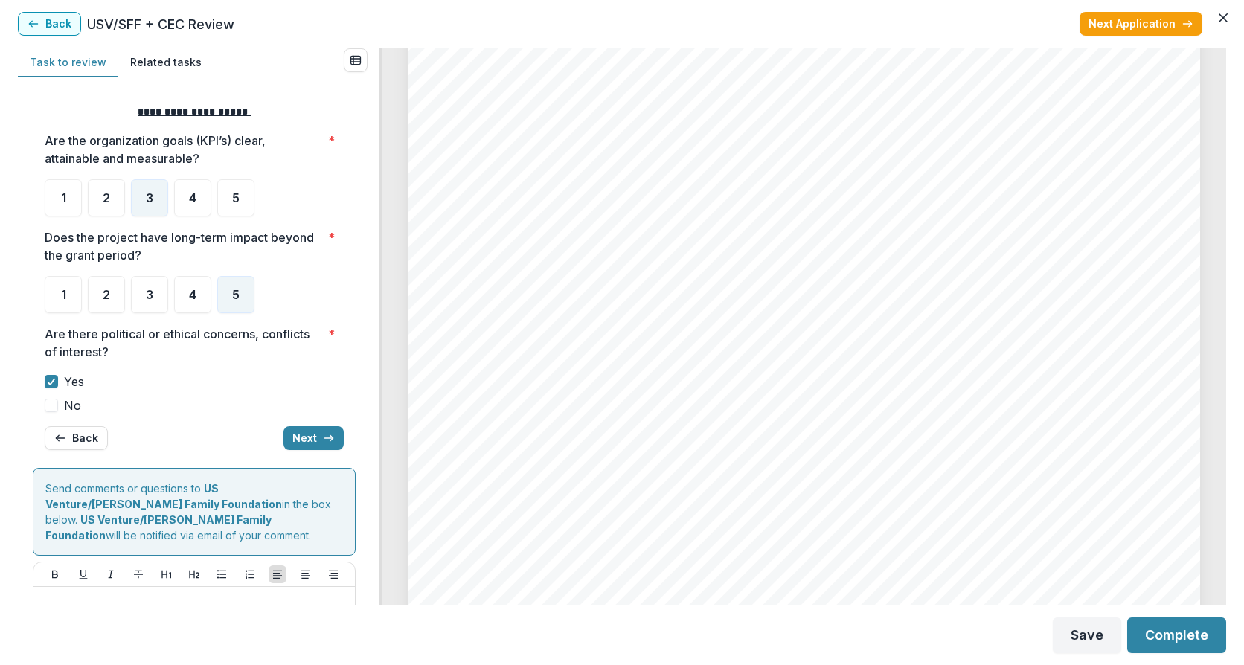
scroll to position [4166, 0]
click at [310, 434] on button "Next" at bounding box center [313, 438] width 60 height 24
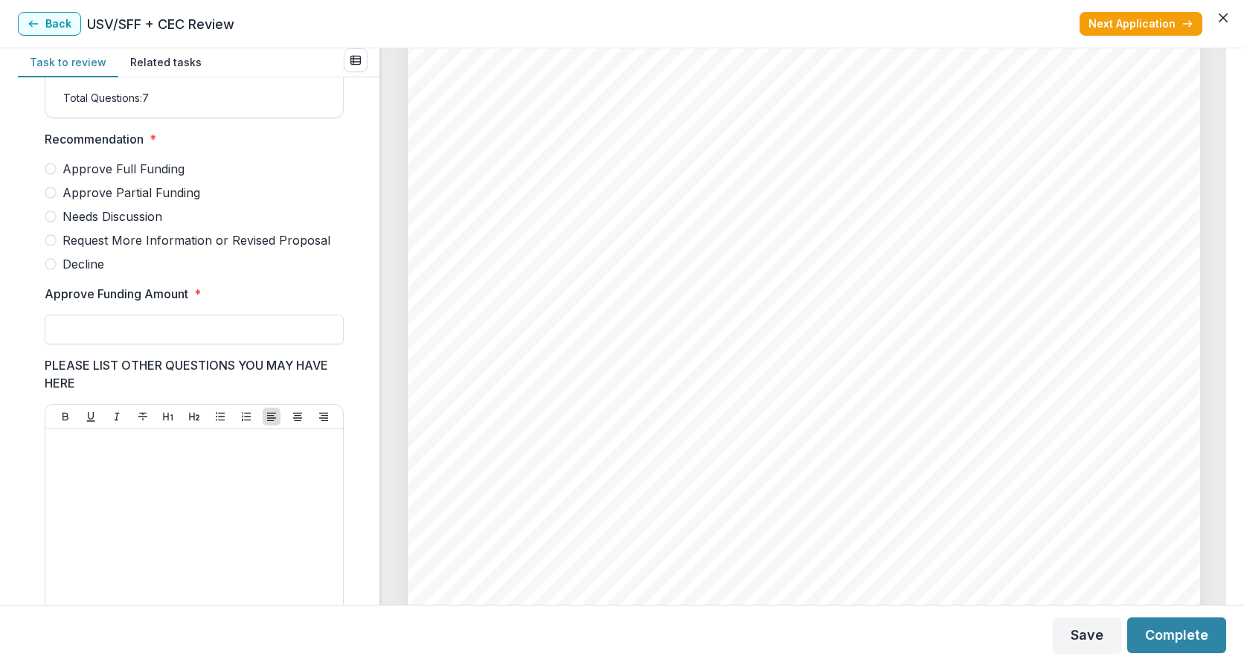
scroll to position [335, 0]
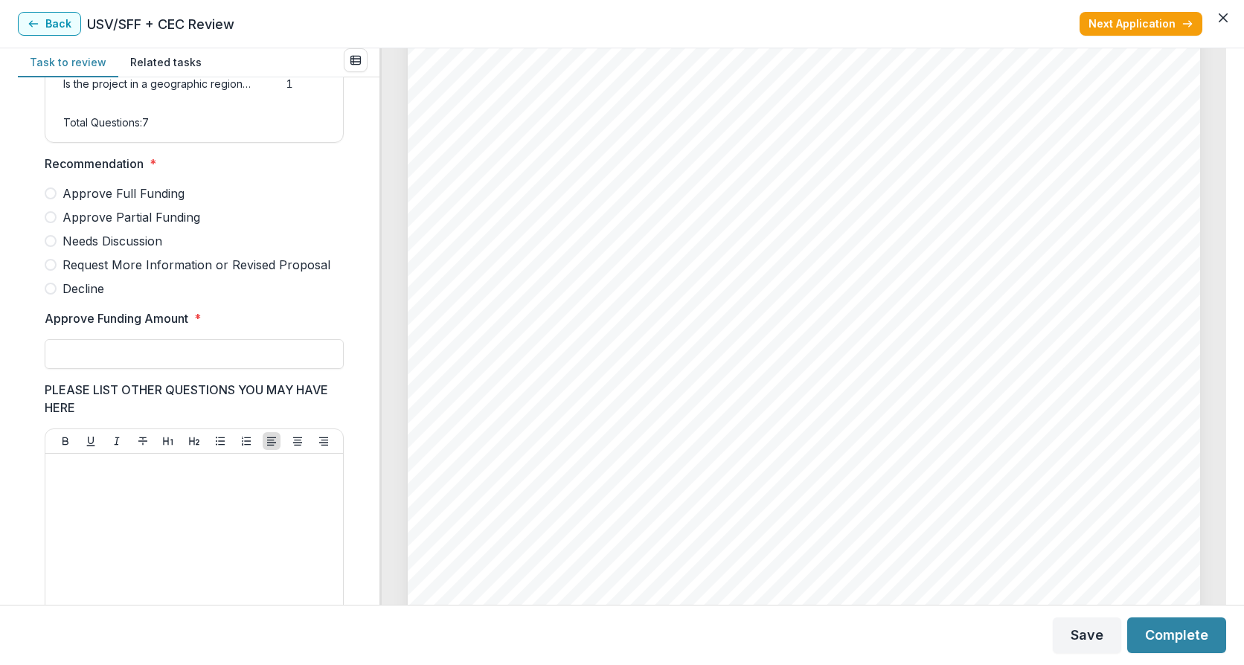
click at [48, 199] on span at bounding box center [51, 193] width 12 height 12
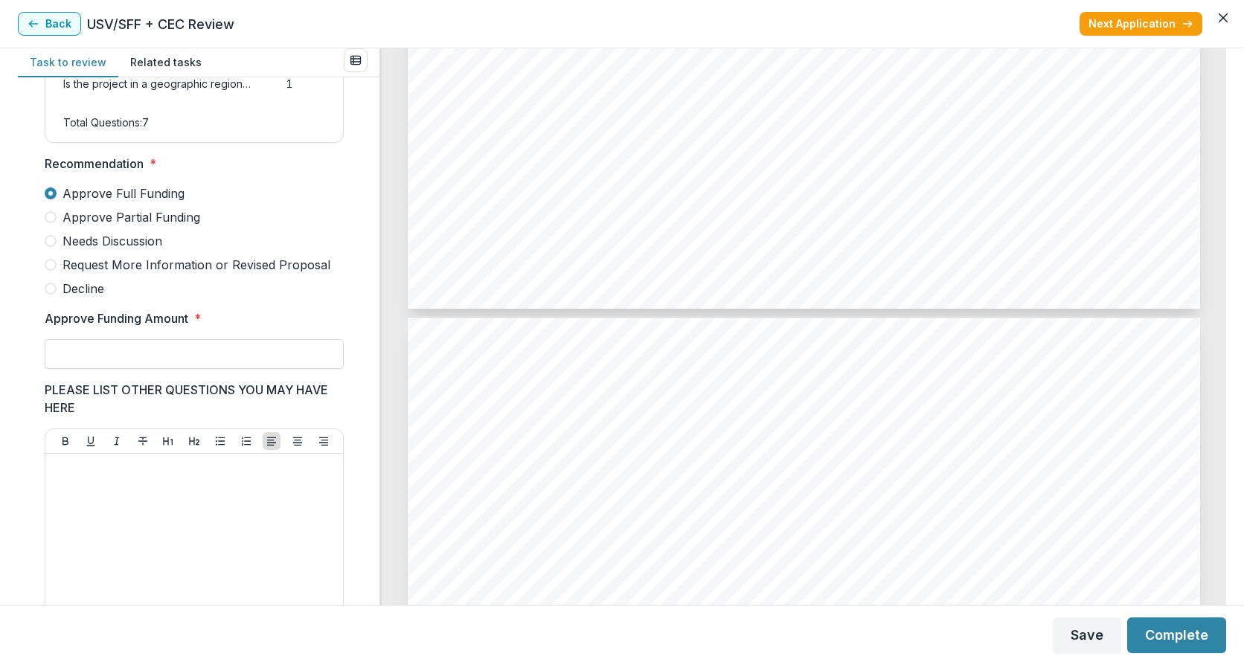
click at [133, 369] on input "Approve Funding Amount *" at bounding box center [194, 354] width 299 height 30
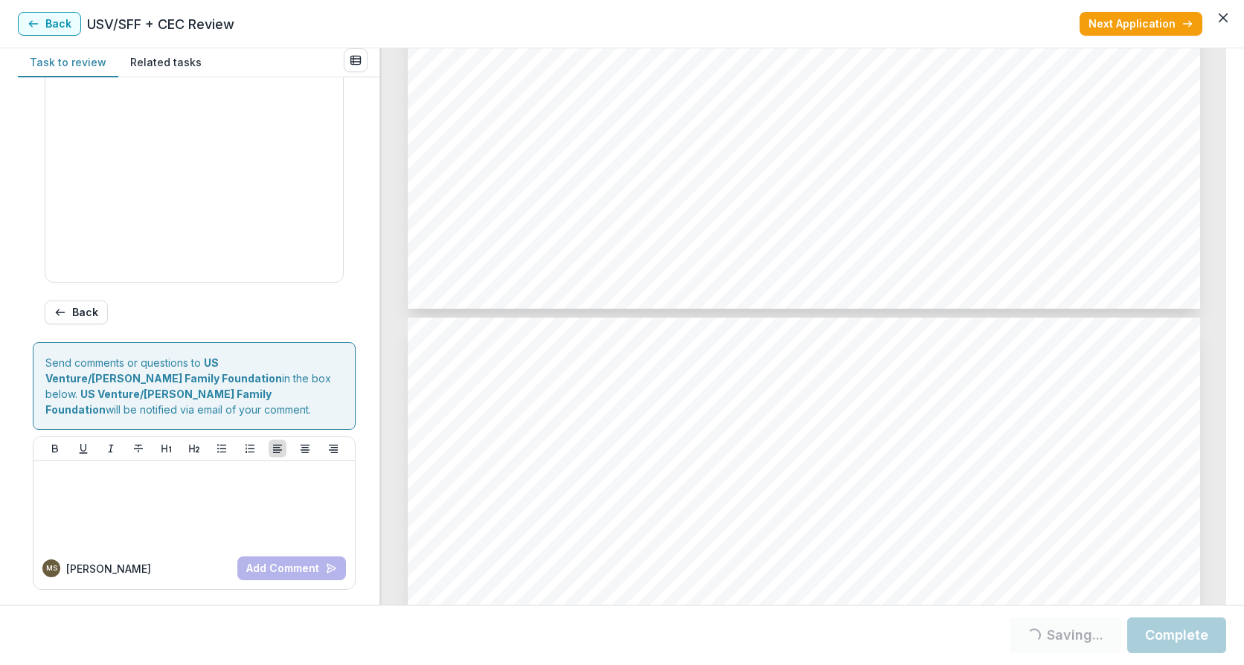
scroll to position [760, 0]
type input "*******"
click at [1172, 641] on button "Complete" at bounding box center [1176, 636] width 99 height 36
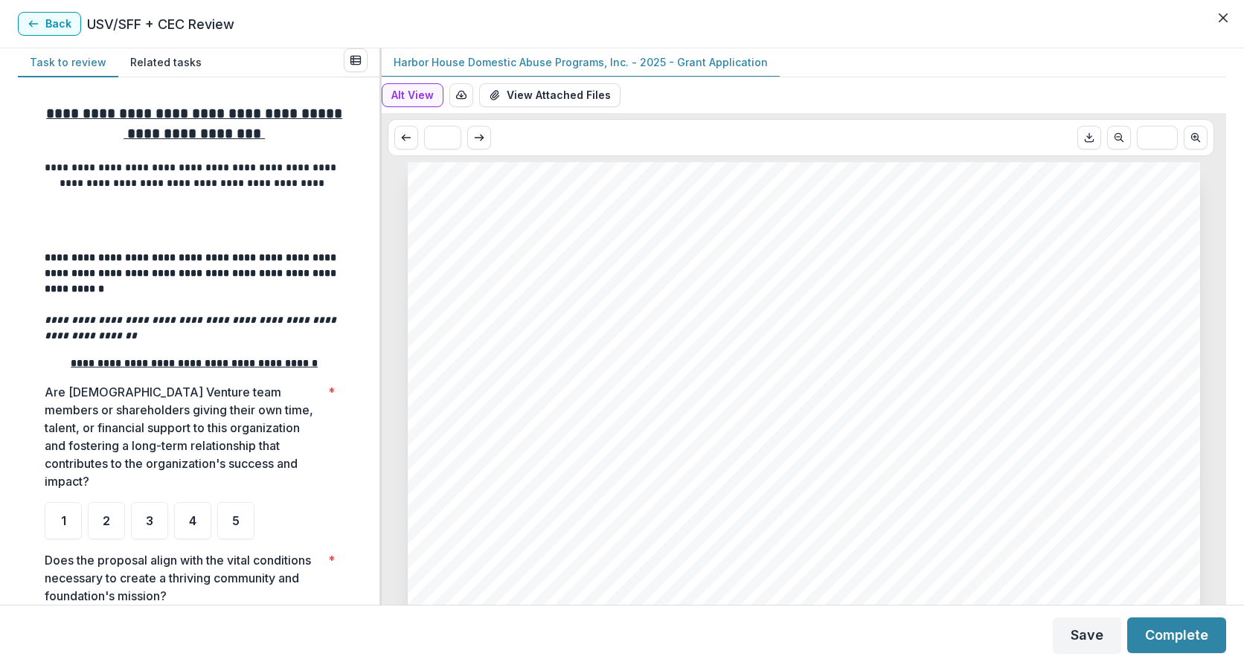
scroll to position [397, 0]
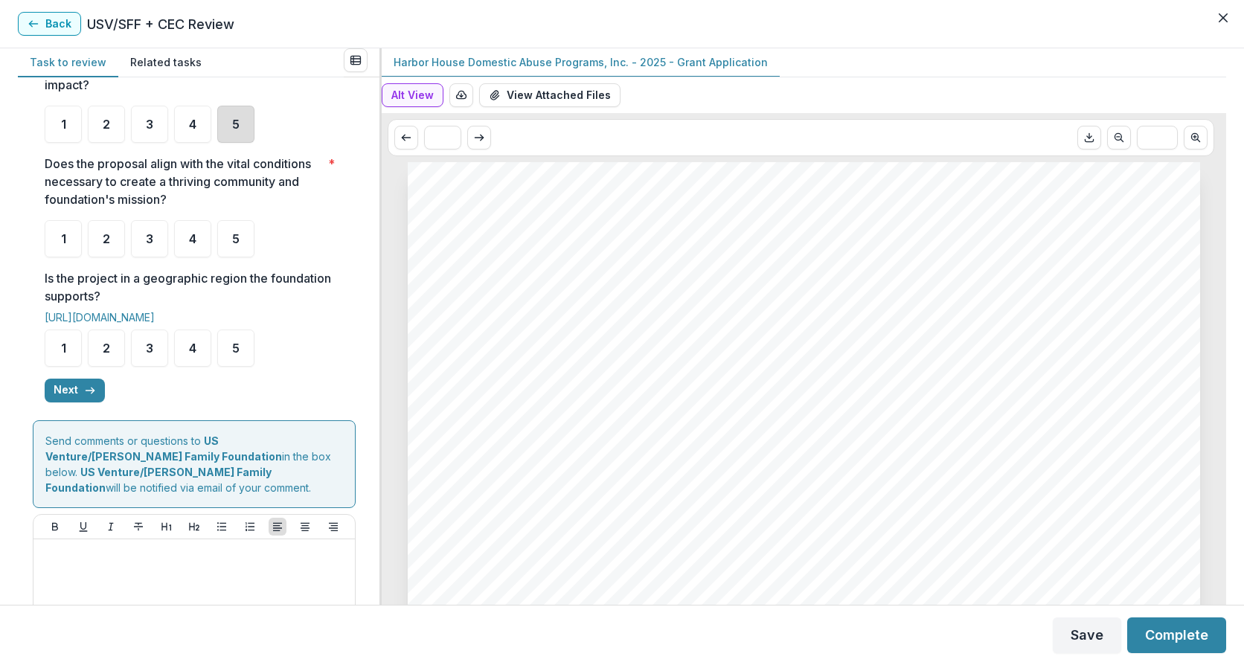
click at [240, 143] on div "5" at bounding box center [235, 124] width 37 height 37
click at [197, 257] on div "4" at bounding box center [192, 238] width 37 height 37
click at [236, 354] on span "5" at bounding box center [235, 348] width 7 height 12
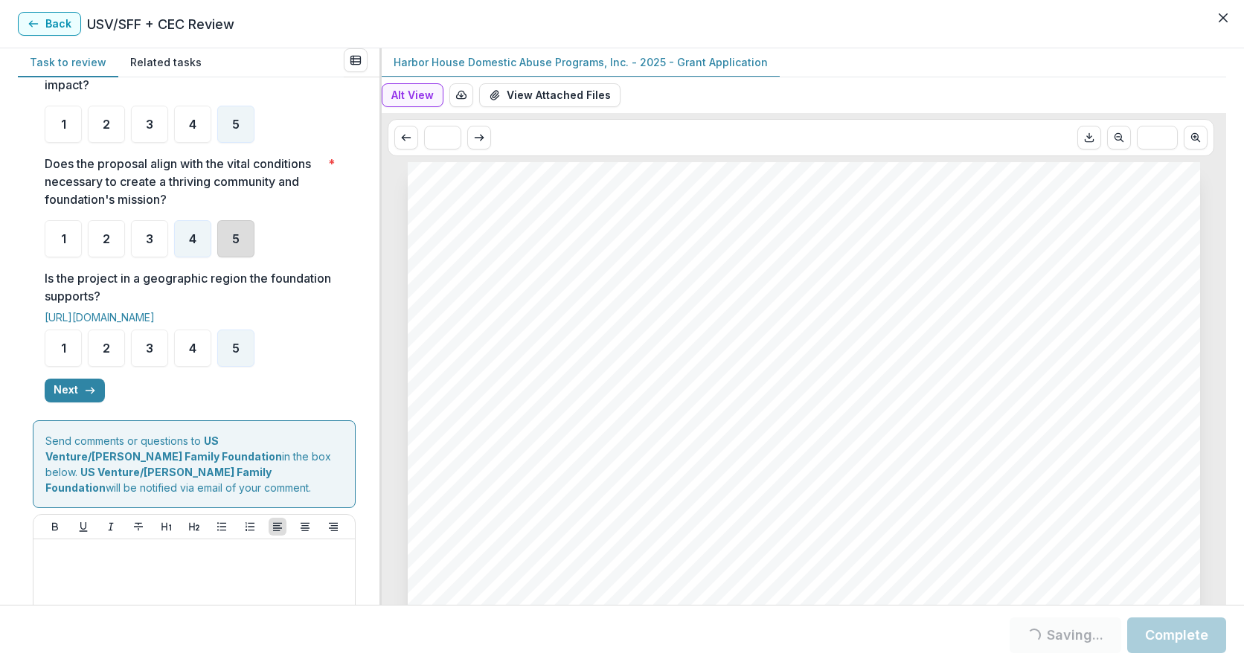
click at [240, 257] on div "5" at bounding box center [235, 238] width 37 height 37
click at [231, 251] on div "5" at bounding box center [235, 238] width 37 height 37
click at [79, 402] on button "Next" at bounding box center [75, 391] width 60 height 24
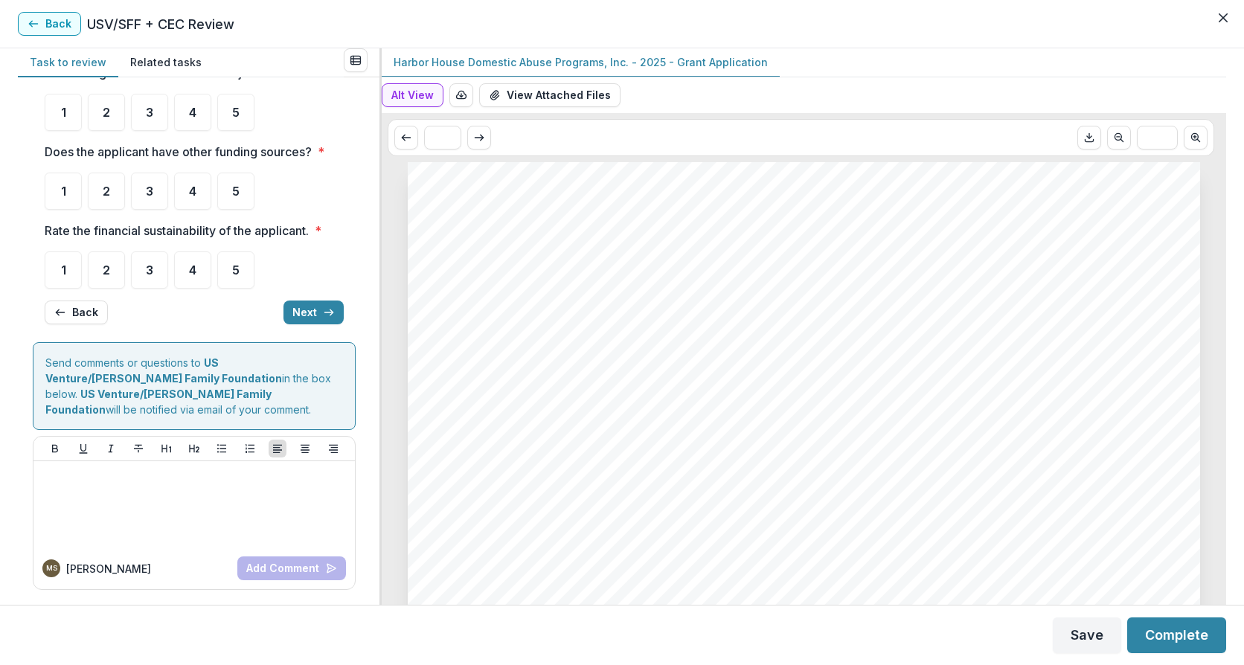
scroll to position [0, 0]
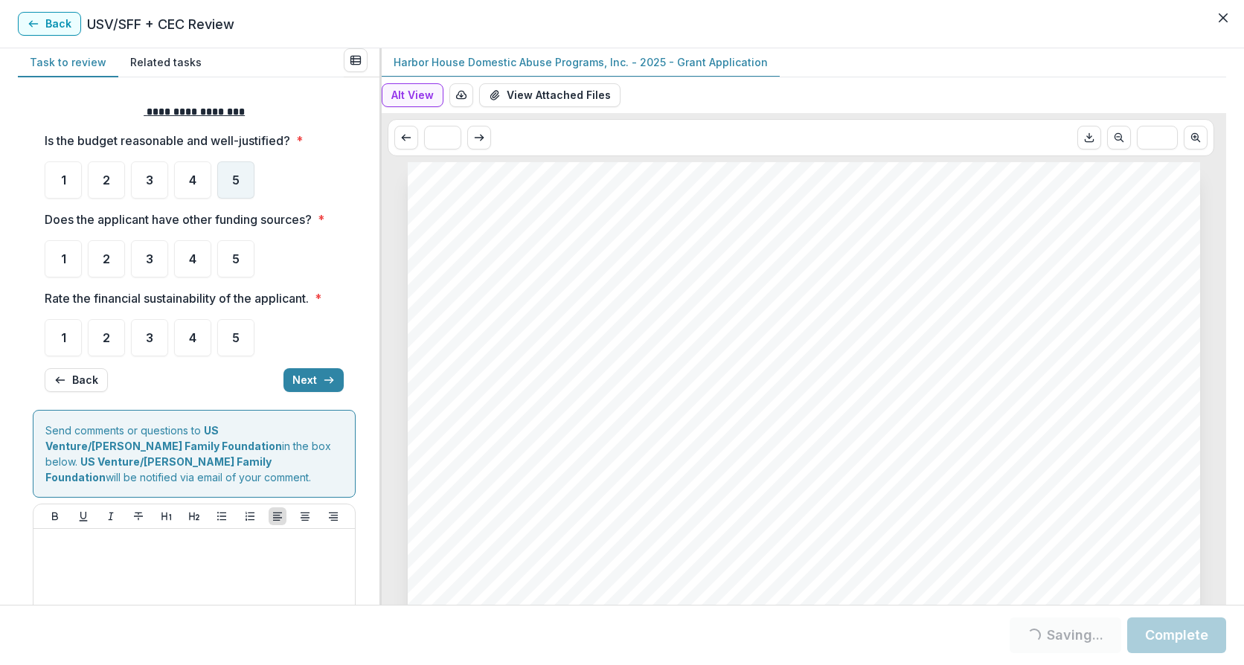
click at [228, 174] on div "5" at bounding box center [235, 179] width 37 height 37
drag, startPoint x: 231, startPoint y: 259, endPoint x: 225, endPoint y: 305, distance: 46.5
click at [231, 259] on div "5" at bounding box center [235, 258] width 37 height 37
click at [235, 325] on div "5" at bounding box center [235, 337] width 37 height 37
click at [246, 250] on div "5" at bounding box center [235, 258] width 37 height 37
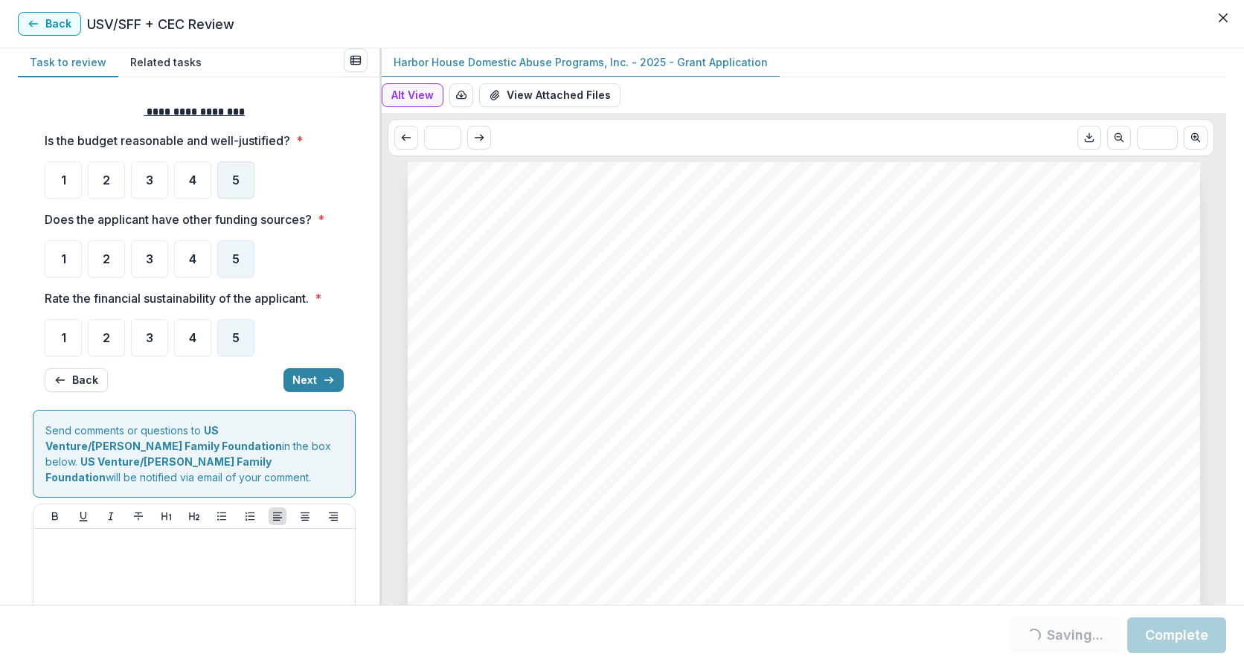
click at [235, 176] on span "5" at bounding box center [235, 180] width 7 height 12
click at [304, 373] on button "Next" at bounding box center [313, 380] width 60 height 24
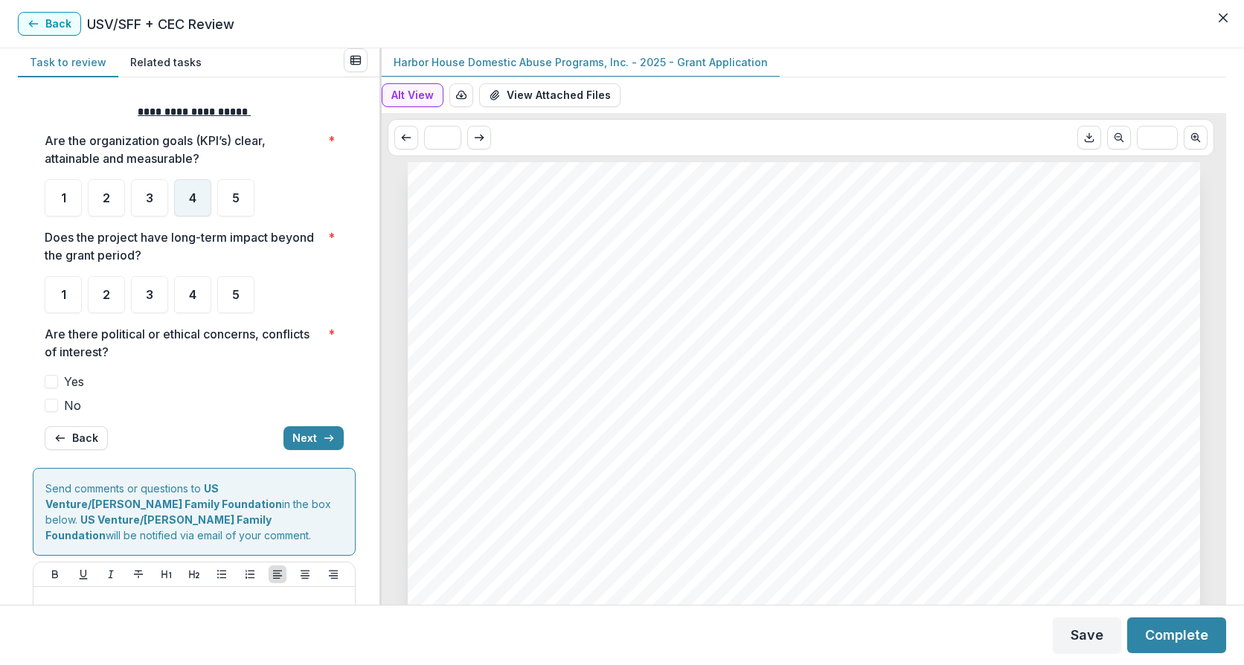
click at [202, 196] on div "4" at bounding box center [192, 197] width 37 height 37
click at [229, 306] on div "5" at bounding box center [235, 294] width 37 height 37
click at [50, 402] on span at bounding box center [51, 405] width 13 height 13
click at [302, 429] on button "Next" at bounding box center [313, 438] width 60 height 24
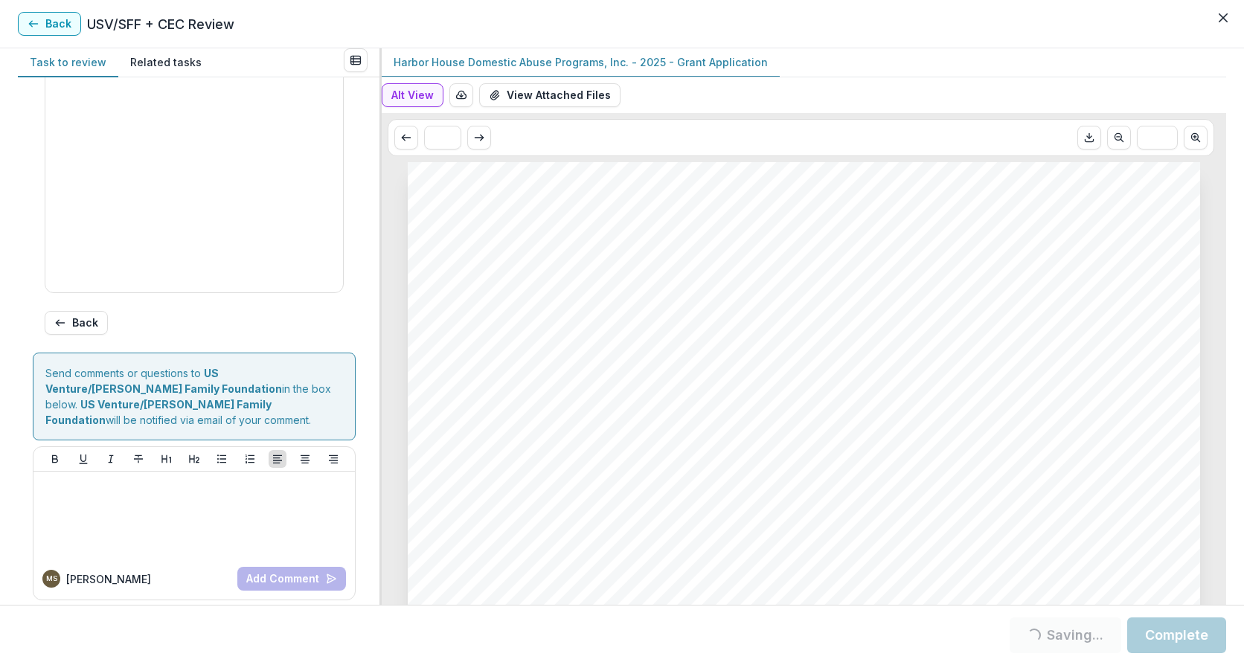
scroll to position [136, 0]
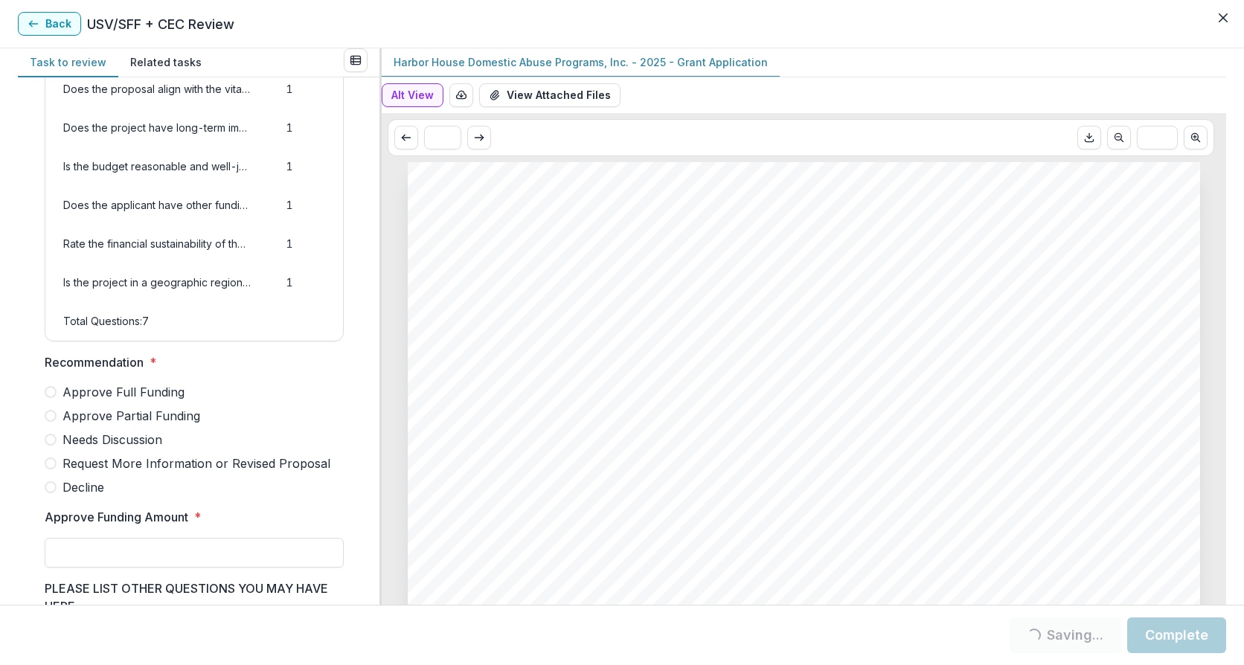
click at [60, 401] on label "Approve Full Funding" at bounding box center [194, 392] width 299 height 18
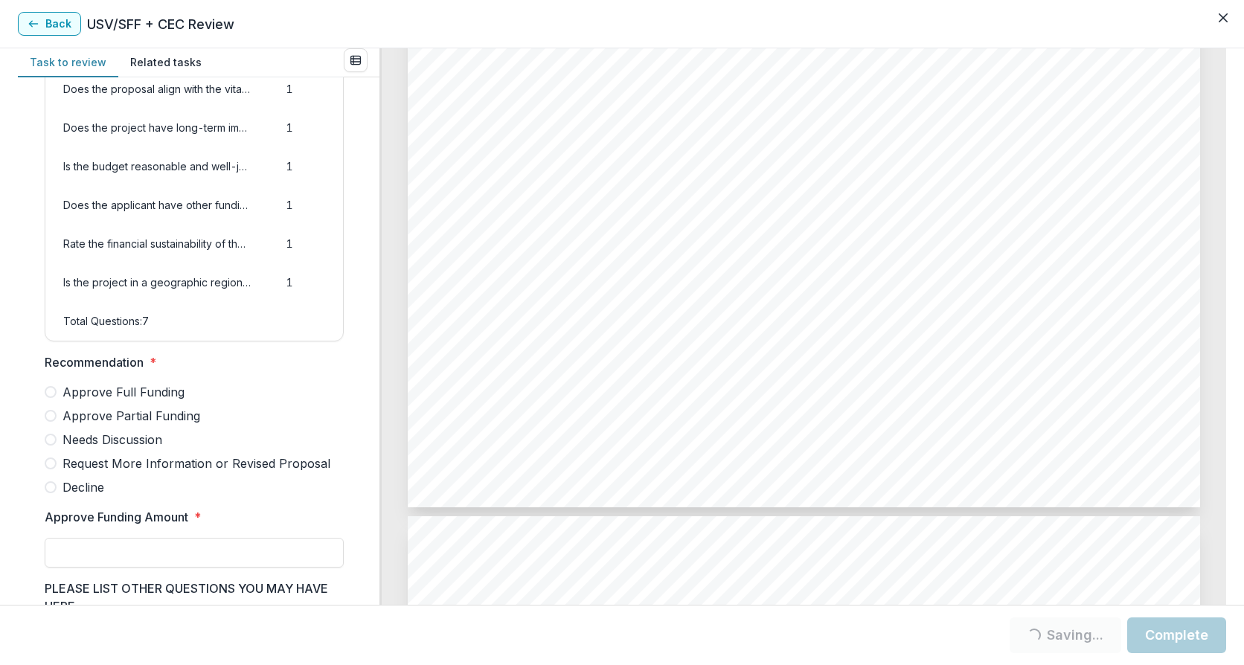
scroll to position [4365, 0]
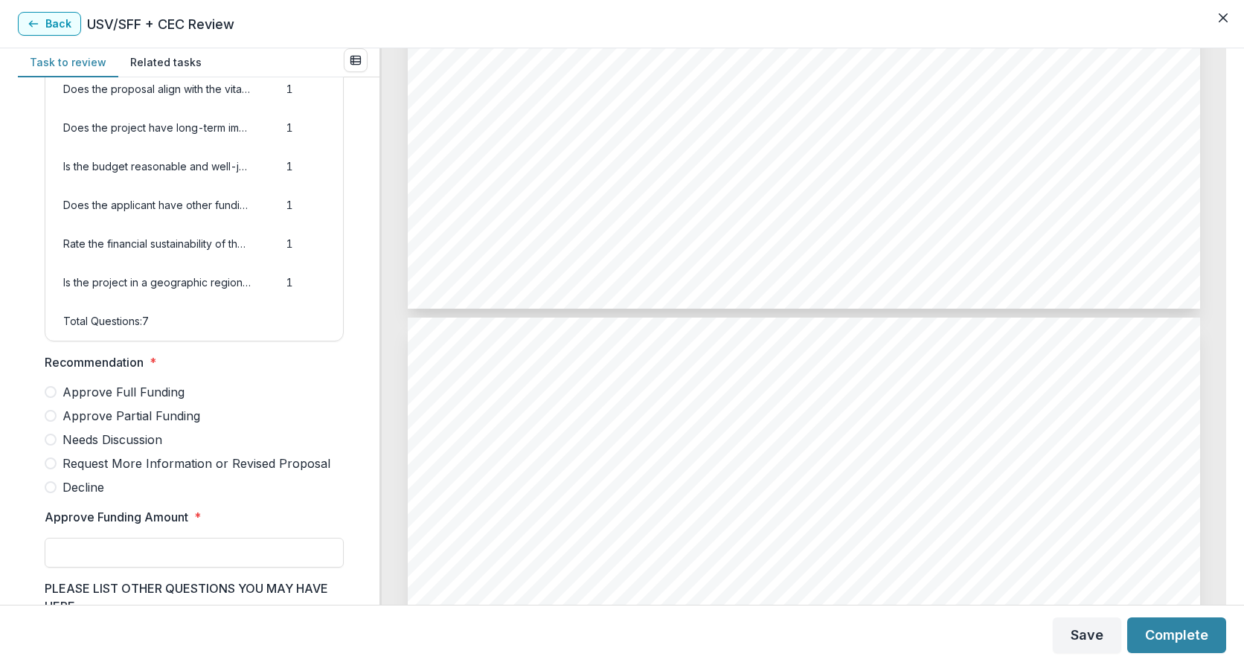
click at [53, 442] on div "Approve Full Funding Approve Partial Funding Needs Discussion Request More Info…" at bounding box center [194, 439] width 299 height 113
click at [57, 425] on label "Approve Partial Funding" at bounding box center [194, 416] width 299 height 18
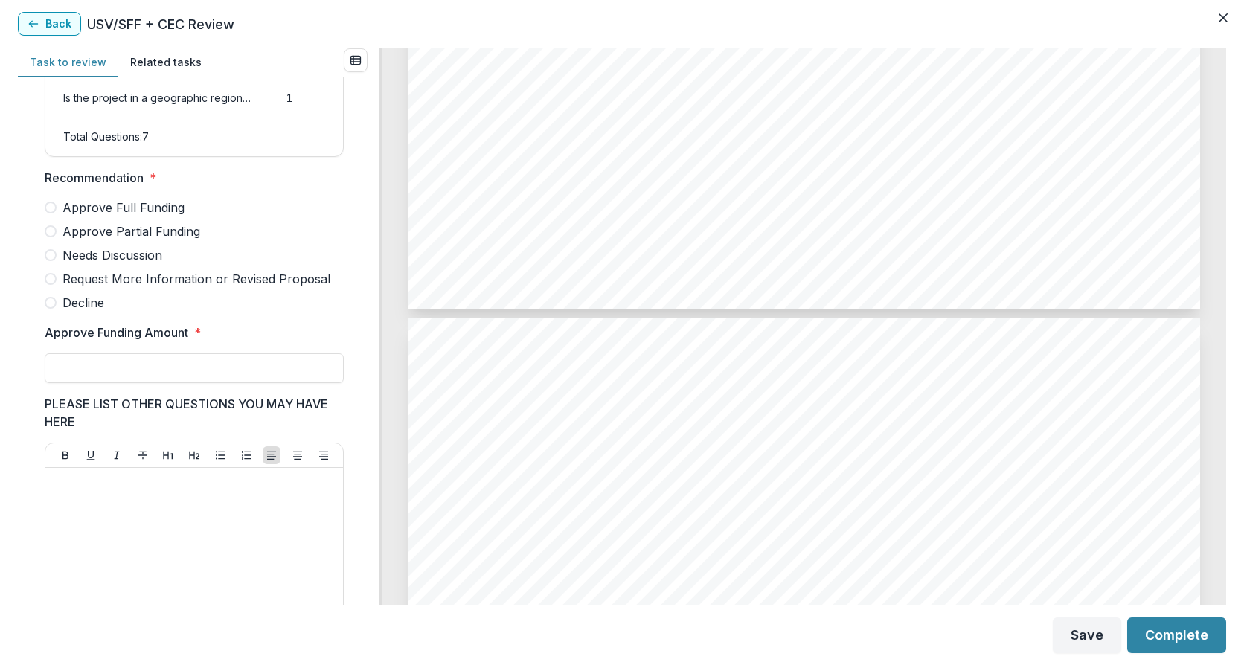
scroll to position [335, 0]
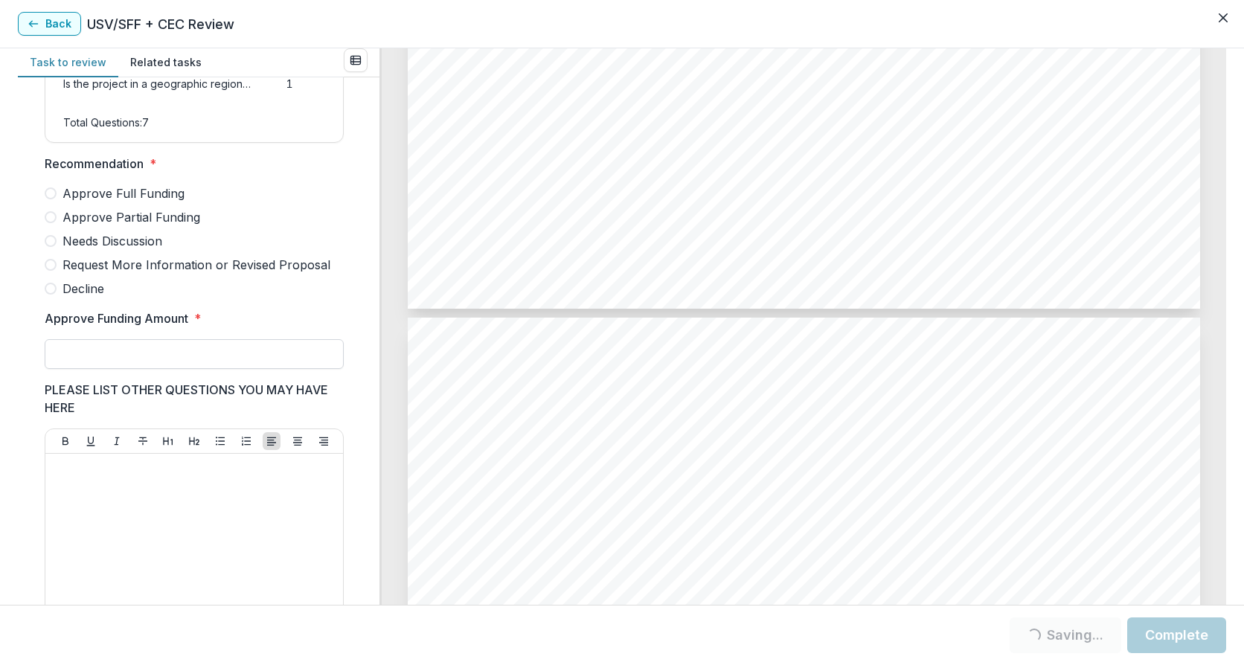
click at [102, 362] on input "Approve Funding Amount *" at bounding box center [194, 354] width 299 height 30
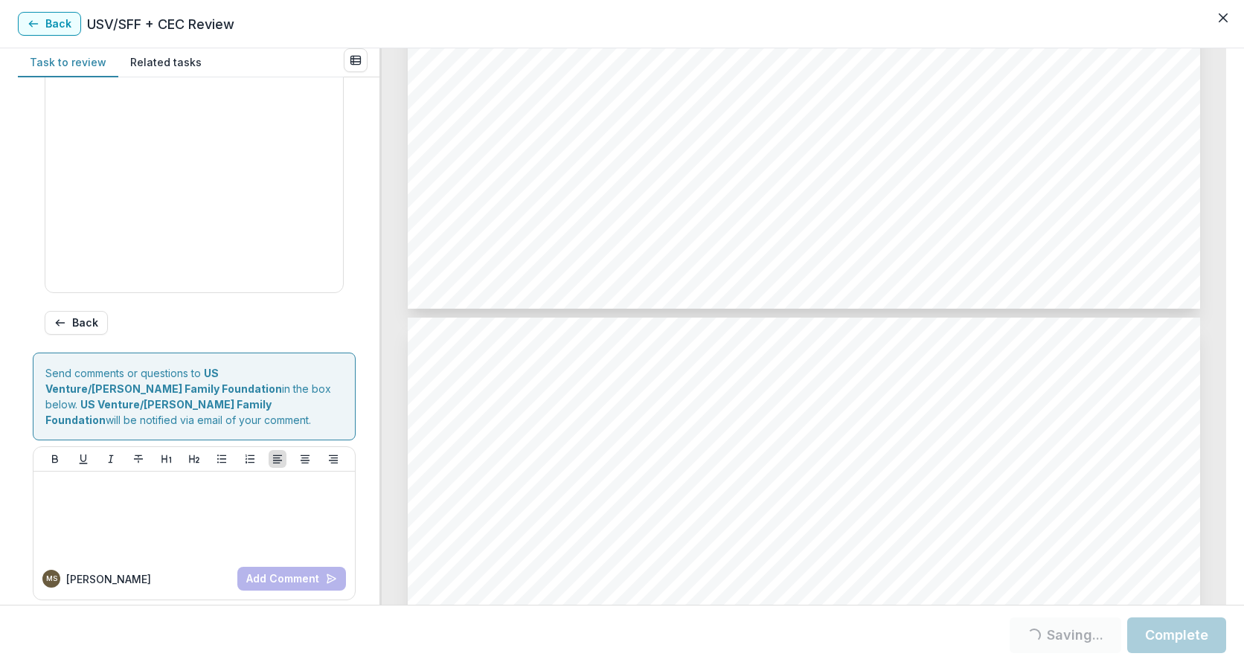
scroll to position [4563, 0]
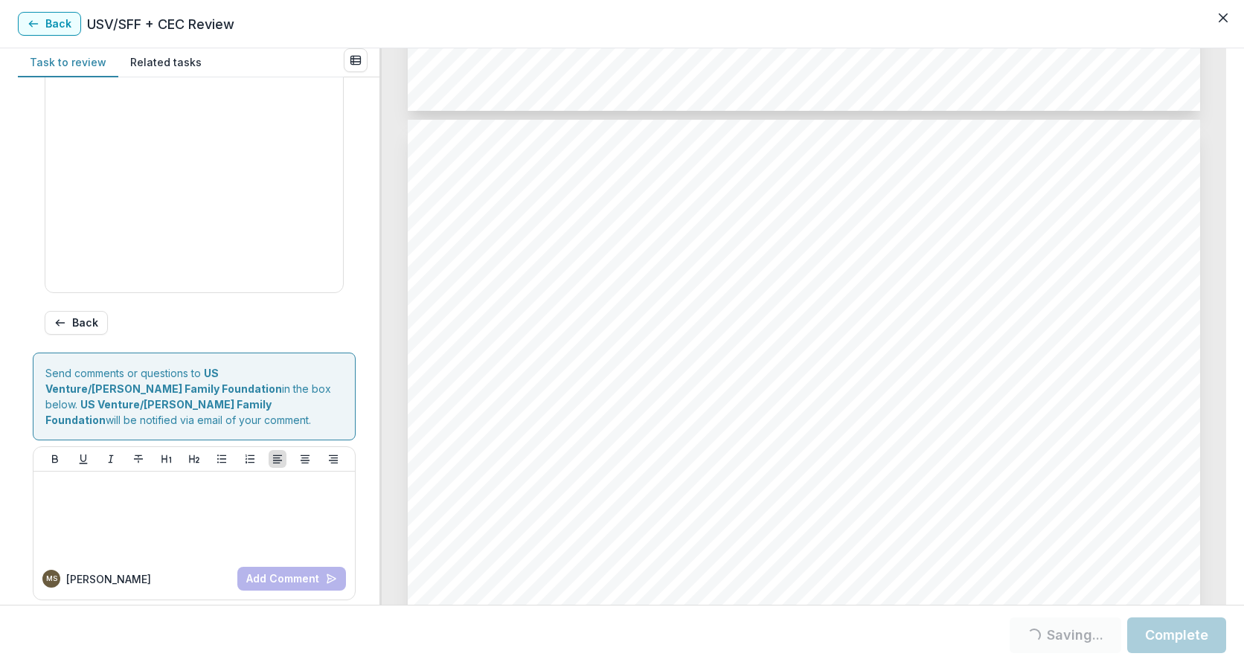
type input "*******"
click at [1170, 627] on button "Complete" at bounding box center [1176, 636] width 99 height 36
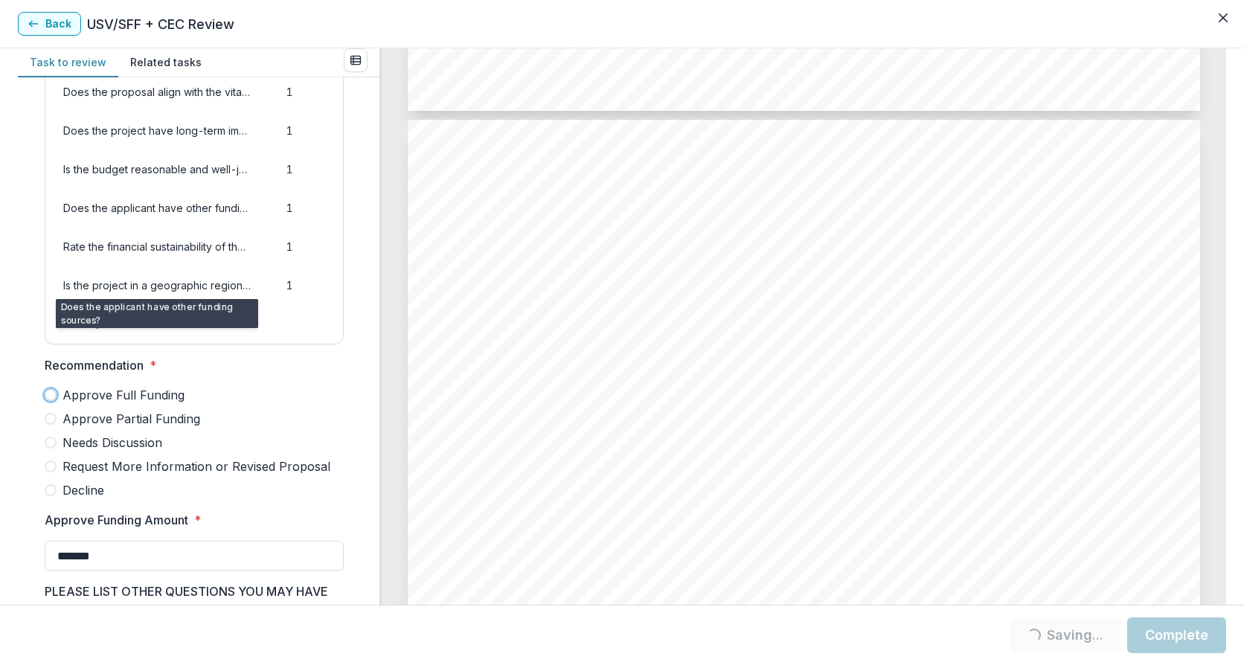
scroll to position [72, 0]
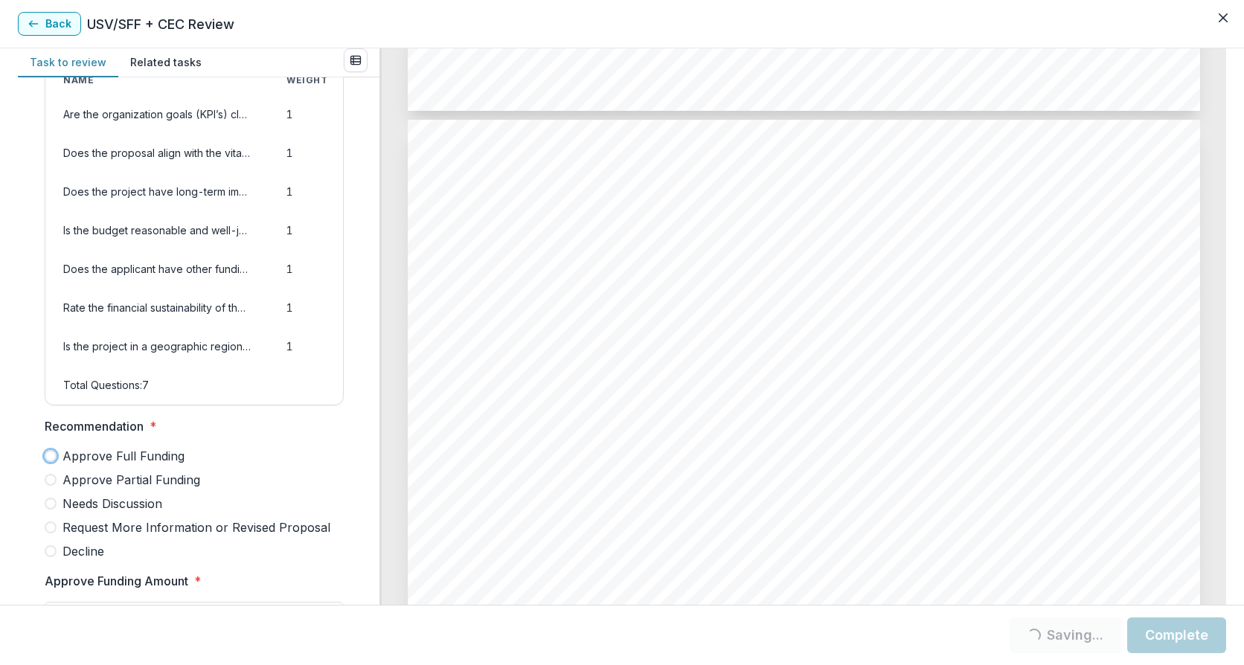
drag, startPoint x: 12, startPoint y: 541, endPoint x: 23, endPoint y: 529, distance: 16.3
click at [12, 542] on div "Task to review Related tasks Score Card Name Weight Score Are the organization …" at bounding box center [622, 326] width 1244 height 557
click at [50, 486] on span at bounding box center [51, 480] width 12 height 12
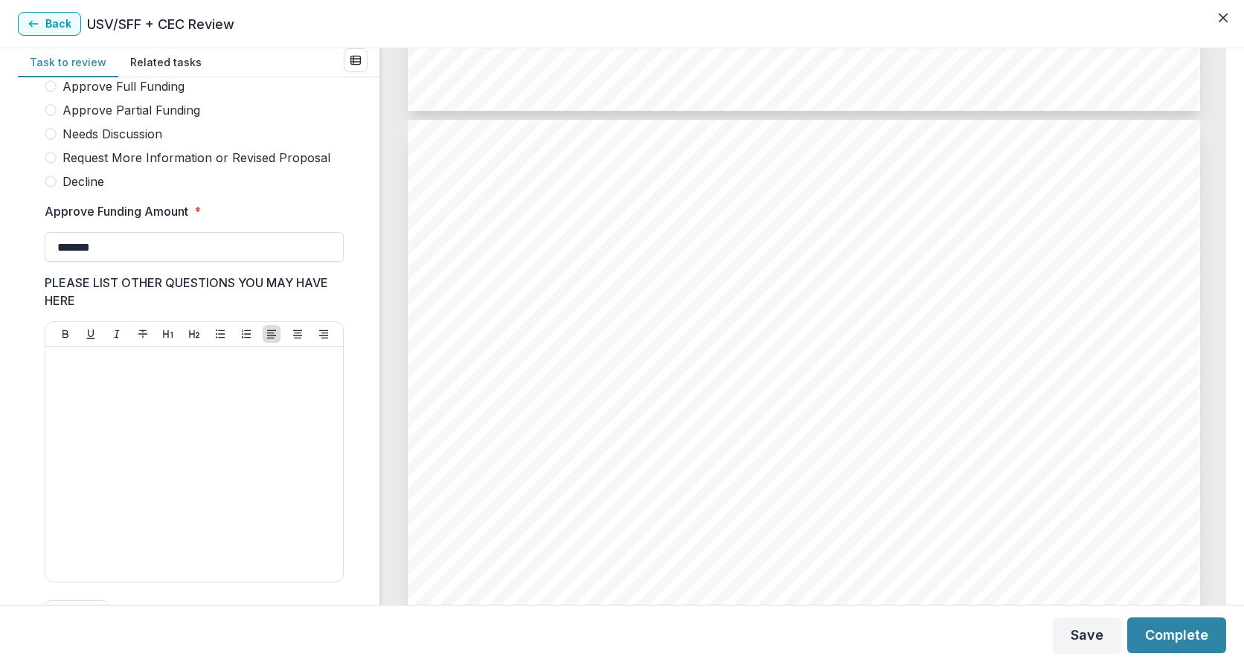
scroll to position [469, 0]
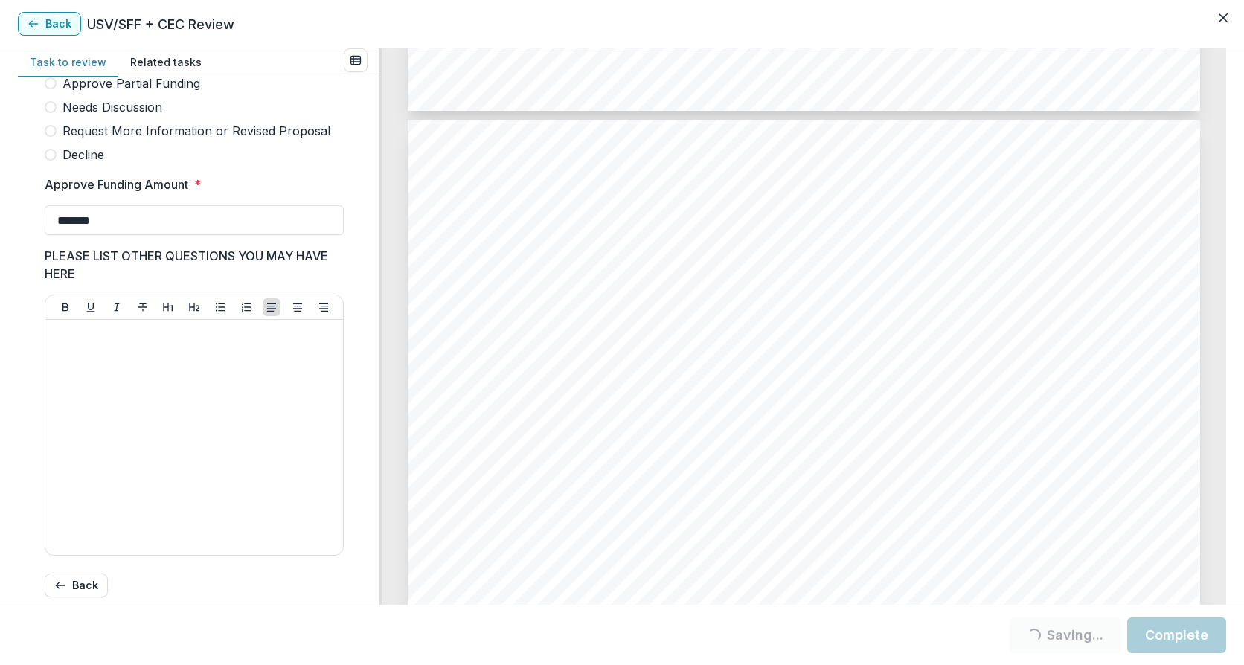
click at [56, 89] on span at bounding box center [51, 83] width 12 height 12
drag, startPoint x: 55, startPoint y: 97, endPoint x: 46, endPoint y: 104, distance: 11.6
click at [51, 89] on span at bounding box center [51, 83] width 12 height 12
click at [1168, 640] on button "Complete" at bounding box center [1176, 636] width 99 height 36
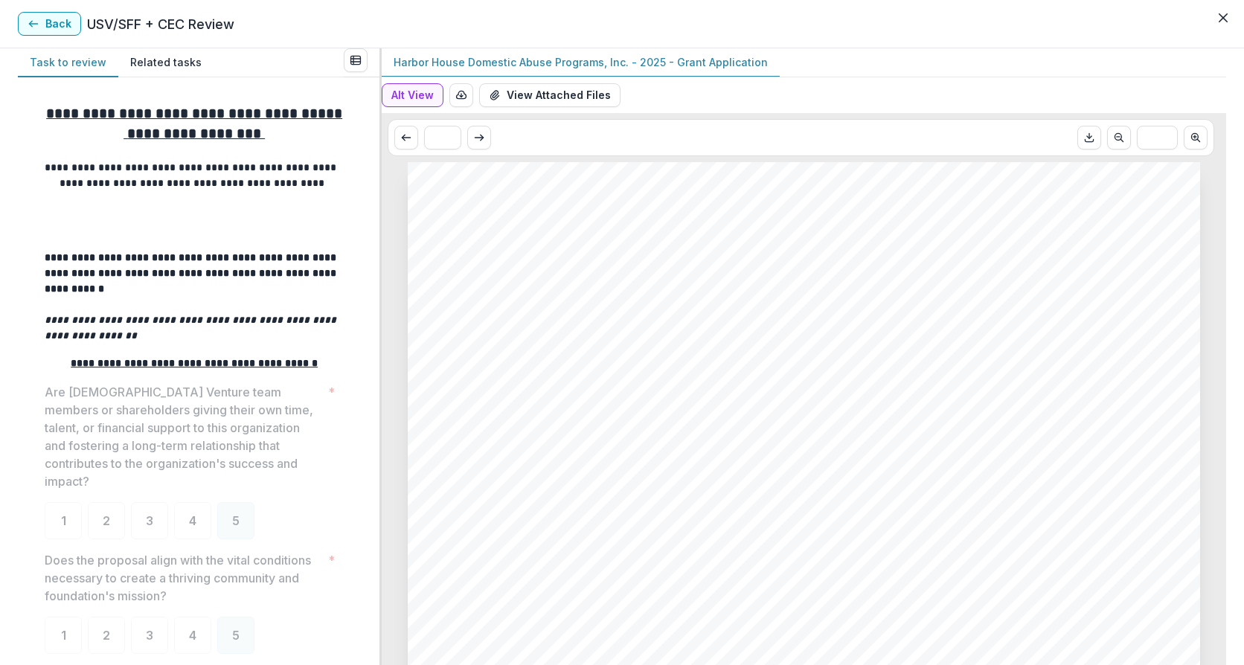
scroll to position [435, 0]
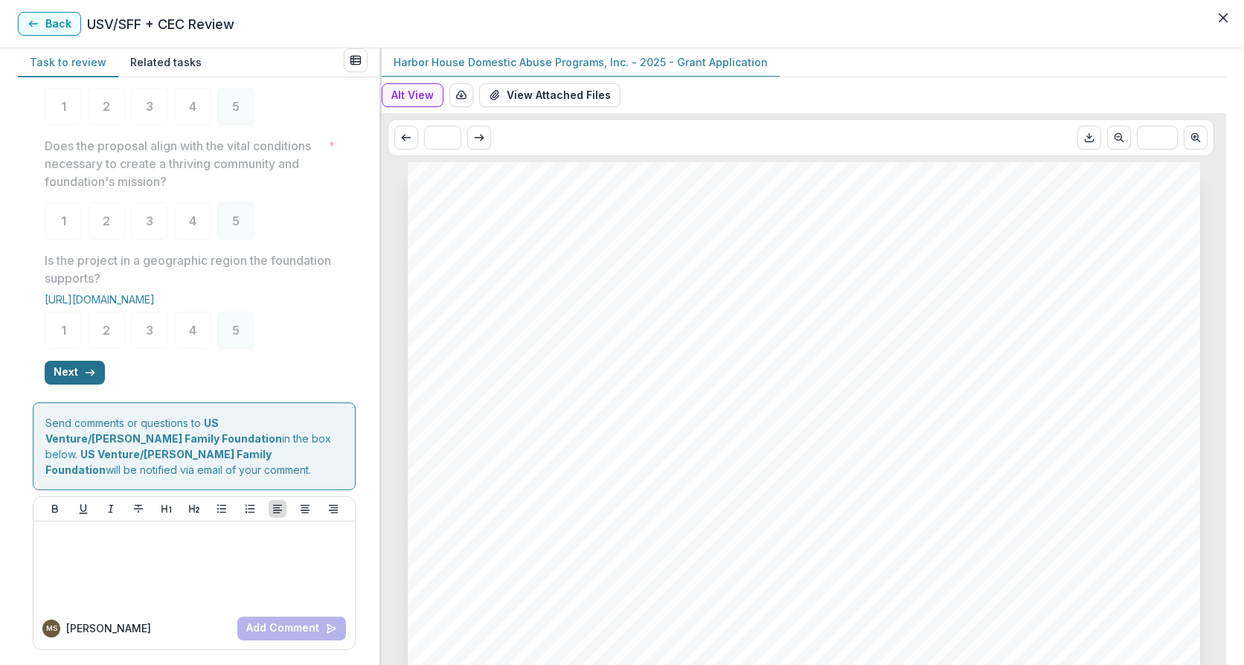
click at [78, 366] on button "Next" at bounding box center [75, 373] width 60 height 24
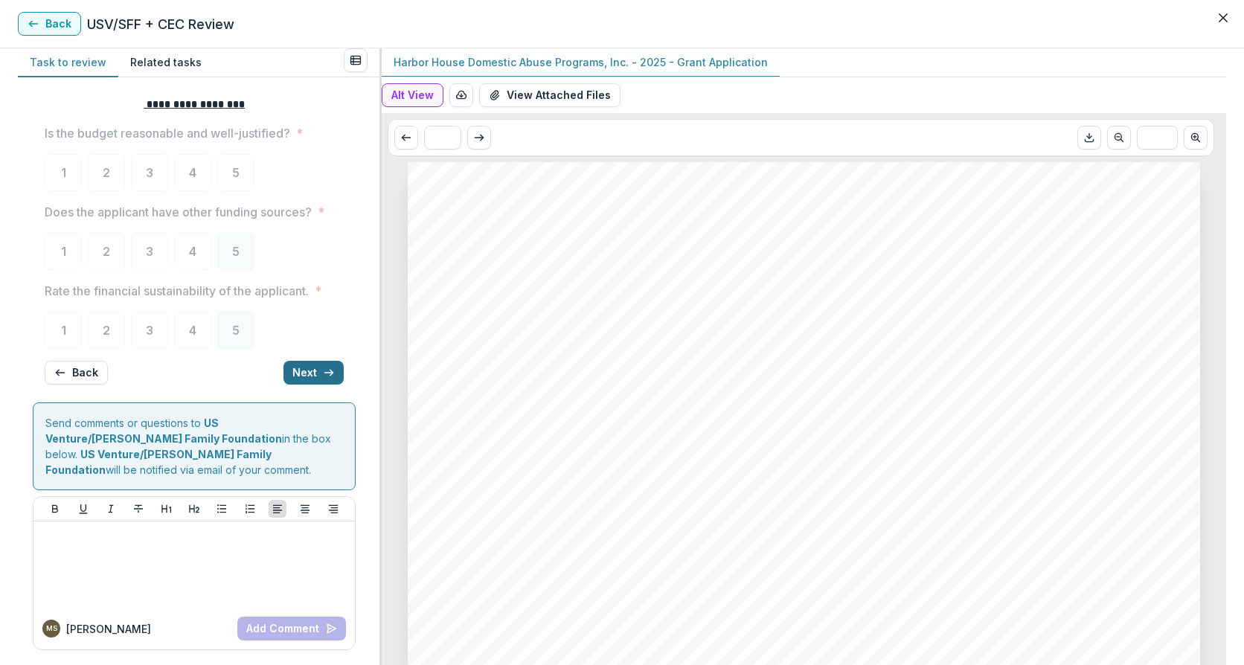
scroll to position [7, 0]
click at [301, 368] on button "Next" at bounding box center [313, 373] width 60 height 24
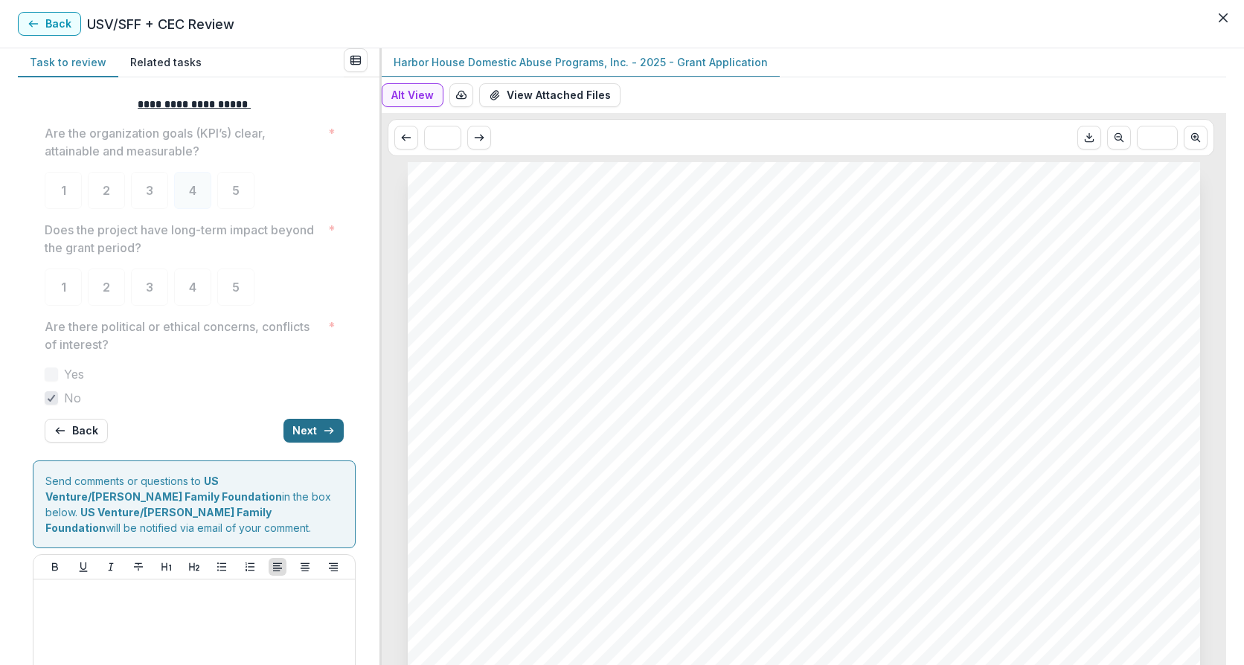
scroll to position [65, 0]
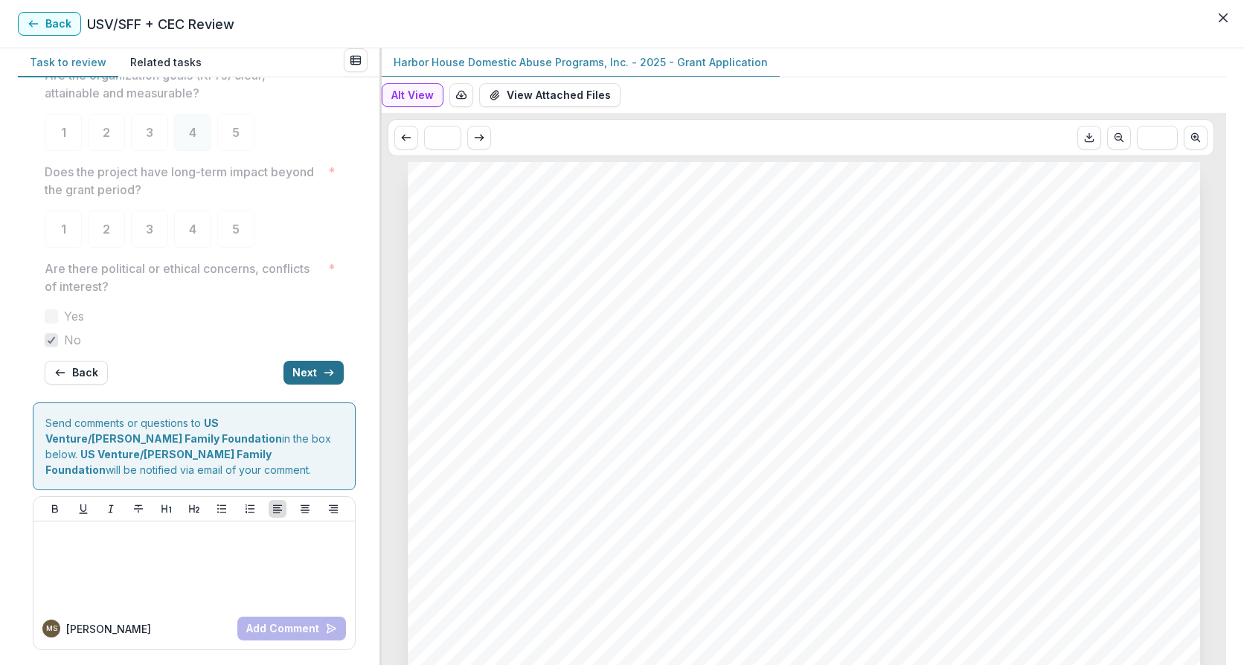
click at [294, 367] on button "Next" at bounding box center [313, 373] width 60 height 24
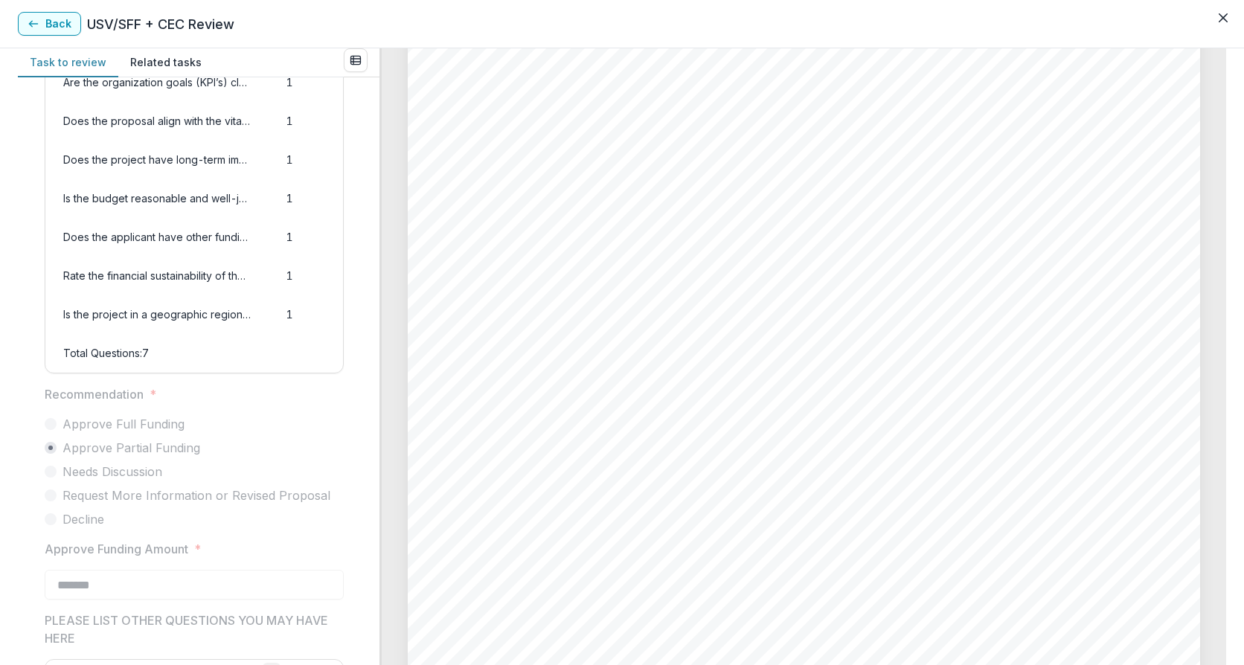
scroll to position [1587, 0]
